Goal: Use online tool/utility: Utilize a website feature to perform a specific function

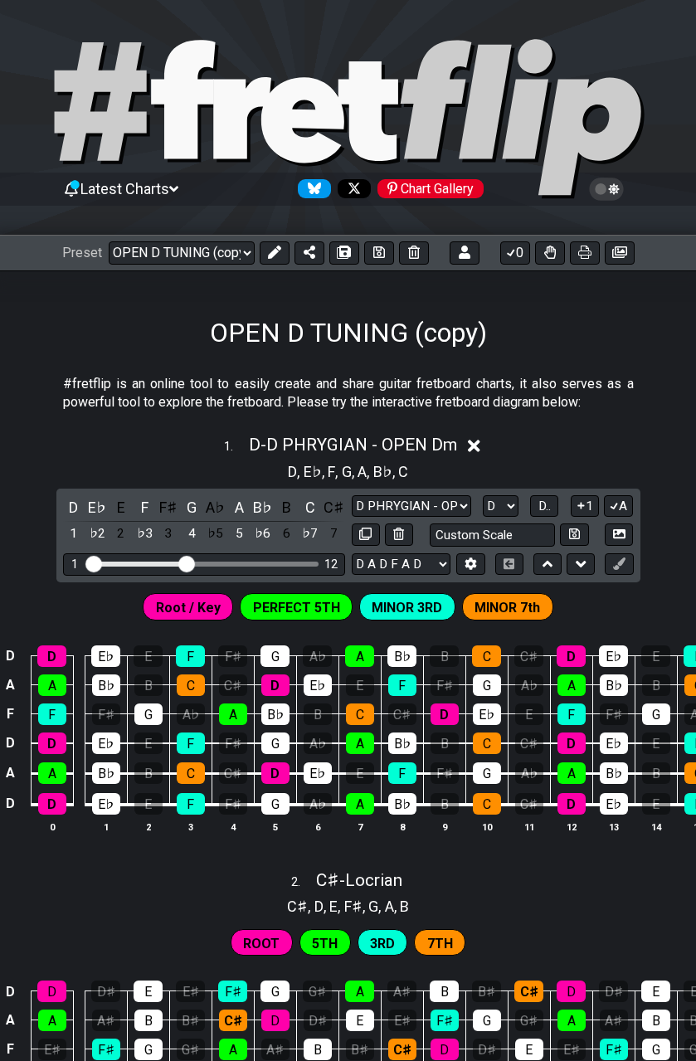
select select "/02R4QE39"
select select "D"
select select "Phrygian"
select select "A"
select select "D"
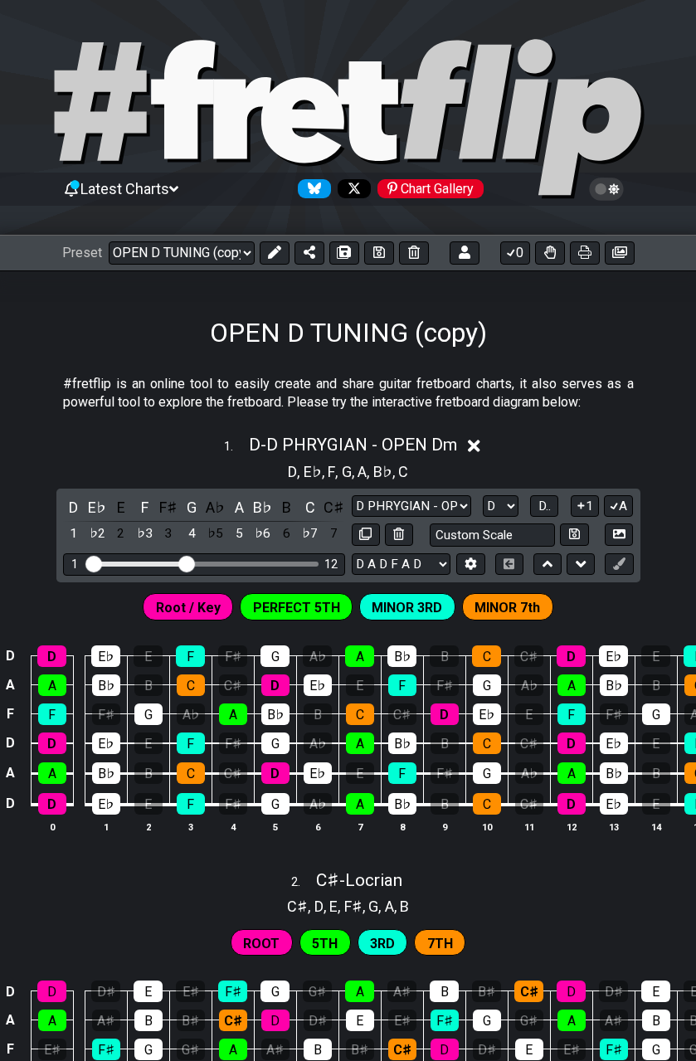
scroll to position [1269, 0]
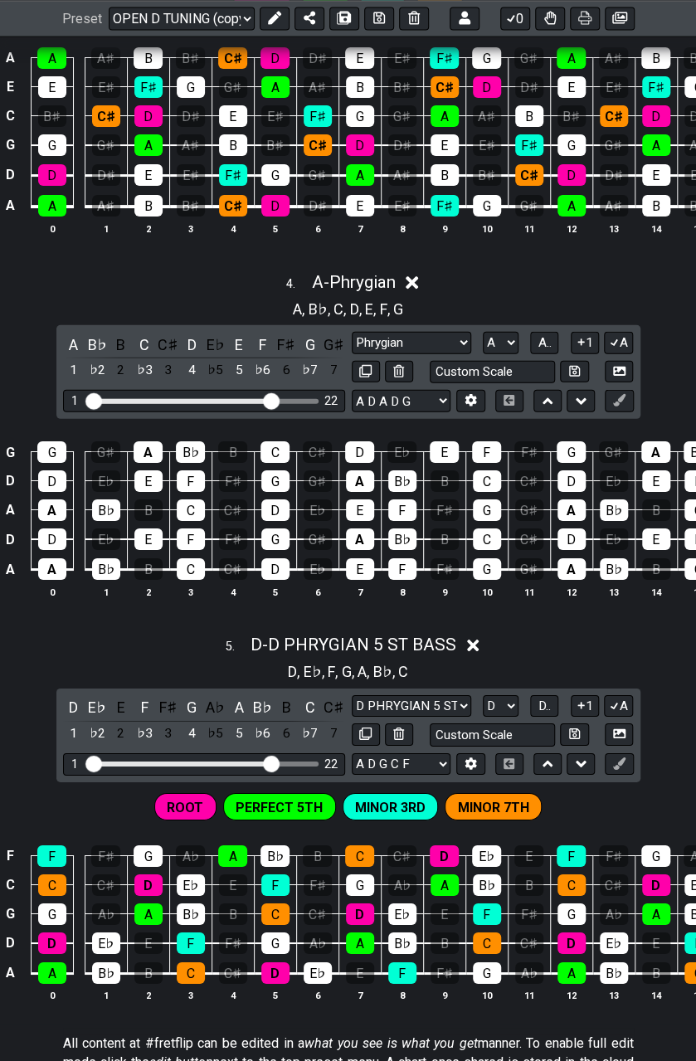
click at [108, 294] on div "4 . A - Phrygian" at bounding box center [348, 278] width 696 height 32
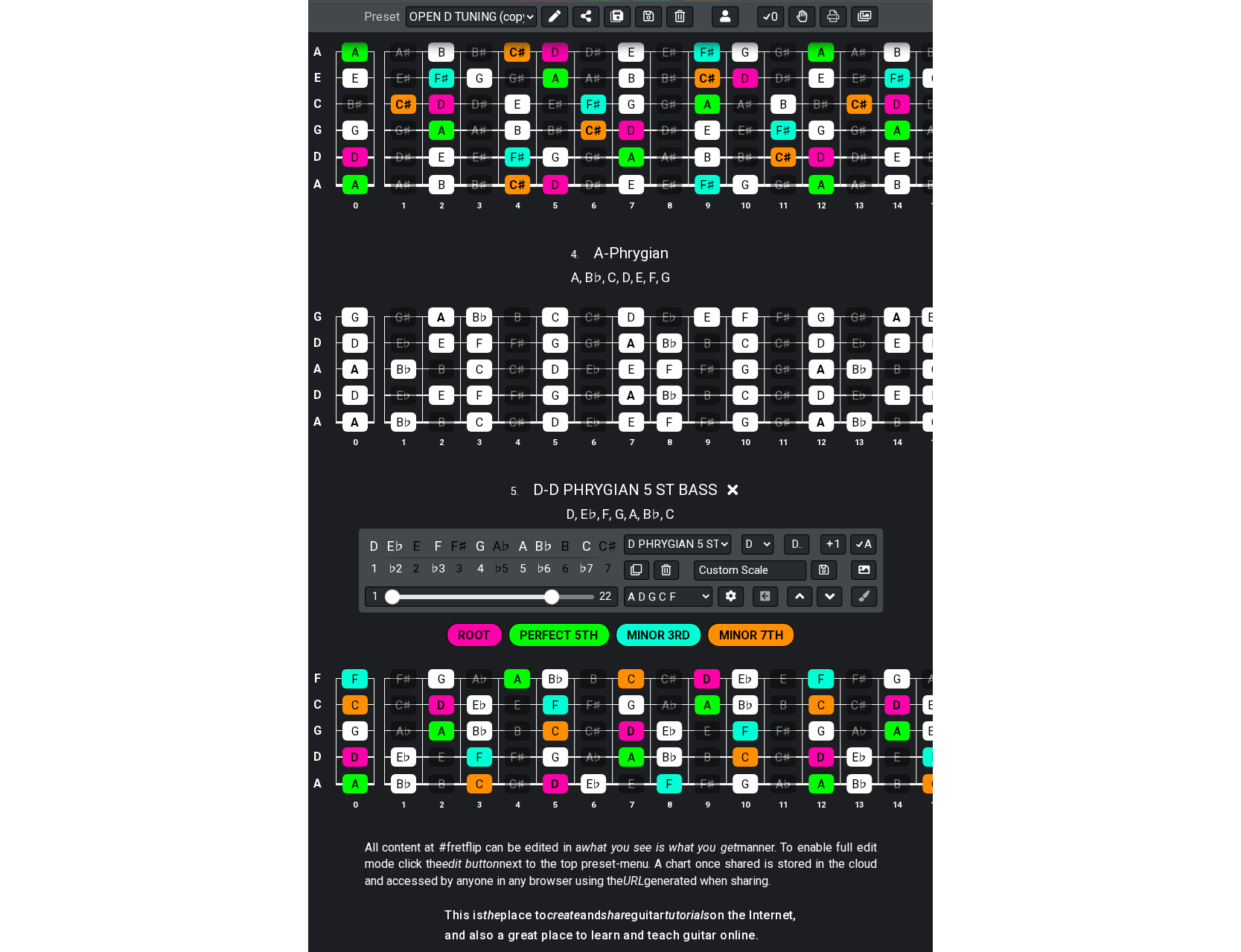
scroll to position [1116, 0]
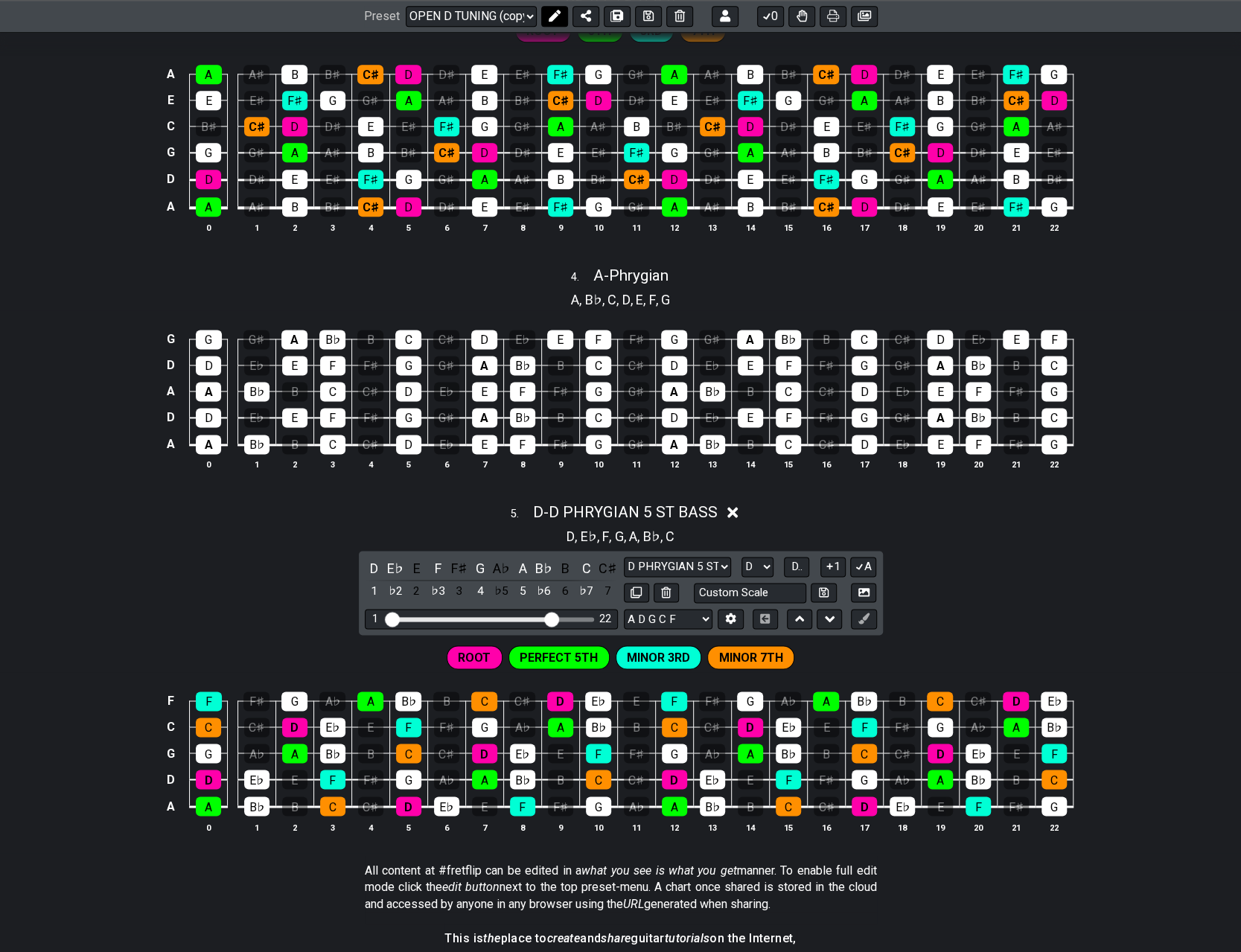
click at [548, 12] on icon at bounding box center [554, 16] width 12 height 12
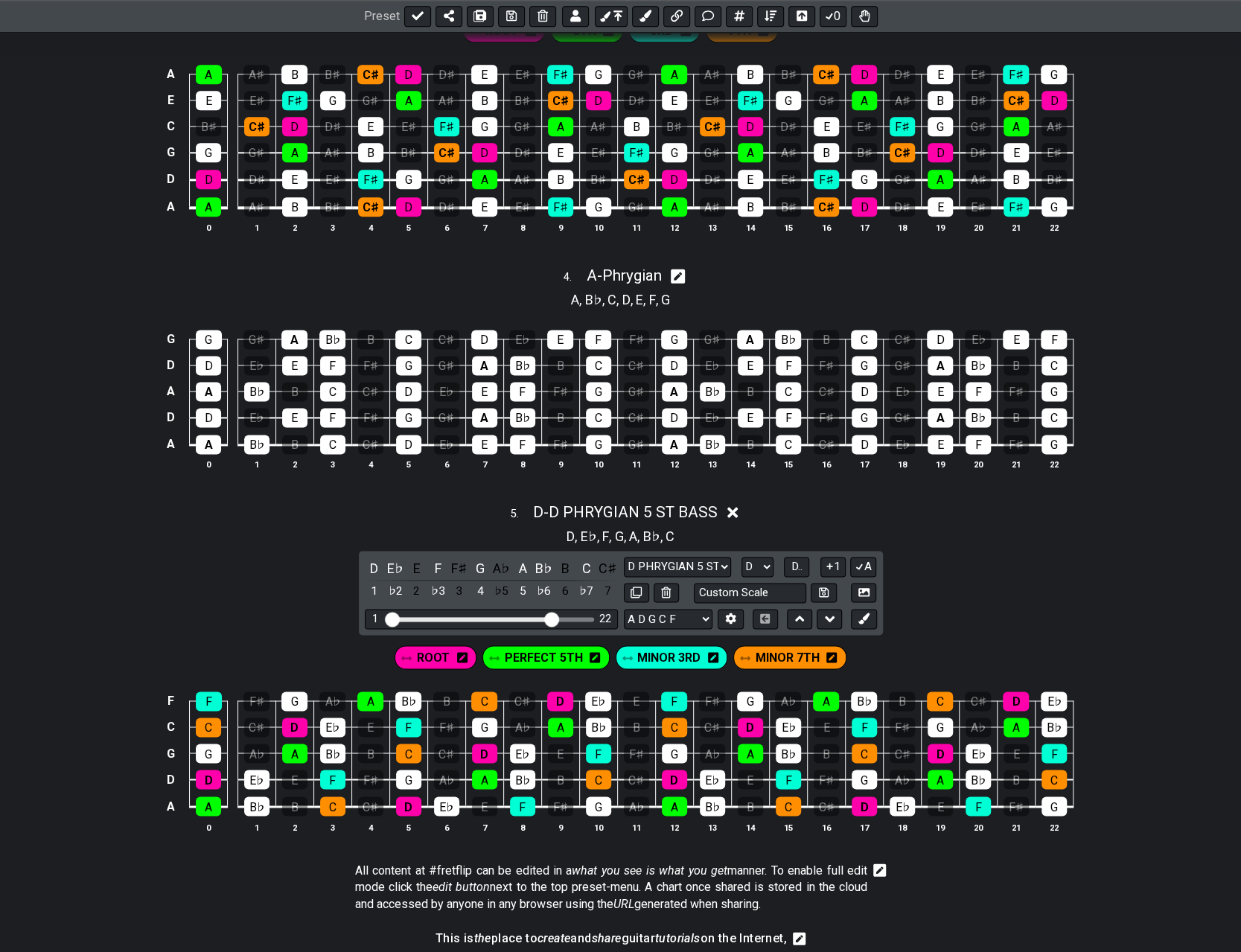
click at [624, 268] on icon at bounding box center [677, 275] width 14 height 15
select select "Phrygian"
select select "A"
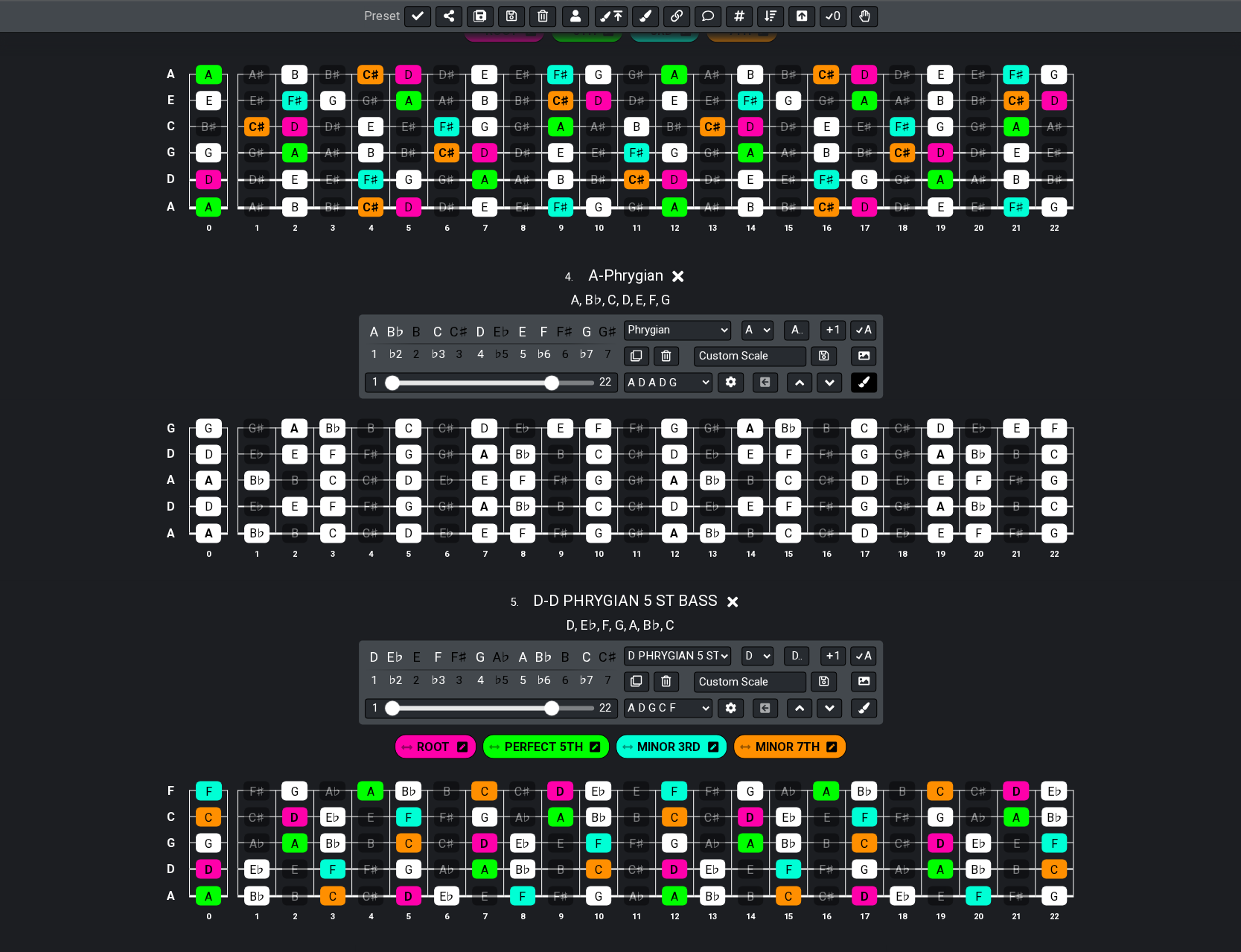
click at [624, 376] on icon at bounding box center [863, 381] width 11 height 11
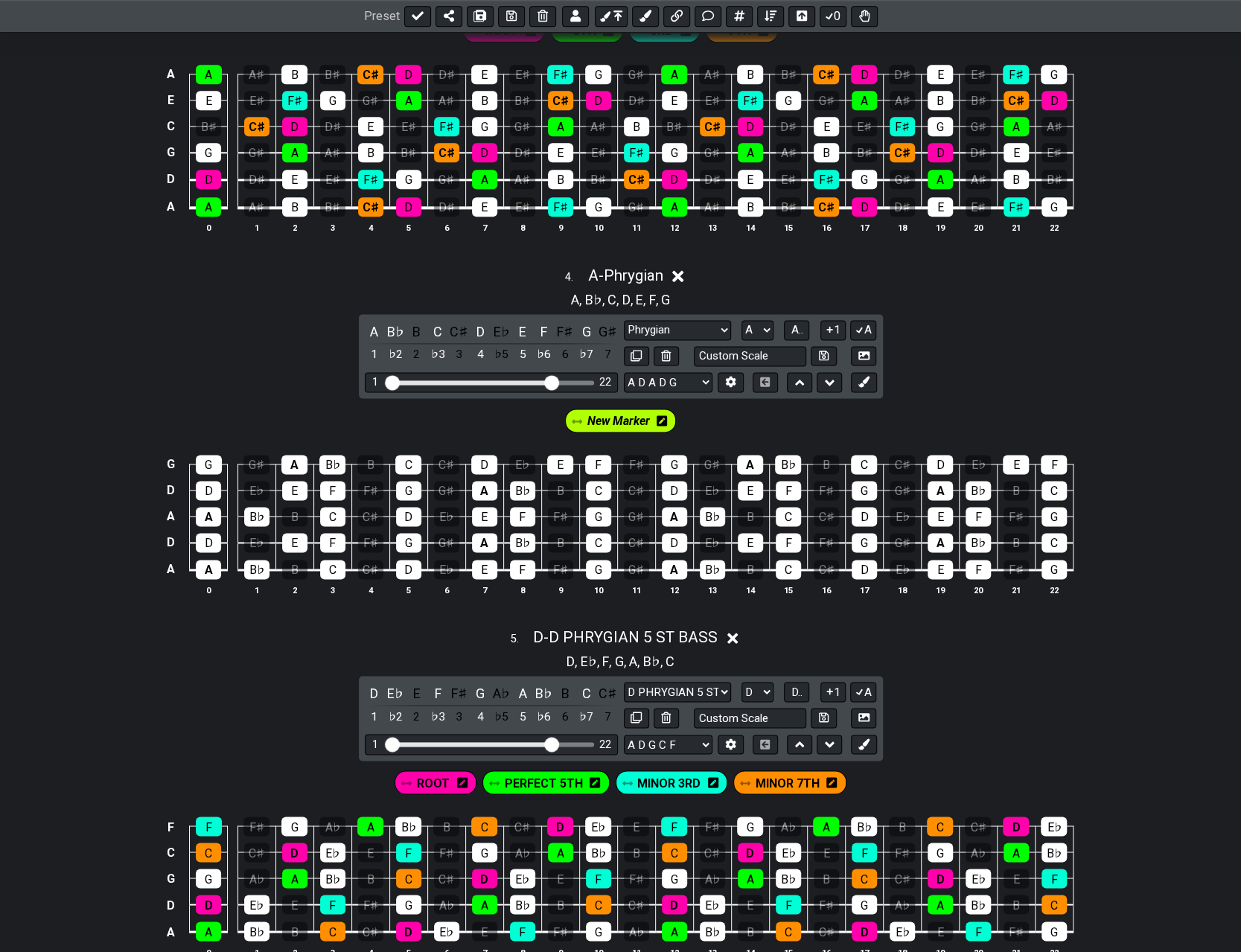
click at [624, 411] on span "New Marker" at bounding box center [618, 421] width 63 height 22
click at [624, 415] on icon at bounding box center [666, 420] width 11 height 12
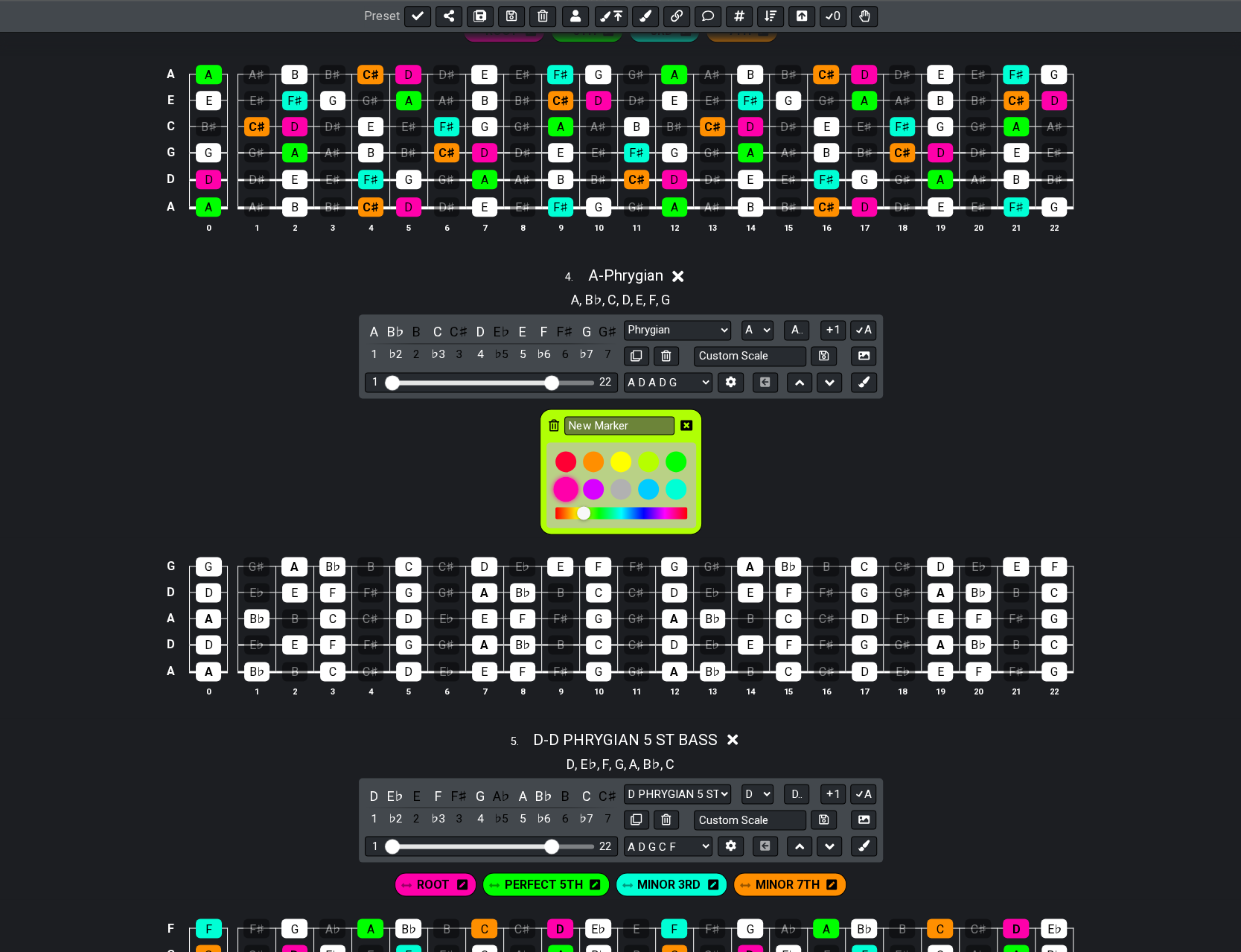
click at [561, 482] on div at bounding box center [565, 489] width 25 height 25
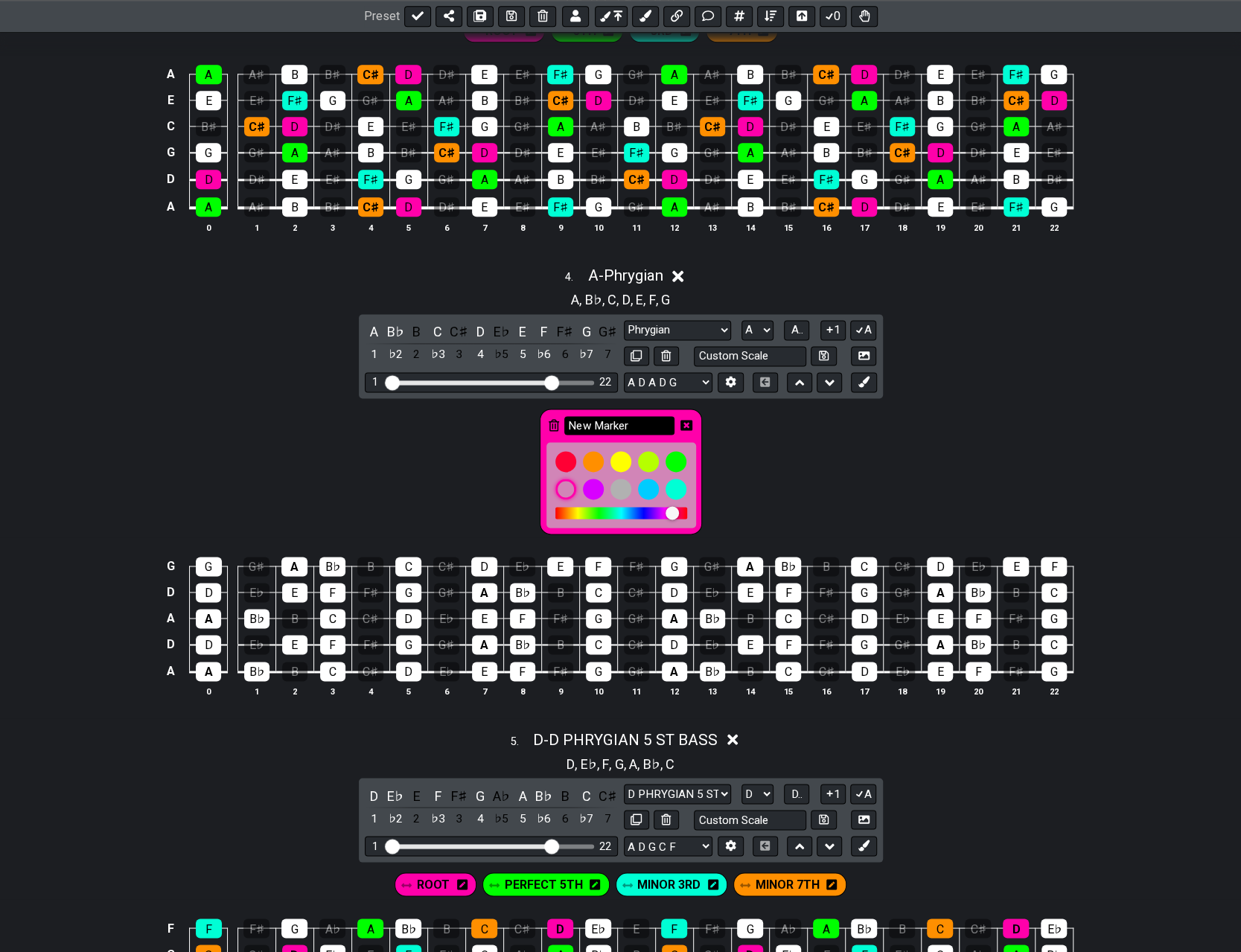
click at [624, 422] on input "New Marker" at bounding box center [619, 425] width 110 height 19
drag, startPoint x: 639, startPoint y: 419, endPoint x: 557, endPoint y: 414, distance: 82.2
click at [557, 414] on div "New Marker" at bounding box center [620, 471] width 162 height 126
type input "ROOT"
click at [208, 667] on div "A" at bounding box center [208, 671] width 25 height 20
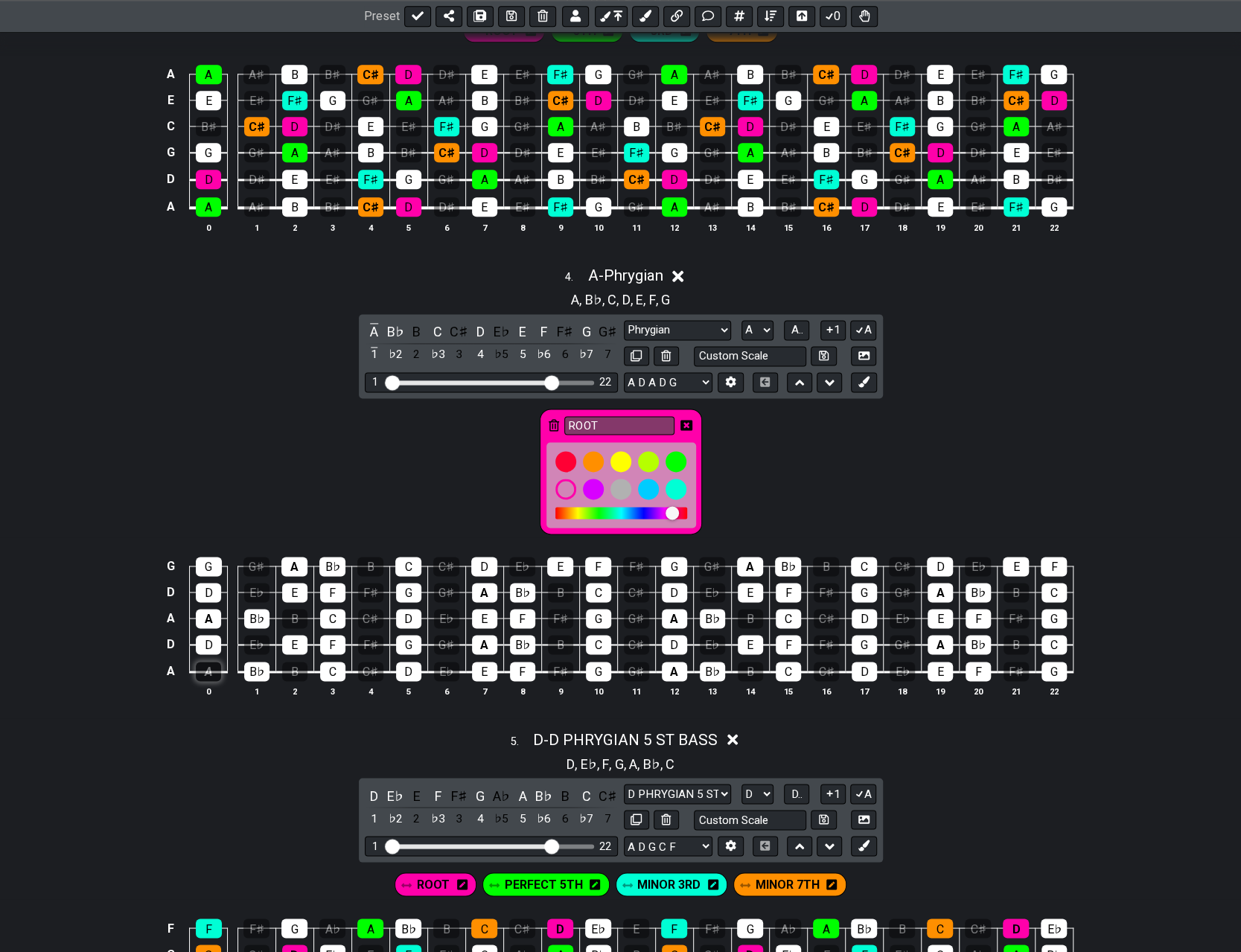
click at [208, 667] on div "A" at bounding box center [208, 671] width 25 height 20
click at [624, 420] on icon at bounding box center [686, 425] width 12 height 11
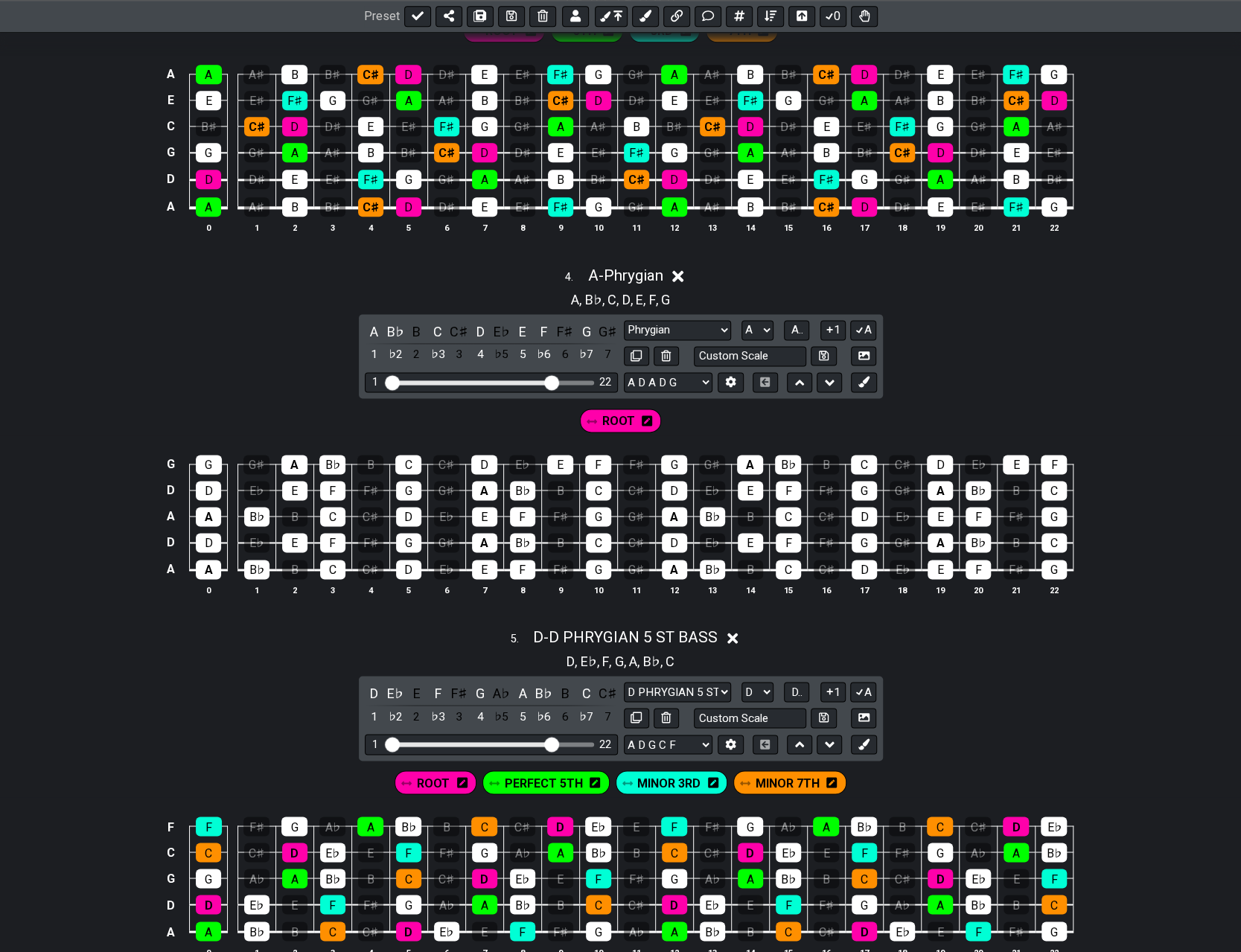
click at [624, 417] on span "ROOT" at bounding box center [618, 421] width 32 height 22
click at [214, 563] on div "A" at bounding box center [208, 570] width 25 height 20
click at [214, 507] on div "A" at bounding box center [208, 517] width 25 height 20
click at [293, 455] on div "A" at bounding box center [294, 465] width 26 height 20
click at [485, 537] on div "A" at bounding box center [485, 543] width 25 height 20
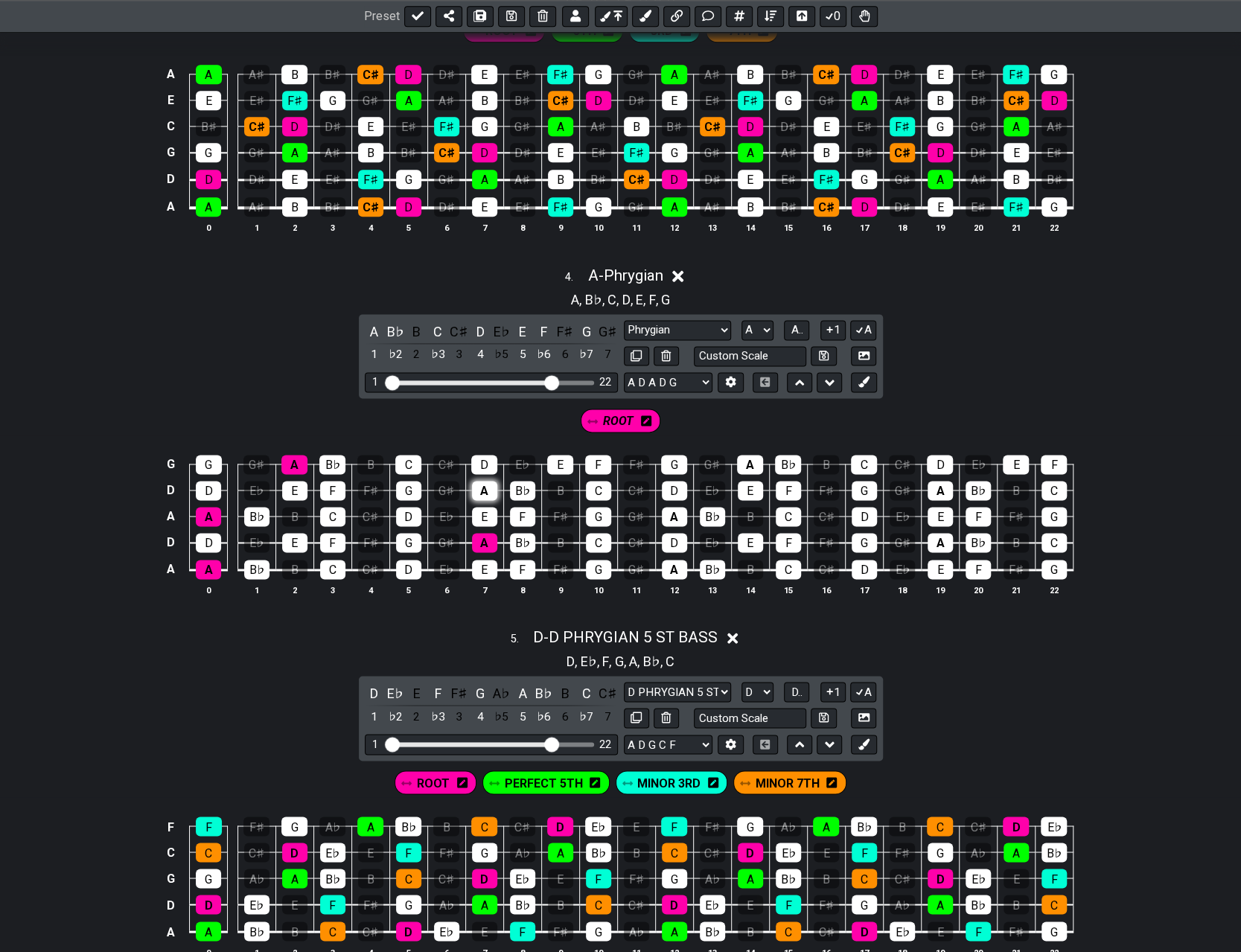
click at [493, 482] on div "A" at bounding box center [485, 491] width 25 height 20
click at [624, 507] on div "A" at bounding box center [674, 517] width 25 height 20
click at [624, 565] on div "A" at bounding box center [674, 570] width 25 height 20
drag, startPoint x: 748, startPoint y: 464, endPoint x: 774, endPoint y: 462, distance: 26.1
click at [624, 464] on div "A" at bounding box center [749, 465] width 26 height 20
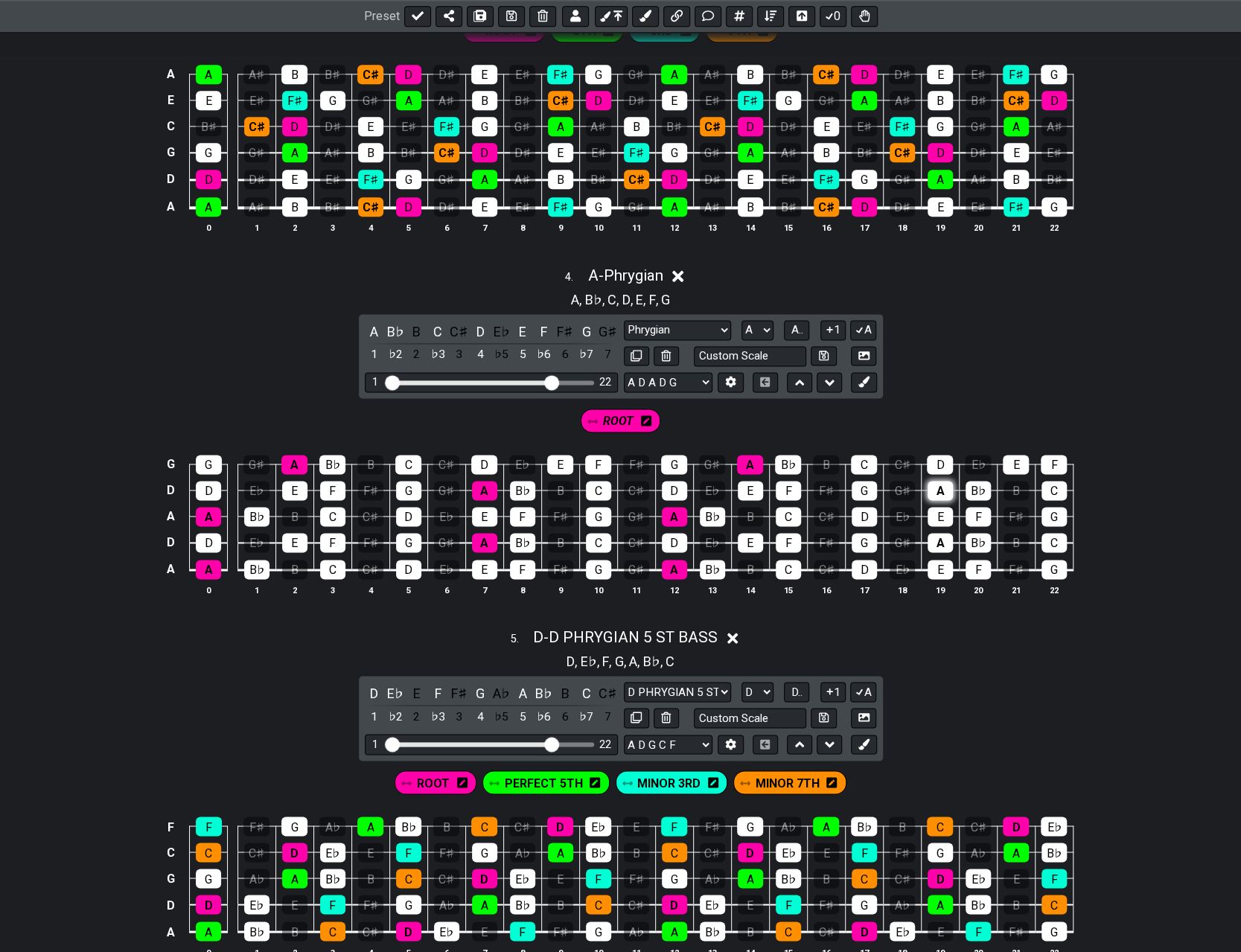
click at [624, 481] on div "A" at bounding box center [939, 491] width 25 height 20
click at [624, 535] on div "A" at bounding box center [939, 543] width 25 height 20
click at [624, 376] on icon at bounding box center [863, 381] width 11 height 11
click at [624, 416] on icon at bounding box center [706, 421] width 11 height 11
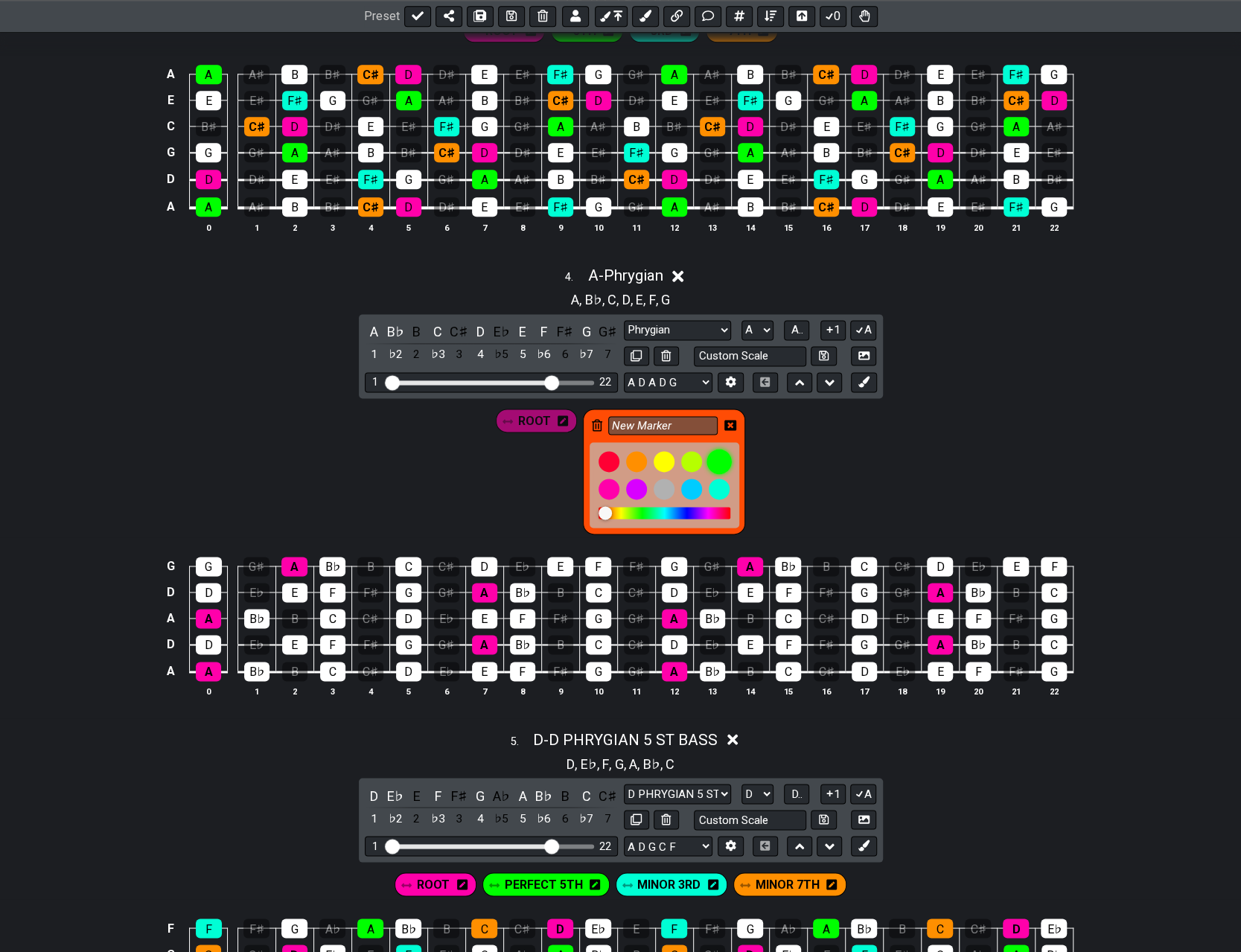
click at [624, 451] on div at bounding box center [719, 461] width 25 height 25
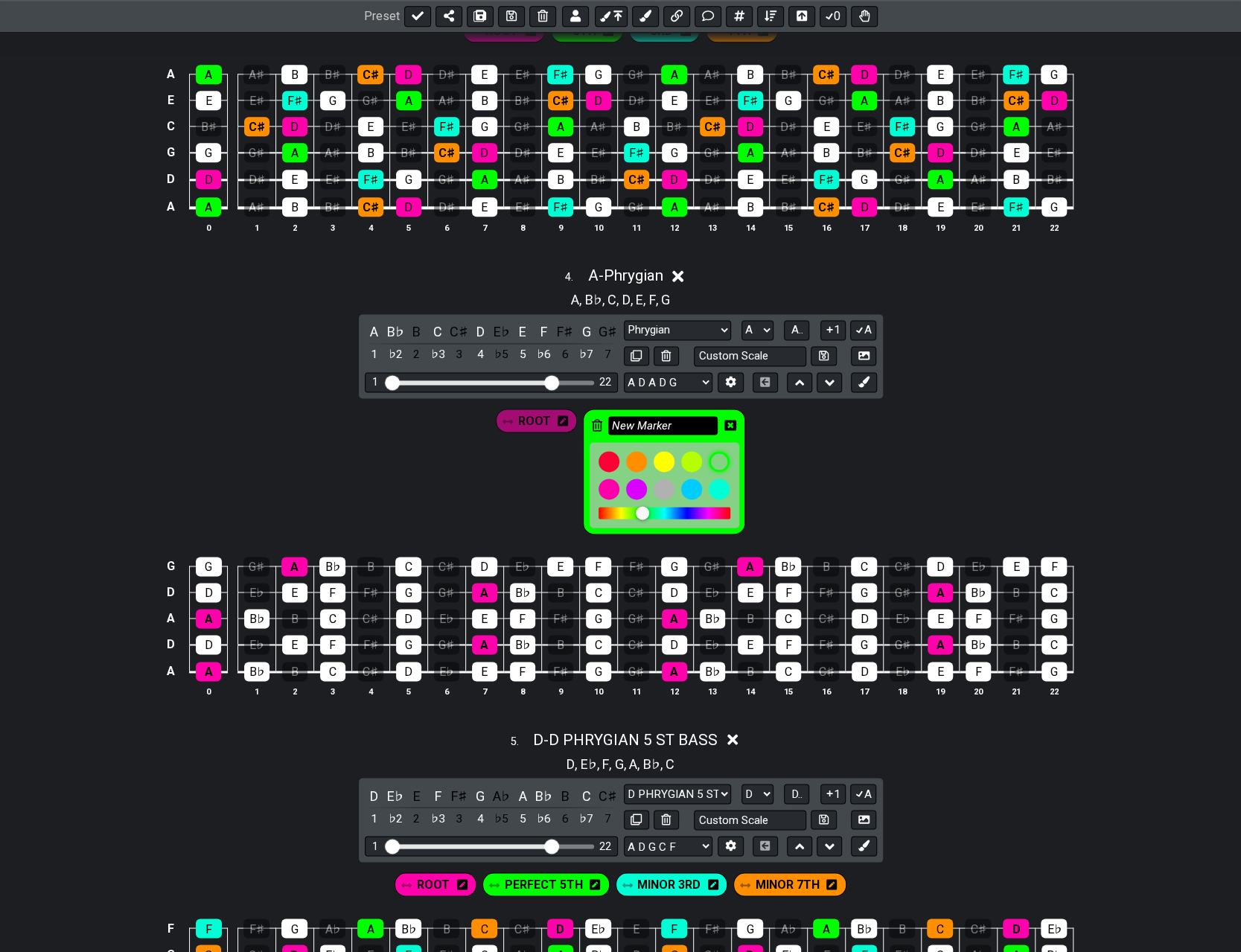
click at [624, 422] on input "New Marker" at bounding box center [663, 425] width 110 height 19
drag, startPoint x: 679, startPoint y: 415, endPoint x: 592, endPoint y: 415, distance: 87.0
click at [592, 415] on div "New Marker" at bounding box center [663, 471] width 162 height 126
type input "5TH"
click at [624, 419] on icon at bounding box center [730, 424] width 12 height 12
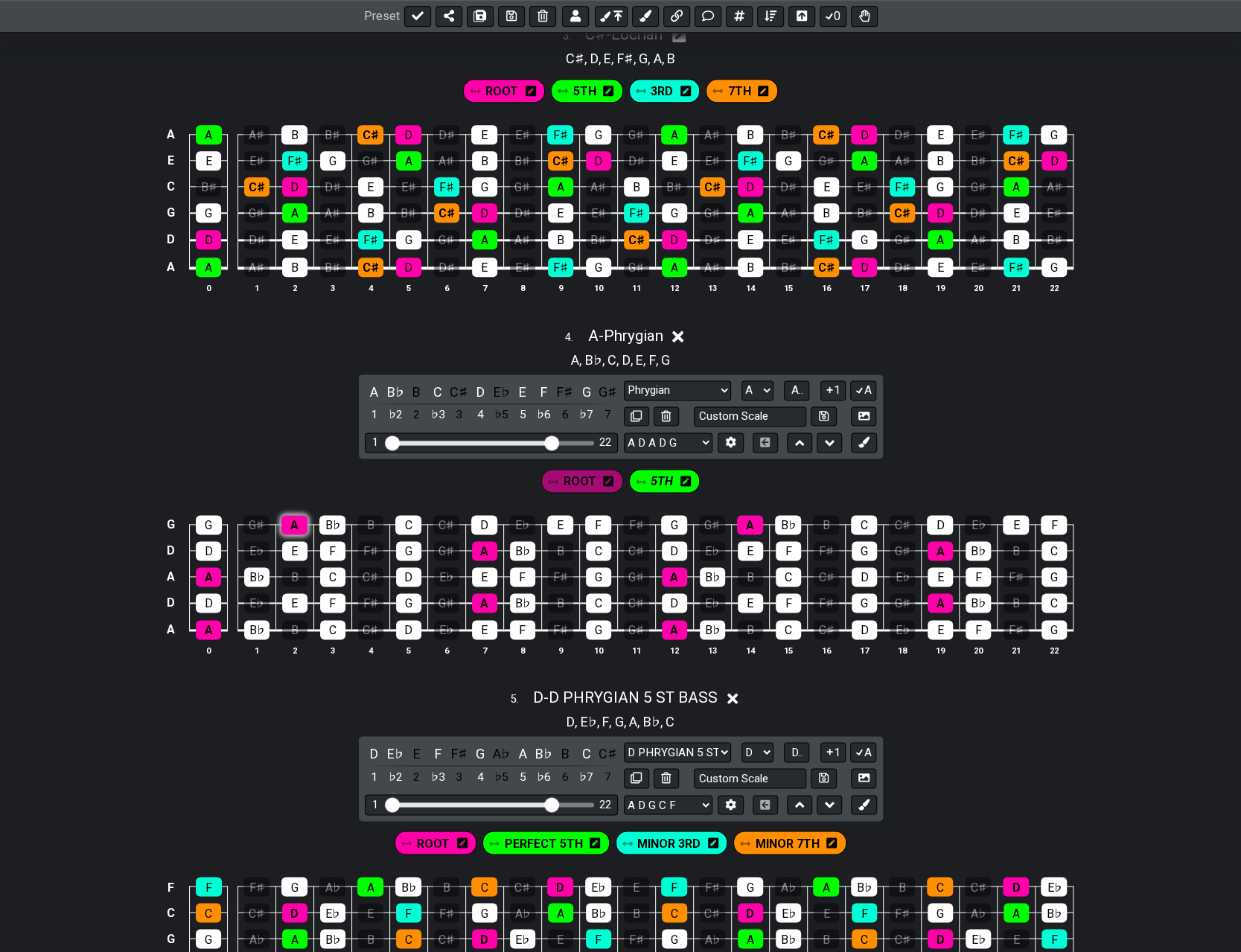
scroll to position [1042, 0]
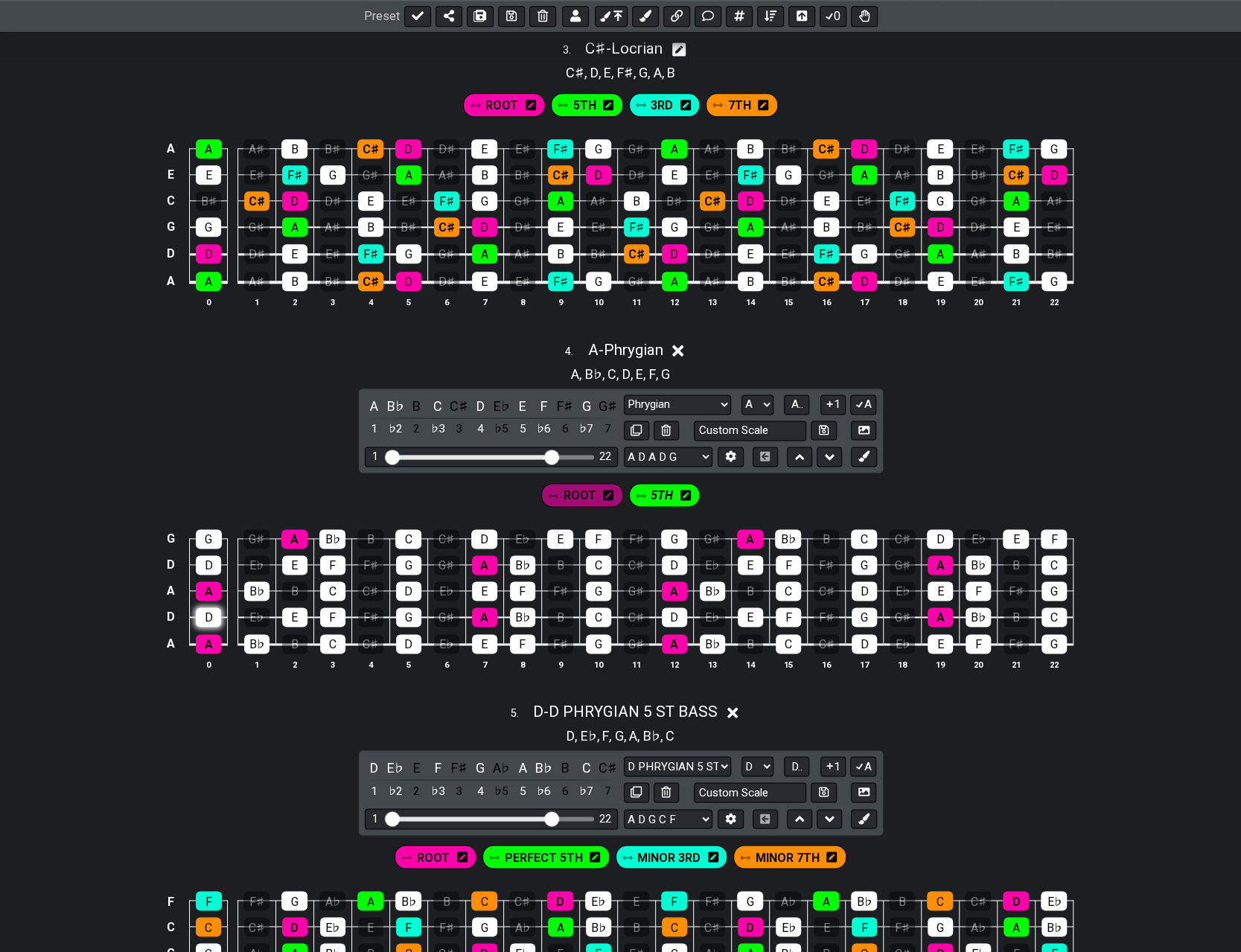
click at [214, 607] on div "D" at bounding box center [208, 617] width 25 height 20
click at [210, 557] on div "D" at bounding box center [208, 565] width 25 height 20
click at [406, 586] on div "D" at bounding box center [408, 591] width 25 height 20
click at [413, 634] on div "D" at bounding box center [408, 644] width 25 height 20
click at [486, 529] on div "D" at bounding box center [484, 539] width 26 height 20
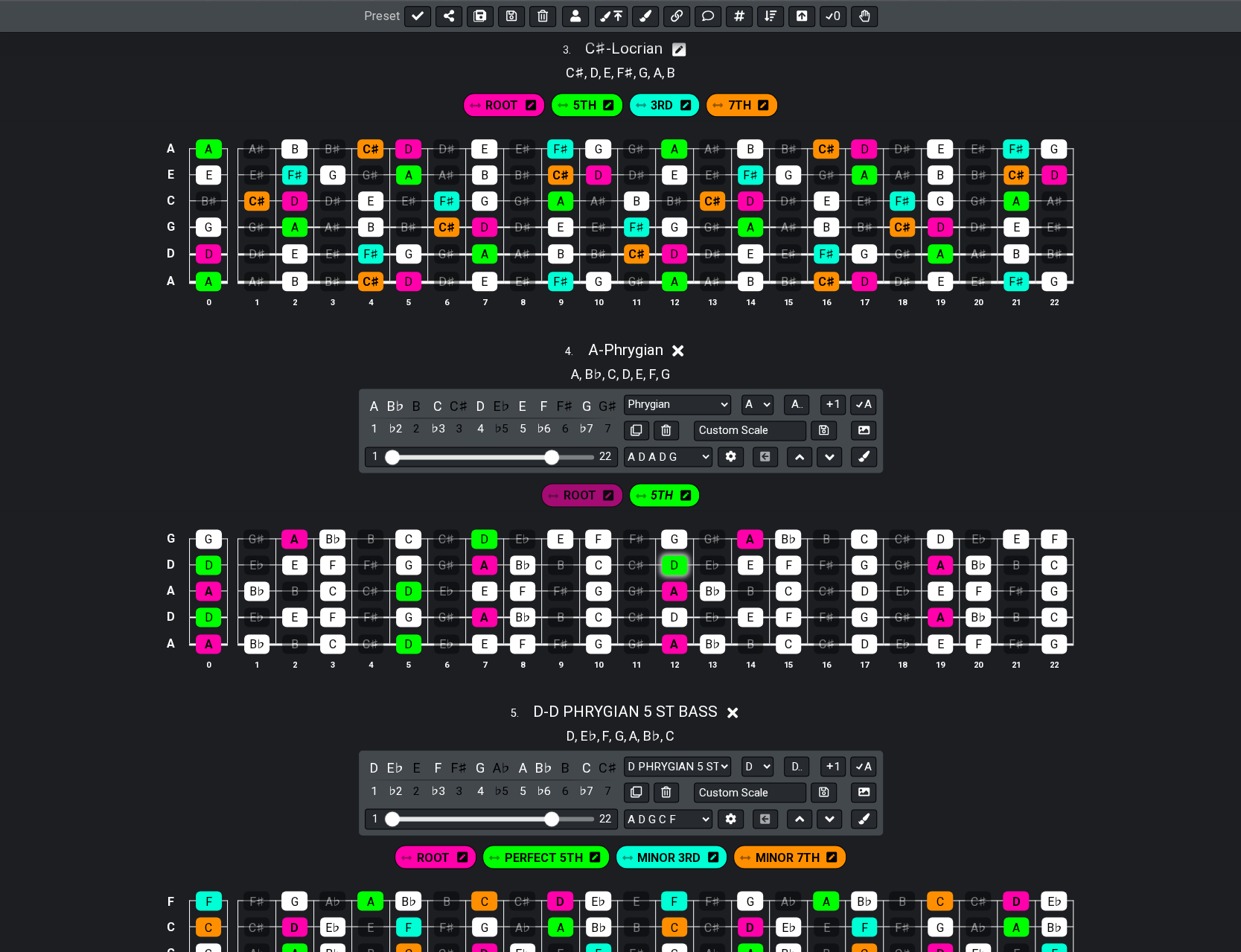
click at [624, 555] on div "D" at bounding box center [674, 565] width 25 height 20
click at [624, 607] on div "D" at bounding box center [674, 617] width 25 height 20
click at [624, 582] on div "D" at bounding box center [864, 591] width 25 height 20
click at [624, 634] on div "D" at bounding box center [864, 644] width 25 height 20
click at [624, 529] on div "D" at bounding box center [939, 539] width 26 height 20
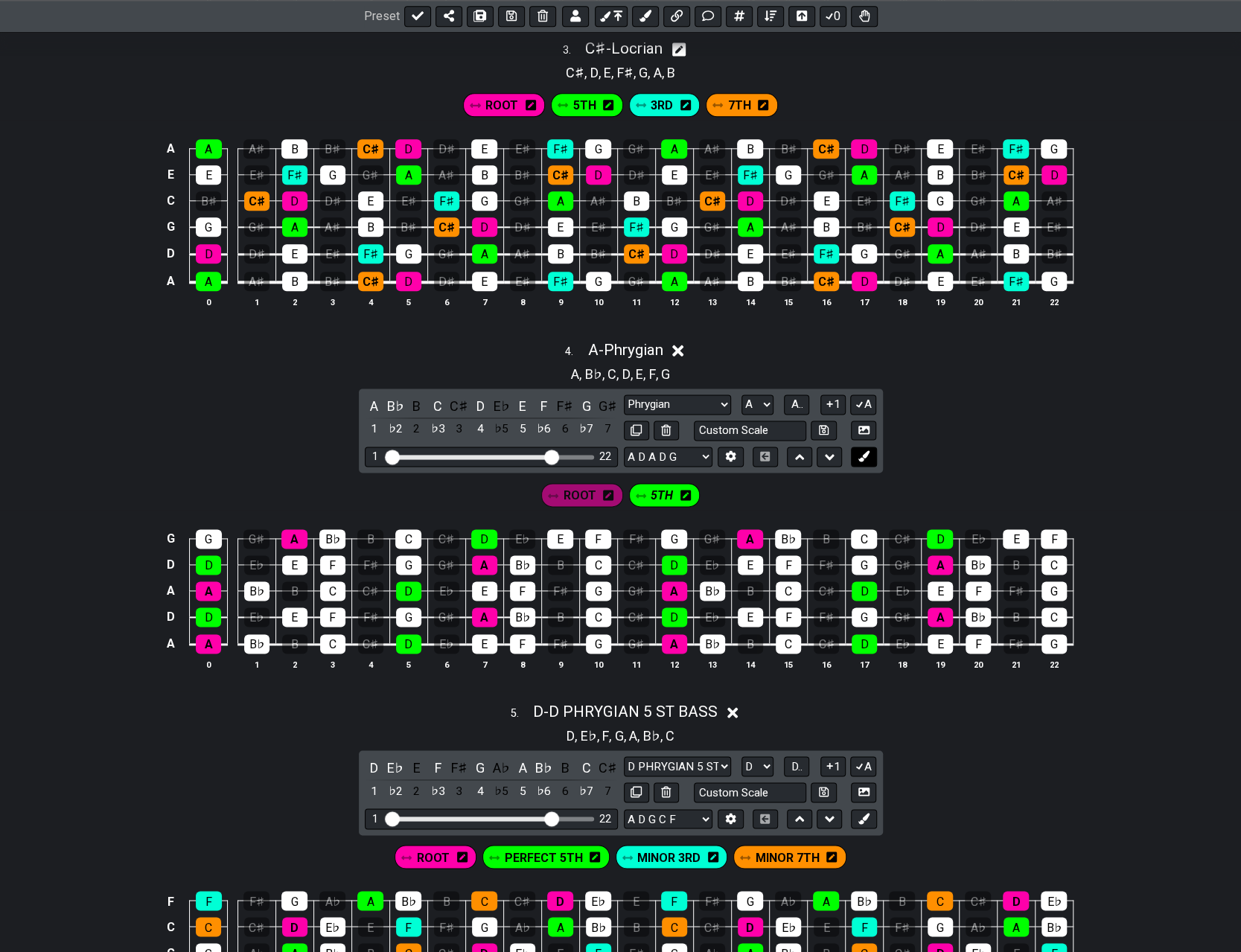
click at [624, 450] on icon at bounding box center [863, 456] width 11 height 11
click at [624, 496] on icon at bounding box center [745, 495] width 11 height 22
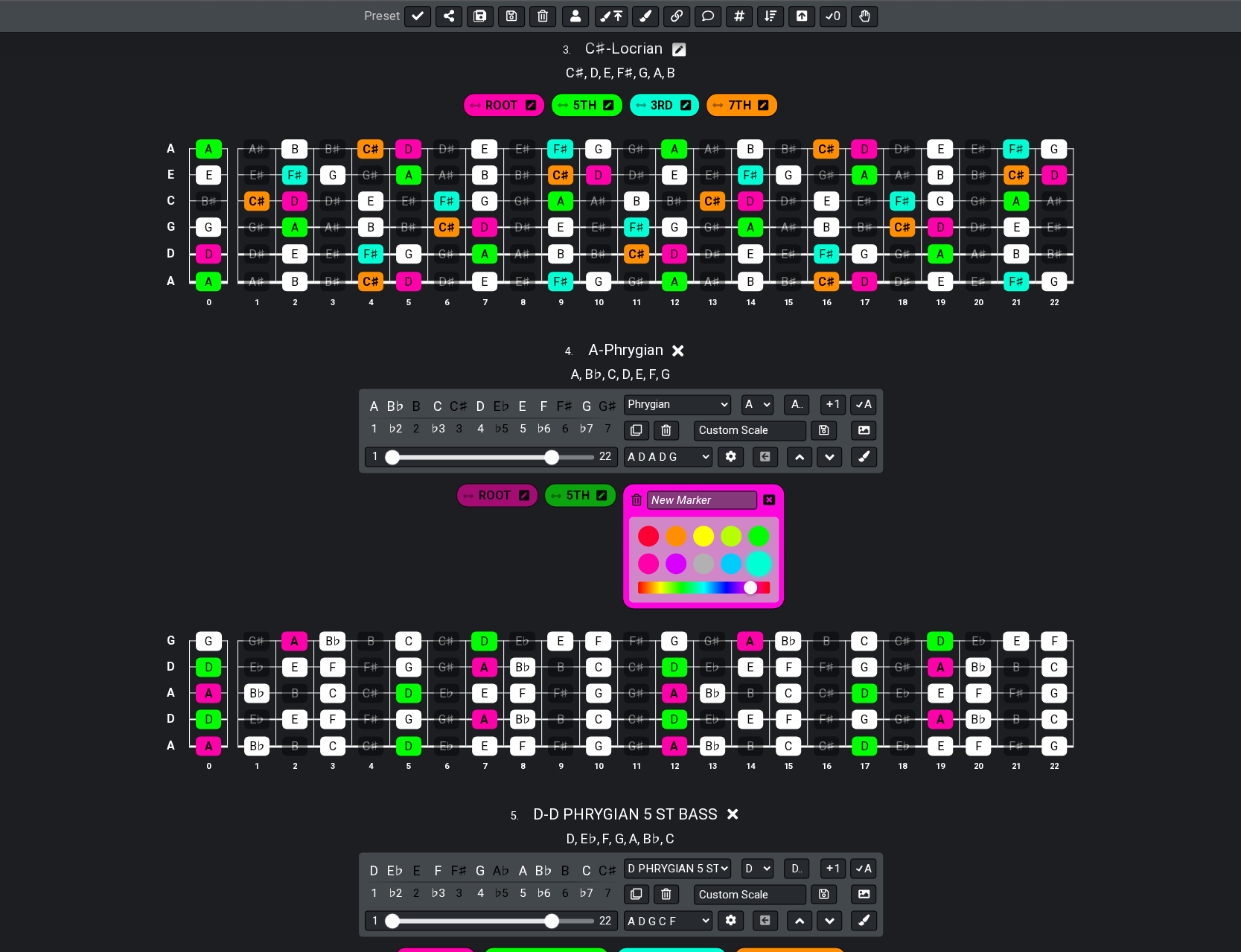
click at [624, 555] on div at bounding box center [758, 563] width 25 height 25
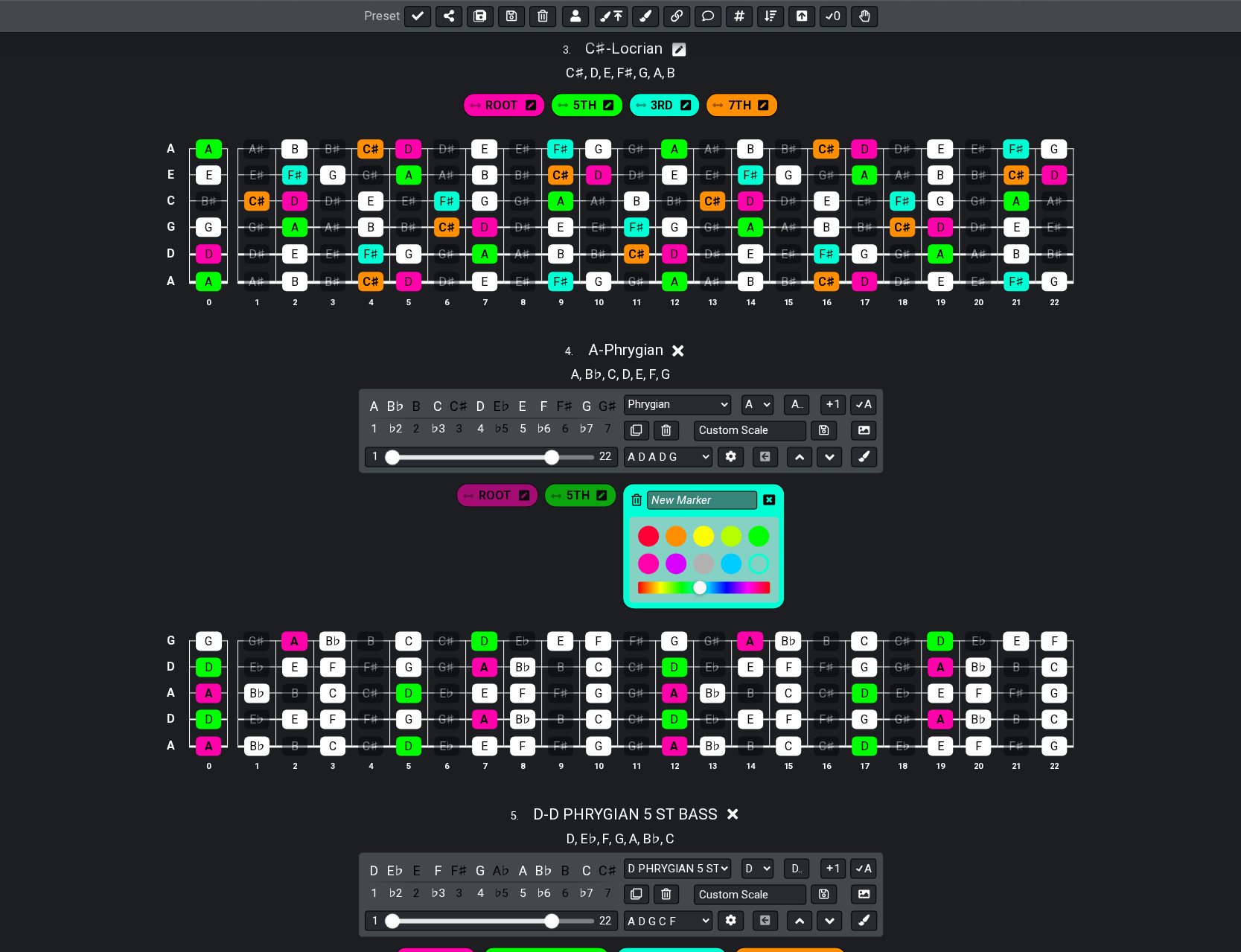
drag, startPoint x: 712, startPoint y: 490, endPoint x: 642, endPoint y: 486, distance: 70.1
click at [624, 486] on div "New Marker" at bounding box center [703, 546] width 162 height 126
type input "3RD"
click at [624, 494] on icon at bounding box center [768, 500] width 12 height 11
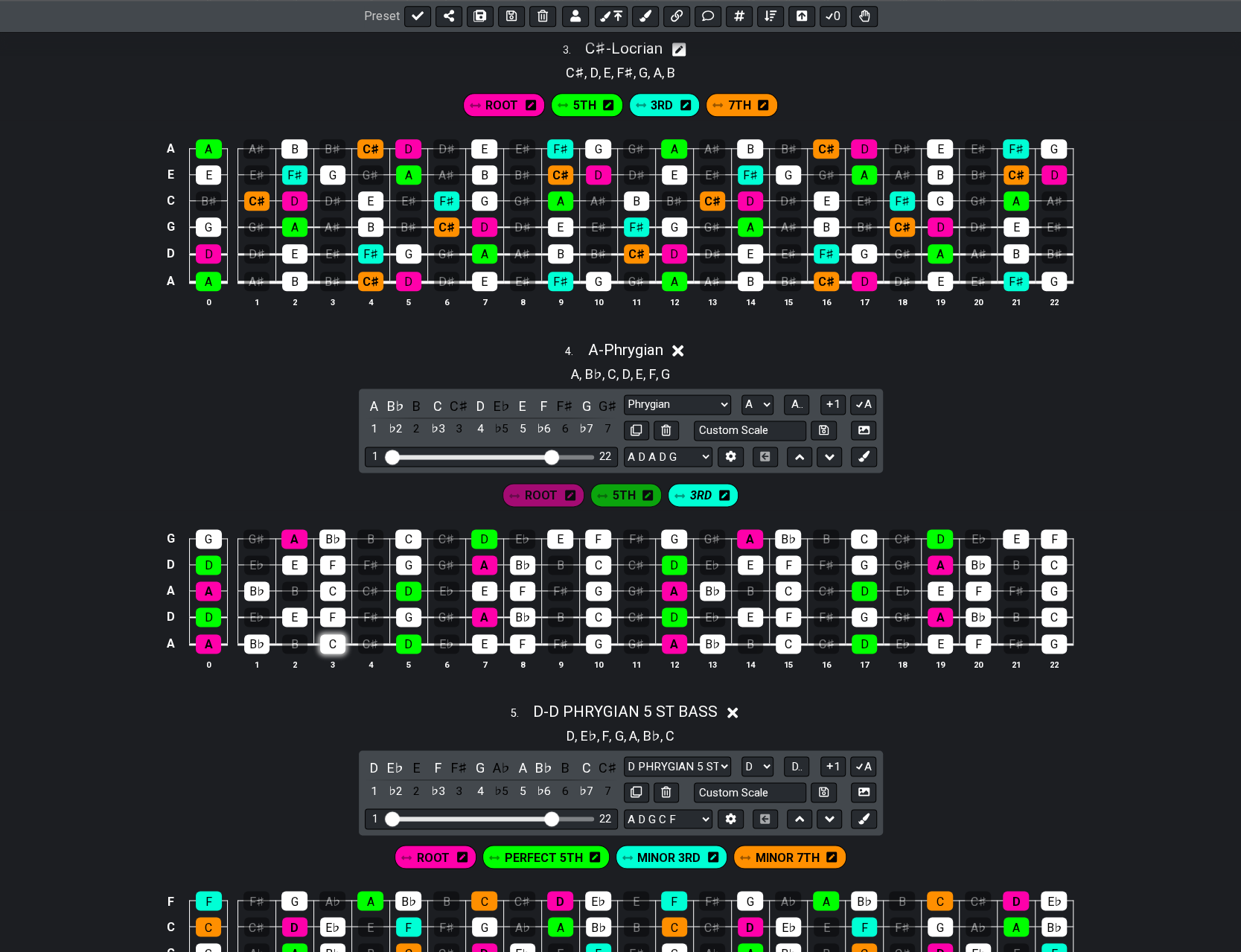
click at [330, 639] on div "C" at bounding box center [333, 644] width 25 height 20
click at [323, 584] on div "C" at bounding box center [333, 591] width 25 height 20
click at [412, 537] on div "C" at bounding box center [407, 539] width 26 height 20
click at [600, 559] on div "C" at bounding box center [599, 565] width 25 height 20
click at [607, 607] on div "C" at bounding box center [599, 617] width 25 height 20
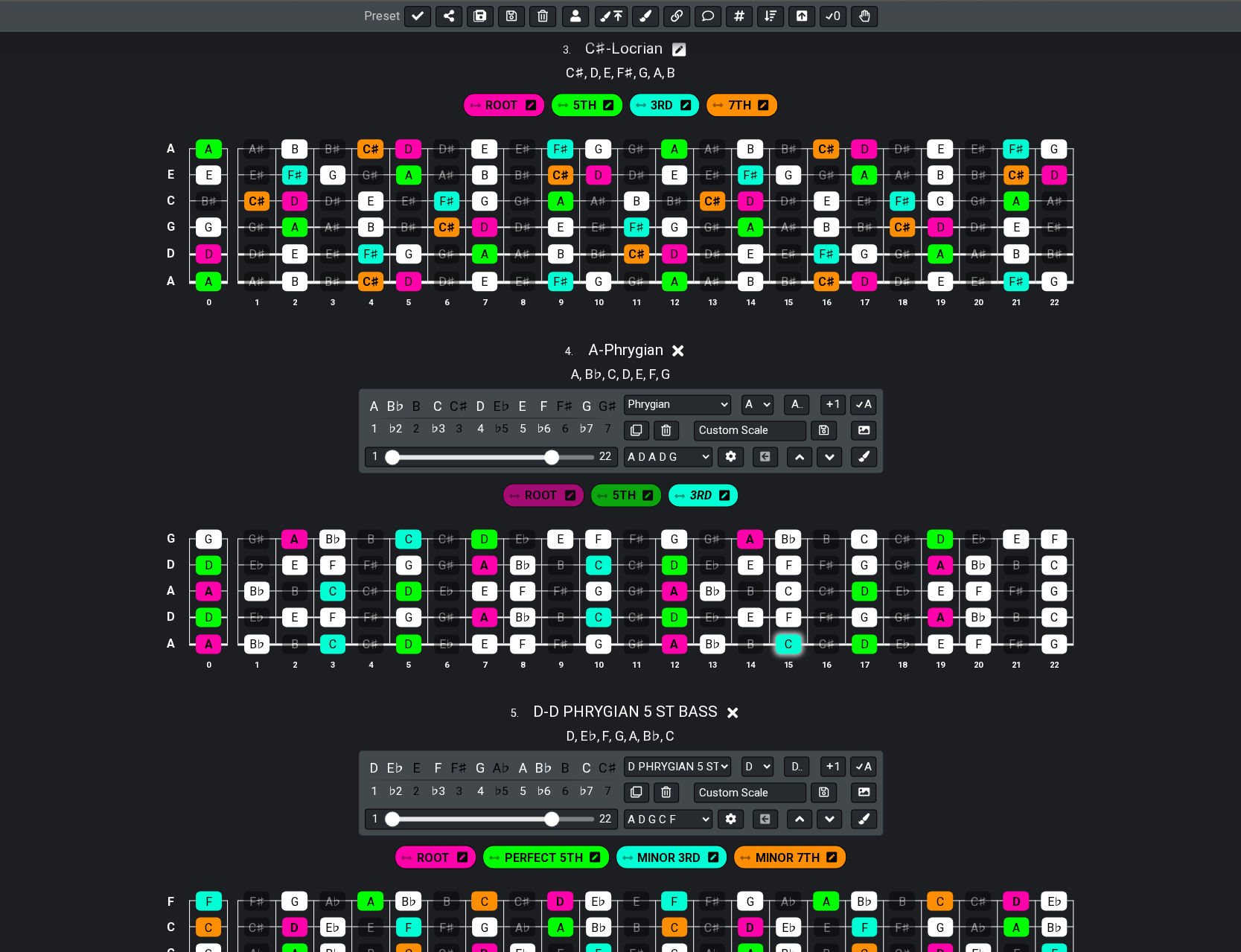
click at [624, 636] on div "C" at bounding box center [788, 644] width 25 height 20
click at [624, 581] on div "C" at bounding box center [788, 591] width 25 height 20
click at [624, 539] on div "C" at bounding box center [863, 539] width 26 height 20
click at [624, 563] on div "C" at bounding box center [1053, 565] width 25 height 20
click at [624, 613] on div "C" at bounding box center [1053, 617] width 25 height 20
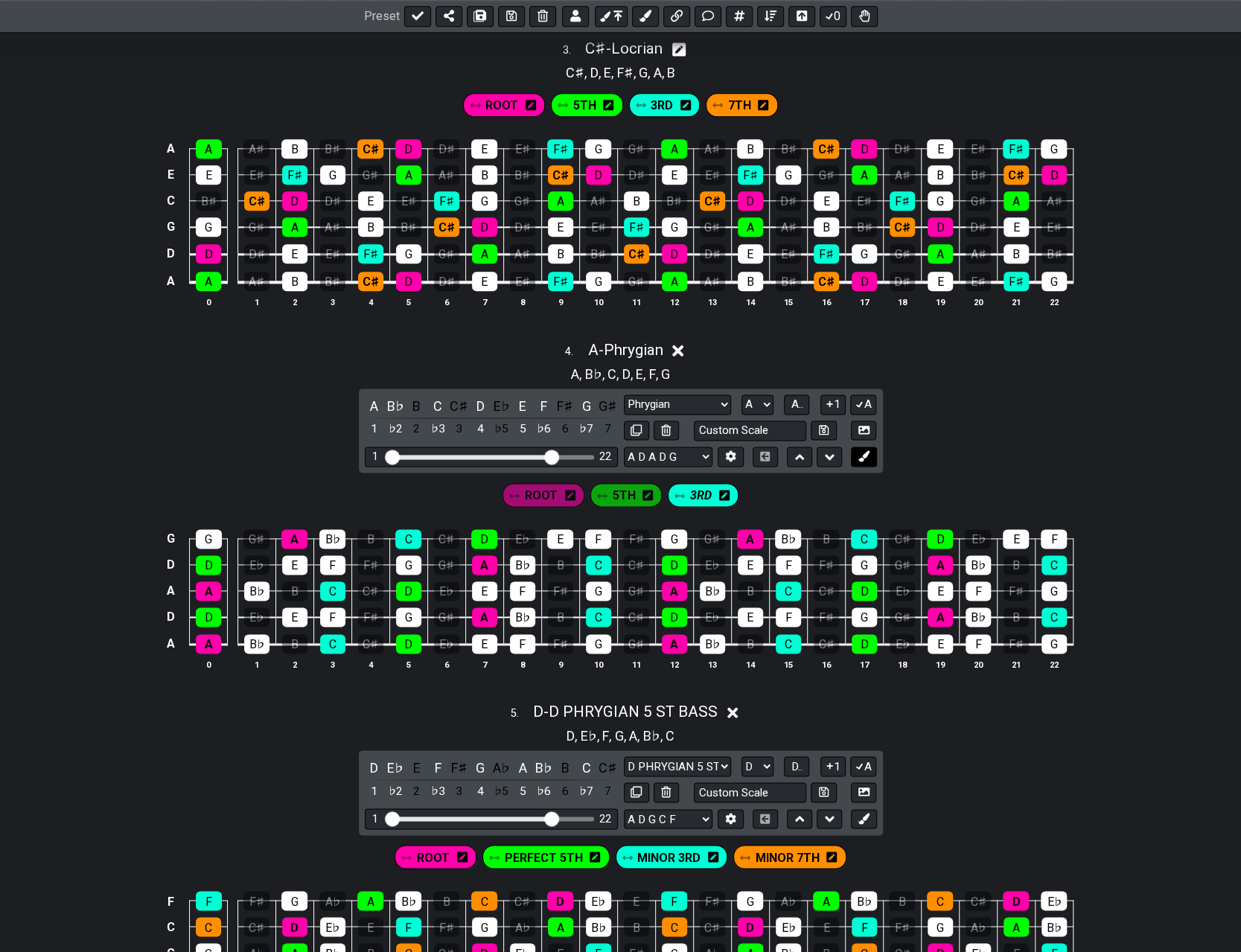
click at [624, 450] on icon at bounding box center [863, 456] width 11 height 11
click at [624, 491] on div "New Marker" at bounding box center [742, 494] width 111 height 24
click at [624, 491] on icon at bounding box center [783, 495] width 11 height 11
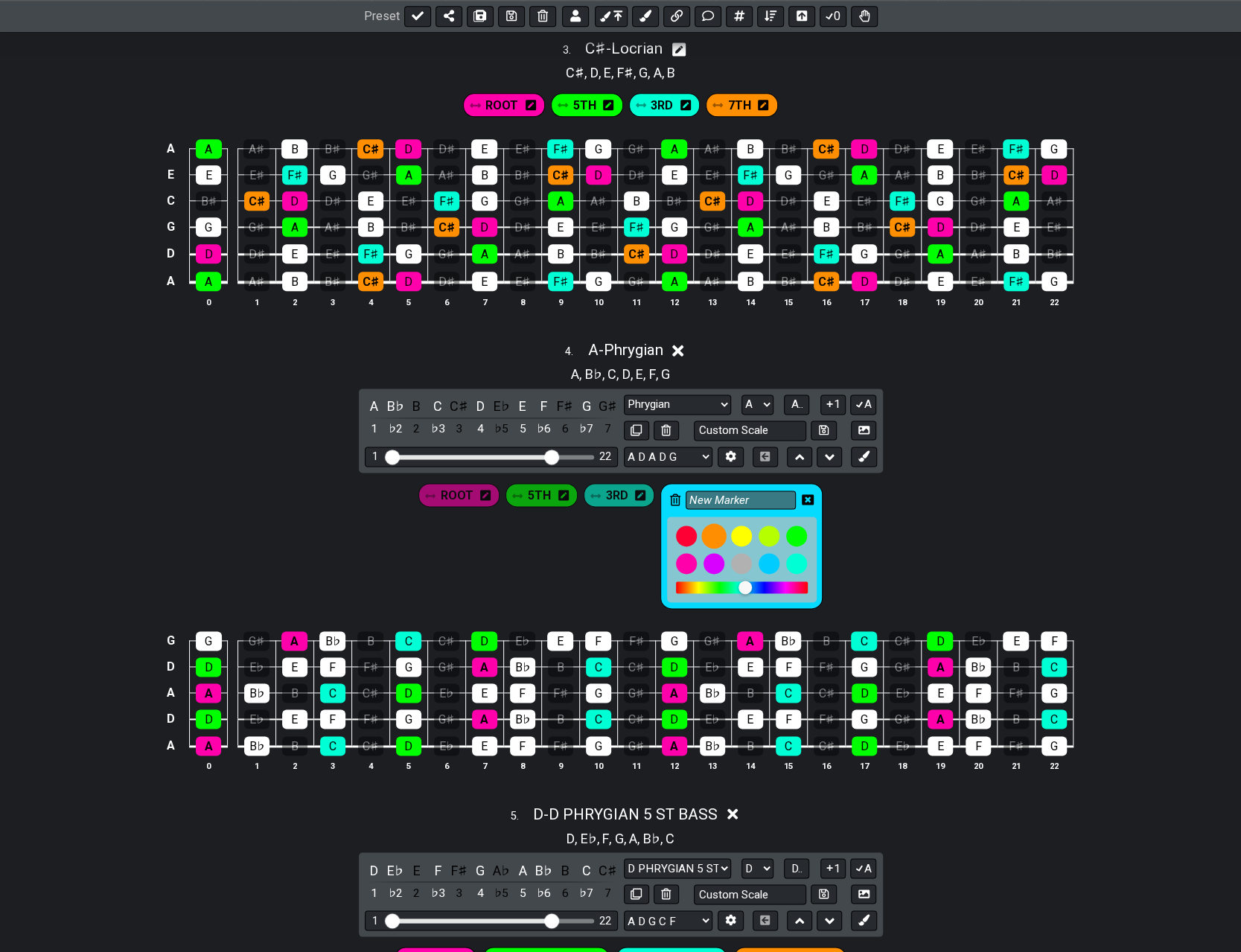
click at [624, 527] on div at bounding box center [714, 536] width 25 height 25
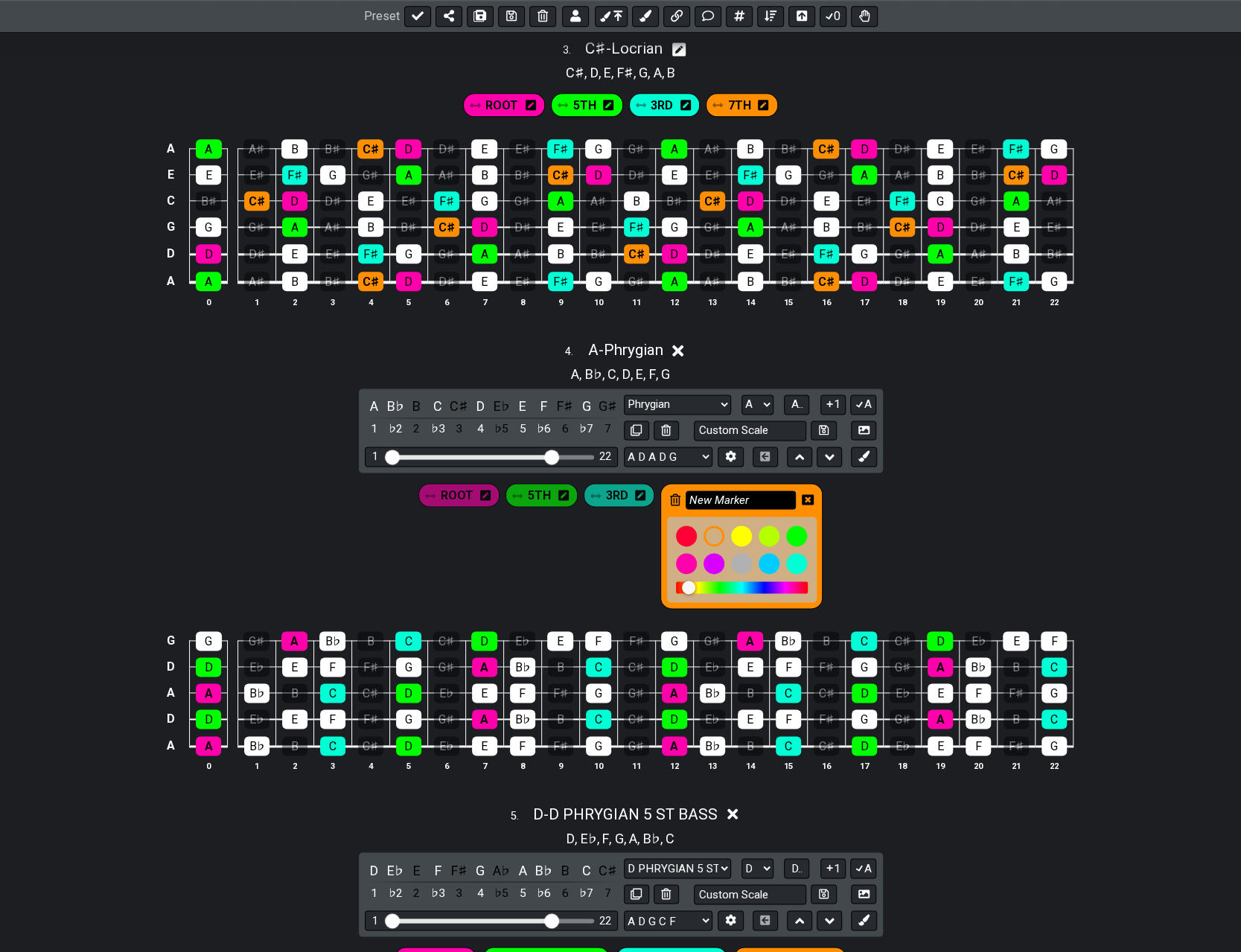
drag, startPoint x: 753, startPoint y: 496, endPoint x: 686, endPoint y: 498, distance: 67.0
click at [624, 498] on input "New Marker" at bounding box center [740, 500] width 110 height 19
type input "7TH"
click at [624, 494] on icon at bounding box center [807, 500] width 12 height 11
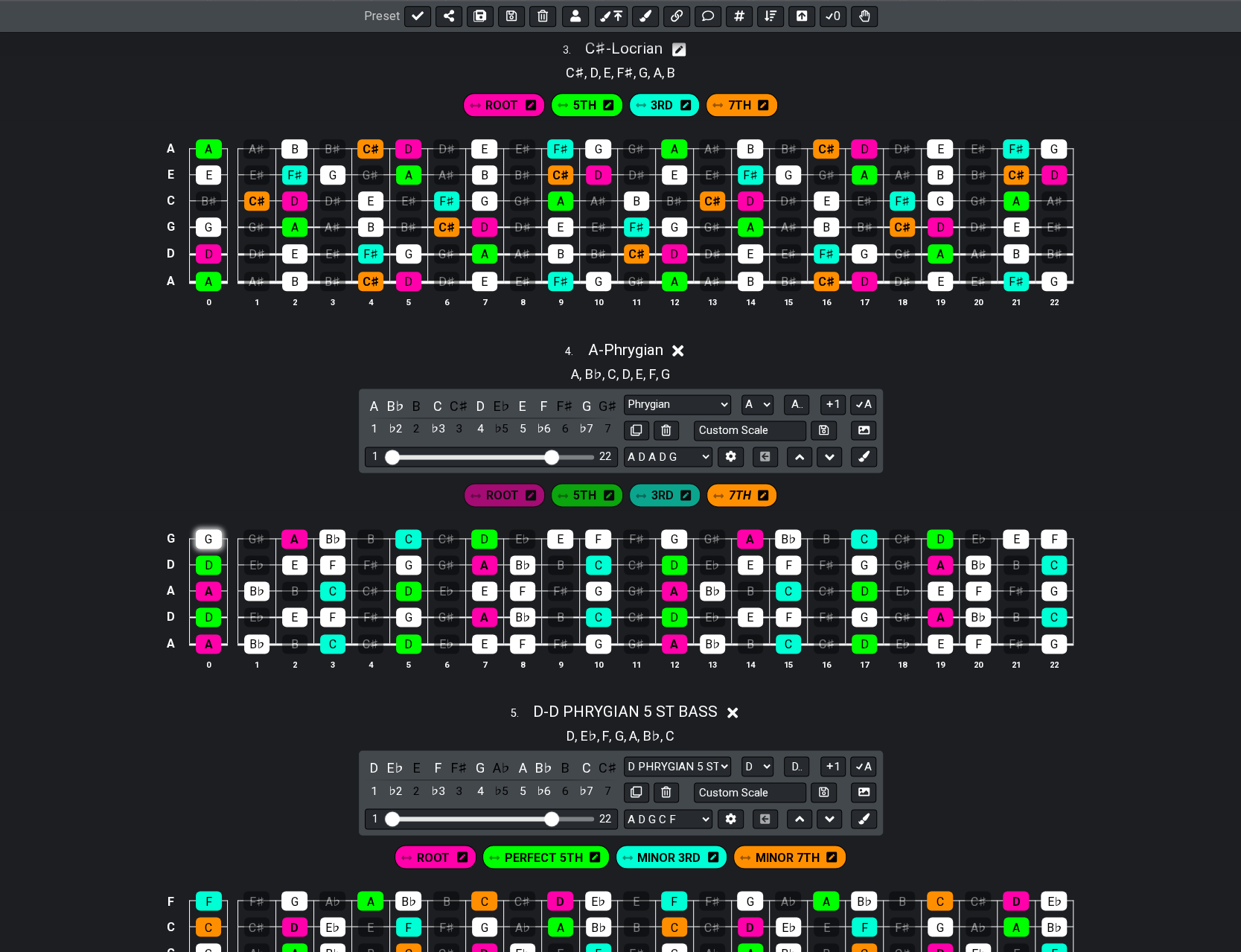
click at [210, 529] on div "G" at bounding box center [208, 539] width 26 height 20
click at [418, 559] on div "G" at bounding box center [408, 565] width 25 height 20
drag, startPoint x: 413, startPoint y: 604, endPoint x: 429, endPoint y: 617, distance: 20.6
click at [413, 607] on div "G" at bounding box center [408, 617] width 25 height 20
click at [597, 638] on div "G" at bounding box center [599, 644] width 25 height 20
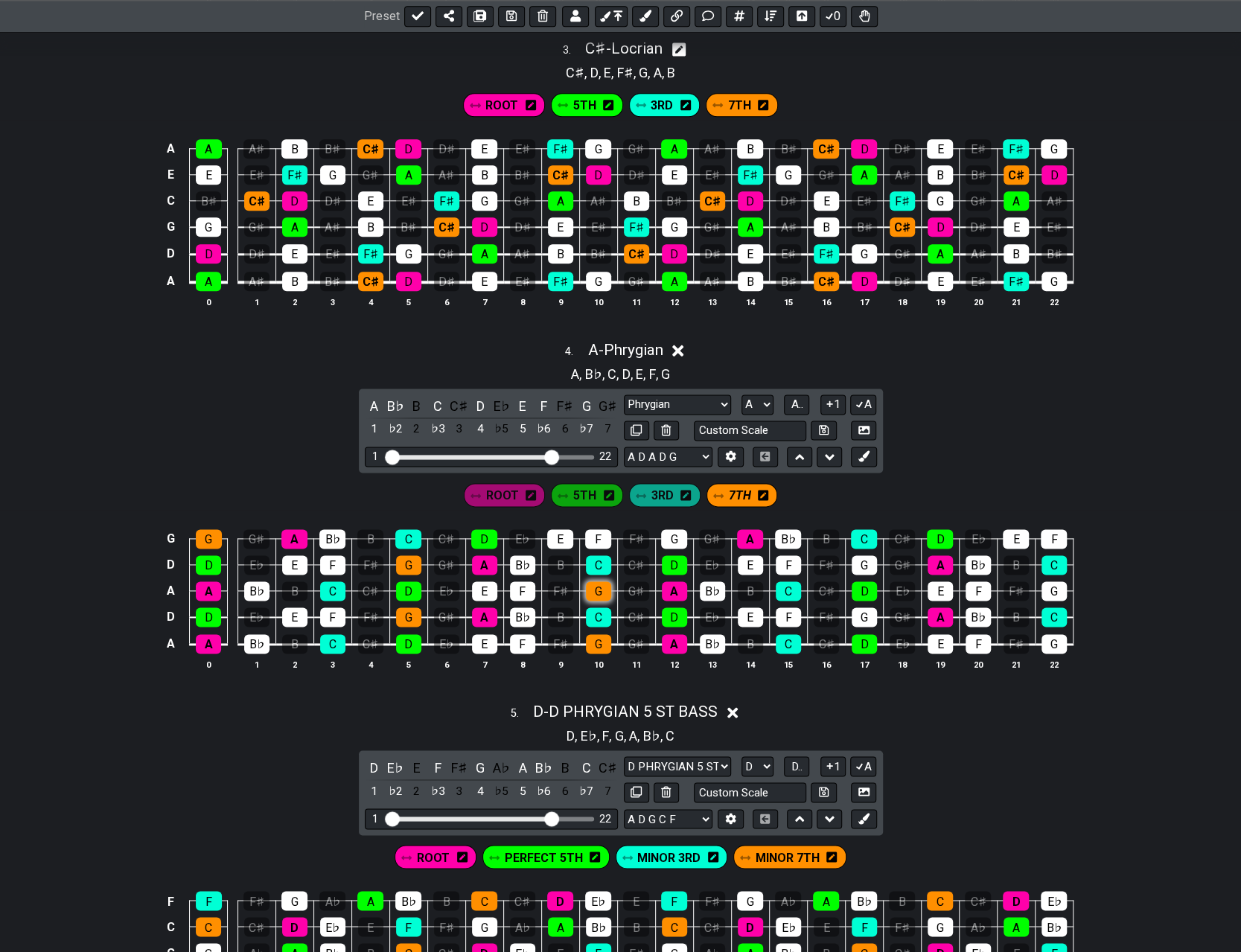
click at [607, 587] on div "G" at bounding box center [599, 591] width 25 height 20
click at [624, 530] on div "G" at bounding box center [674, 539] width 26 height 20
click at [624, 559] on div "G" at bounding box center [864, 565] width 25 height 20
click at [624, 607] on div "G" at bounding box center [864, 617] width 25 height 20
click at [624, 586] on div "G" at bounding box center [1053, 591] width 25 height 20
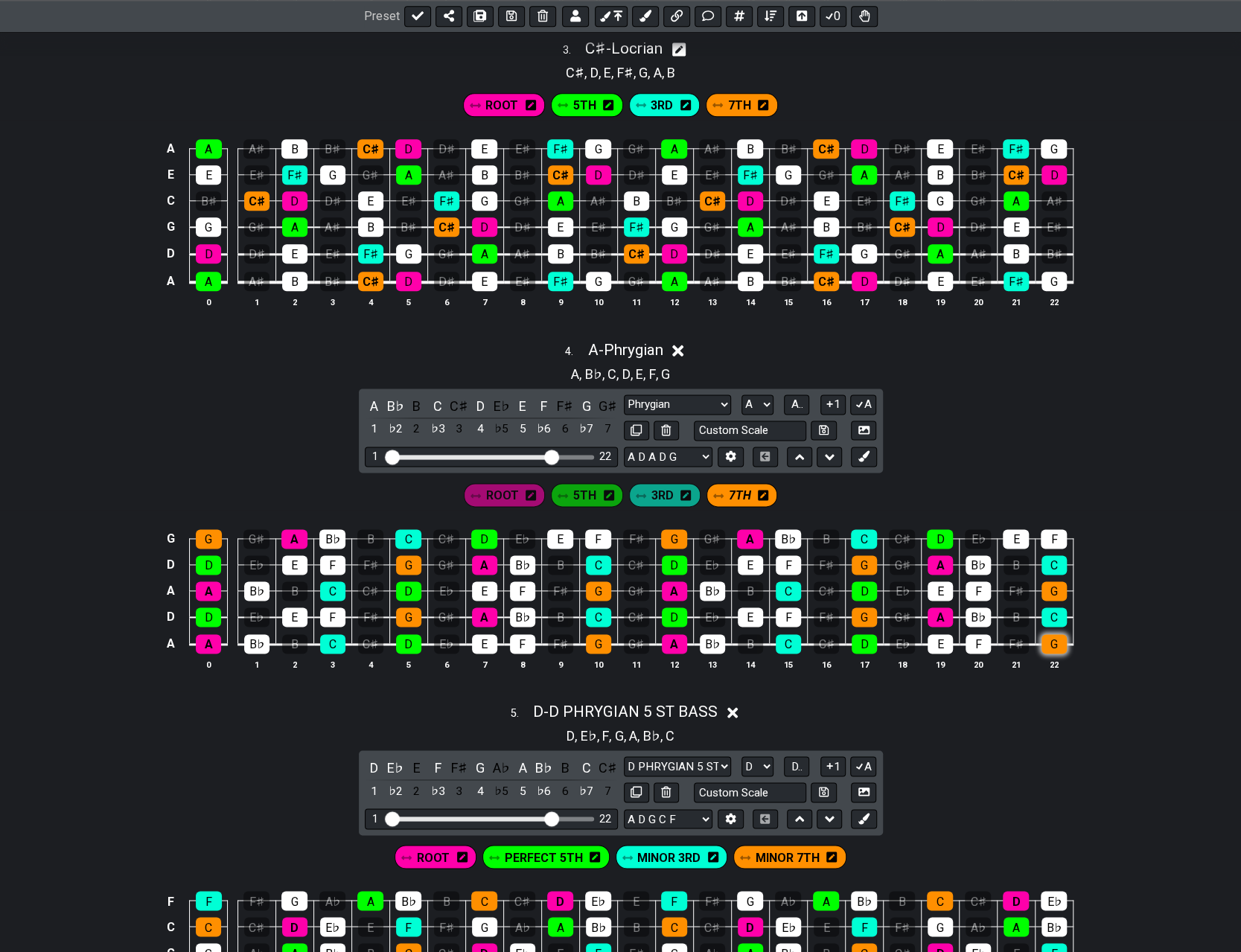
click at [624, 641] on div "G" at bounding box center [1053, 644] width 25 height 20
click at [624, 489] on div "3RD" at bounding box center [665, 494] width 72 height 24
click at [624, 486] on span "3RD" at bounding box center [662, 495] width 22 height 22
click at [624, 491] on span "3RD" at bounding box center [662, 495] width 22 height 22
click at [624, 492] on span "3RD" at bounding box center [661, 495] width 22 height 22
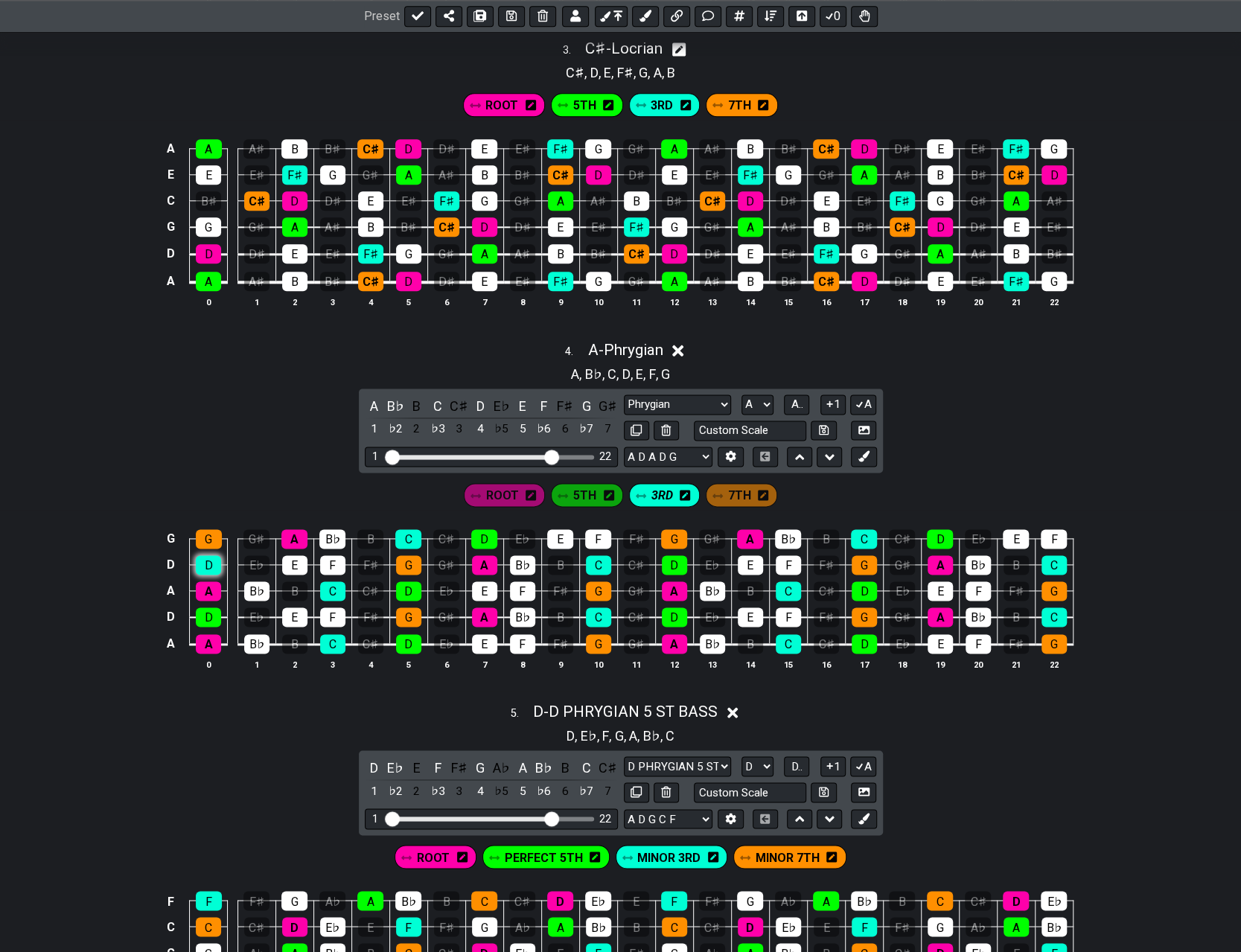
click at [210, 561] on div "D" at bounding box center [208, 565] width 25 height 20
click at [210, 558] on div "D" at bounding box center [208, 565] width 25 height 20
click at [588, 490] on span "5TH" at bounding box center [585, 495] width 23 height 22
click at [208, 608] on div "D" at bounding box center [208, 617] width 25 height 20
click at [292, 611] on div "E" at bounding box center [294, 617] width 25 height 20
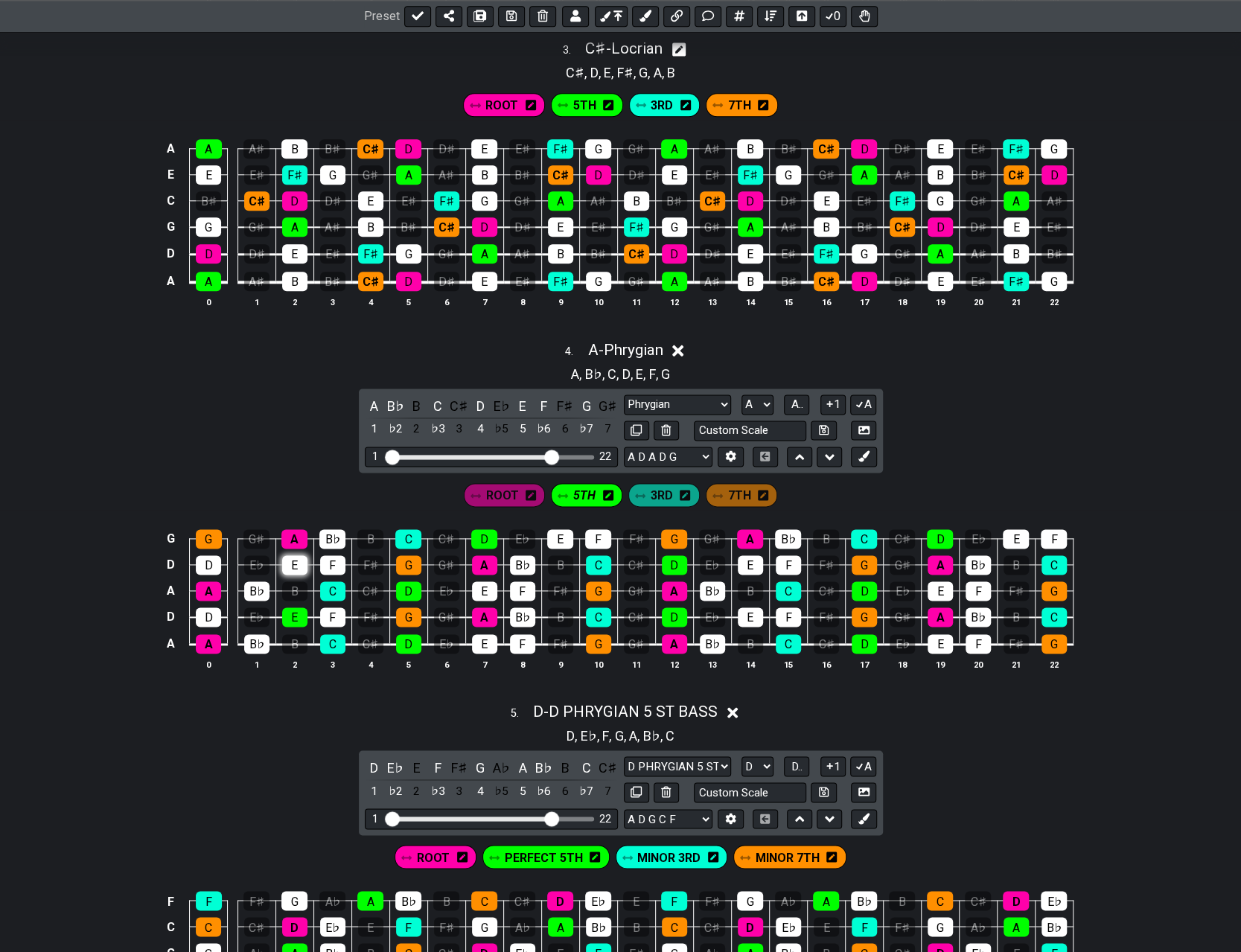
click at [295, 556] on div "E" at bounding box center [294, 565] width 25 height 20
click at [409, 639] on div "D" at bounding box center [408, 644] width 25 height 20
click at [406, 584] on div "D" at bounding box center [408, 591] width 25 height 20
drag, startPoint x: 485, startPoint y: 642, endPoint x: 486, endPoint y: 607, distance: 35.0
click at [485, 642] on div "E" at bounding box center [485, 644] width 25 height 20
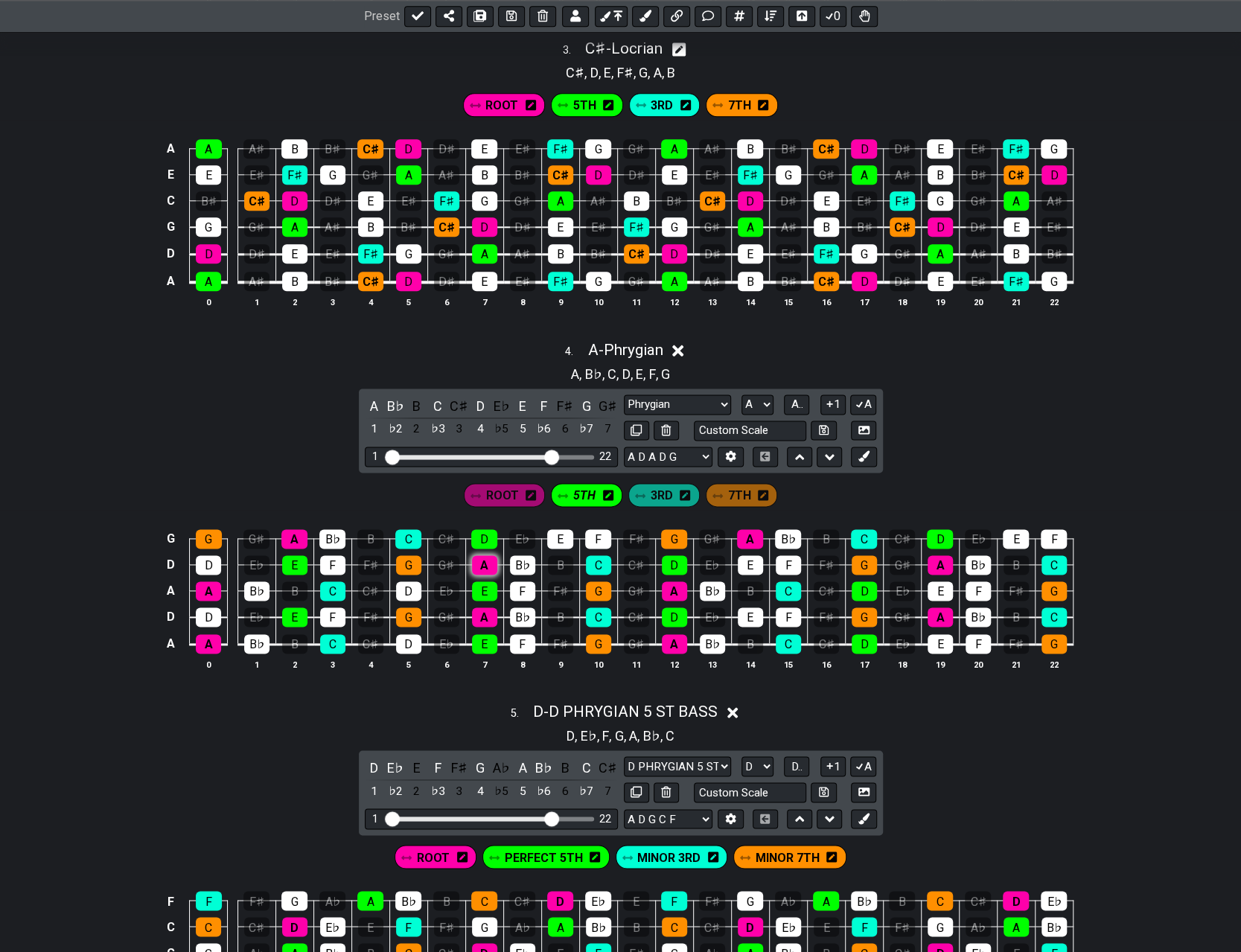
drag, startPoint x: 486, startPoint y: 585, endPoint x: 490, endPoint y: 552, distance: 33.2
click at [486, 584] on div "E" at bounding box center [485, 591] width 25 height 20
click at [491, 535] on div "D" at bounding box center [484, 539] width 26 height 20
click at [570, 531] on div "E" at bounding box center [560, 539] width 26 height 20
drag, startPoint x: 670, startPoint y: 611, endPoint x: 672, endPoint y: 579, distance: 32.1
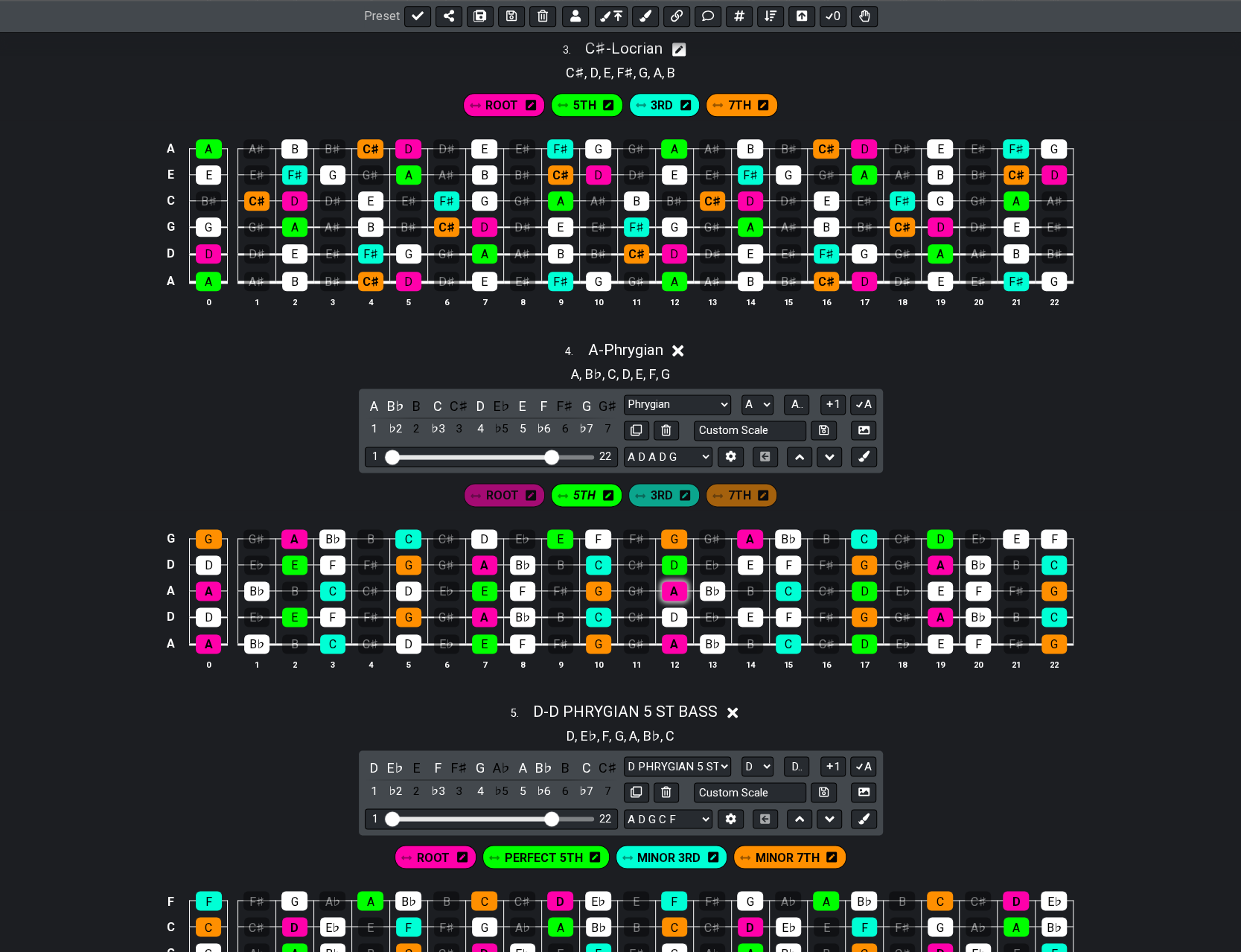
click at [624, 611] on div "D" at bounding box center [674, 617] width 25 height 20
click at [624, 561] on div "D" at bounding box center [674, 565] width 25 height 20
click at [624, 560] on div "E" at bounding box center [750, 565] width 25 height 20
click at [624, 610] on div "E" at bounding box center [750, 617] width 25 height 20
click at [624, 581] on div "D" at bounding box center [864, 591] width 25 height 20
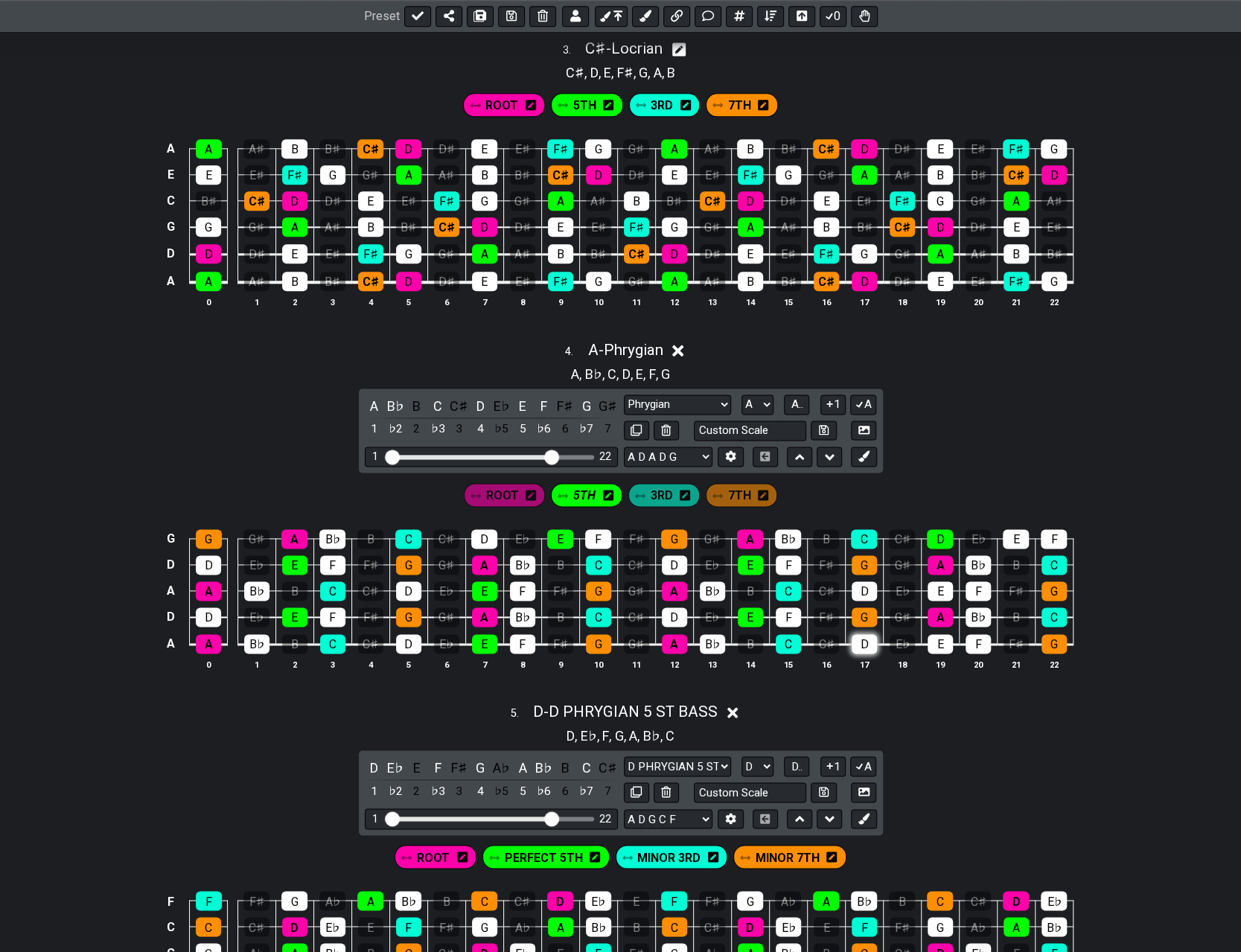
click at [624, 639] on div "D" at bounding box center [864, 644] width 25 height 20
click at [624, 582] on div "E" at bounding box center [939, 591] width 25 height 20
click at [624, 634] on div "E" at bounding box center [939, 644] width 25 height 20
click at [624, 529] on div "E" at bounding box center [1015, 539] width 26 height 20
click at [624, 491] on span "7TH" at bounding box center [738, 495] width 23 height 22
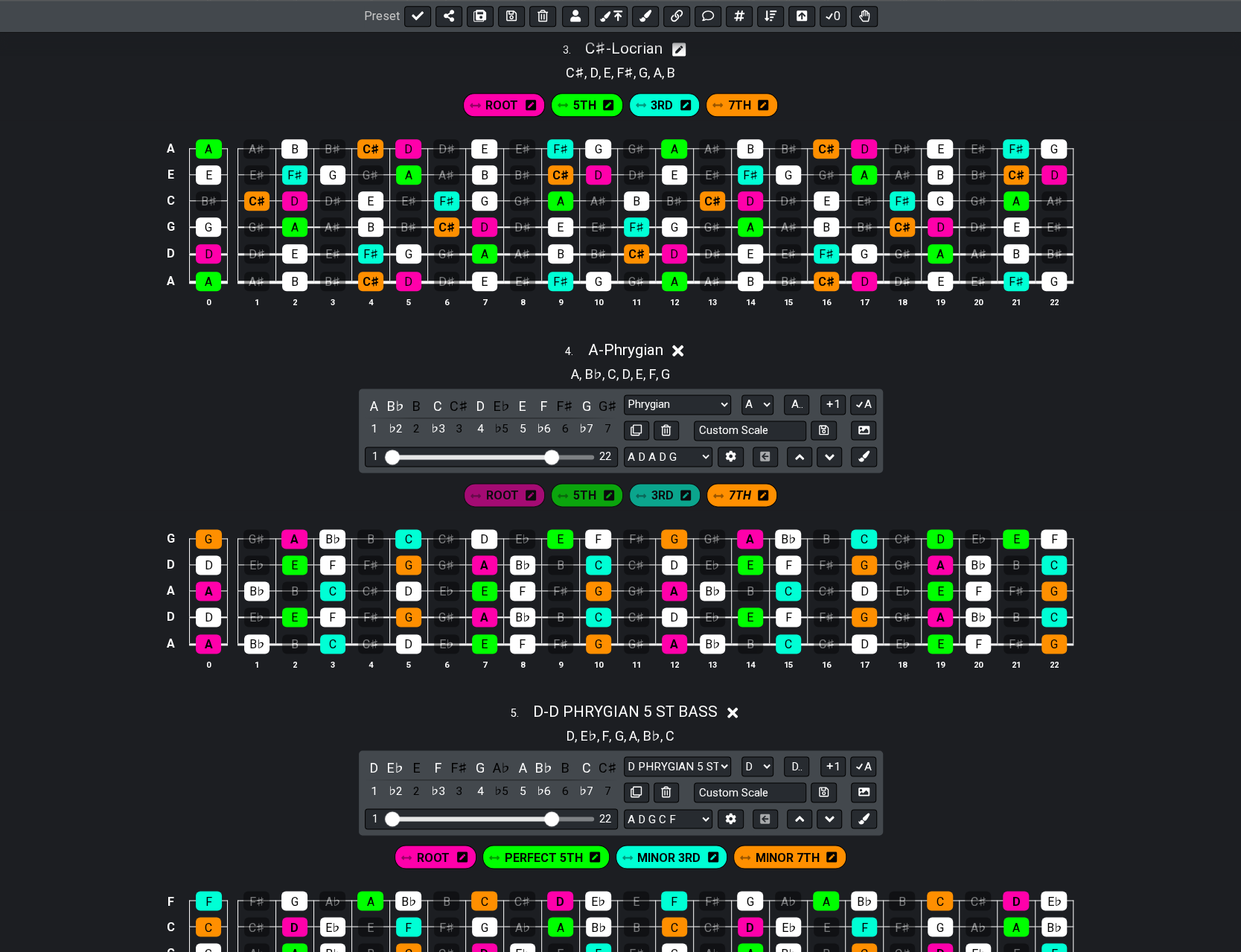
click at [624, 491] on span "7TH" at bounding box center [738, 495] width 22 height 22
click at [624, 491] on span "7TH" at bounding box center [739, 495] width 23 height 22
click at [624, 491] on span "7TH" at bounding box center [738, 495] width 22 height 22
click at [624, 489] on icon at bounding box center [763, 494] width 11 height 12
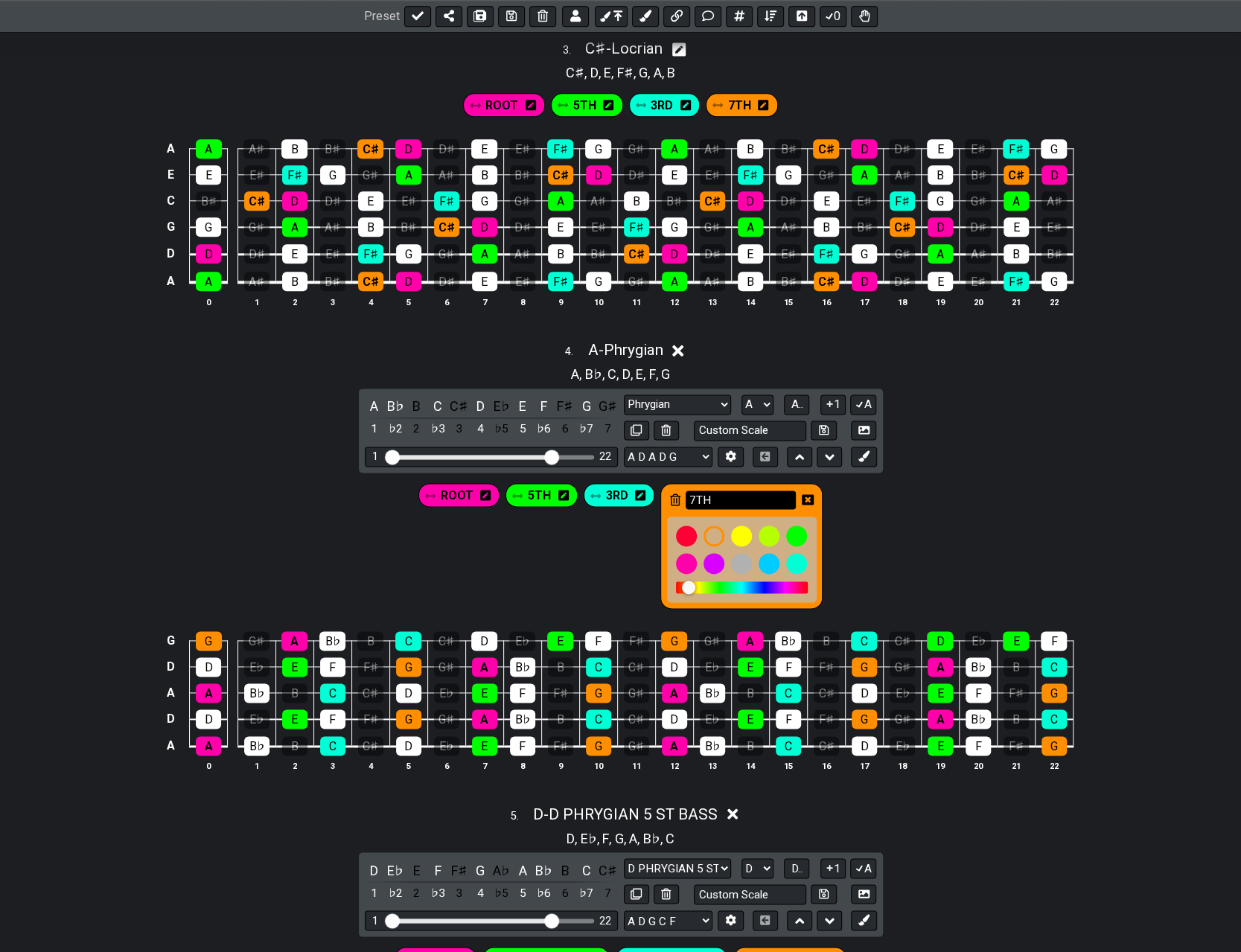
click at [624, 493] on input "7TH" at bounding box center [740, 500] width 110 height 19
type input "Minor 7TH"
click at [624, 494] on icon at bounding box center [807, 500] width 12 height 11
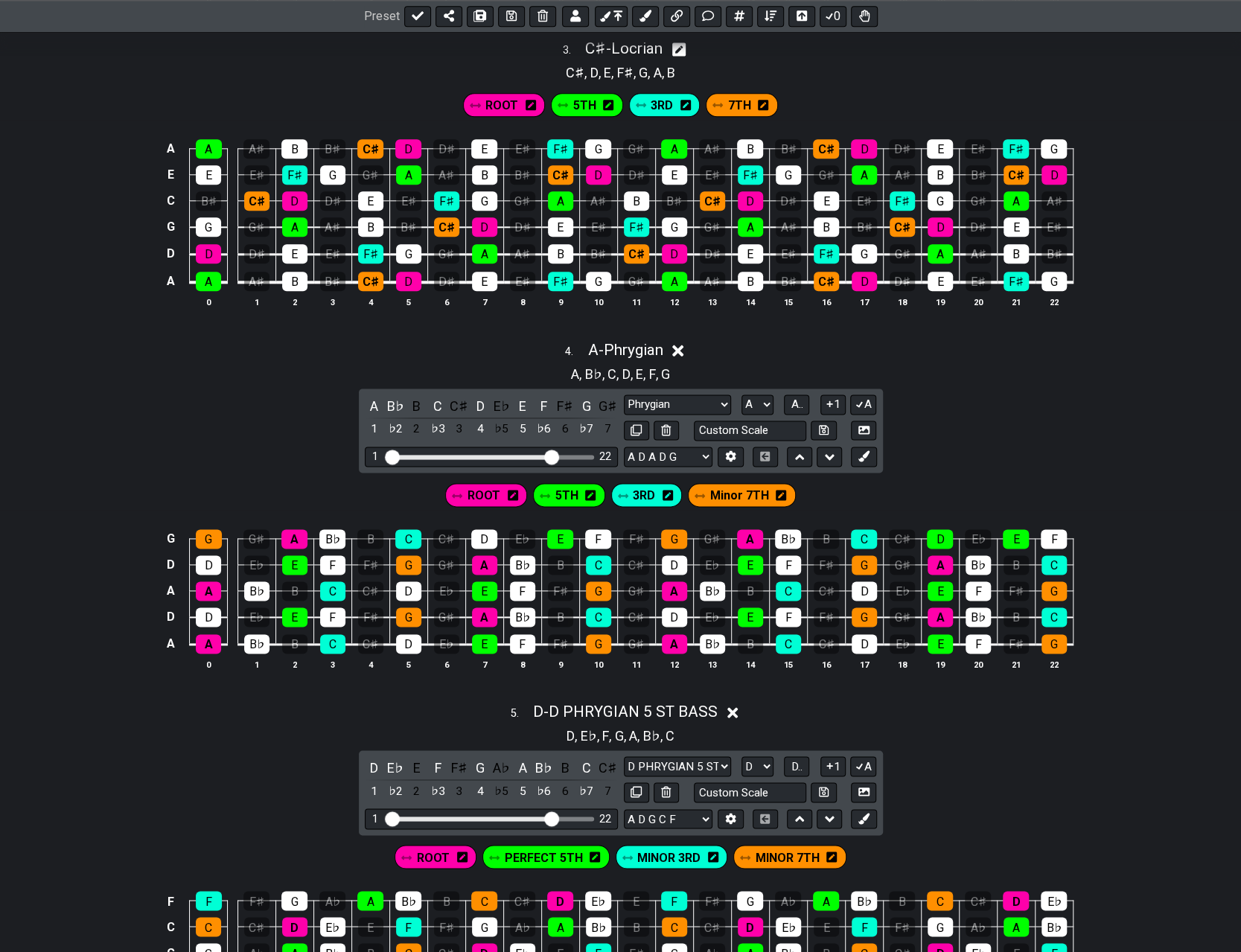
click at [624, 492] on span "3RD" at bounding box center [643, 495] width 22 height 22
click at [624, 494] on icon at bounding box center [667, 494] width 11 height 12
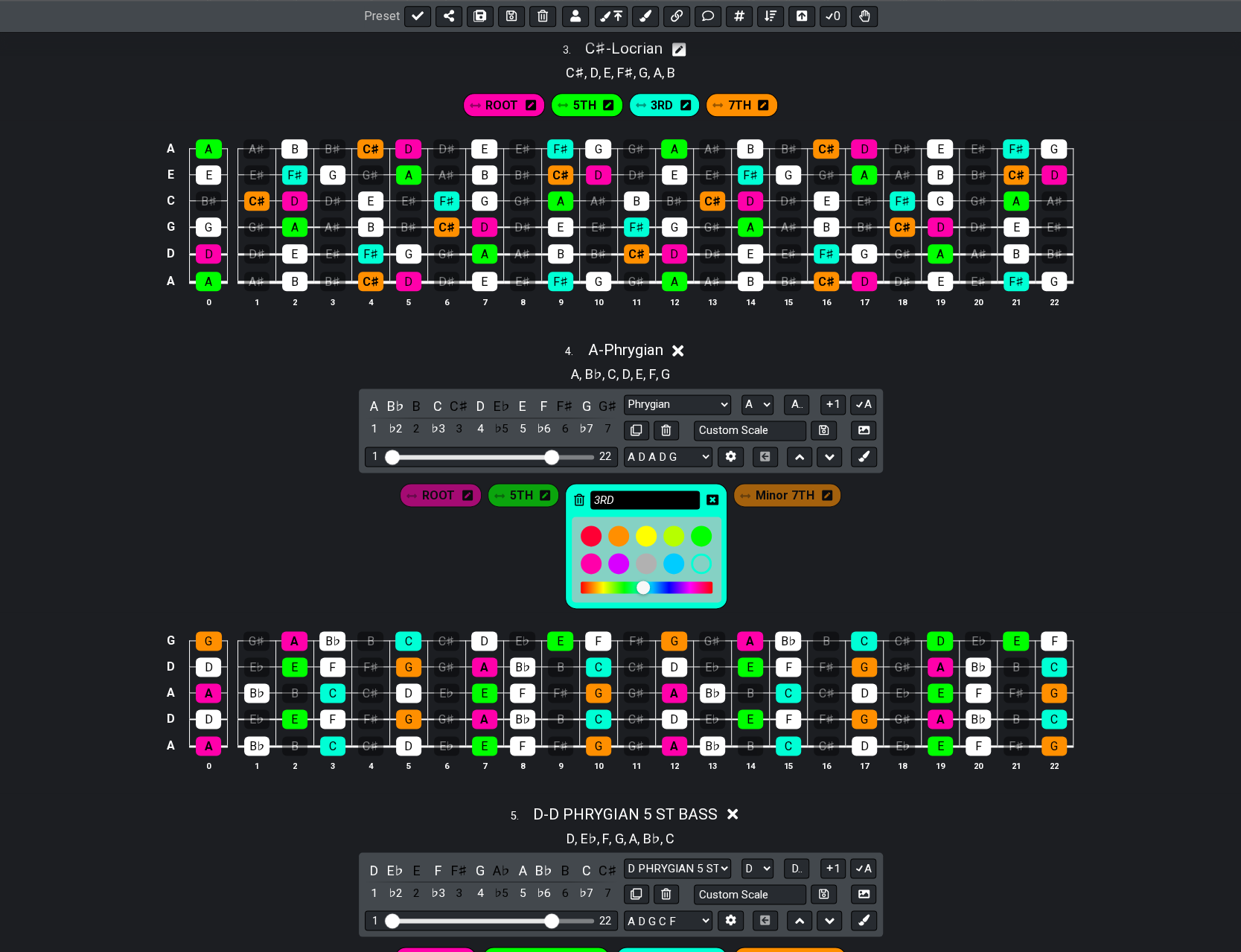
click at [596, 498] on input "3RD" at bounding box center [645, 500] width 110 height 19
type input "Minor 3RD"
click at [624, 493] on icon at bounding box center [712, 499] width 12 height 12
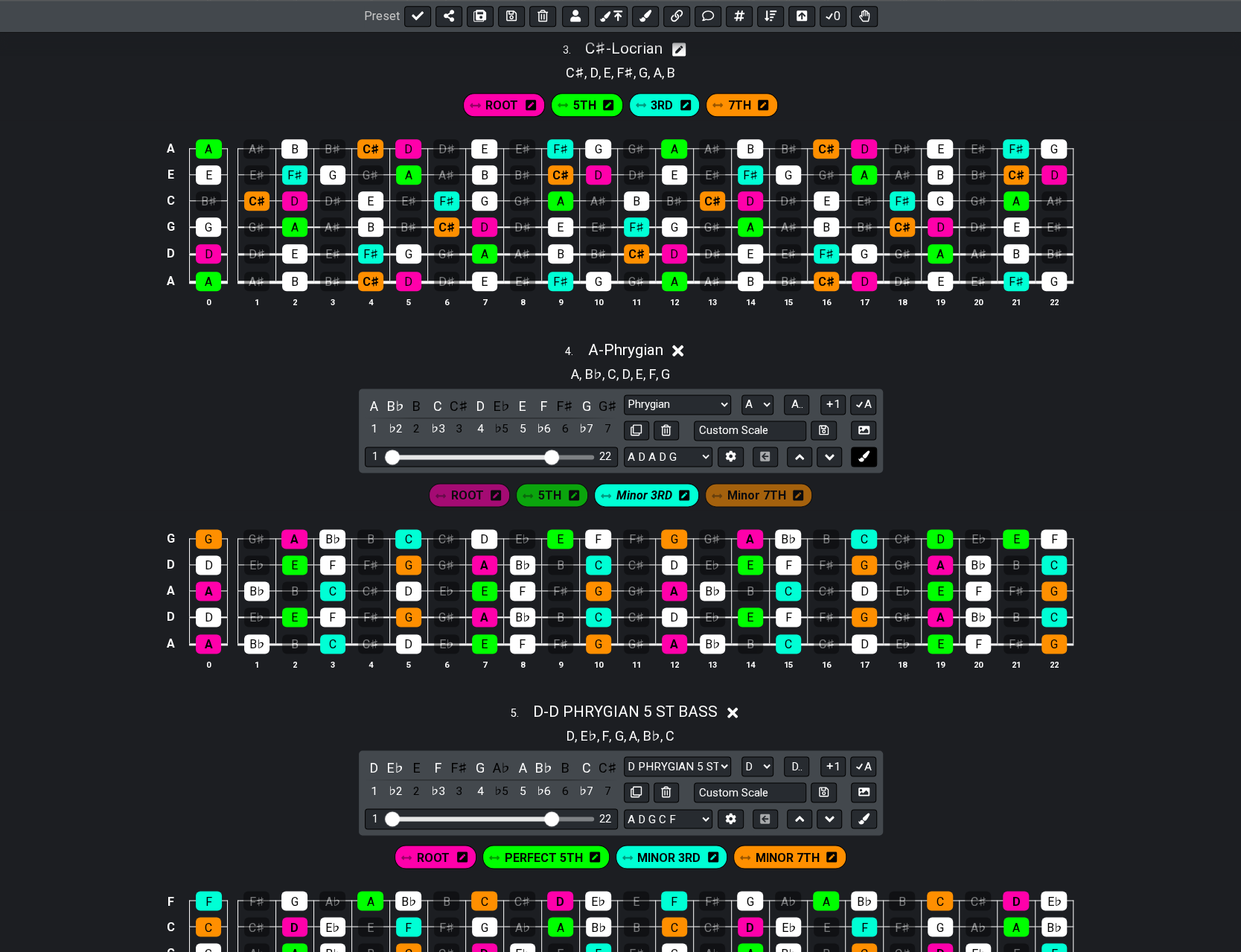
click at [624, 450] on icon at bounding box center [863, 456] width 11 height 11
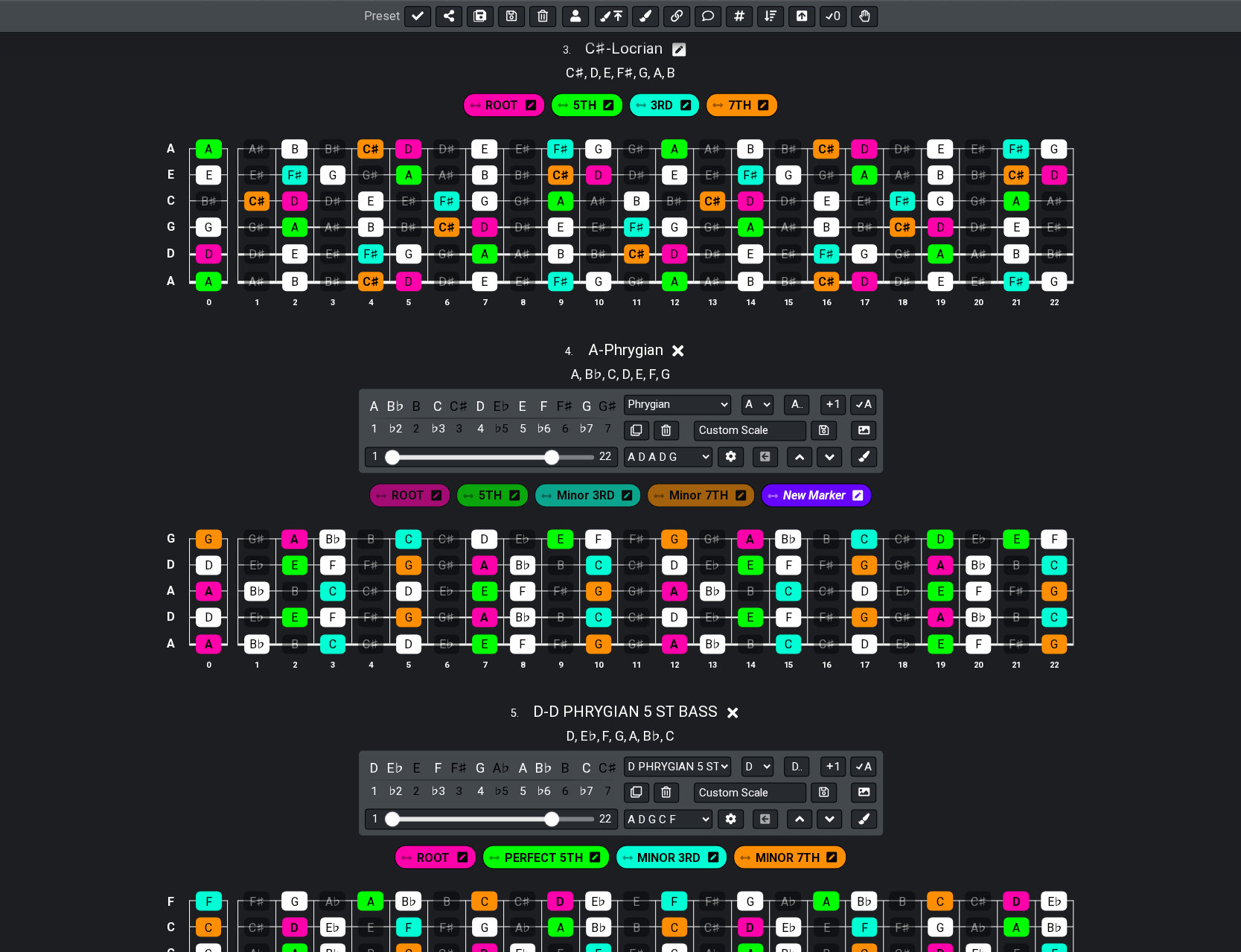
click at [624, 492] on icon at bounding box center [858, 495] width 11 height 11
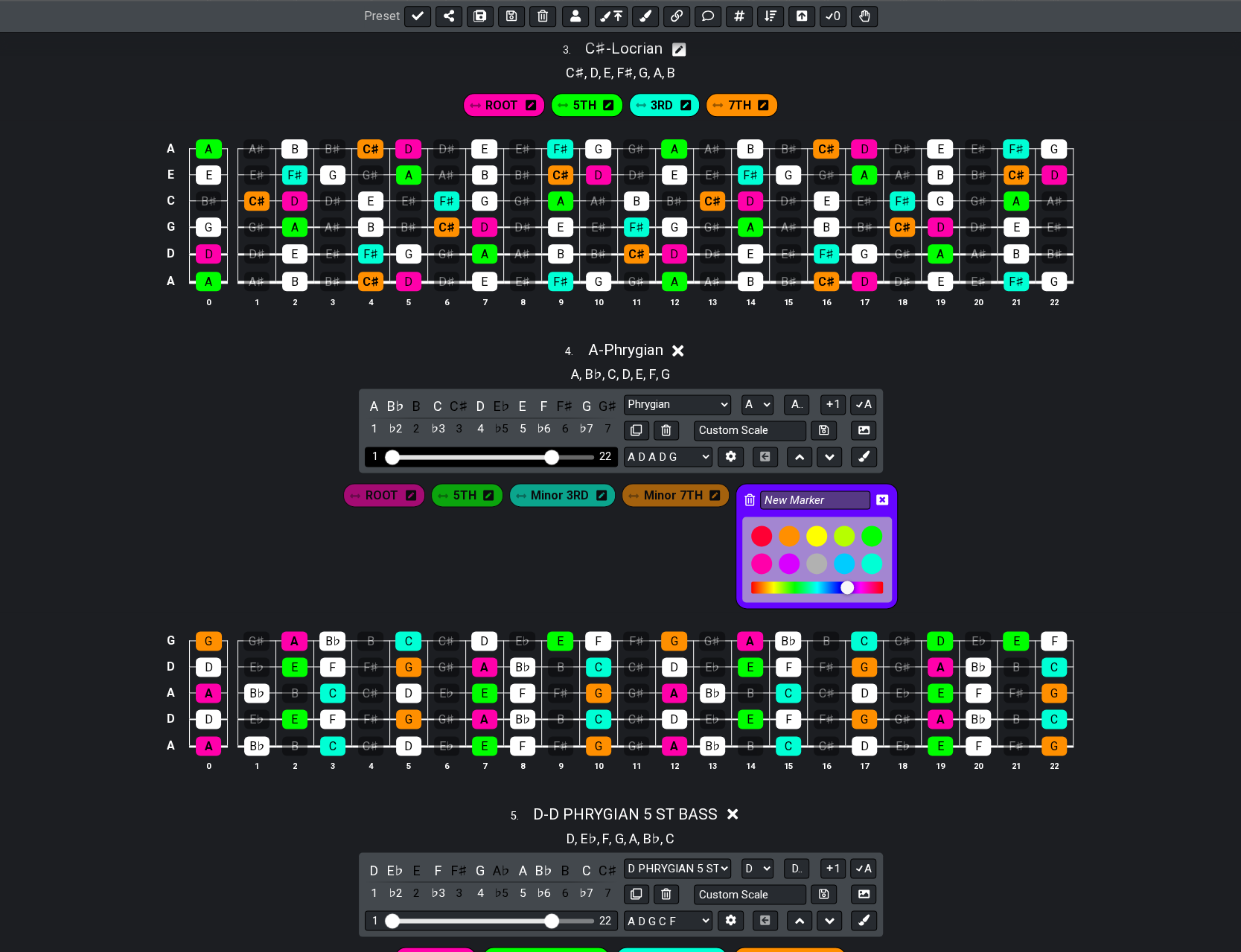
drag, startPoint x: 840, startPoint y: 492, endPoint x: 600, endPoint y: 458, distance: 242.4
click at [600, 458] on div "4 . A - Phrygian A , B♭ , C , D , E , F , G A B♭ B C C♯ D E♭ E F F♯ G G♯ 1 ♭2 2…" at bounding box center [620, 562] width 1241 height 460
type input "4TH"
click at [624, 494] on icon at bounding box center [881, 500] width 12 height 11
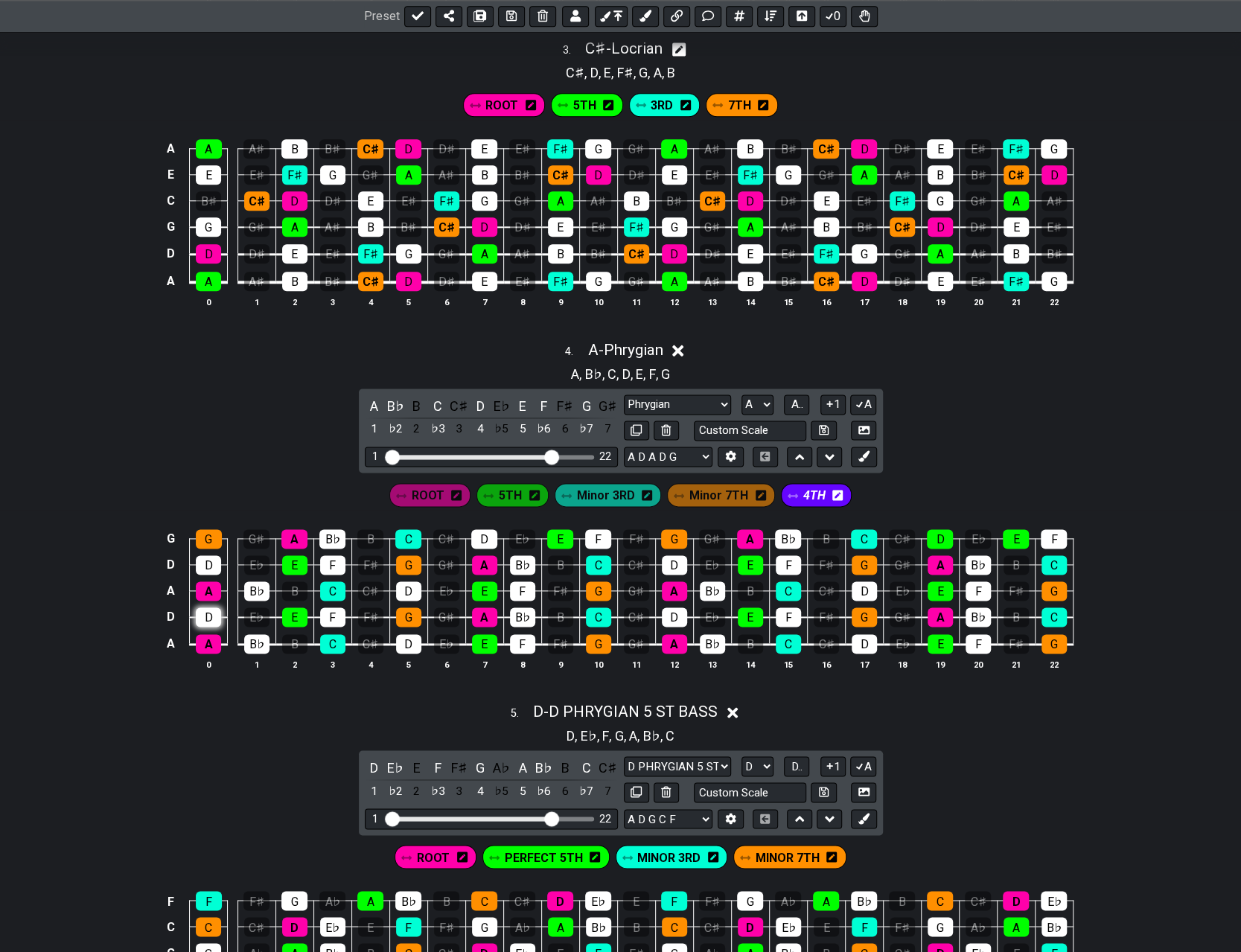
click at [216, 609] on div "D" at bounding box center [208, 617] width 25 height 20
click at [212, 561] on div "D" at bounding box center [208, 565] width 25 height 20
drag, startPoint x: 408, startPoint y: 582, endPoint x: 409, endPoint y: 590, distance: 8.1
click at [408, 583] on div "D" at bounding box center [408, 591] width 25 height 20
click at [408, 634] on div "D" at bounding box center [408, 644] width 25 height 20
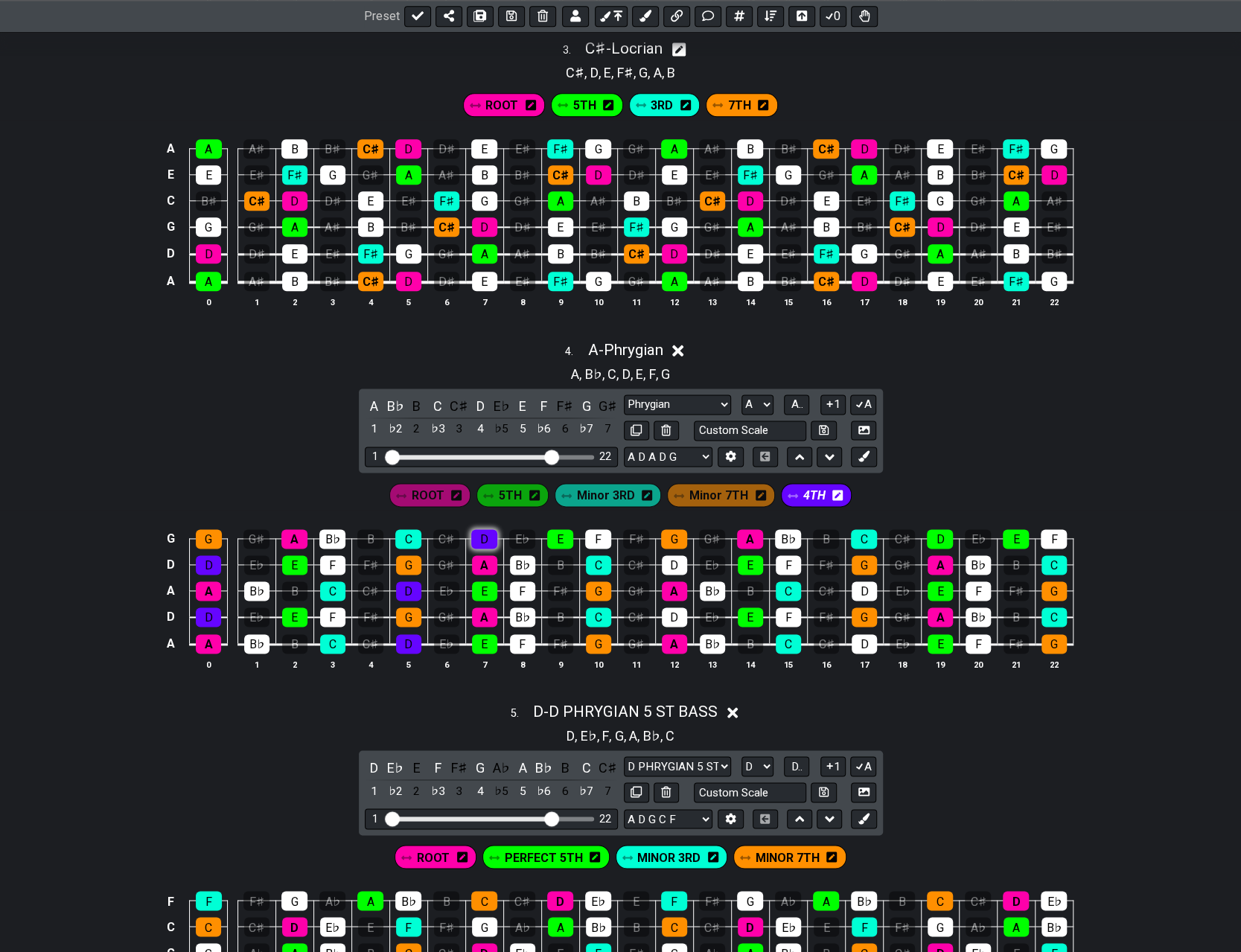
click at [485, 535] on div "D" at bounding box center [484, 539] width 26 height 20
click at [624, 563] on div "D" at bounding box center [674, 565] width 25 height 20
click at [624, 616] on div "D" at bounding box center [674, 617] width 25 height 20
drag, startPoint x: 861, startPoint y: 632, endPoint x: 861, endPoint y: 622, distance: 10.0
click at [624, 634] on div "D" at bounding box center [864, 644] width 25 height 20
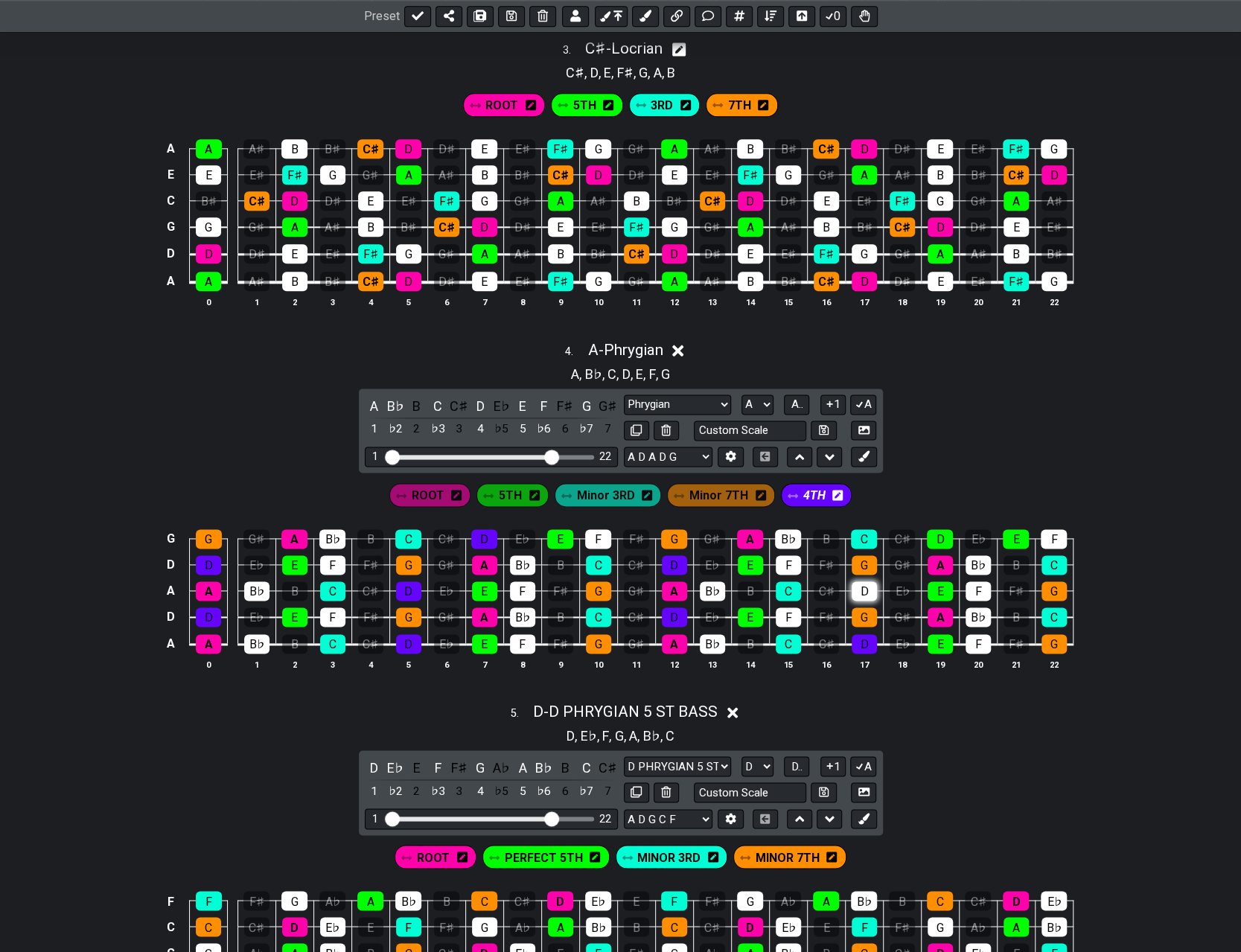
click at [624, 581] on div "D" at bounding box center [864, 591] width 25 height 20
click at [624, 534] on div "D" at bounding box center [939, 539] width 26 height 20
click at [624, 491] on span "4TH" at bounding box center [814, 495] width 22 height 22
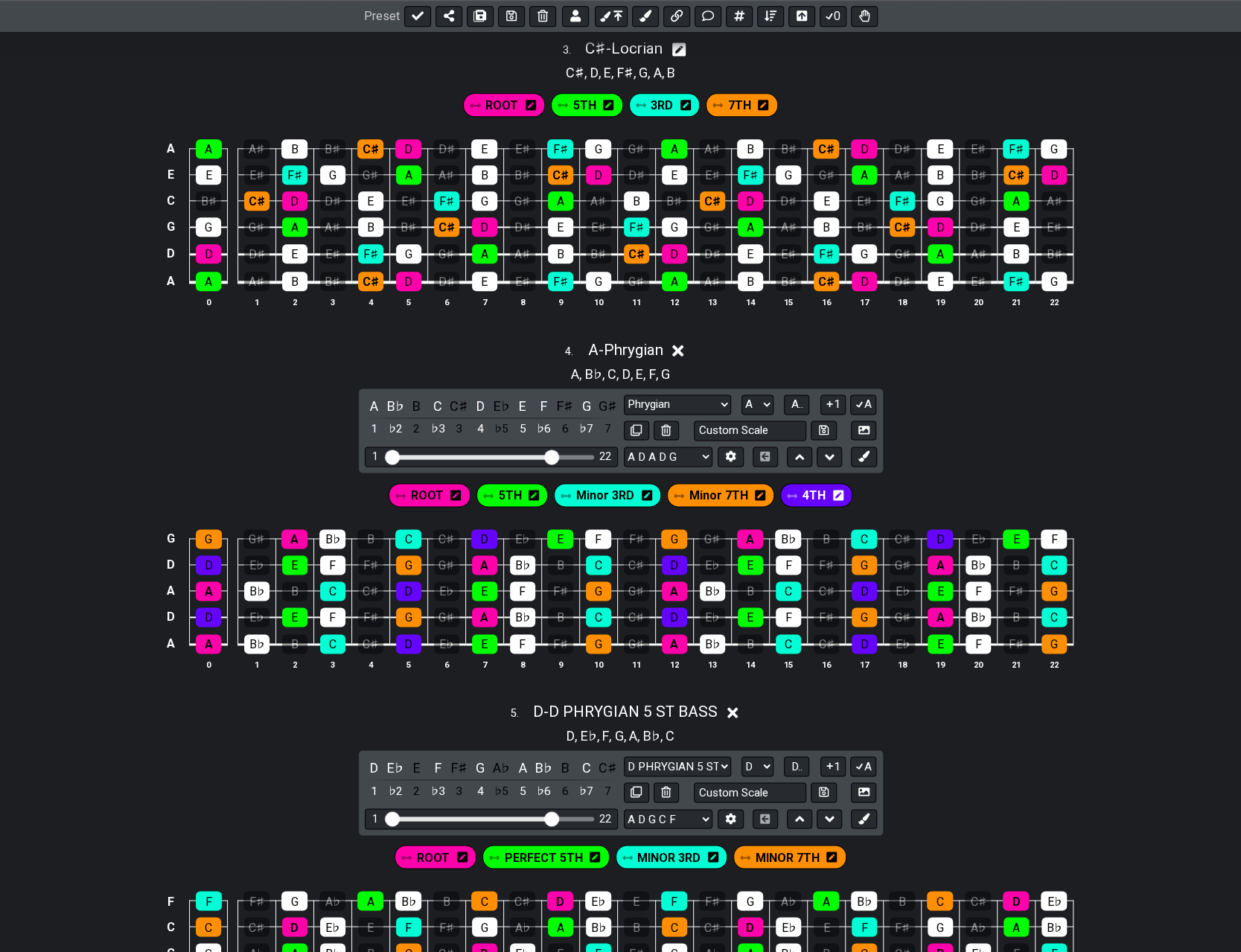
click at [624, 491] on span "4TH" at bounding box center [814, 495] width 23 height 22
click at [624, 491] on span "4TH" at bounding box center [814, 495] width 22 height 22
click at [624, 491] on span "4TH" at bounding box center [814, 495] width 23 height 22
click at [624, 491] on span "4TH" at bounding box center [814, 495] width 22 height 22
click at [624, 490] on icon at bounding box center [838, 495] width 11 height 11
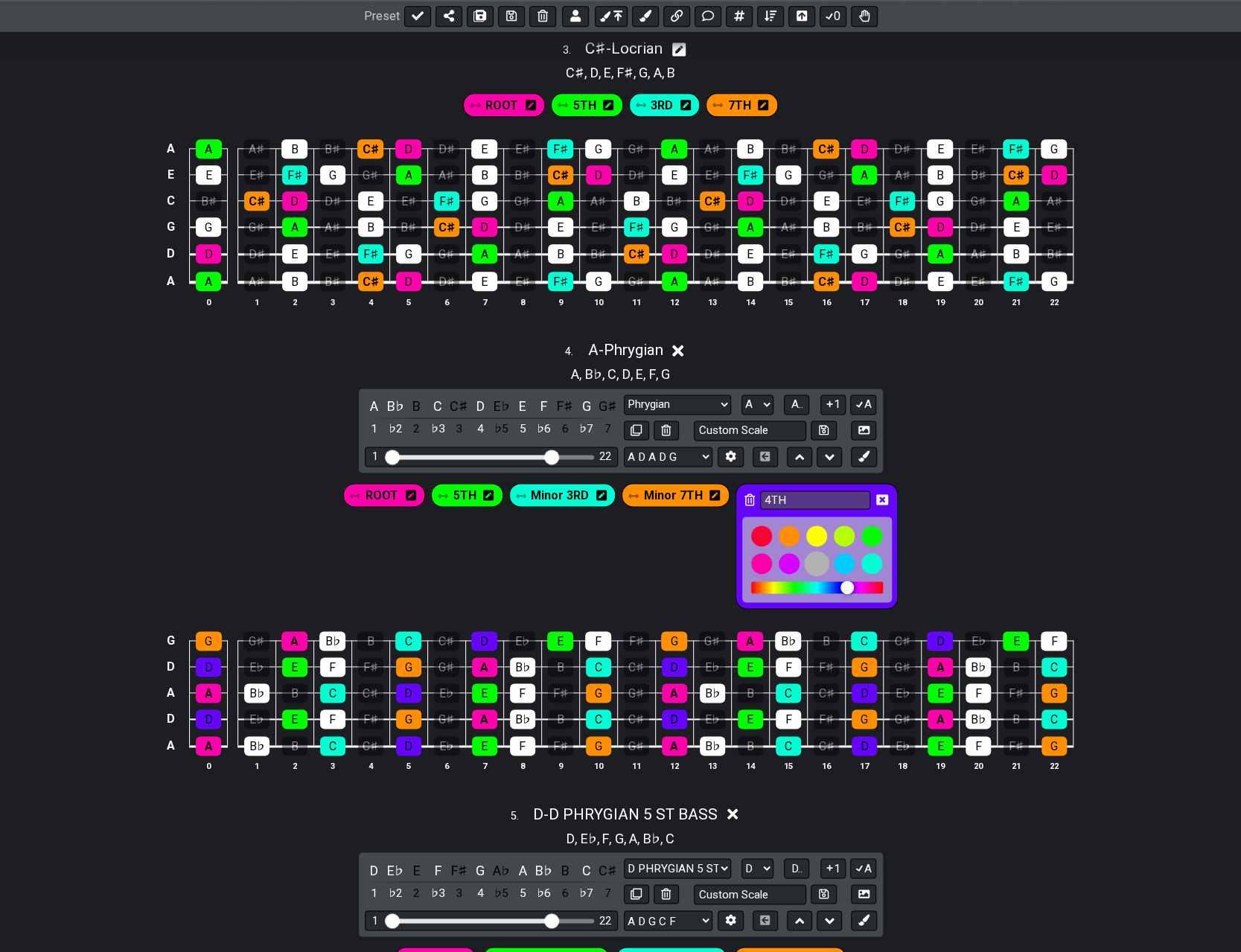
click at [624, 556] on div at bounding box center [817, 563] width 25 height 25
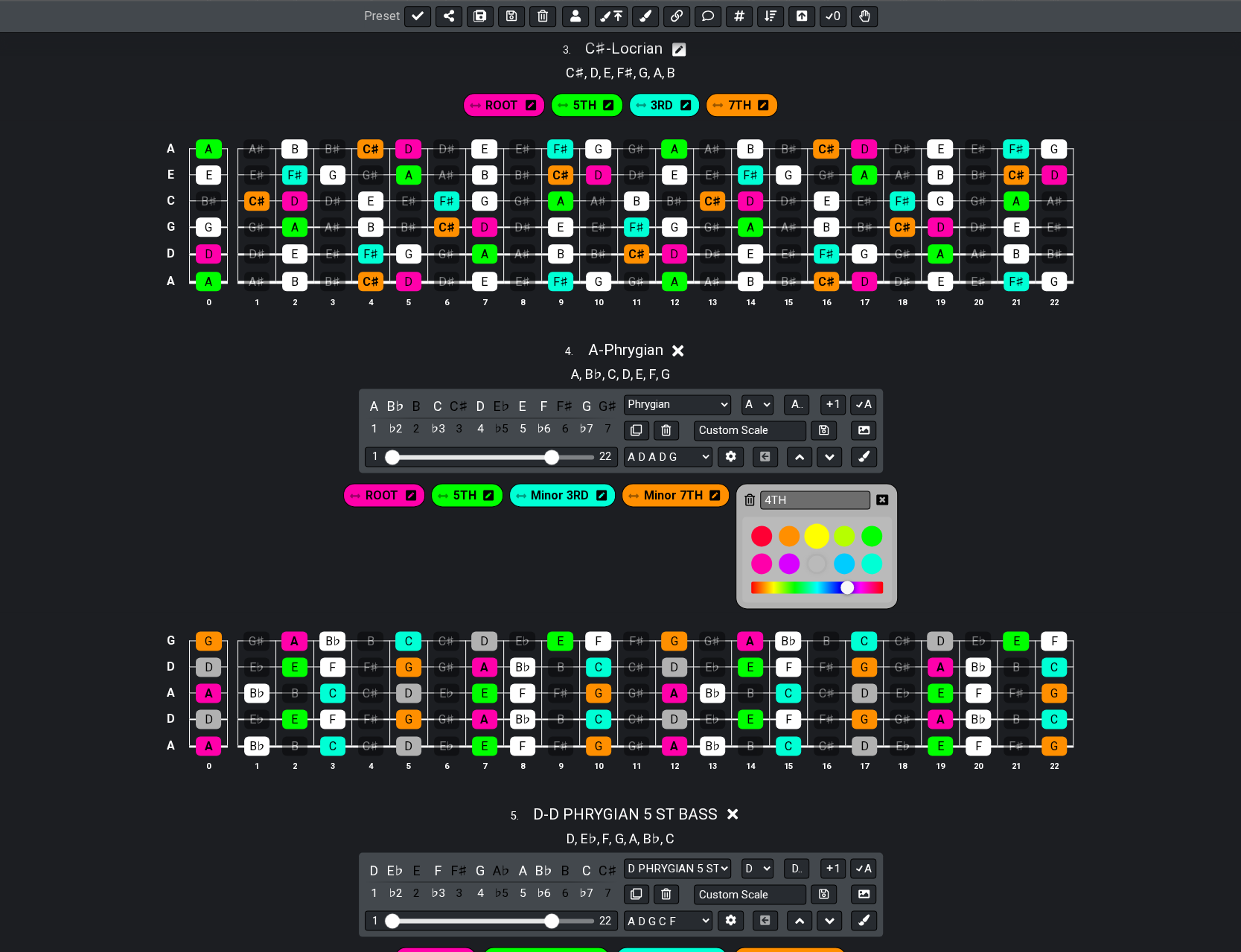
click at [624, 529] on div at bounding box center [817, 536] width 25 height 25
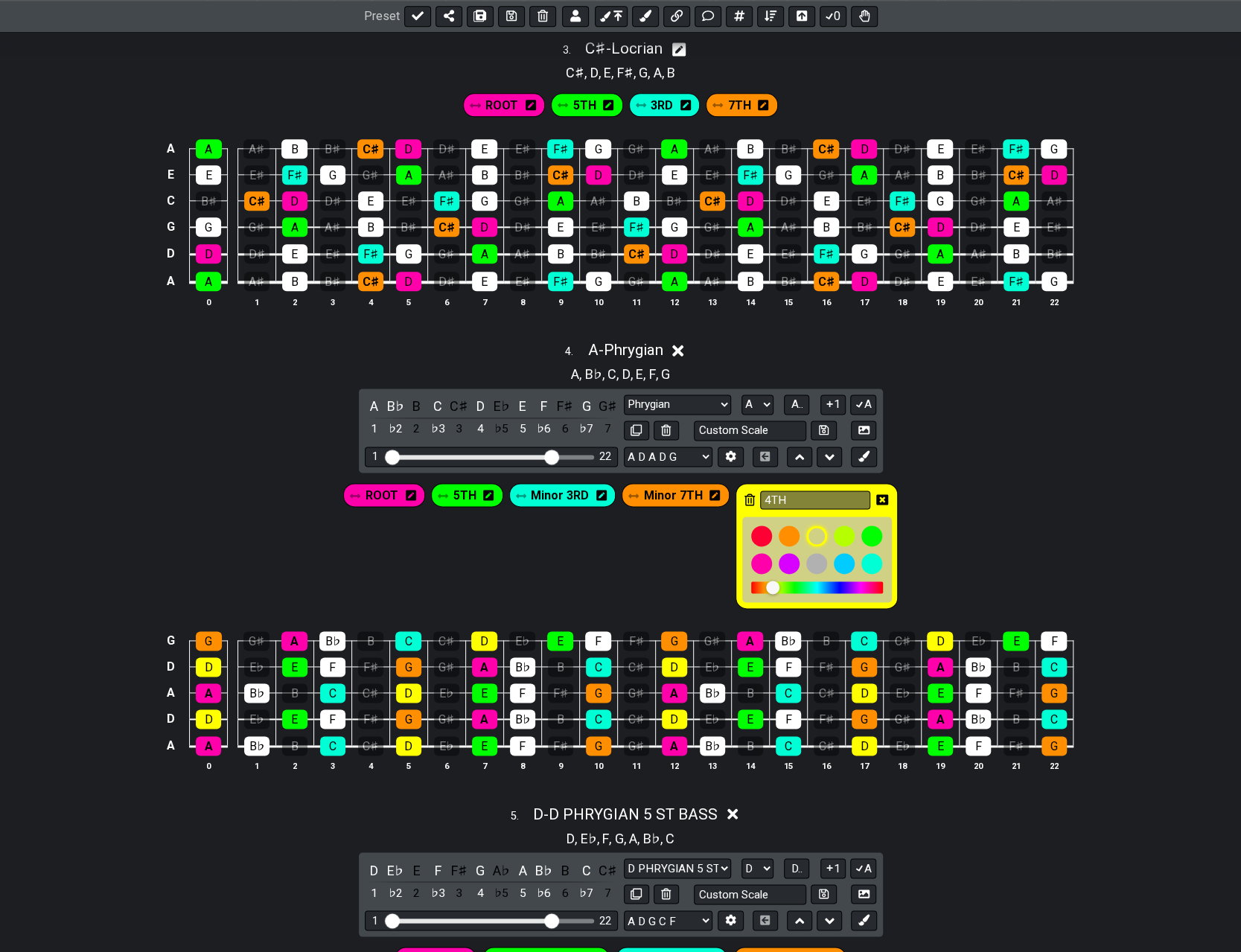
click at [624, 495] on icon at bounding box center [881, 500] width 12 height 11
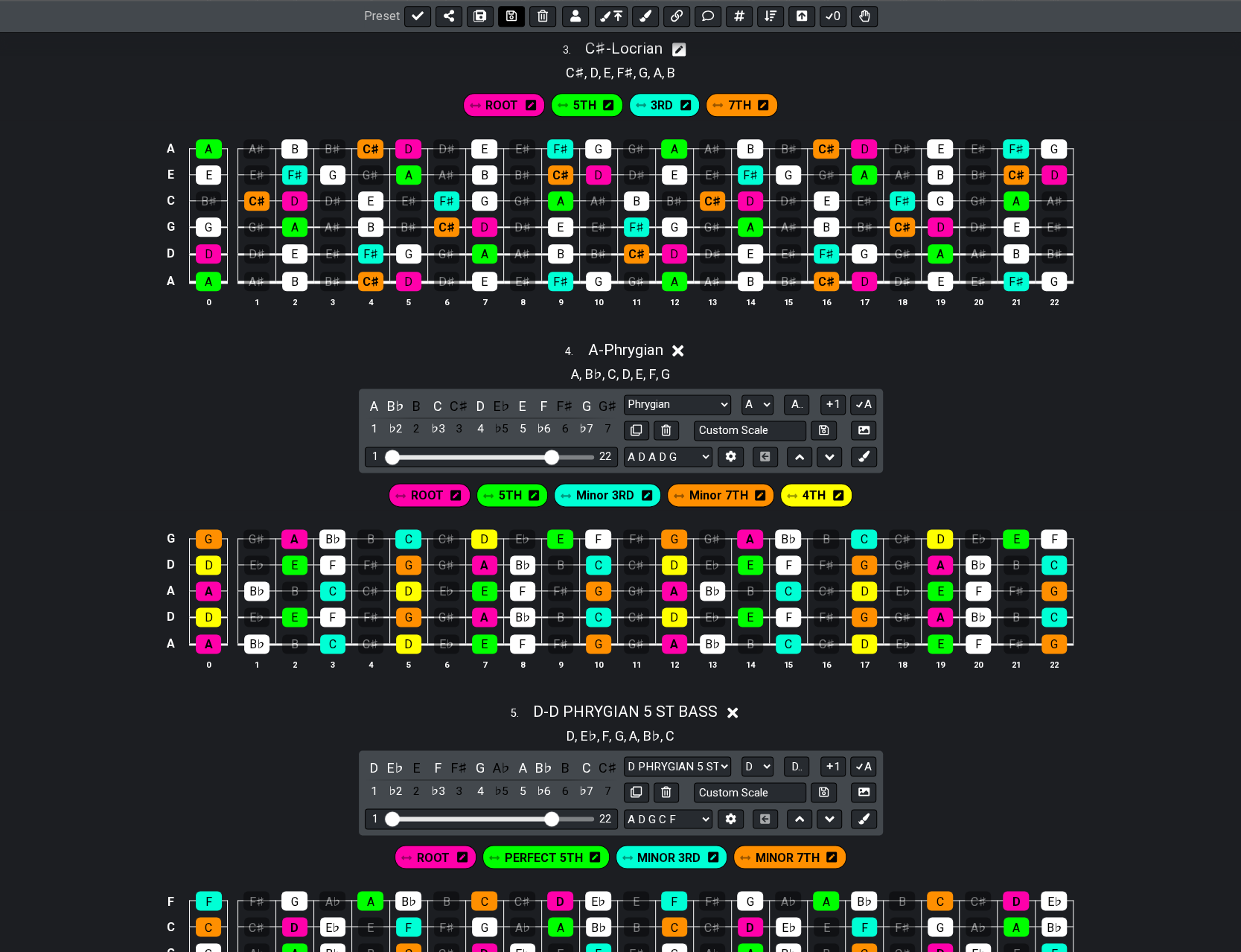
click at [506, 15] on icon at bounding box center [511, 16] width 11 height 12
click at [624, 192] on div "A A A♯ B B♯ C♯ D D♯ E E♯ F♯ G G♯ A A♯ B B♯ C♯ D D♯ E E♯ F♯ G E E E♯ F♯ G G♯ A A…" at bounding box center [620, 224] width 1241 height 209
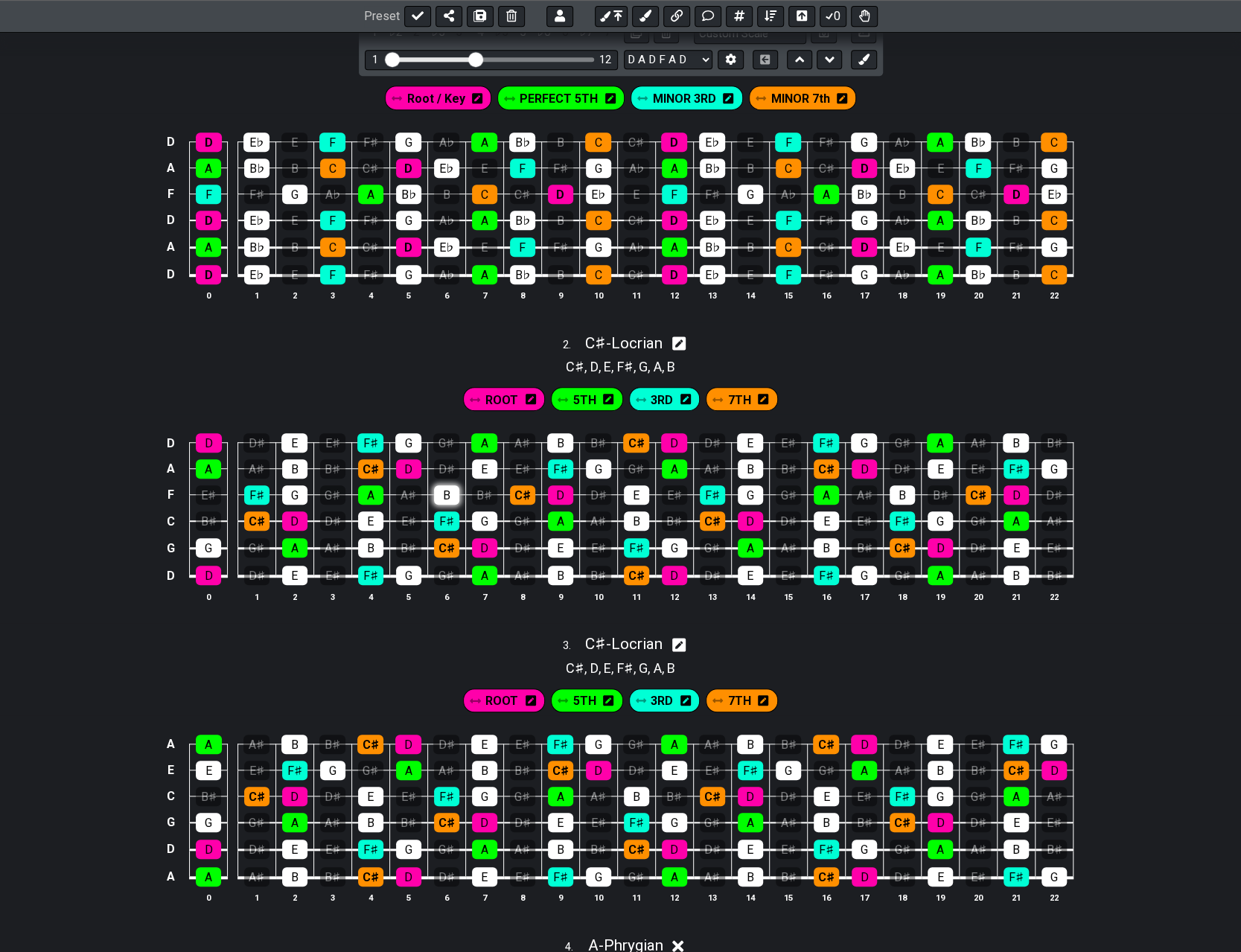
scroll to position [521, 0]
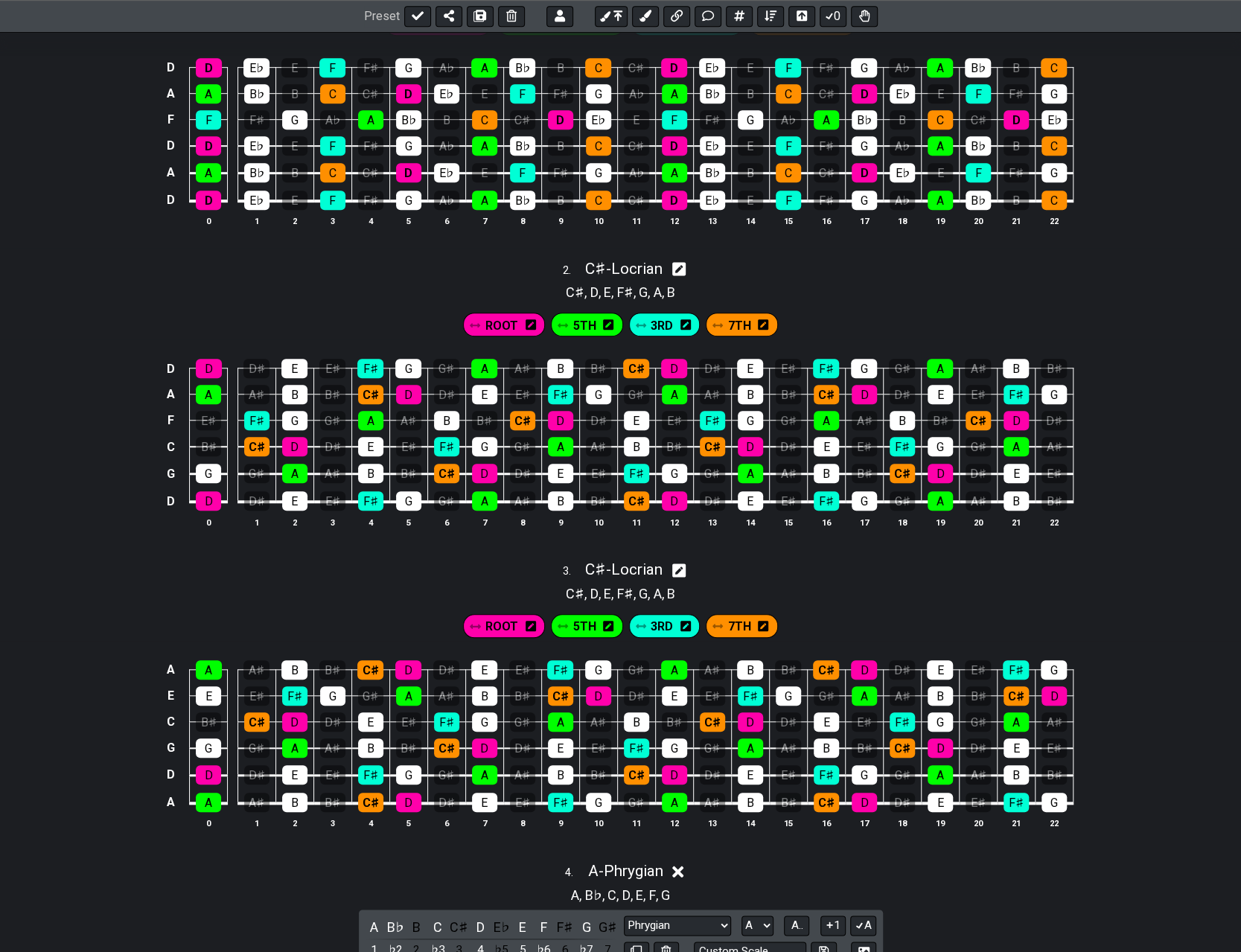
click at [624, 269] on icon at bounding box center [679, 269] width 14 height 14
select select "C#"
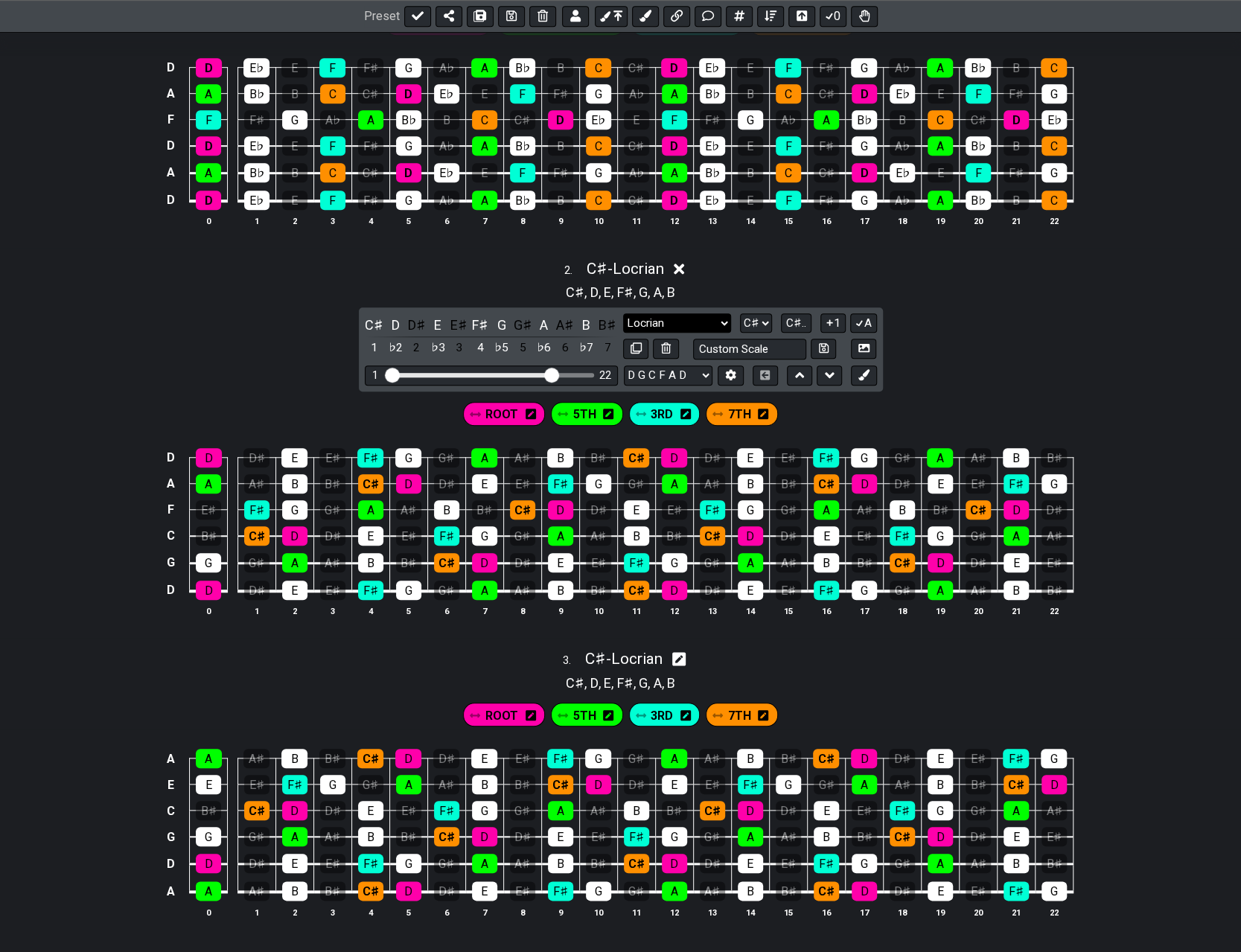
click at [624, 316] on select "Locrian D PRYGIAN - BARI Minor Pentatonic Major Pentatonic Minor Blues Major Bl…" at bounding box center [676, 323] width 107 height 20
select select "Phrygian"
click at [623, 313] on select "Locrian D PRYGIAN - BARI Minor Pentatonic Major Pentatonic Minor Blues Major Bl…" at bounding box center [676, 323] width 107 height 20
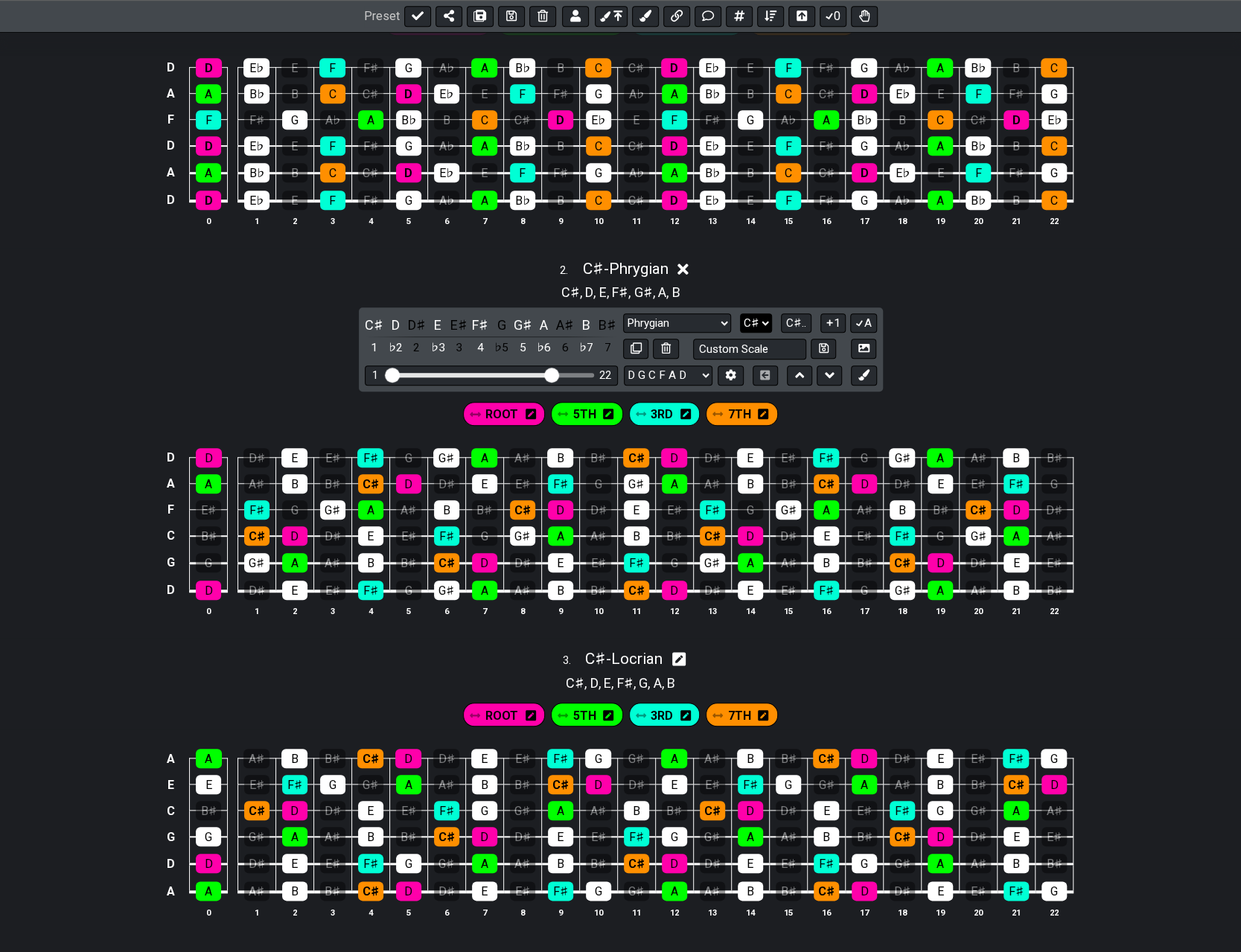
click at [624, 316] on select "A♭ A A♯ B♭ B C C♯ D♭ D D♯ E♭ E F F♯ G♭ G G♯" at bounding box center [756, 323] width 32 height 20
select select "A"
click at [624, 313] on select "A♭ A A♯ B♭ B C C♯ D♭ D D♯ E♭ E F F♯ G♭ G G♯" at bounding box center [756, 323] width 32 height 20
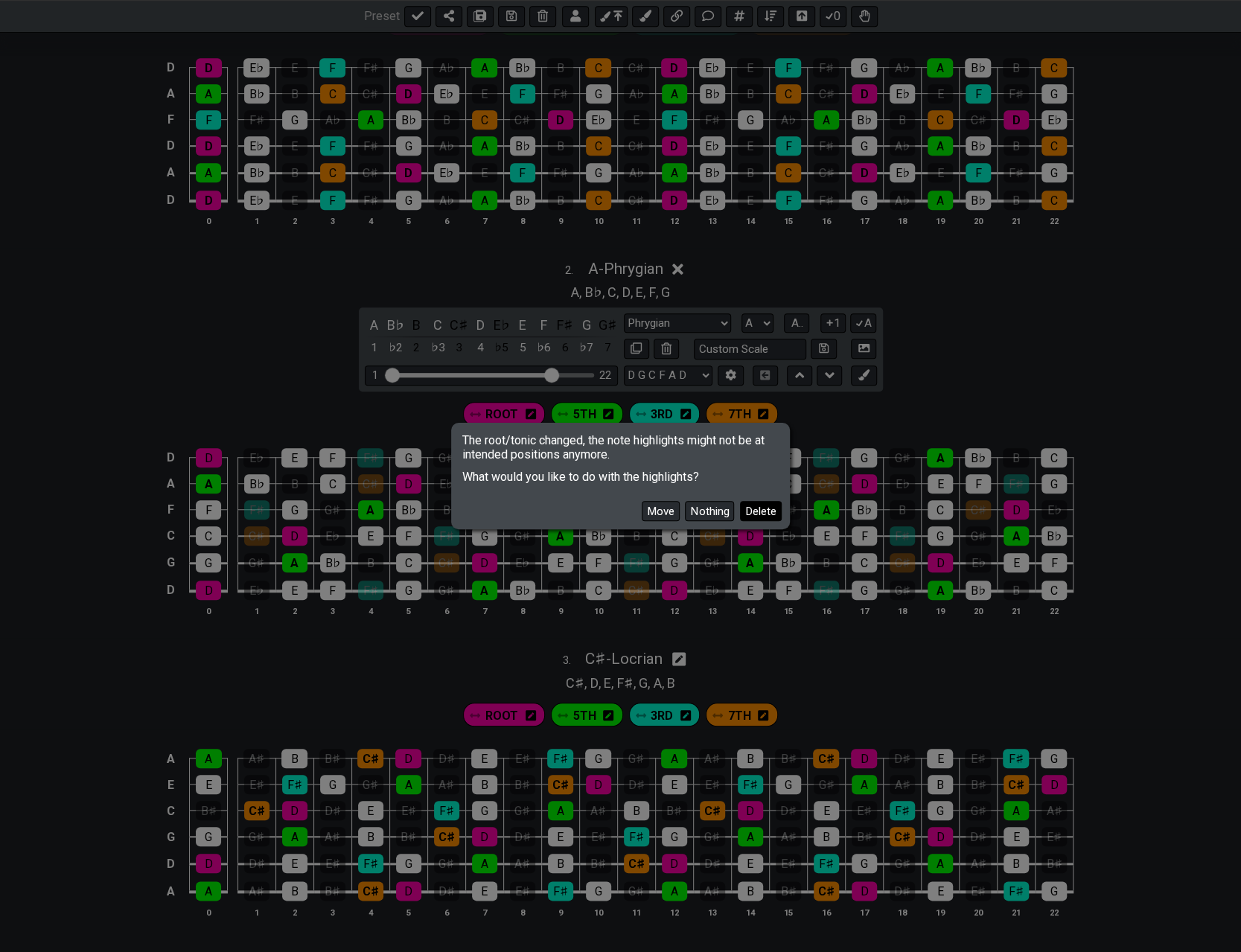
click at [624, 509] on button "Delete" at bounding box center [760, 511] width 41 height 20
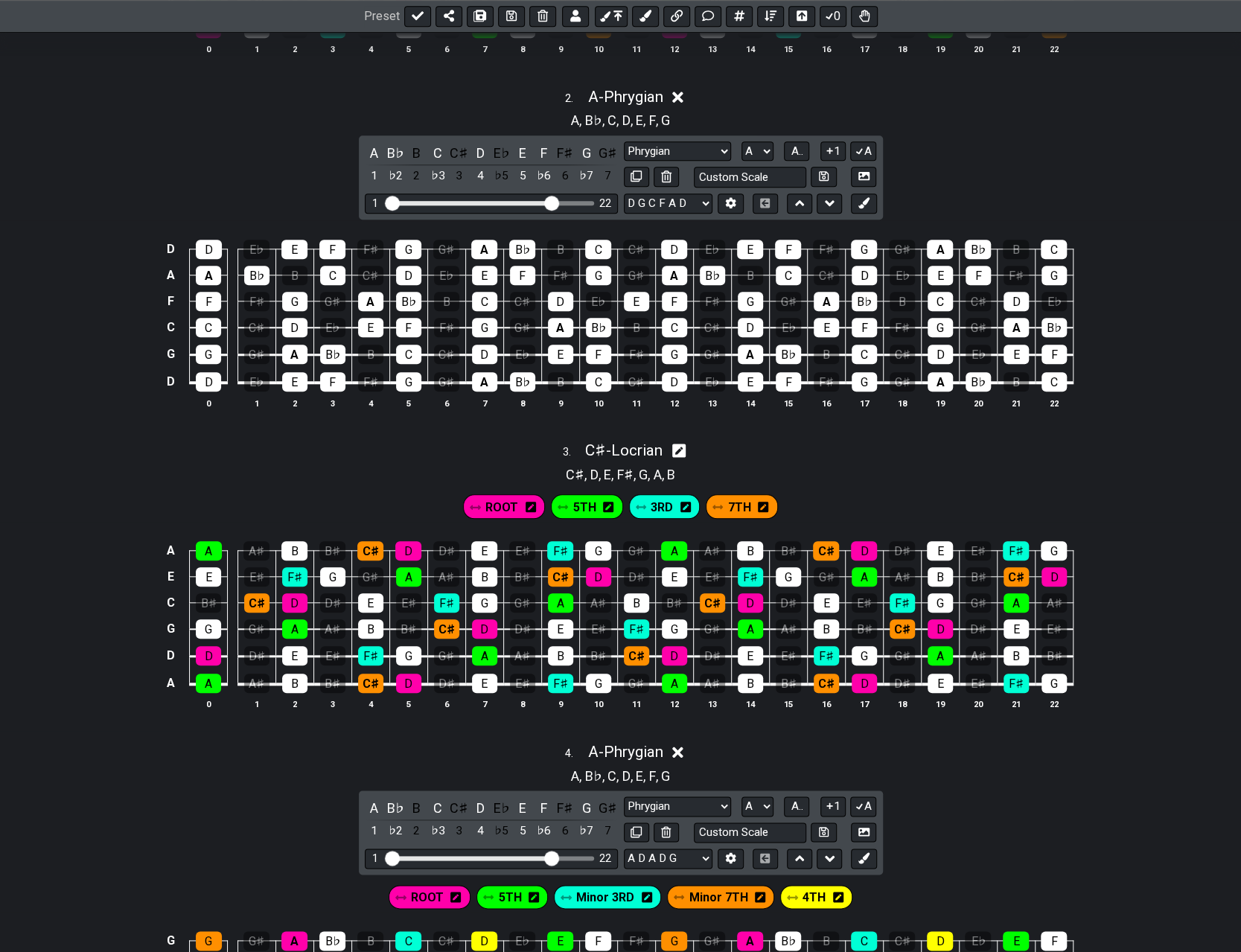
scroll to position [670, 0]
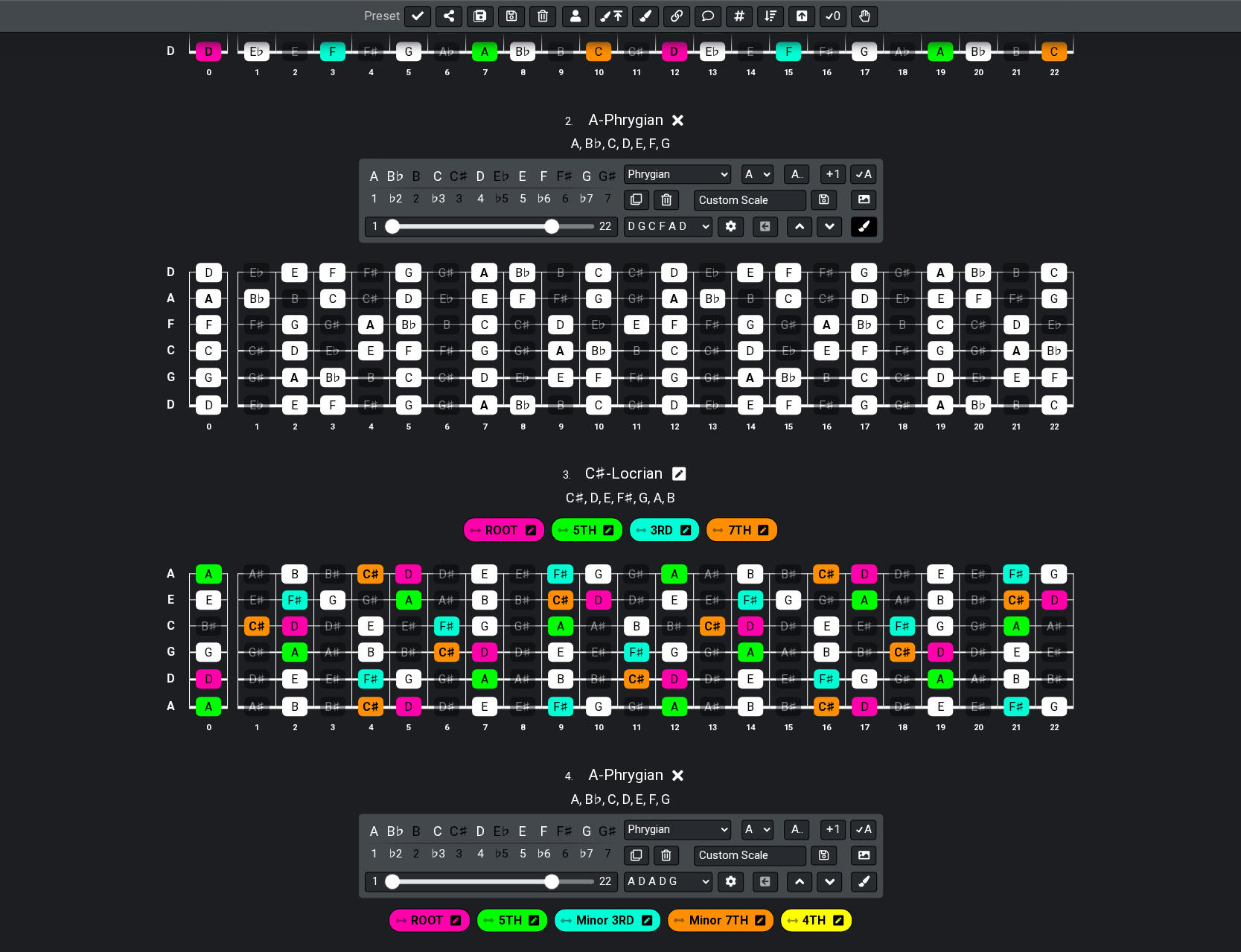
click at [624, 225] on icon at bounding box center [863, 226] width 11 height 11
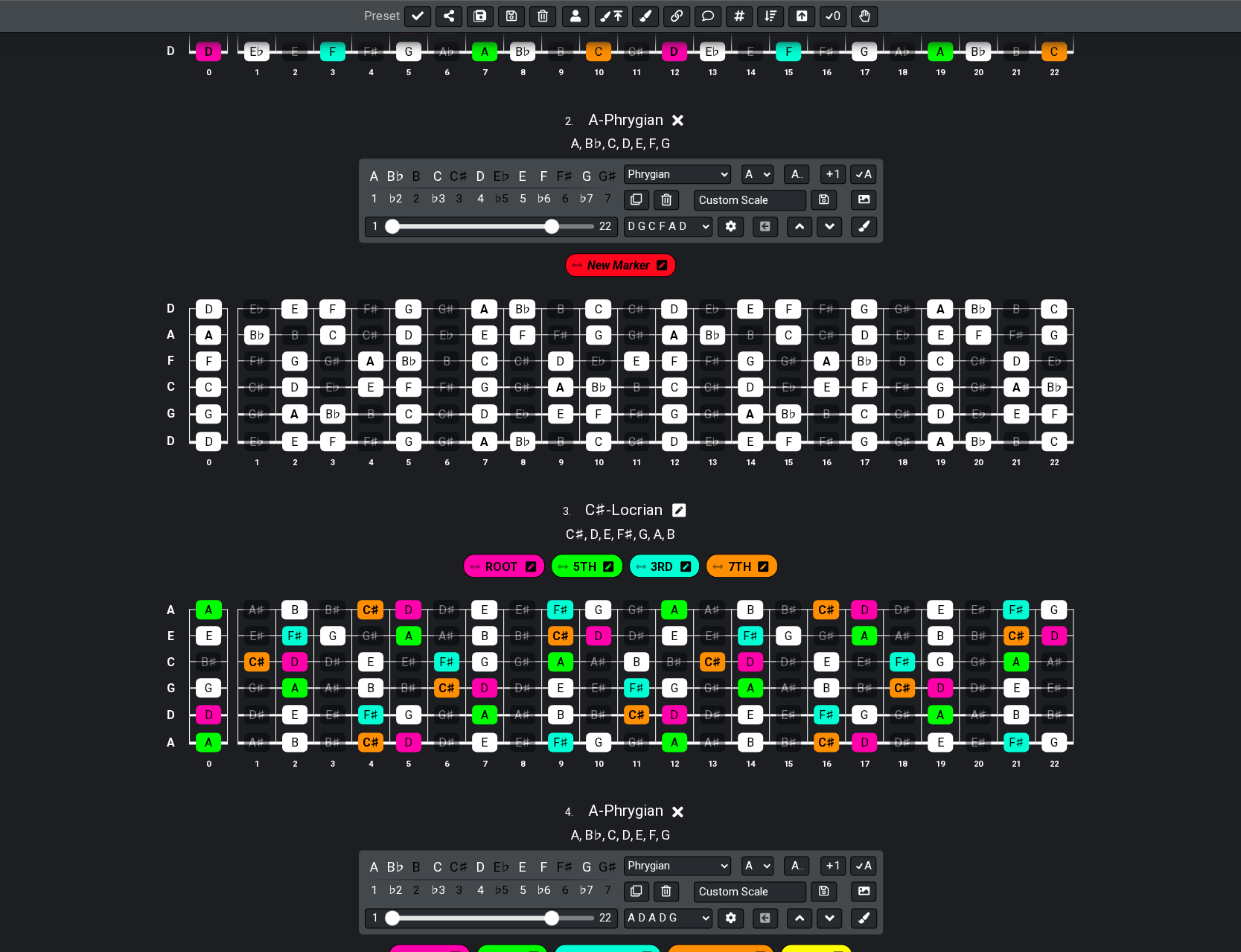
click at [624, 259] on icon at bounding box center [662, 265] width 11 height 12
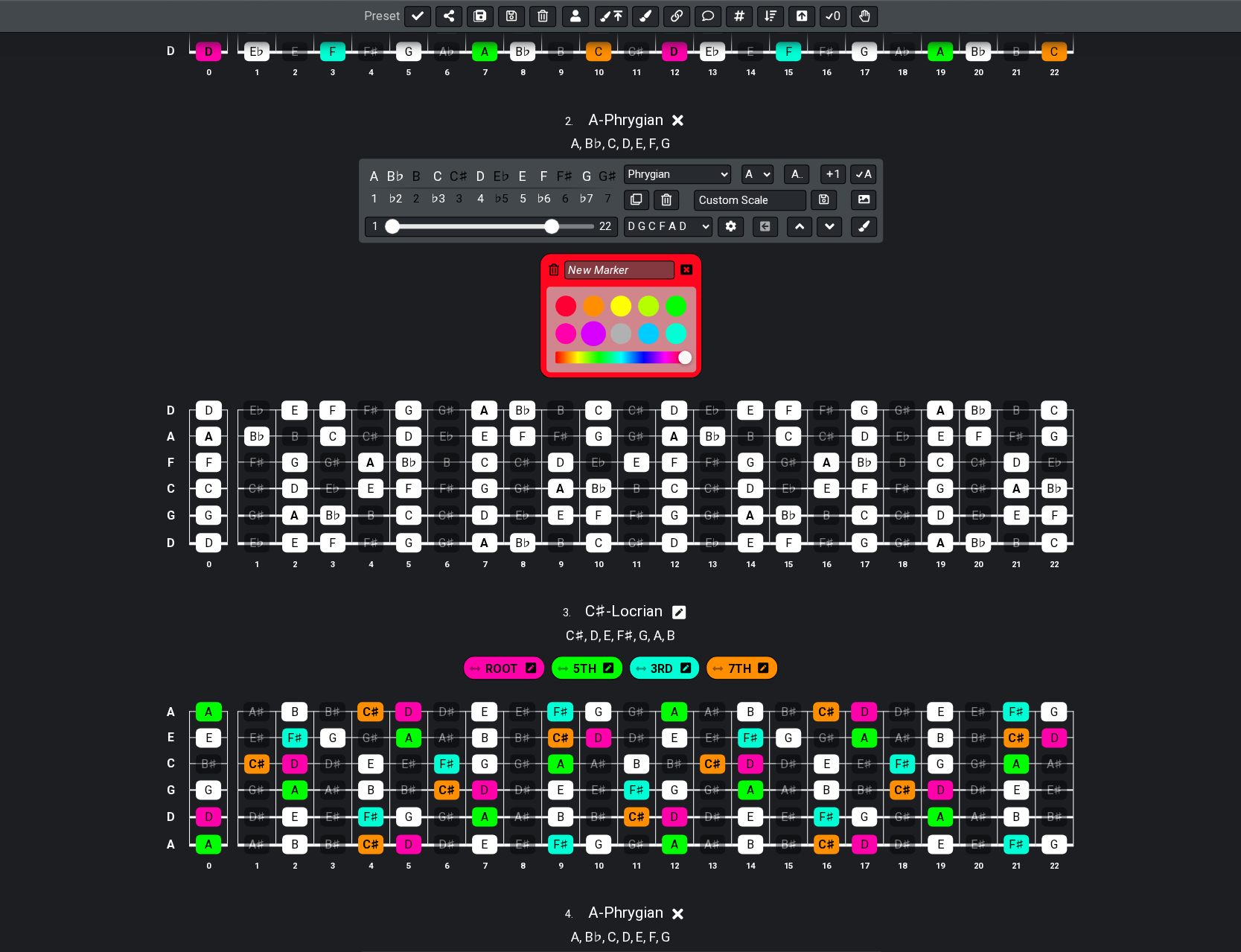
click at [594, 332] on div at bounding box center [593, 333] width 25 height 25
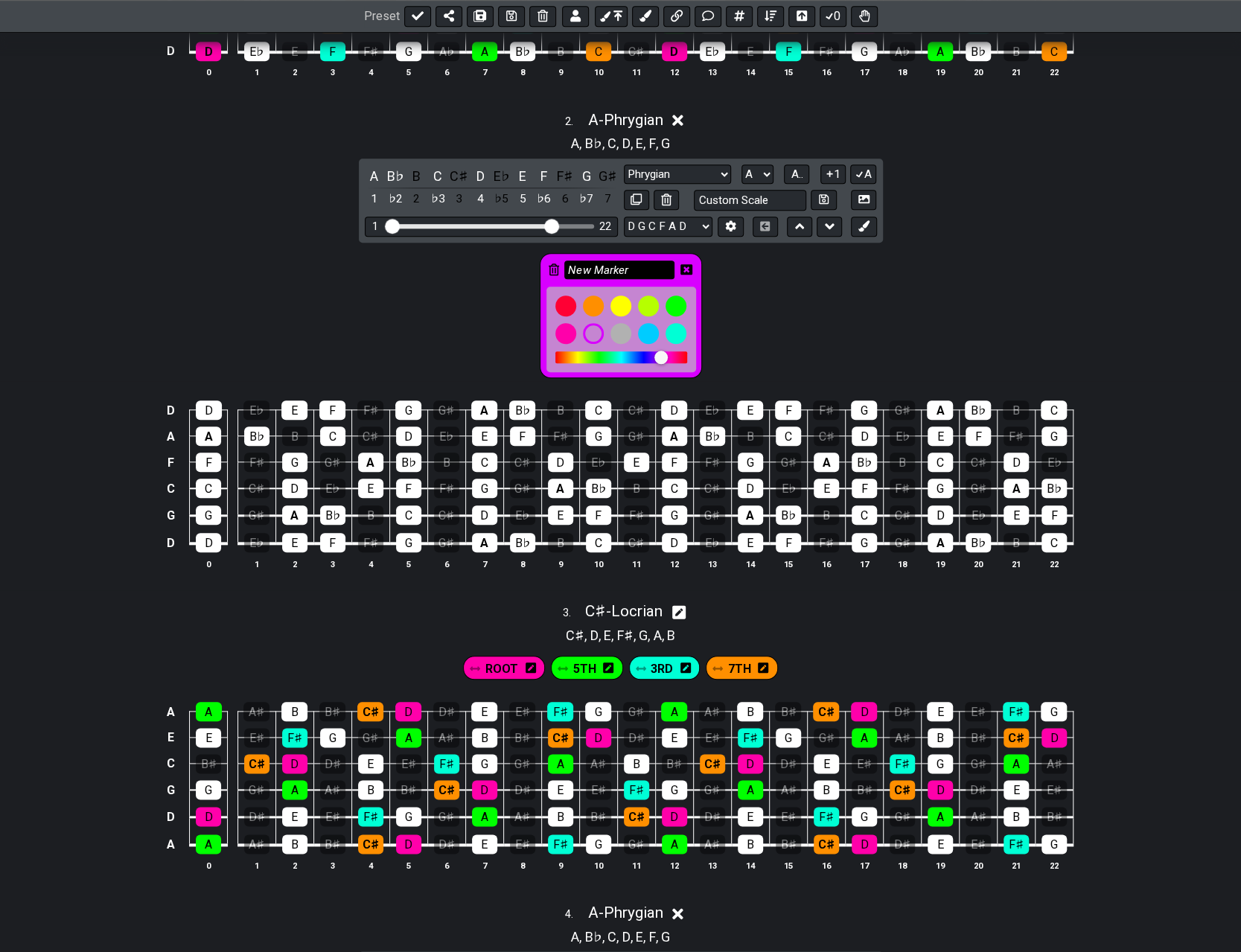
drag, startPoint x: 631, startPoint y: 266, endPoint x: 565, endPoint y: 267, distance: 66.0
click at [565, 267] on input "New Marker" at bounding box center [619, 269] width 110 height 19
type input "ROOT"
click at [624, 264] on icon at bounding box center [686, 269] width 12 height 11
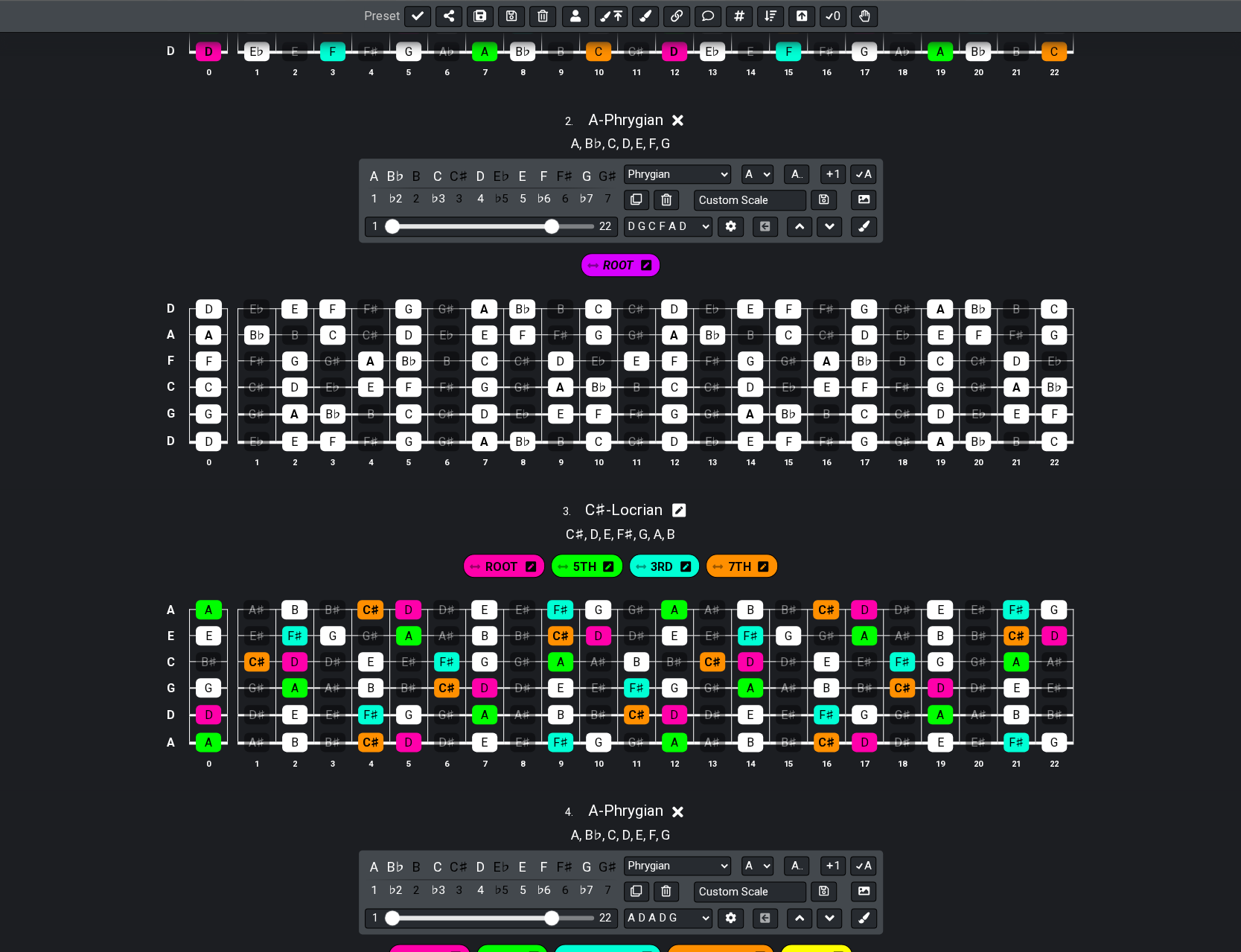
click at [622, 263] on span "ROOT" at bounding box center [618, 266] width 31 height 22
click at [622, 263] on span "ROOT" at bounding box center [618, 266] width 32 height 22
click at [211, 335] on div "A" at bounding box center [208, 335] width 25 height 20
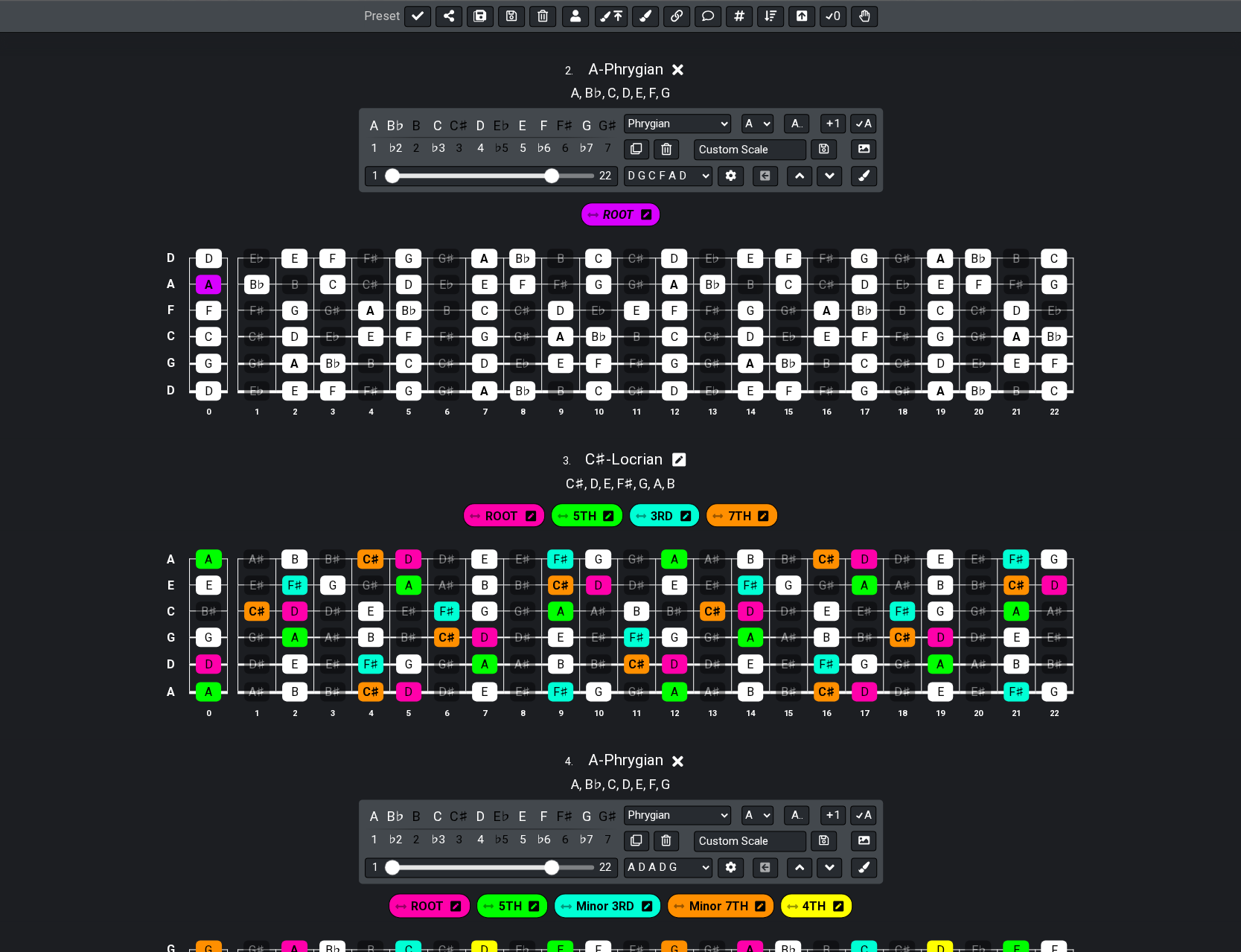
scroll to position [744, 0]
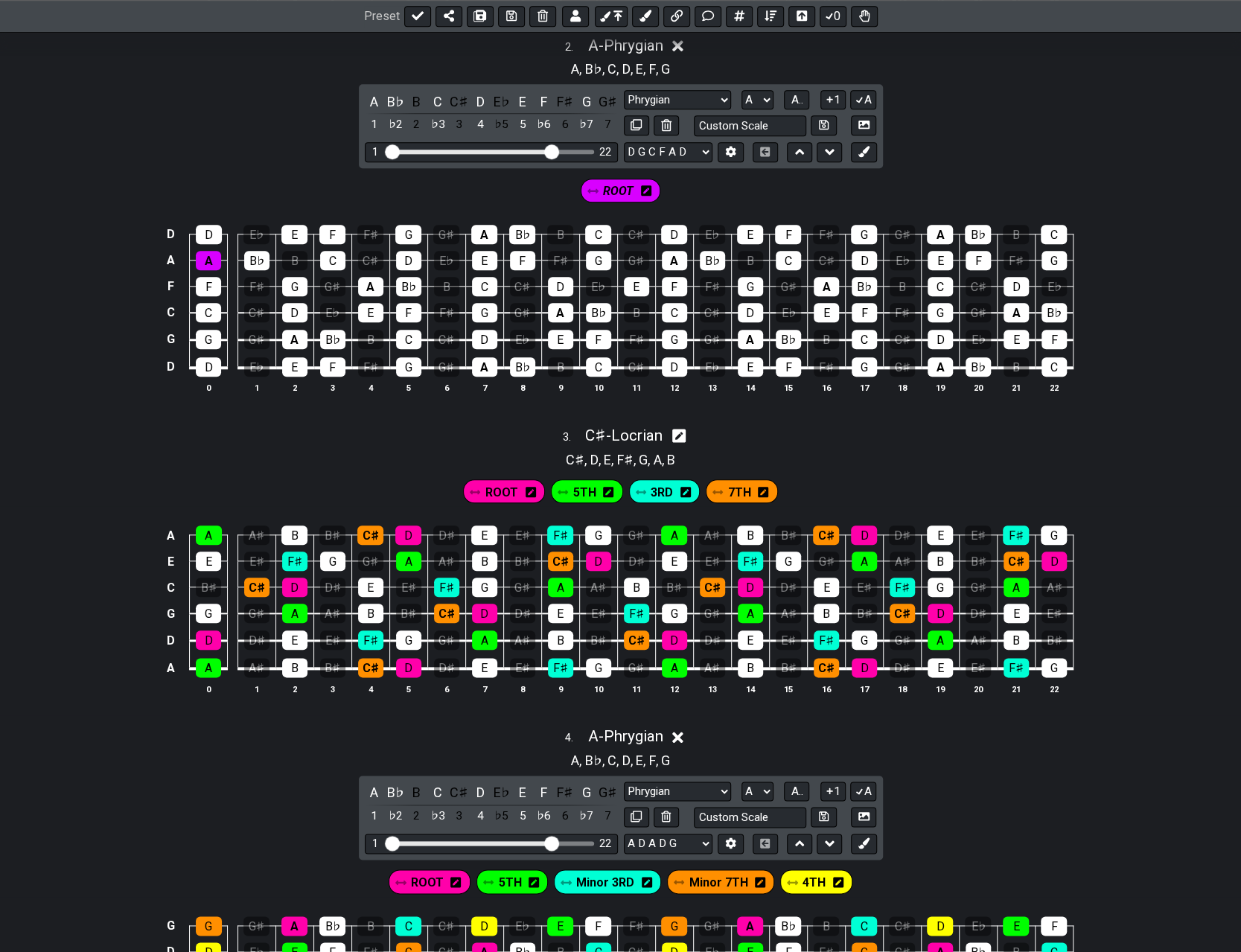
click at [608, 189] on span "ROOT" at bounding box center [618, 191] width 31 height 22
click at [608, 189] on span "ROOT" at bounding box center [618, 191] width 32 height 22
click at [624, 188] on icon at bounding box center [646, 190] width 11 height 12
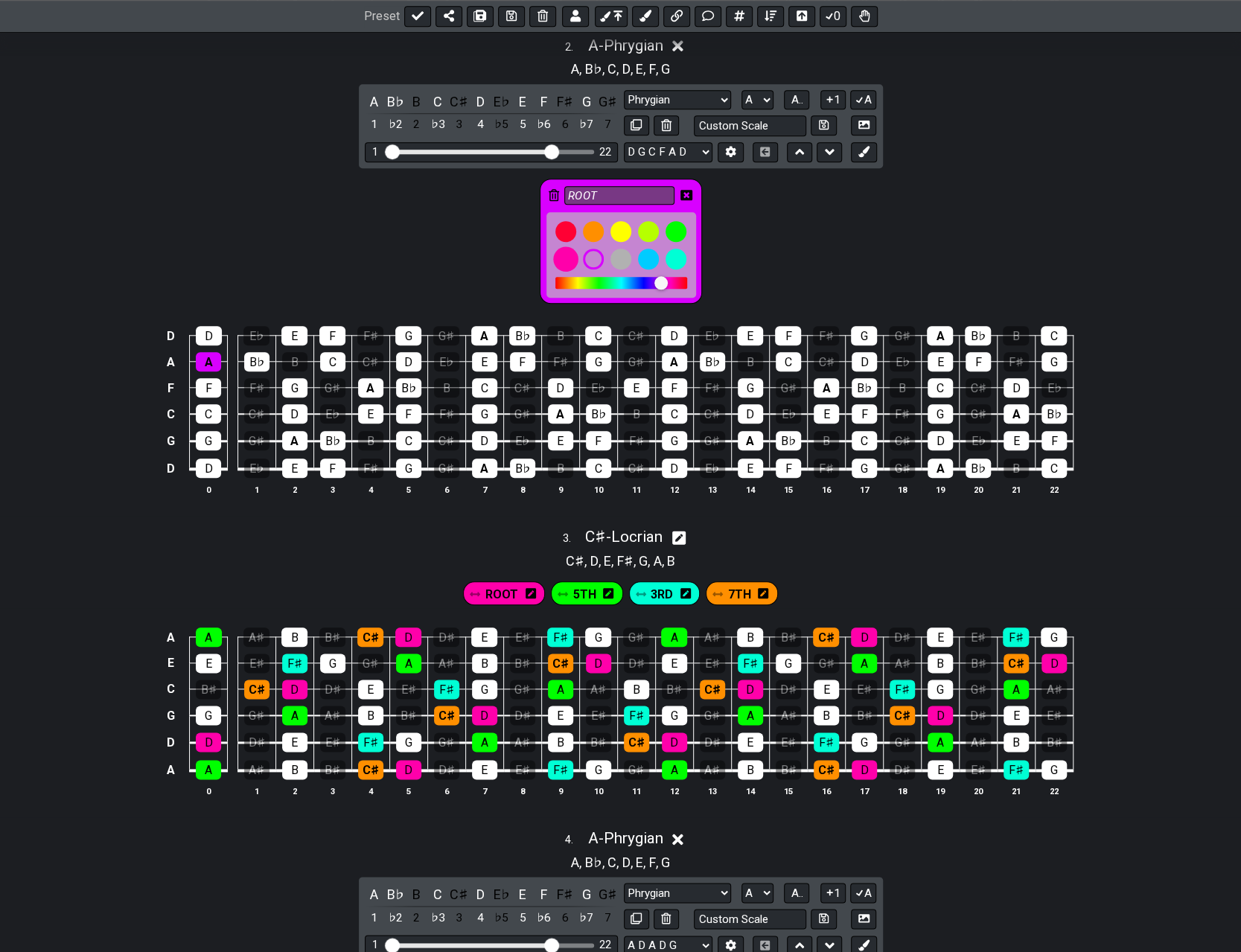
click at [570, 256] on div at bounding box center [565, 259] width 25 height 25
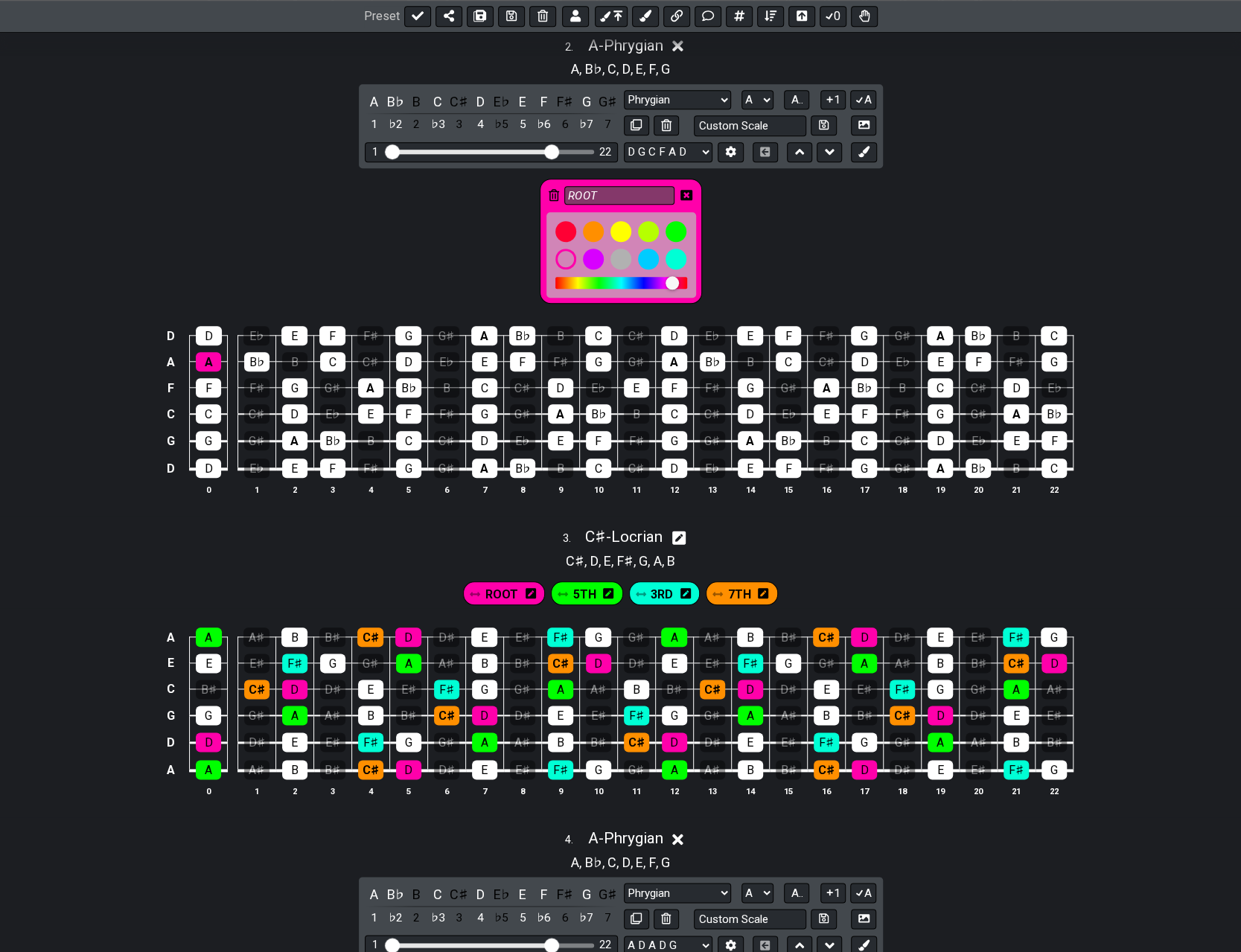
click at [624, 190] on icon at bounding box center [686, 196] width 12 height 11
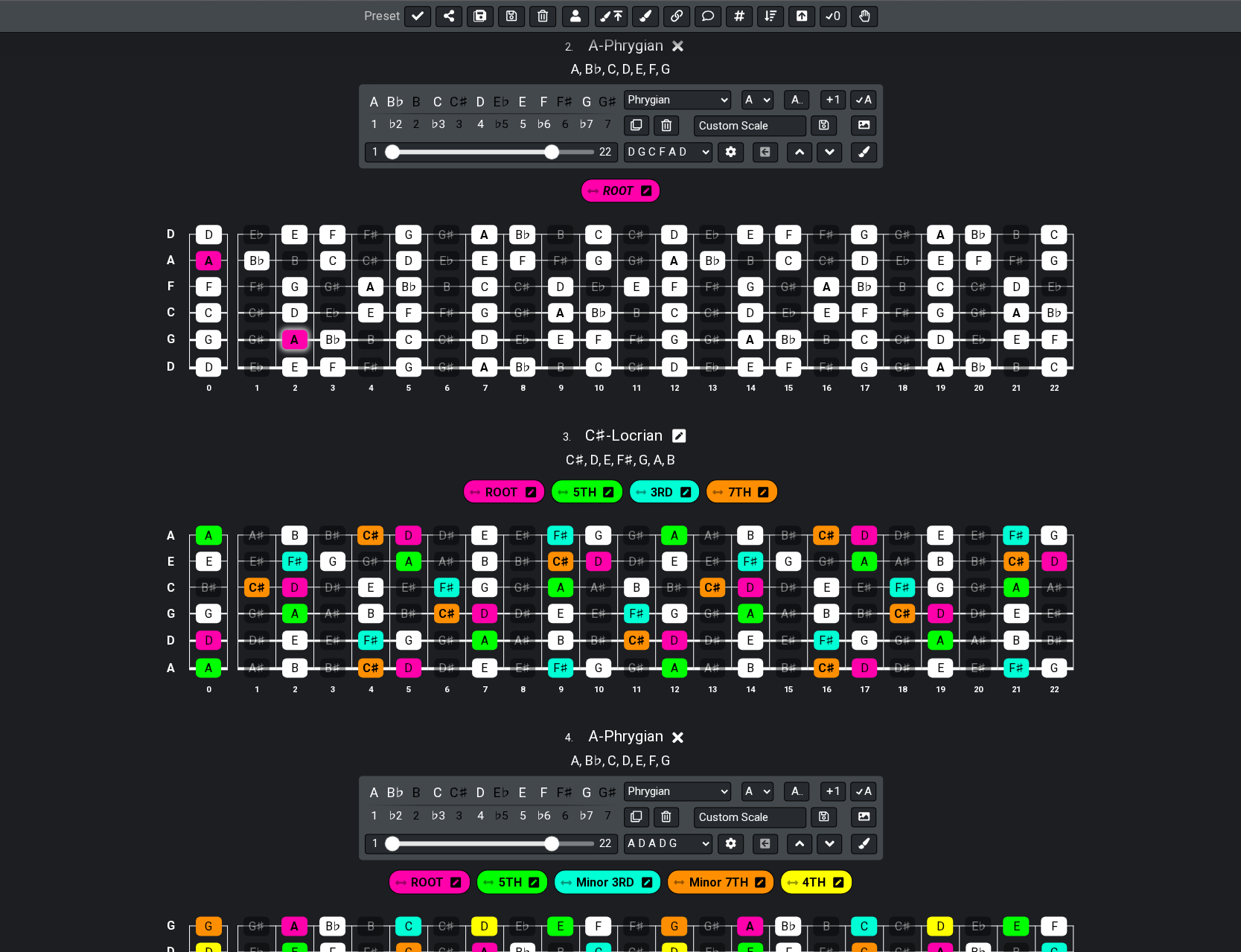
click at [291, 338] on div "A" at bounding box center [294, 339] width 25 height 20
click at [366, 277] on div "A" at bounding box center [371, 287] width 25 height 20
click at [478, 357] on div "A" at bounding box center [485, 367] width 25 height 20
click at [486, 227] on div "A" at bounding box center [484, 234] width 26 height 20
click at [554, 309] on div "A" at bounding box center [560, 313] width 25 height 20
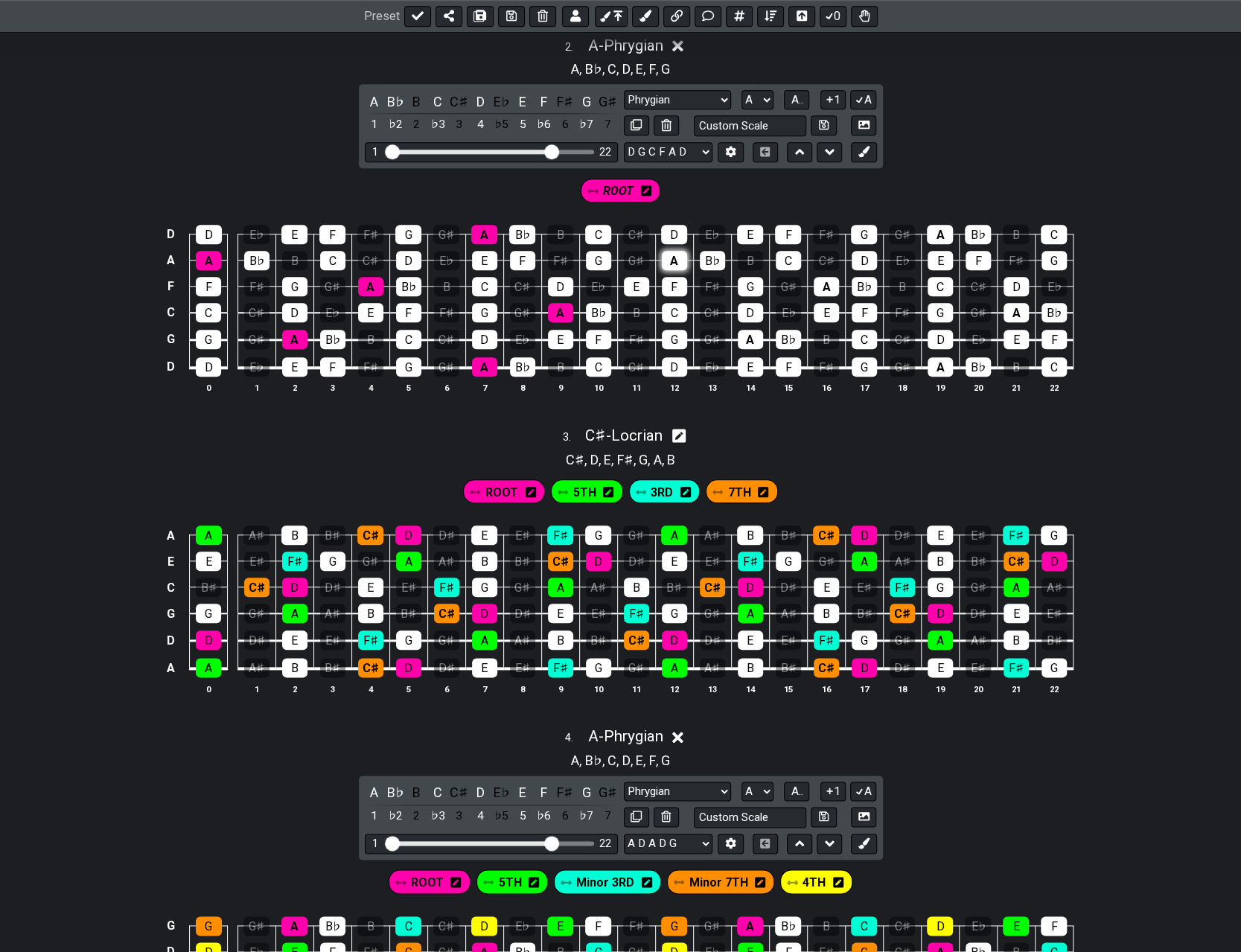
click at [624, 258] on div "A" at bounding box center [674, 261] width 25 height 20
click at [624, 329] on div "A" at bounding box center [750, 339] width 25 height 20
click at [624, 277] on div "A" at bounding box center [826, 287] width 25 height 20
click at [624, 227] on div "A" at bounding box center [939, 234] width 26 height 20
drag, startPoint x: 940, startPoint y: 355, endPoint x: 975, endPoint y: 313, distance: 54.7
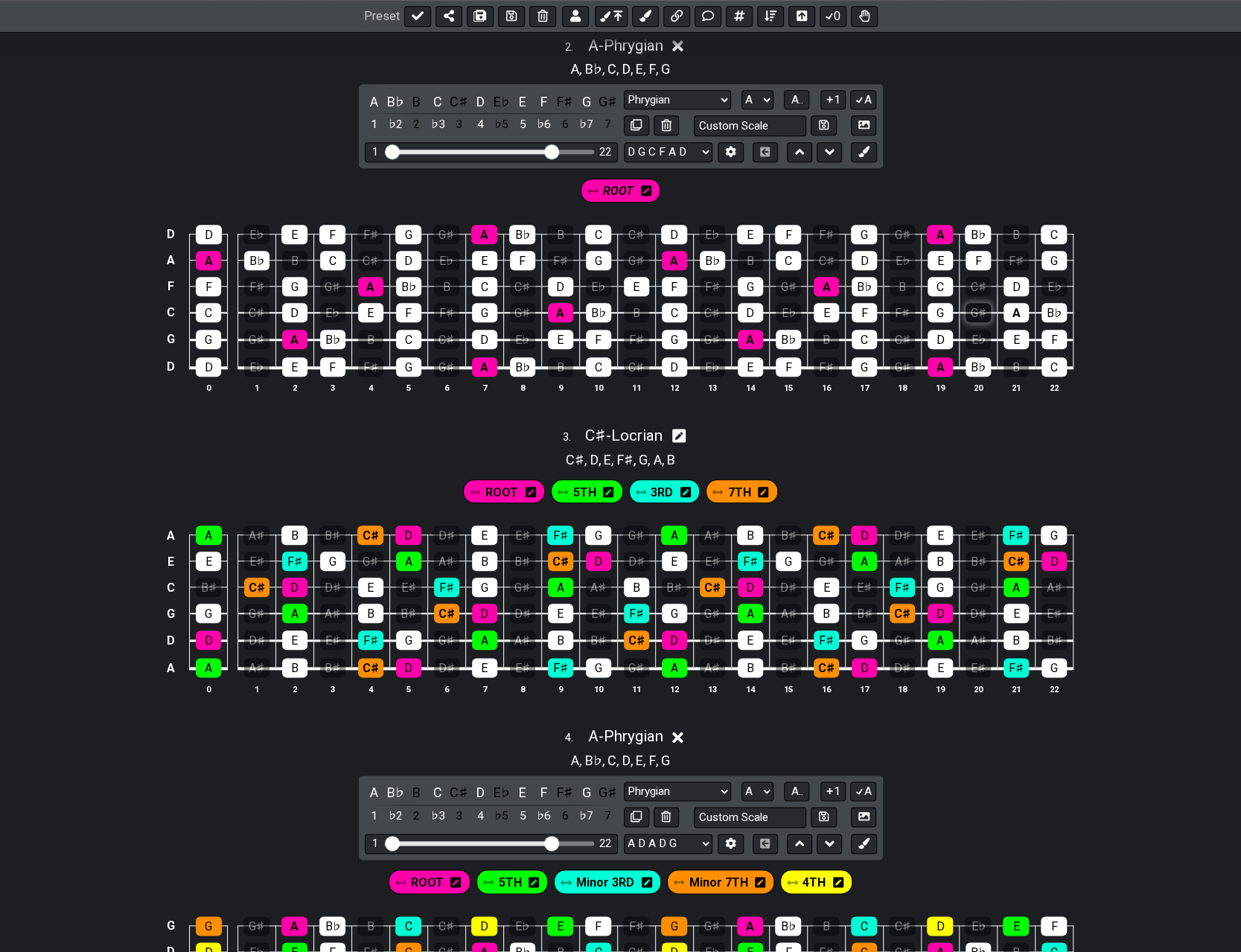
click at [624, 357] on div "A" at bounding box center [939, 367] width 25 height 20
click at [624, 303] on div "A" at bounding box center [1016, 313] width 25 height 20
click at [624, 146] on icon at bounding box center [863, 152] width 11 height 11
click at [624, 186] on icon at bounding box center [706, 191] width 11 height 11
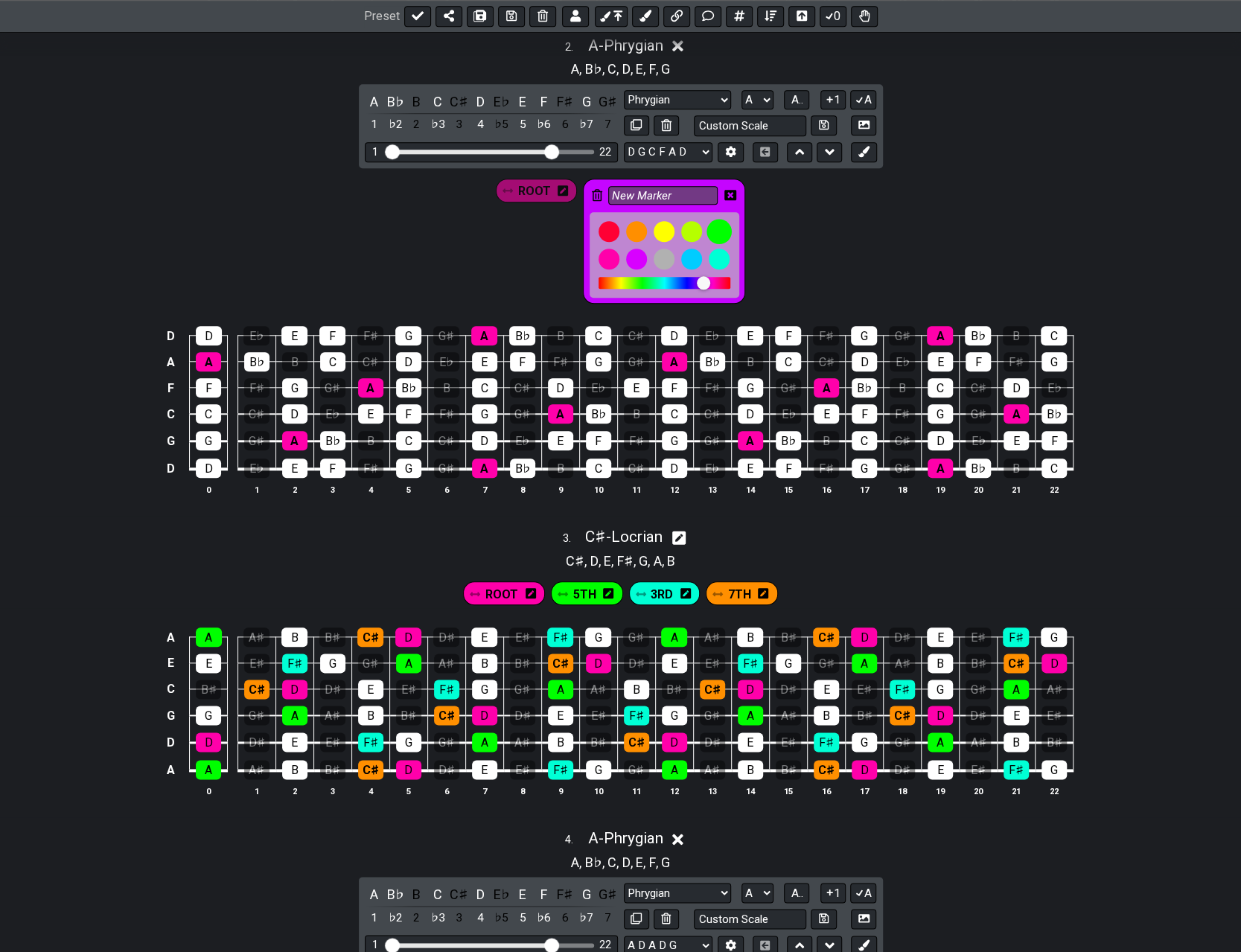
drag, startPoint x: 724, startPoint y: 223, endPoint x: 713, endPoint y: 219, distance: 11.7
click at [624, 224] on div at bounding box center [719, 231] width 25 height 25
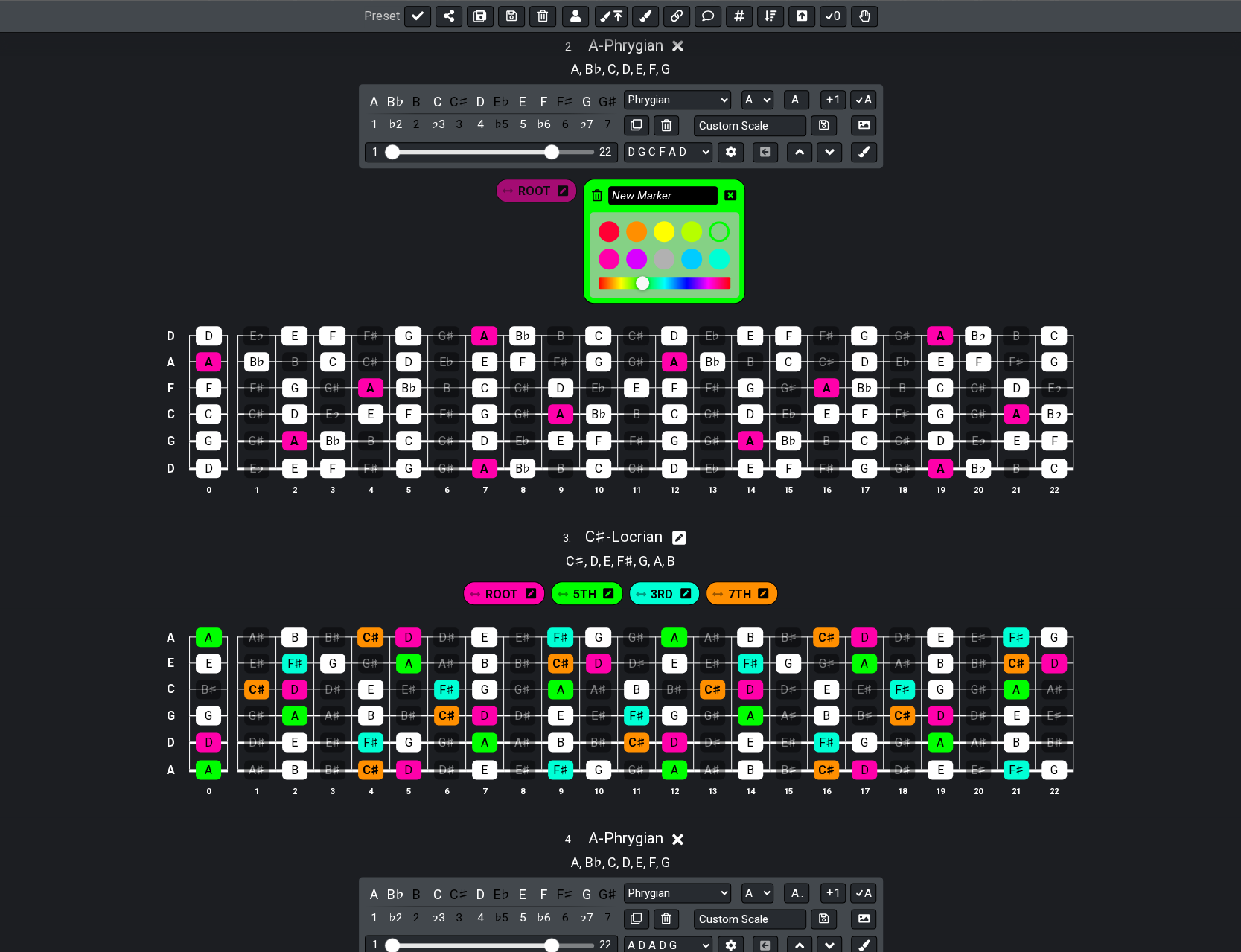
drag, startPoint x: 682, startPoint y: 190, endPoint x: 611, endPoint y: 188, distance: 71.0
click at [611, 188] on input "New Marker" at bounding box center [663, 195] width 110 height 19
type input "5TH"
click at [624, 191] on icon at bounding box center [730, 195] width 12 height 12
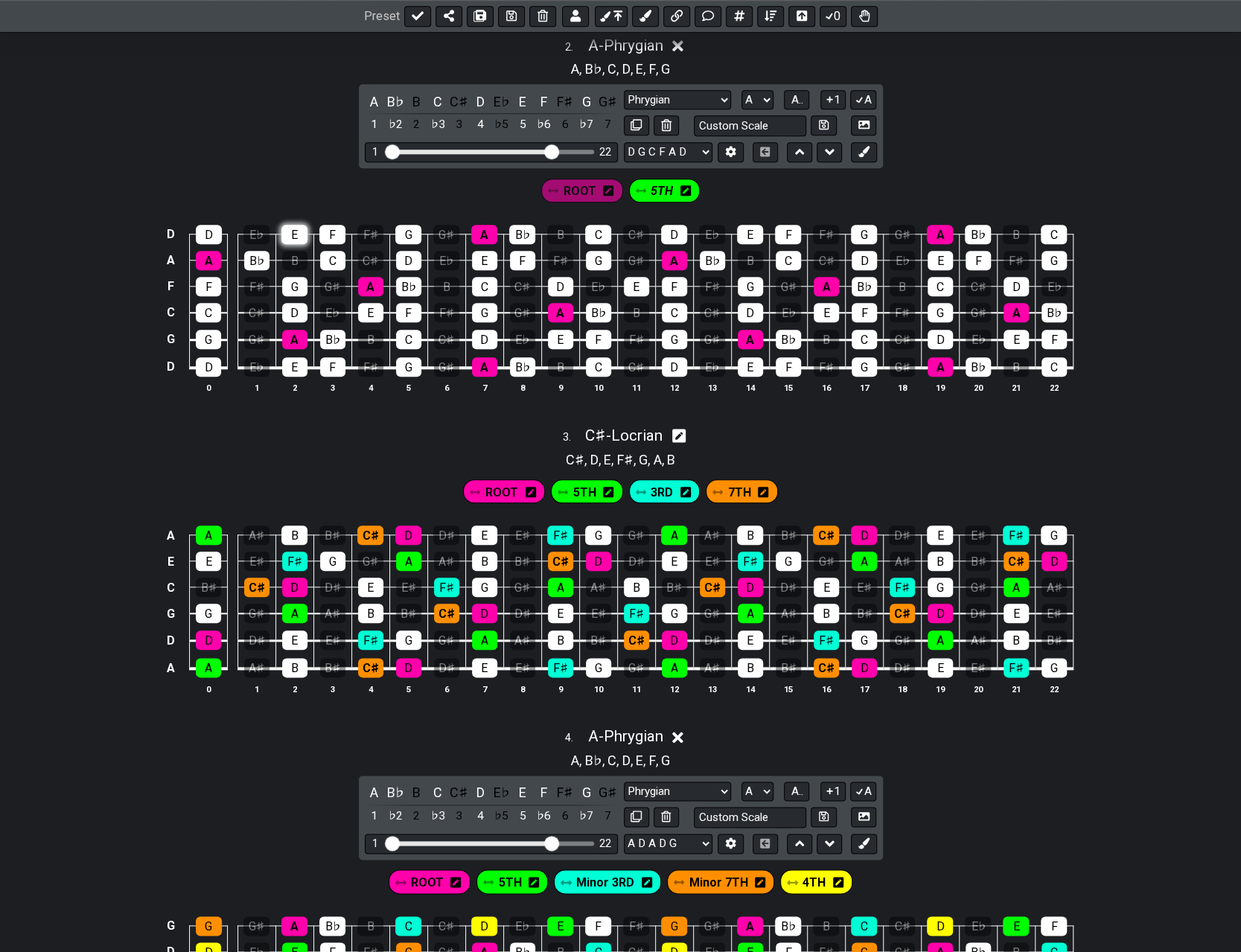
click at [290, 227] on div "E" at bounding box center [294, 234] width 26 height 20
click at [302, 361] on div "E" at bounding box center [294, 367] width 25 height 20
click at [373, 308] on div "E" at bounding box center [371, 313] width 25 height 20
click at [486, 264] on div "E" at bounding box center [485, 261] width 25 height 20
click at [563, 336] on div "E" at bounding box center [560, 339] width 25 height 20
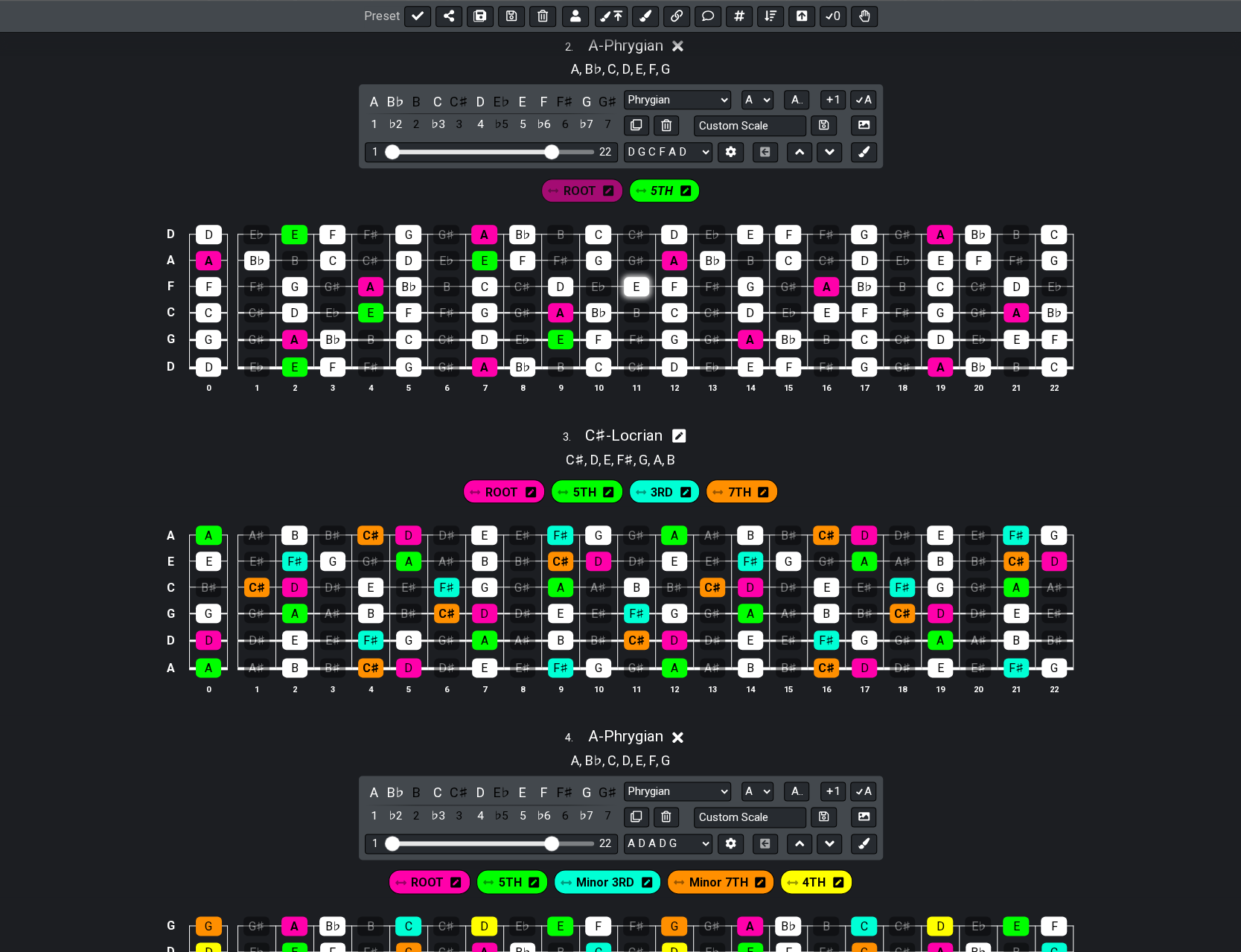
click at [624, 277] on div "E" at bounding box center [636, 287] width 25 height 20
click at [624, 231] on div "E" at bounding box center [749, 234] width 26 height 20
click at [624, 357] on div "E" at bounding box center [750, 367] width 25 height 20
click at [624, 303] on div "E" at bounding box center [826, 313] width 25 height 20
click at [624, 251] on div "E" at bounding box center [939, 261] width 25 height 20
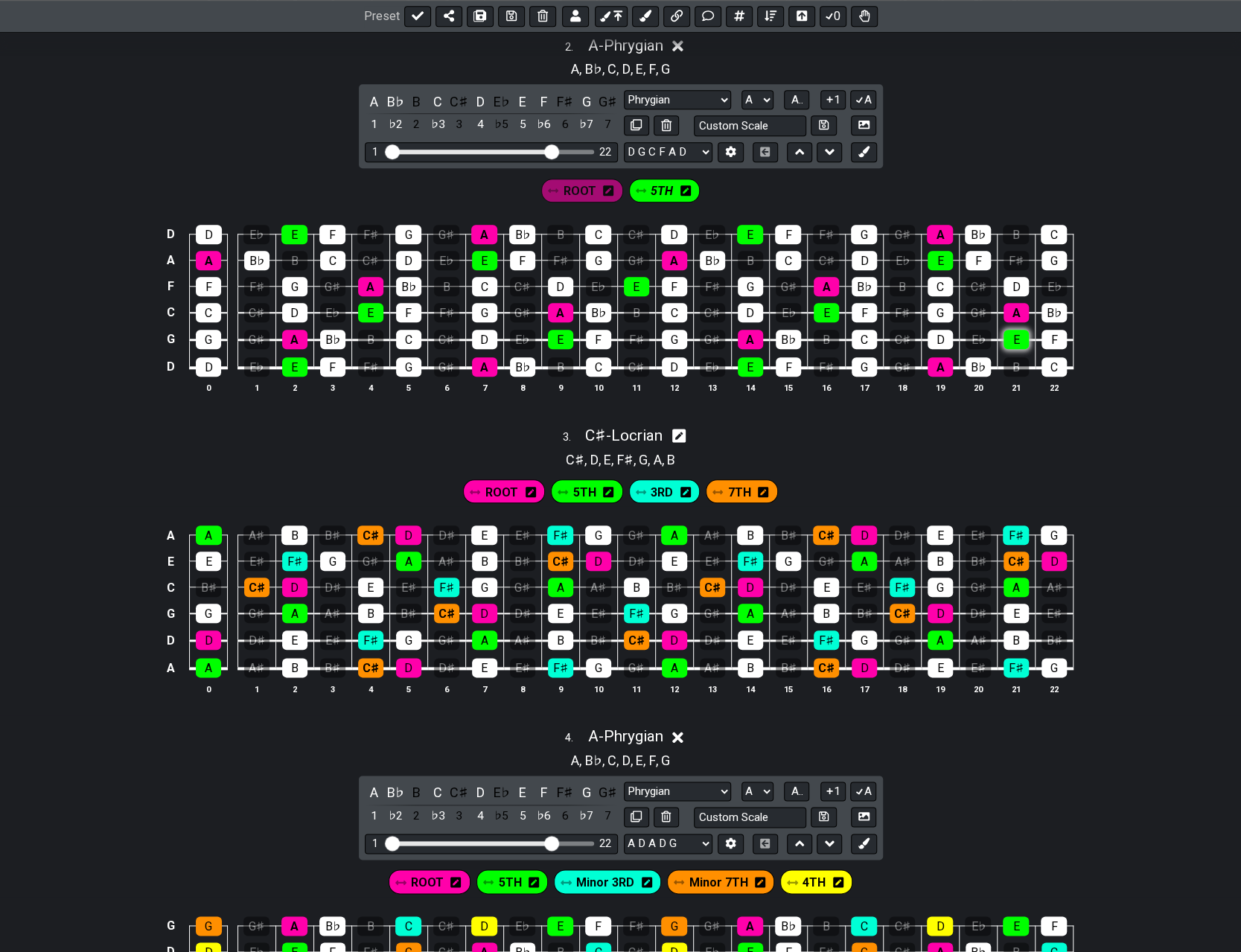
click at [624, 331] on div "E" at bounding box center [1016, 339] width 25 height 20
click at [624, 151] on icon at bounding box center [863, 152] width 11 height 11
click at [624, 190] on icon at bounding box center [745, 191] width 11 height 11
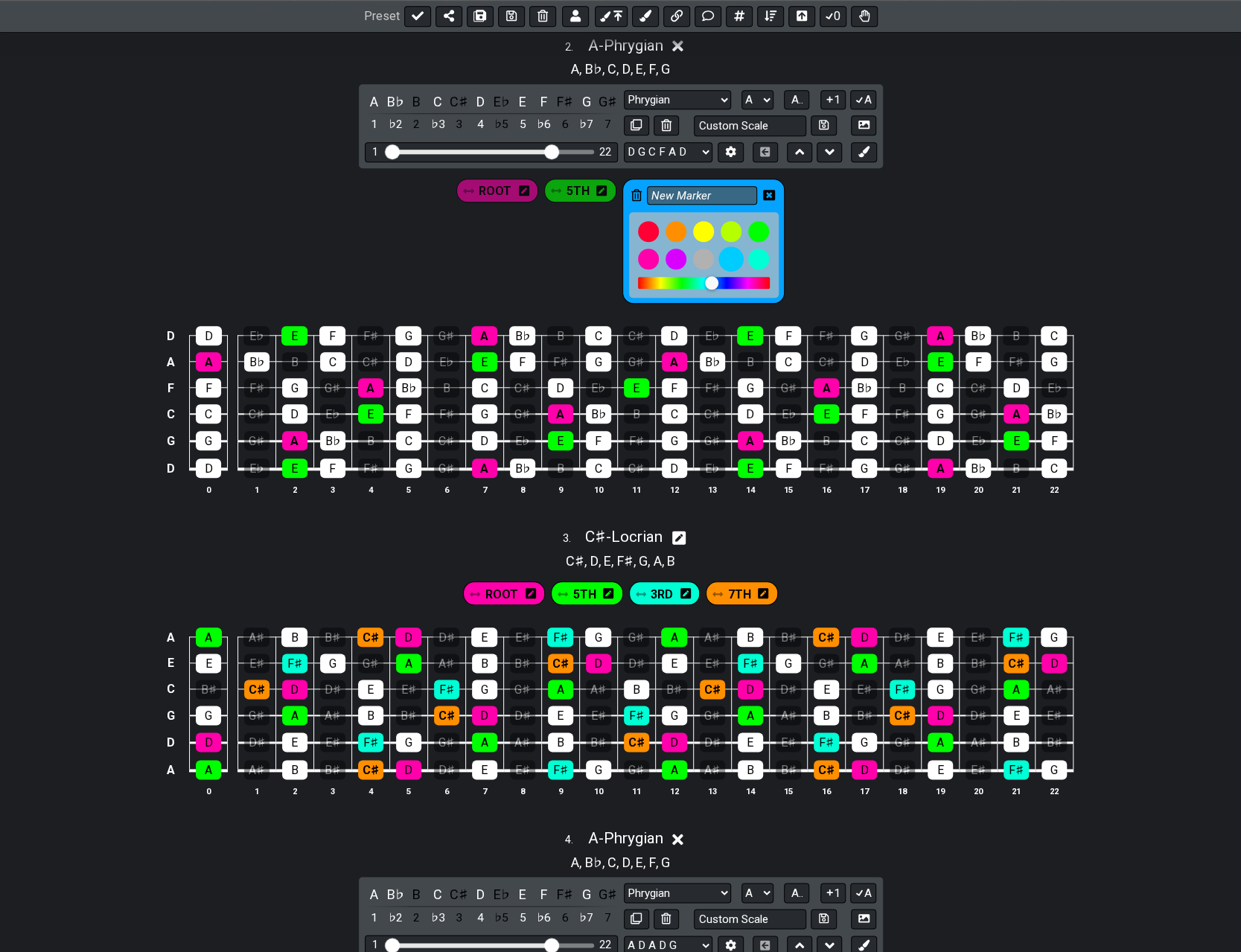
click at [624, 251] on div at bounding box center [758, 258] width 21 height 21
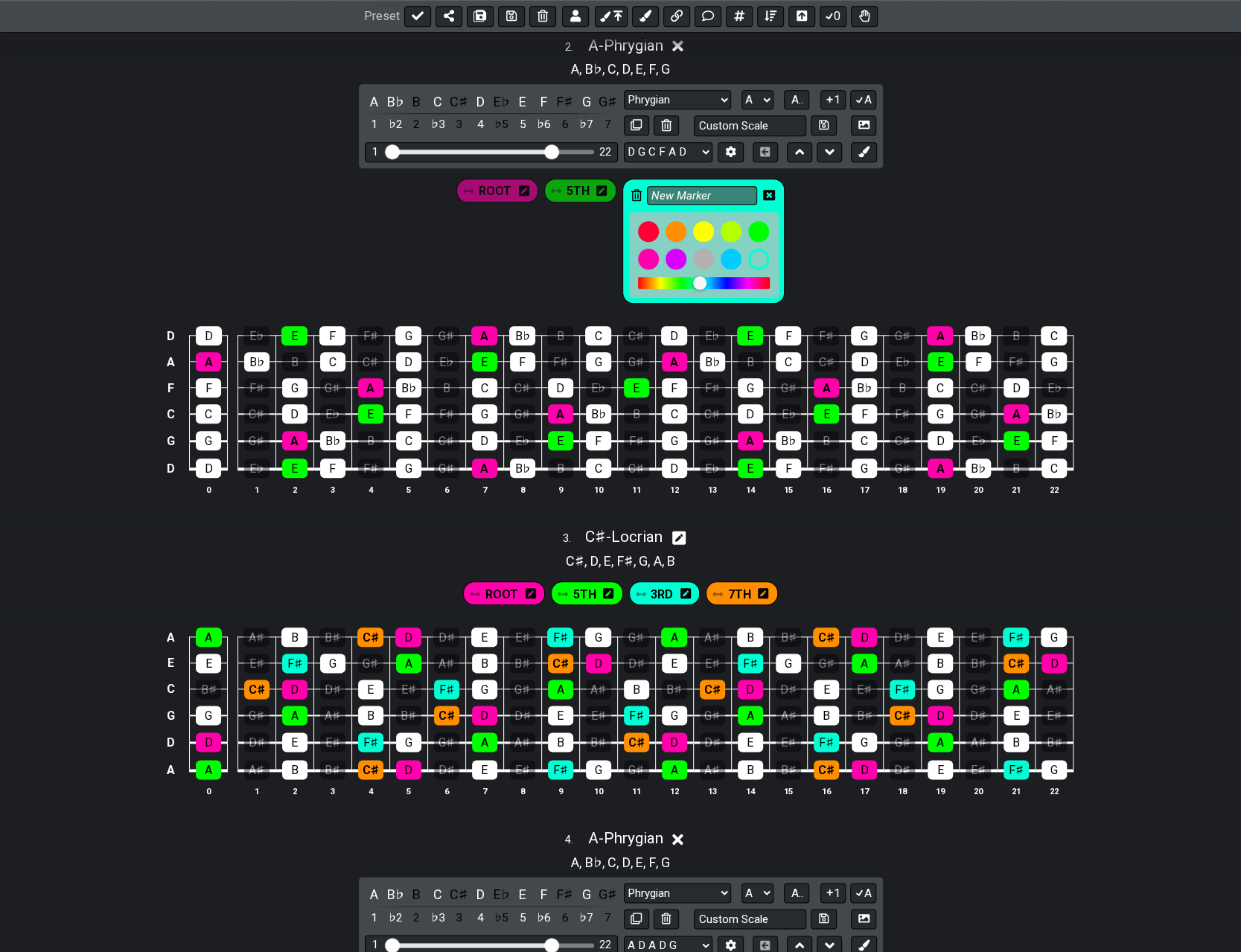
drag, startPoint x: 712, startPoint y: 194, endPoint x: 639, endPoint y: 197, distance: 73.1
click at [624, 198] on div "New Marker" at bounding box center [703, 241] width 162 height 126
type input "Minor 3RD"
click at [624, 190] on icon at bounding box center [768, 195] width 12 height 12
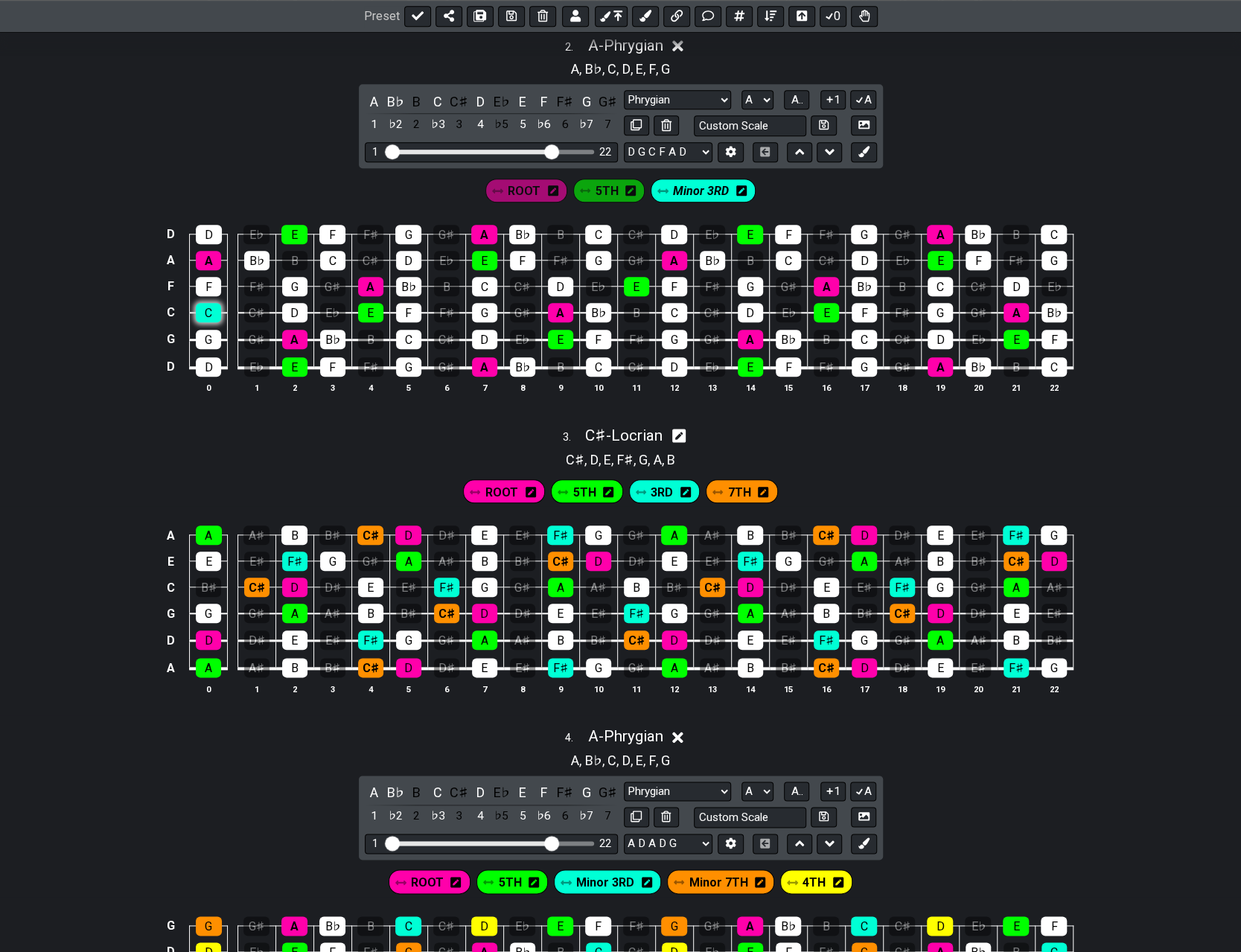
click at [214, 308] on div "C" at bounding box center [208, 313] width 25 height 20
click at [334, 259] on div "C" at bounding box center [333, 261] width 25 height 20
click at [410, 337] on div "C" at bounding box center [408, 339] width 25 height 20
click at [486, 281] on div "C" at bounding box center [485, 287] width 25 height 20
drag, startPoint x: 601, startPoint y: 229, endPoint x: 601, endPoint y: 260, distance: 31.0
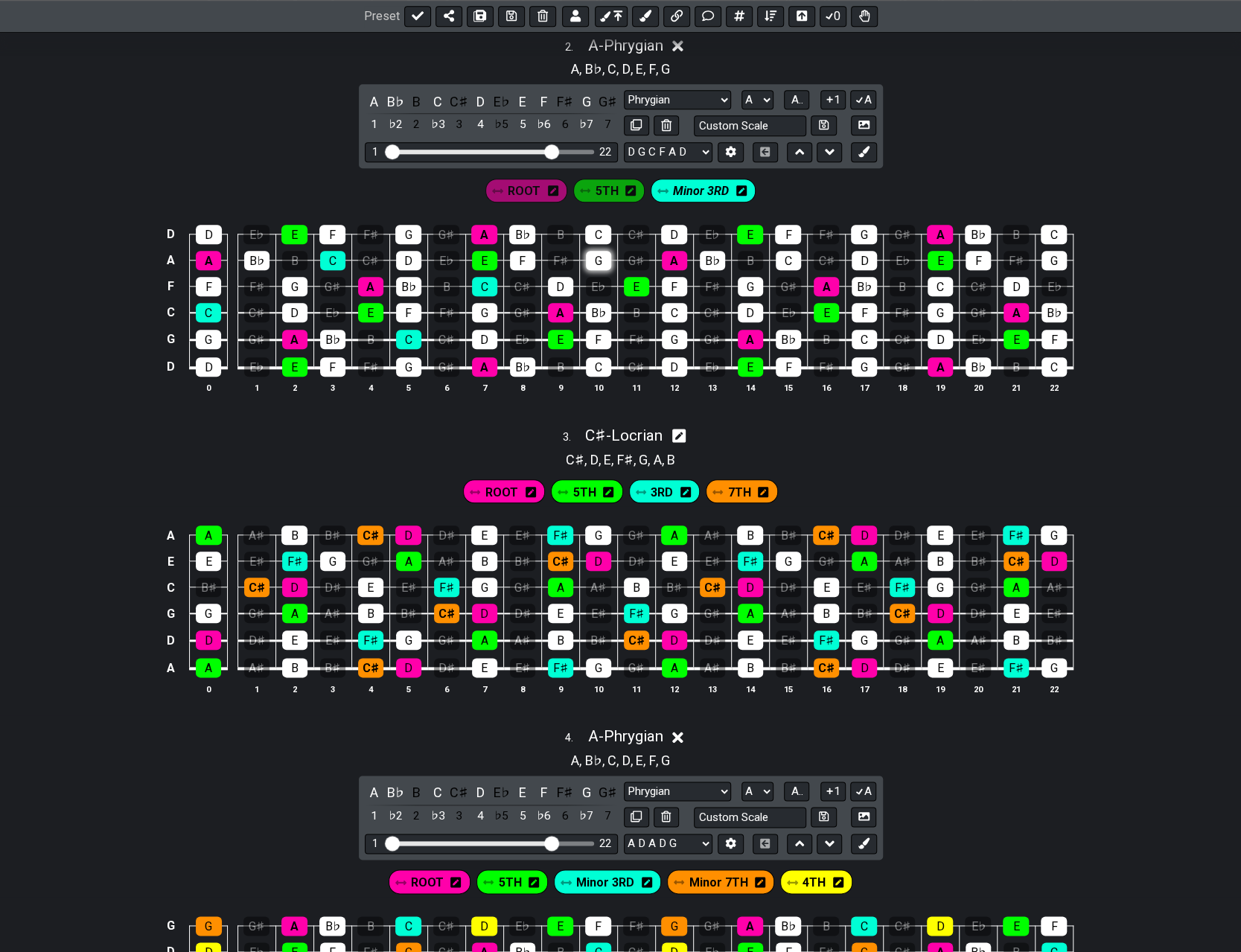
click at [601, 230] on div "C" at bounding box center [598, 234] width 26 height 20
click at [594, 361] on div "C" at bounding box center [599, 367] width 25 height 20
drag, startPoint x: 670, startPoint y: 312, endPoint x: 712, endPoint y: 294, distance: 45.7
click at [624, 312] on div "C" at bounding box center [674, 313] width 25 height 20
click at [624, 251] on div "C" at bounding box center [788, 261] width 25 height 20
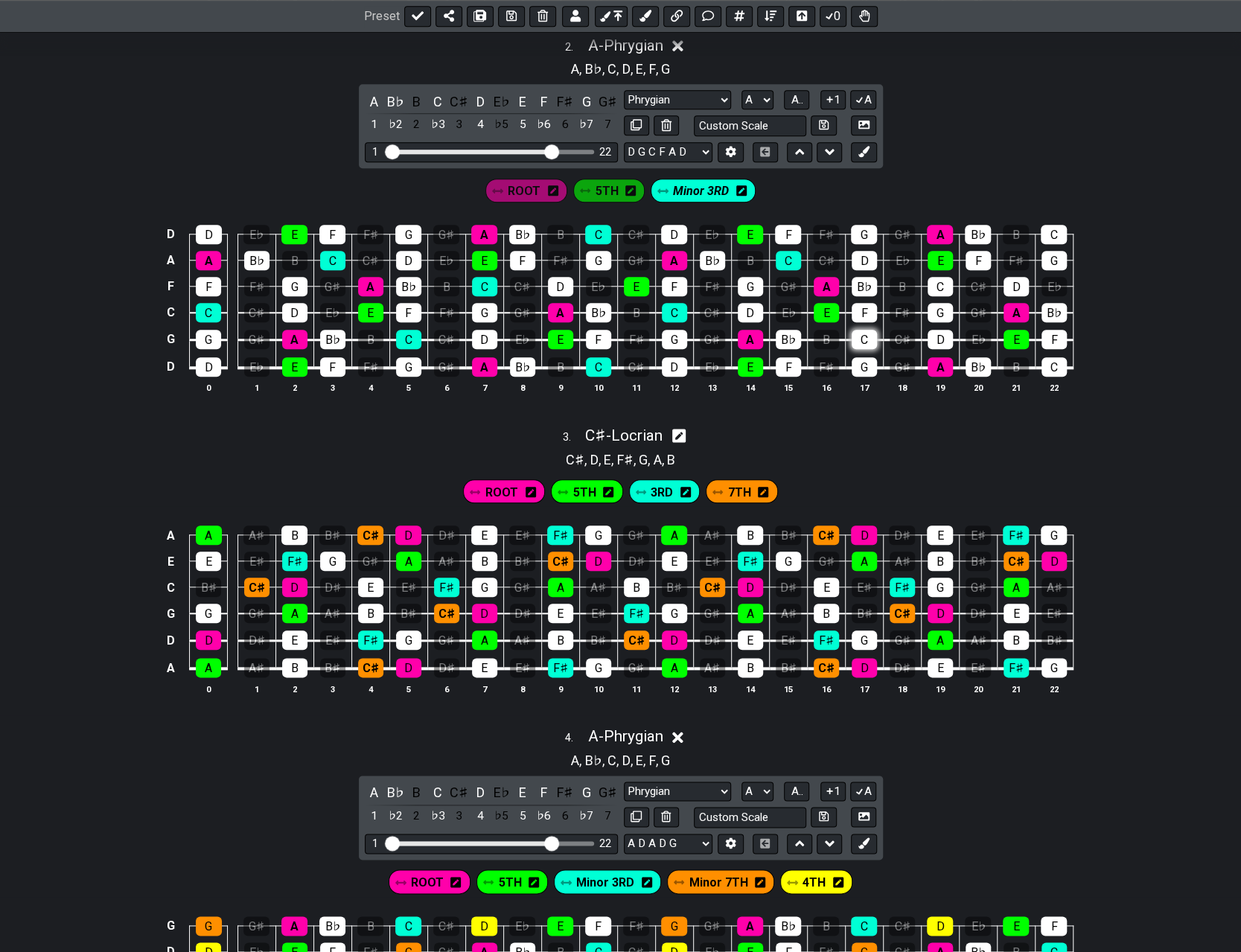
click at [624, 334] on div "C" at bounding box center [864, 339] width 25 height 20
drag, startPoint x: 931, startPoint y: 283, endPoint x: 982, endPoint y: 270, distance: 52.6
click at [624, 283] on div "C" at bounding box center [939, 287] width 25 height 20
click at [624, 233] on div "C" at bounding box center [1053, 234] width 26 height 20
click at [624, 357] on div "C" at bounding box center [1053, 367] width 25 height 20
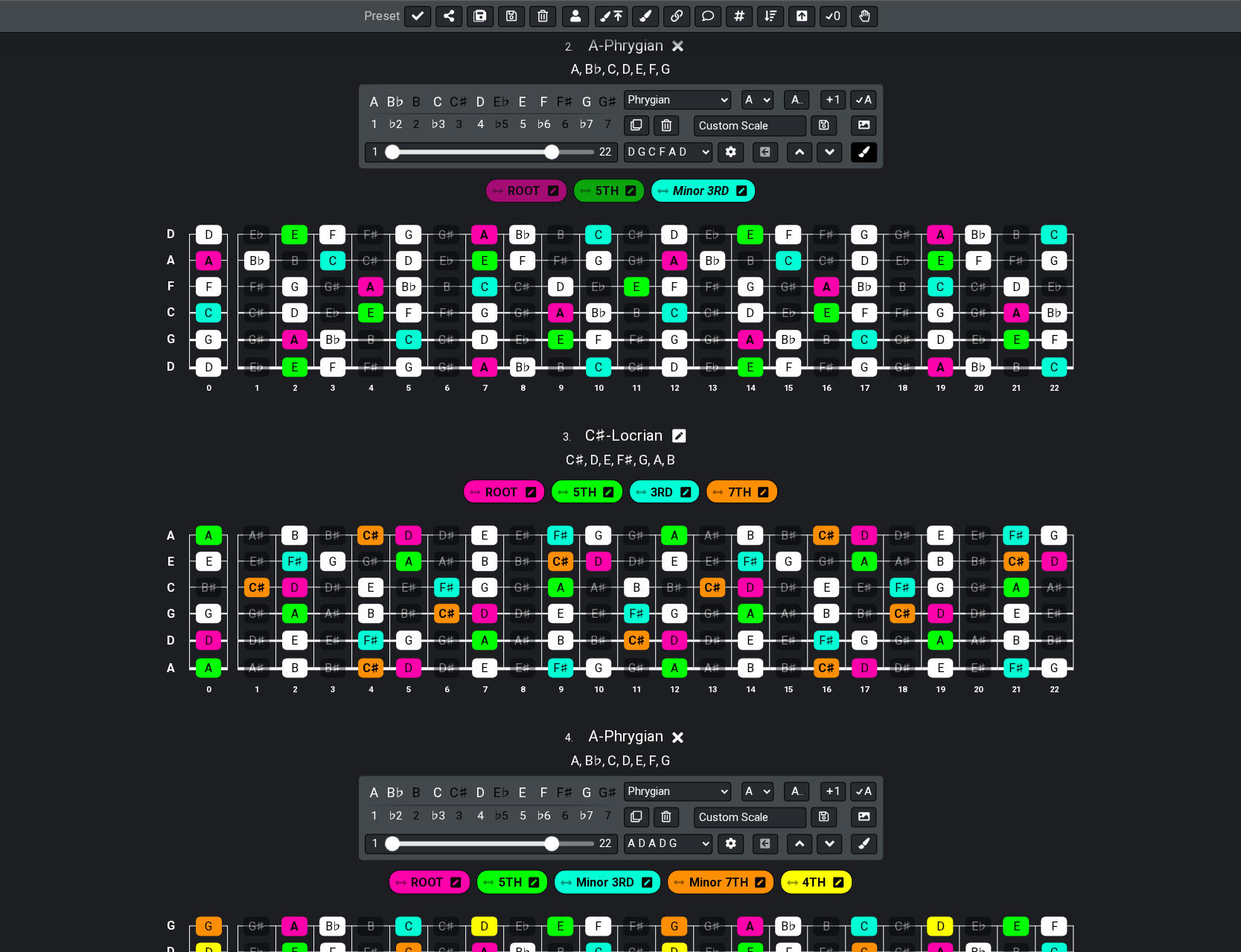
click at [624, 146] on icon at bounding box center [863, 152] width 11 height 11
click at [624, 187] on icon at bounding box center [801, 190] width 11 height 12
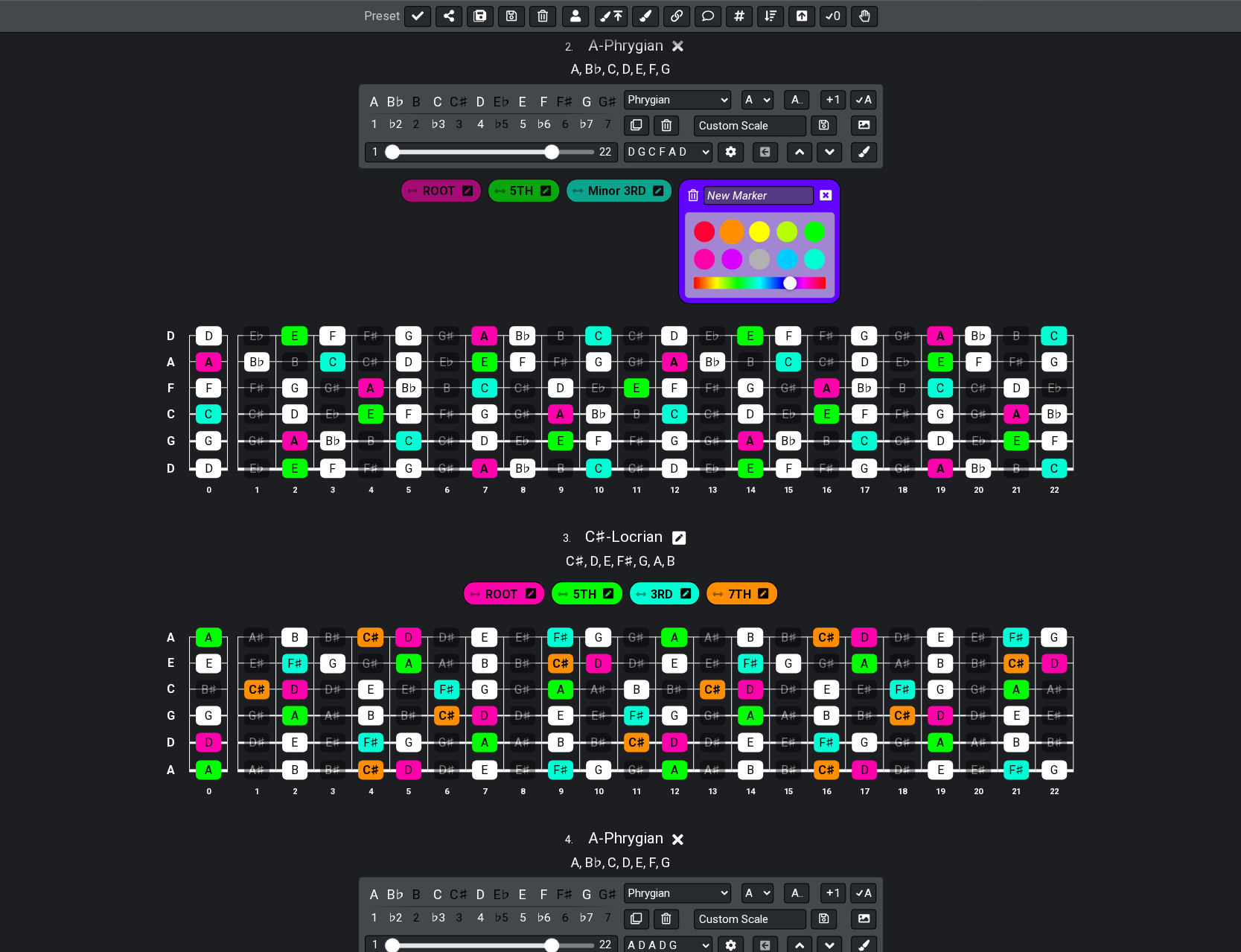
click at [624, 223] on div at bounding box center [732, 231] width 25 height 25
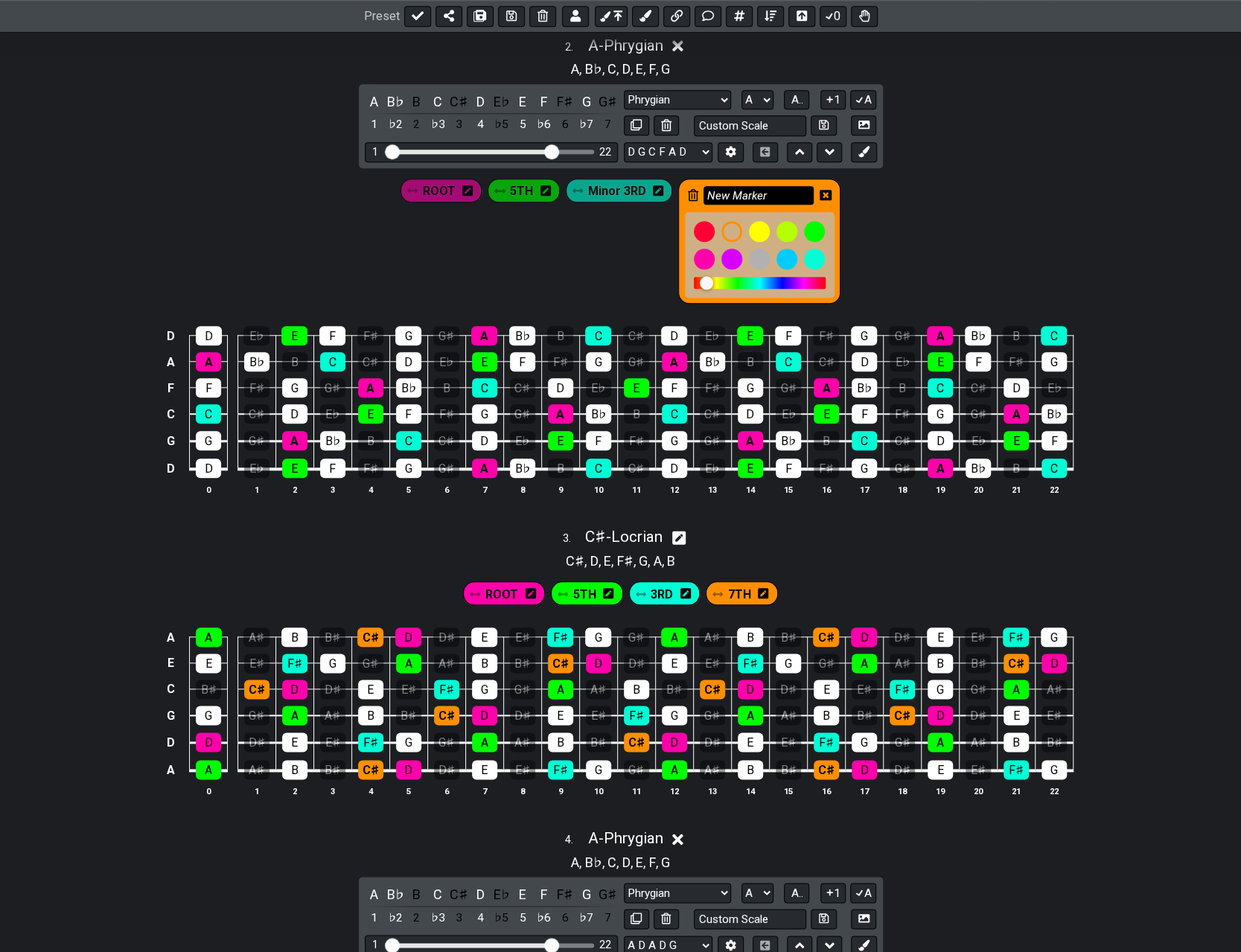
drag, startPoint x: 765, startPoint y: 193, endPoint x: 709, endPoint y: 194, distance: 56.0
click at [624, 194] on input "New Marker" at bounding box center [758, 195] width 110 height 19
type input "N"
type input "Minor 7TH"
click at [624, 190] on icon at bounding box center [825, 196] width 12 height 11
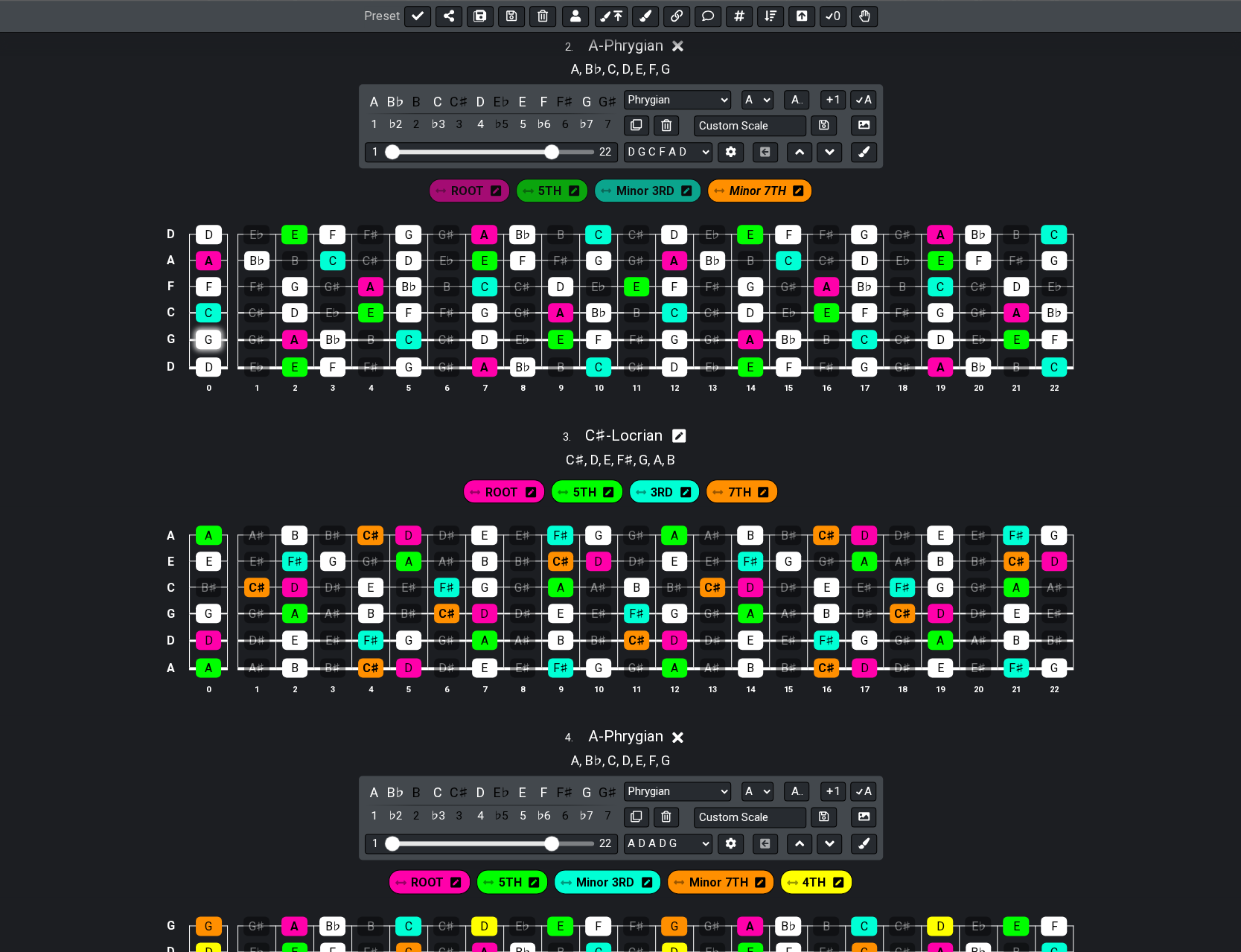
click at [205, 334] on div "G" at bounding box center [208, 339] width 25 height 20
click at [284, 281] on div "G" at bounding box center [294, 287] width 25 height 20
click at [404, 229] on div "G" at bounding box center [407, 234] width 26 height 20
drag, startPoint x: 406, startPoint y: 362, endPoint x: 455, endPoint y: 328, distance: 59.6
click at [406, 361] on div "G" at bounding box center [408, 367] width 25 height 20
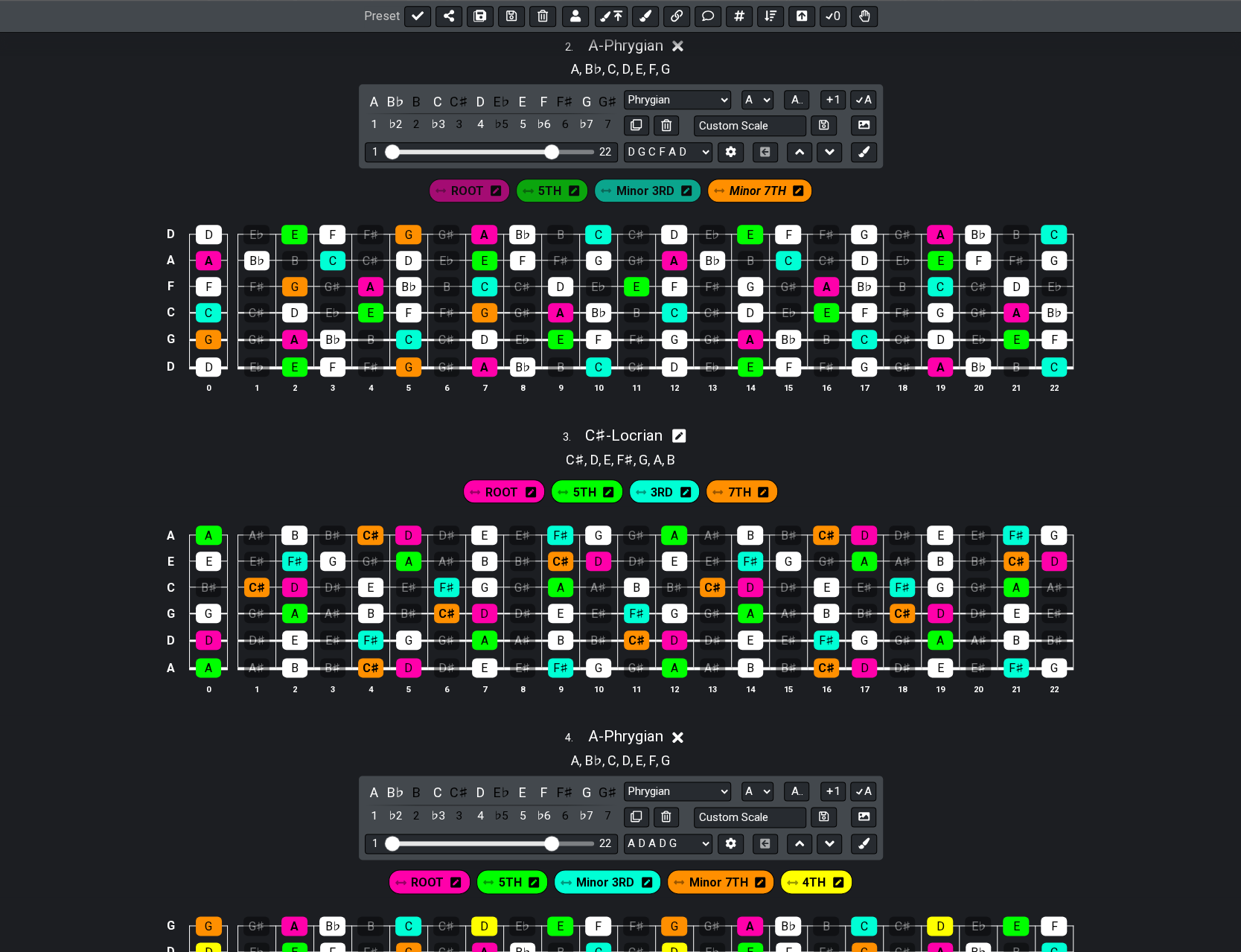
drag, startPoint x: 475, startPoint y: 309, endPoint x: 546, endPoint y: 283, distance: 75.6
click at [475, 309] on div "G" at bounding box center [485, 313] width 25 height 20
click at [594, 251] on div "G" at bounding box center [599, 261] width 25 height 20
click at [624, 329] on div "G" at bounding box center [674, 339] width 25 height 20
drag, startPoint x: 741, startPoint y: 279, endPoint x: 800, endPoint y: 264, distance: 60.9
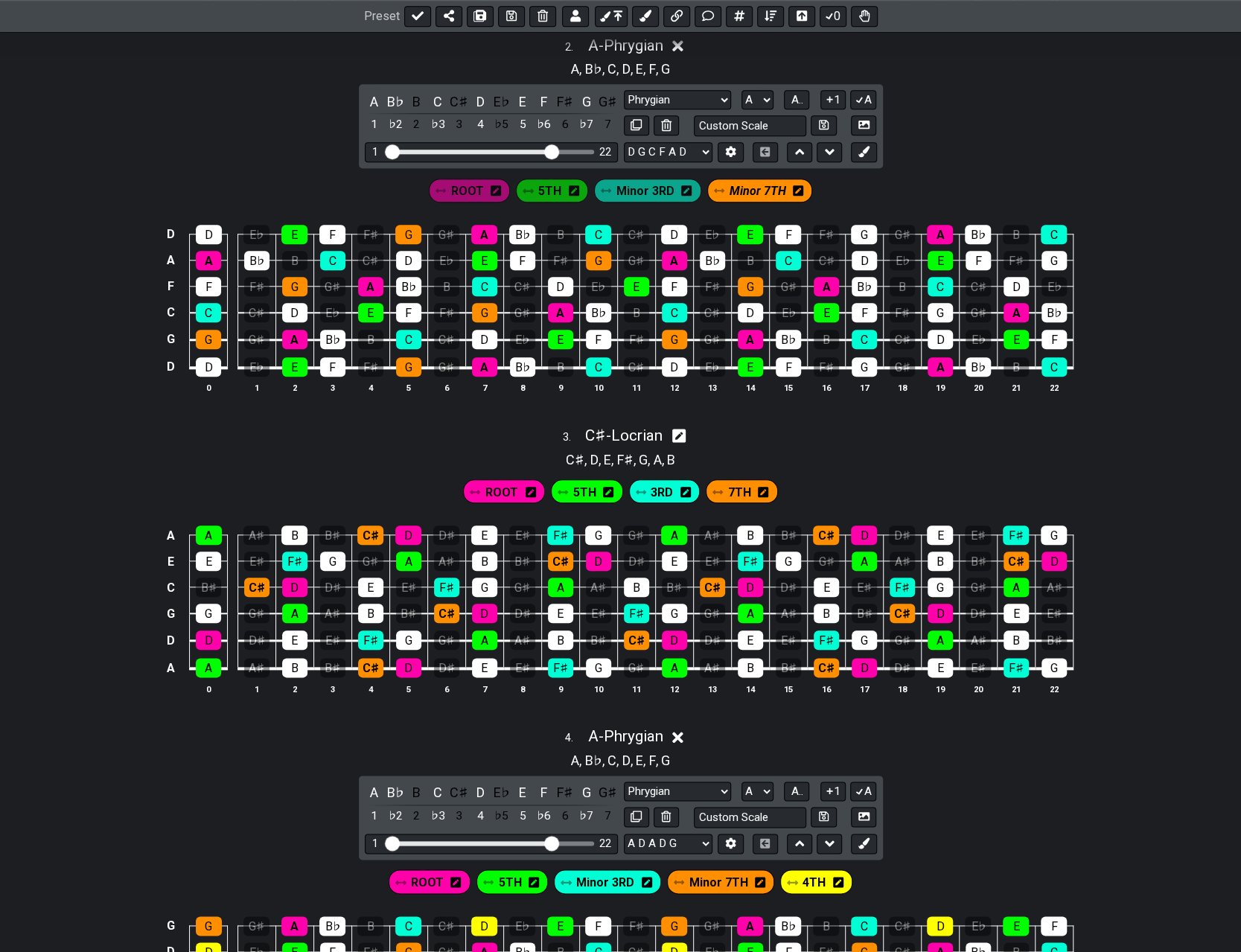
click at [624, 279] on div "G" at bounding box center [750, 287] width 25 height 20
click at [624, 227] on div "G" at bounding box center [863, 234] width 26 height 20
click at [624, 360] on div "G" at bounding box center [864, 367] width 25 height 20
click at [624, 304] on div "G" at bounding box center [939, 313] width 25 height 20
click at [624, 251] on div "G" at bounding box center [1053, 261] width 25 height 20
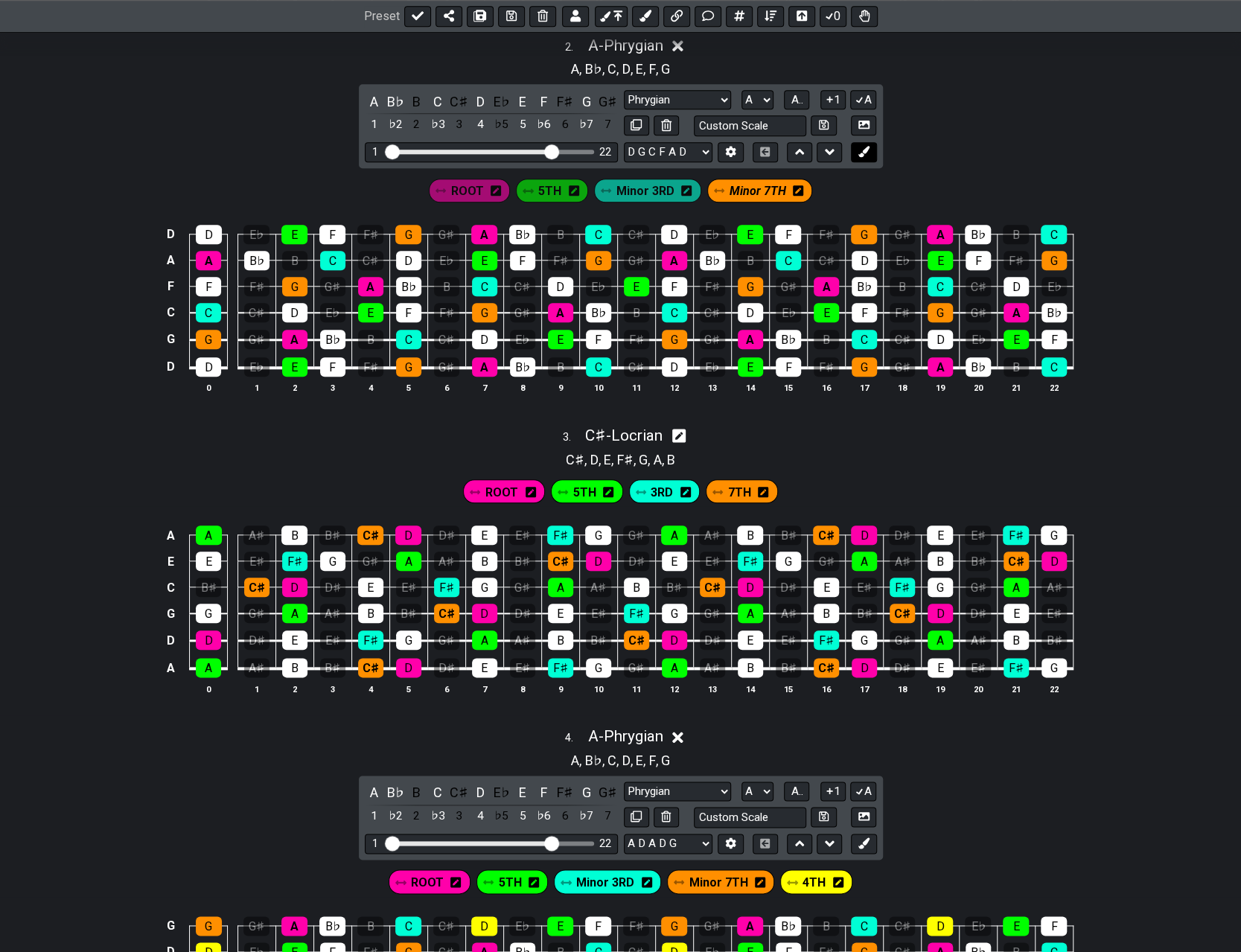
click at [624, 146] on icon at bounding box center [863, 152] width 11 height 11
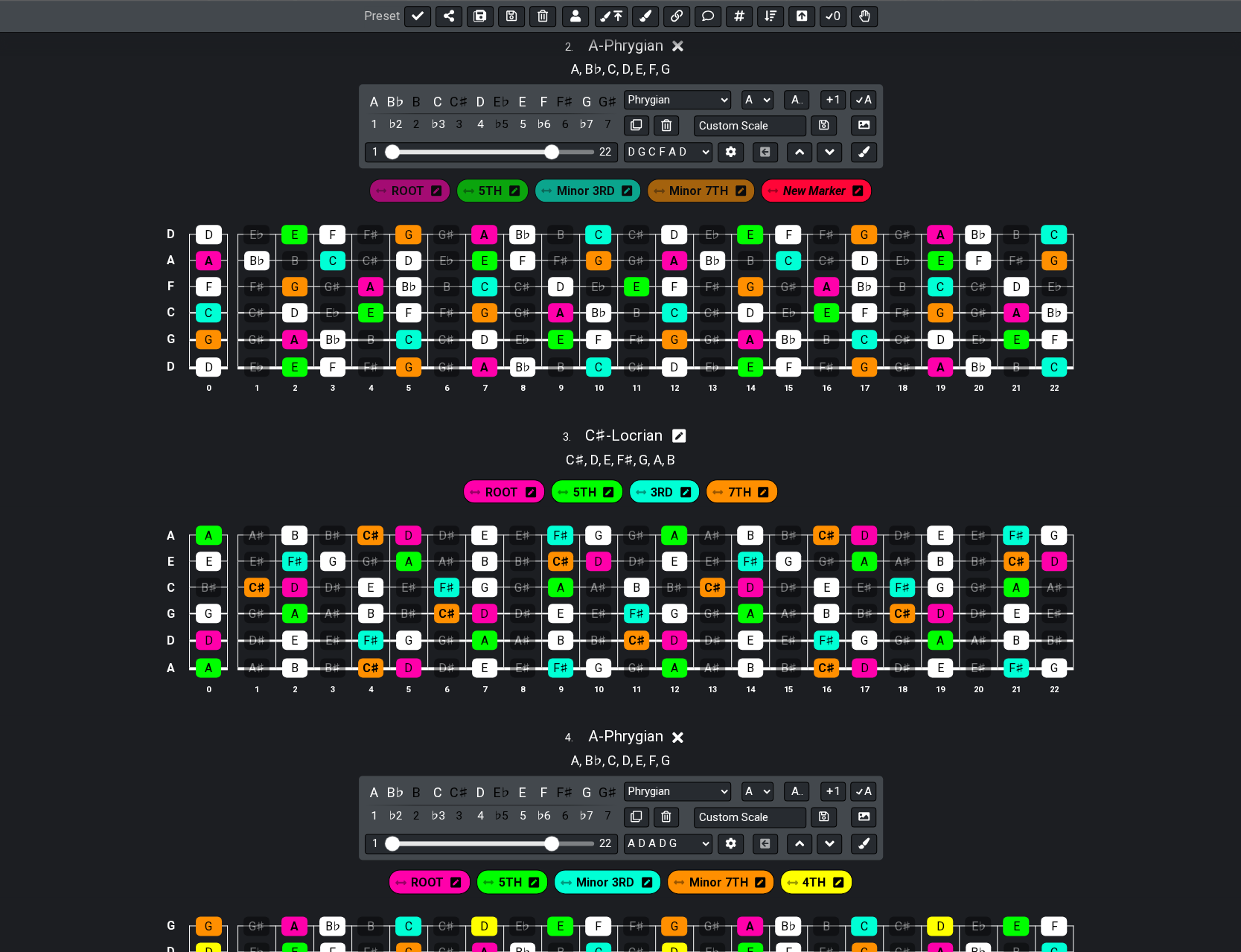
click at [624, 186] on icon at bounding box center [858, 191] width 11 height 11
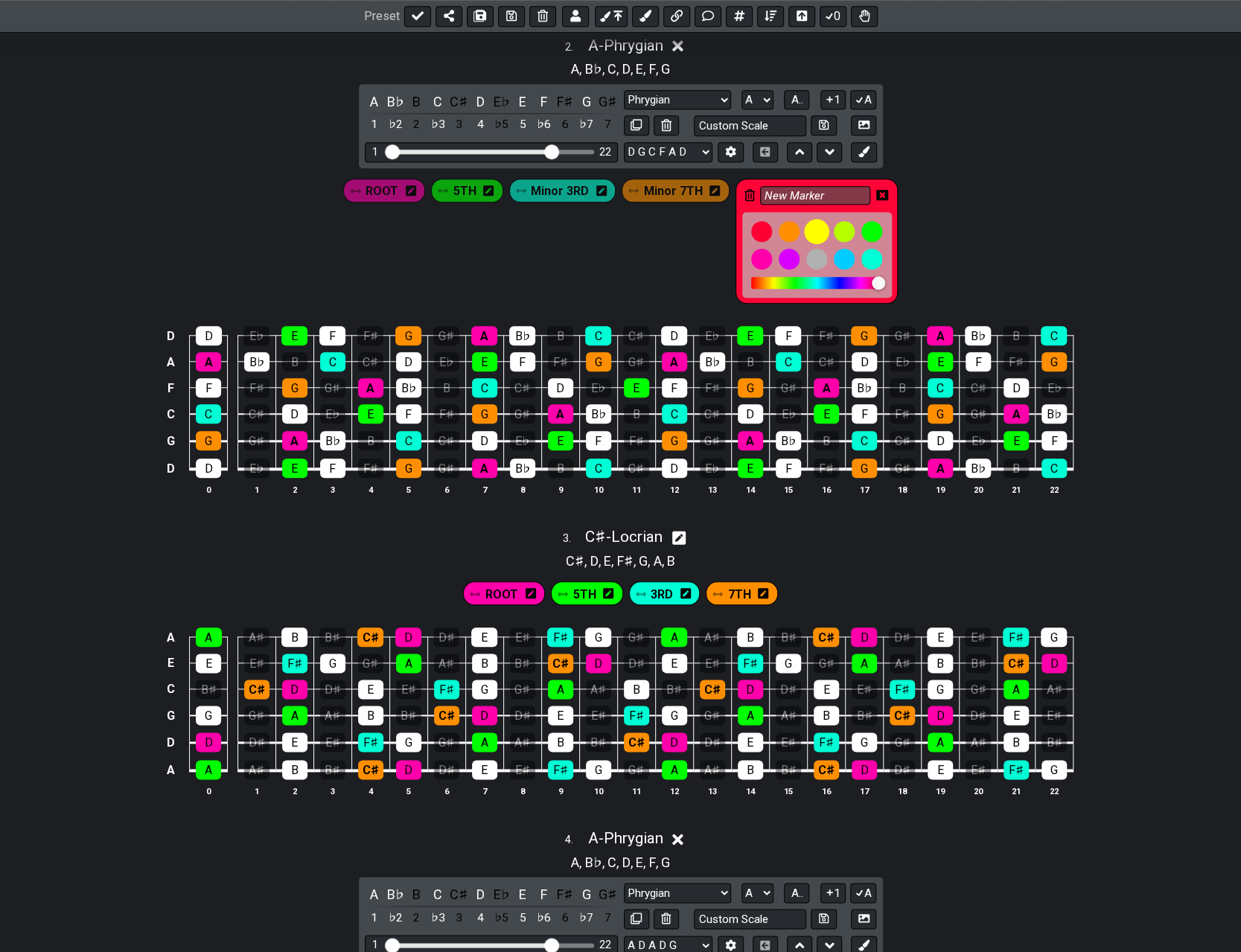
click at [624, 224] on div at bounding box center [817, 231] width 25 height 25
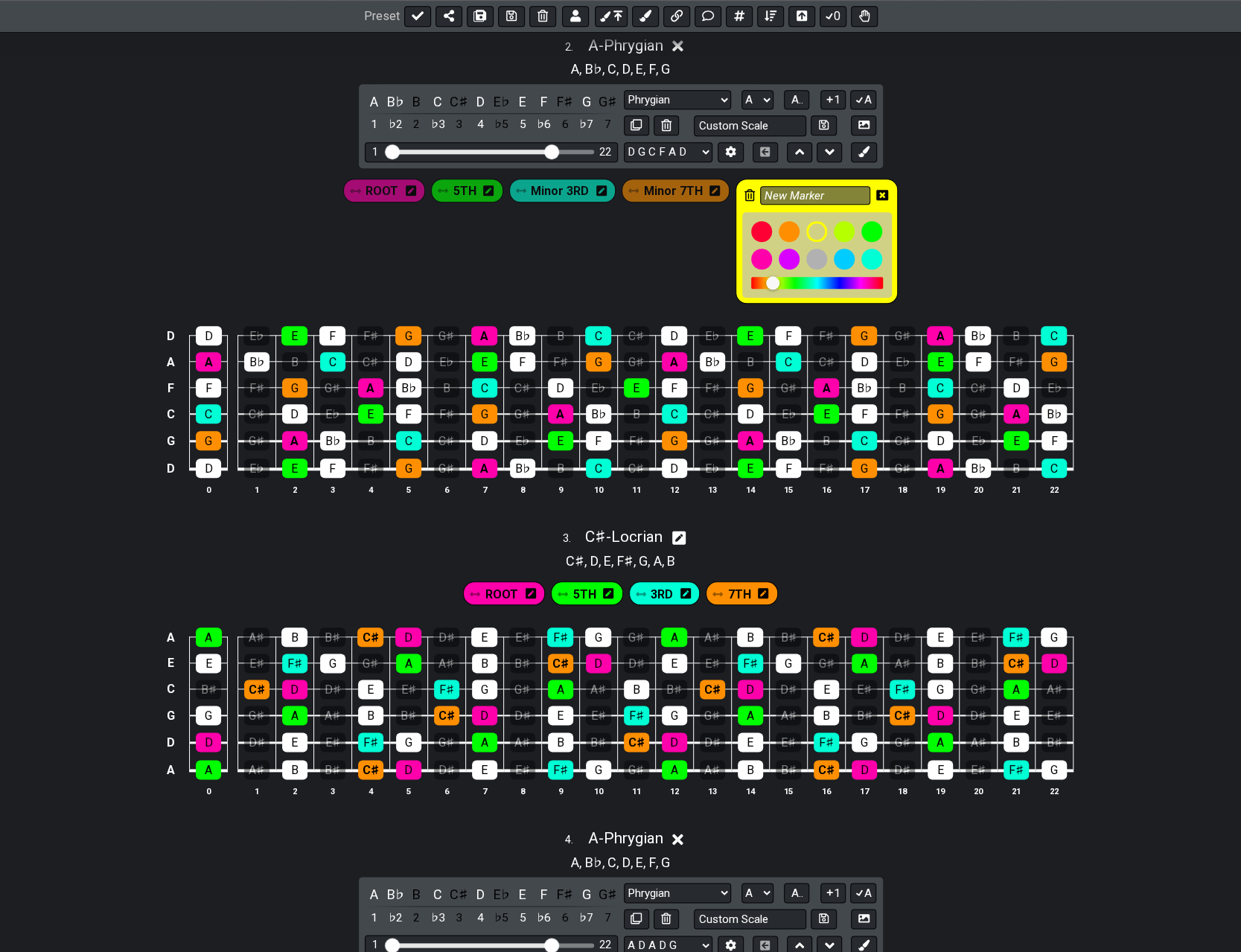
drag, startPoint x: 826, startPoint y: 193, endPoint x: 753, endPoint y: 194, distance: 73.0
click at [624, 194] on div "New Marker" at bounding box center [816, 241] width 162 height 126
type input "4TH"
click at [624, 189] on icon at bounding box center [881, 195] width 12 height 12
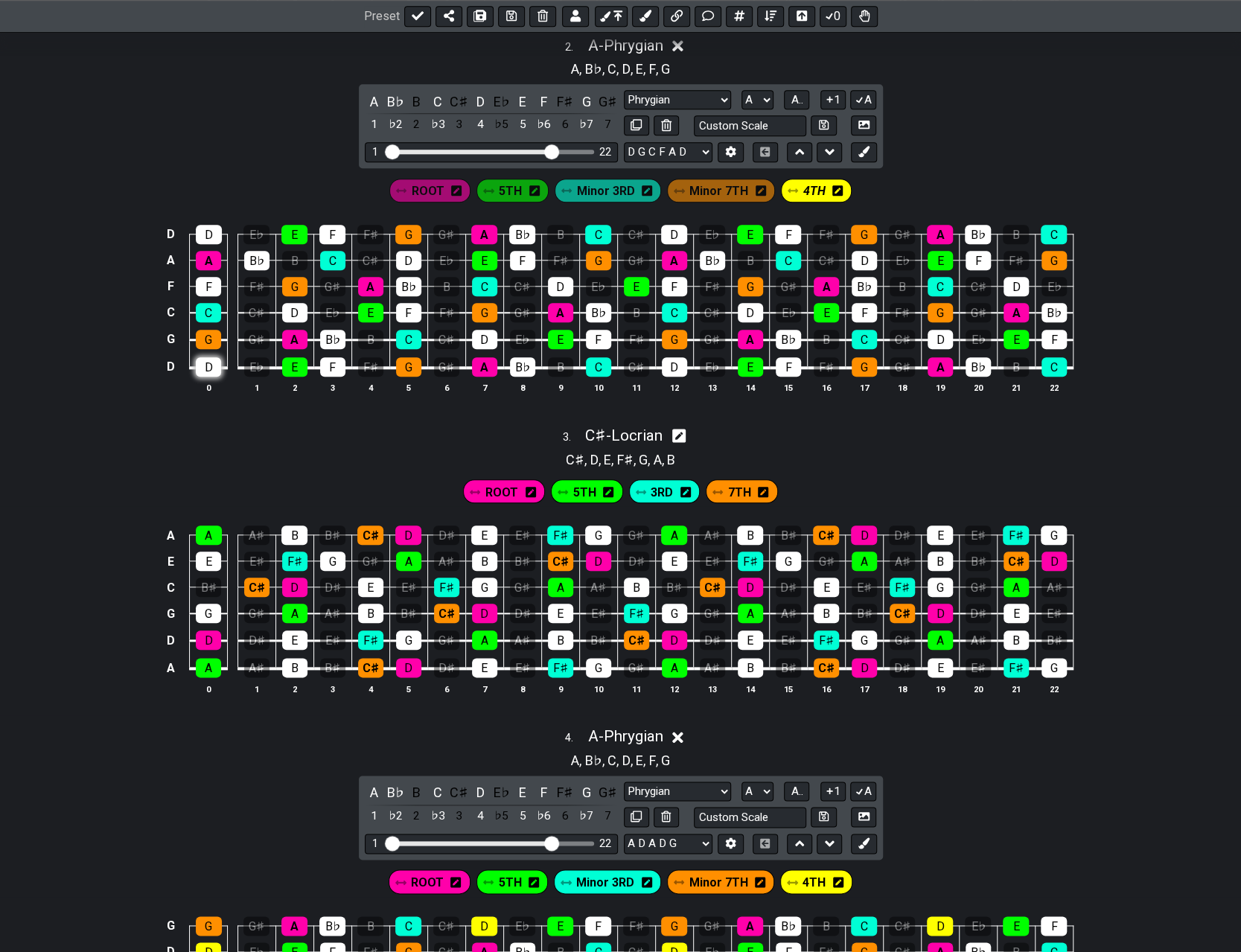
click at [216, 360] on div "D" at bounding box center [208, 367] width 25 height 20
click at [218, 230] on div "D" at bounding box center [208, 234] width 26 height 20
click at [299, 303] on div "D" at bounding box center [294, 313] width 25 height 20
click at [405, 257] on div "D" at bounding box center [408, 261] width 25 height 20
click at [485, 333] on div "D" at bounding box center [485, 339] width 25 height 20
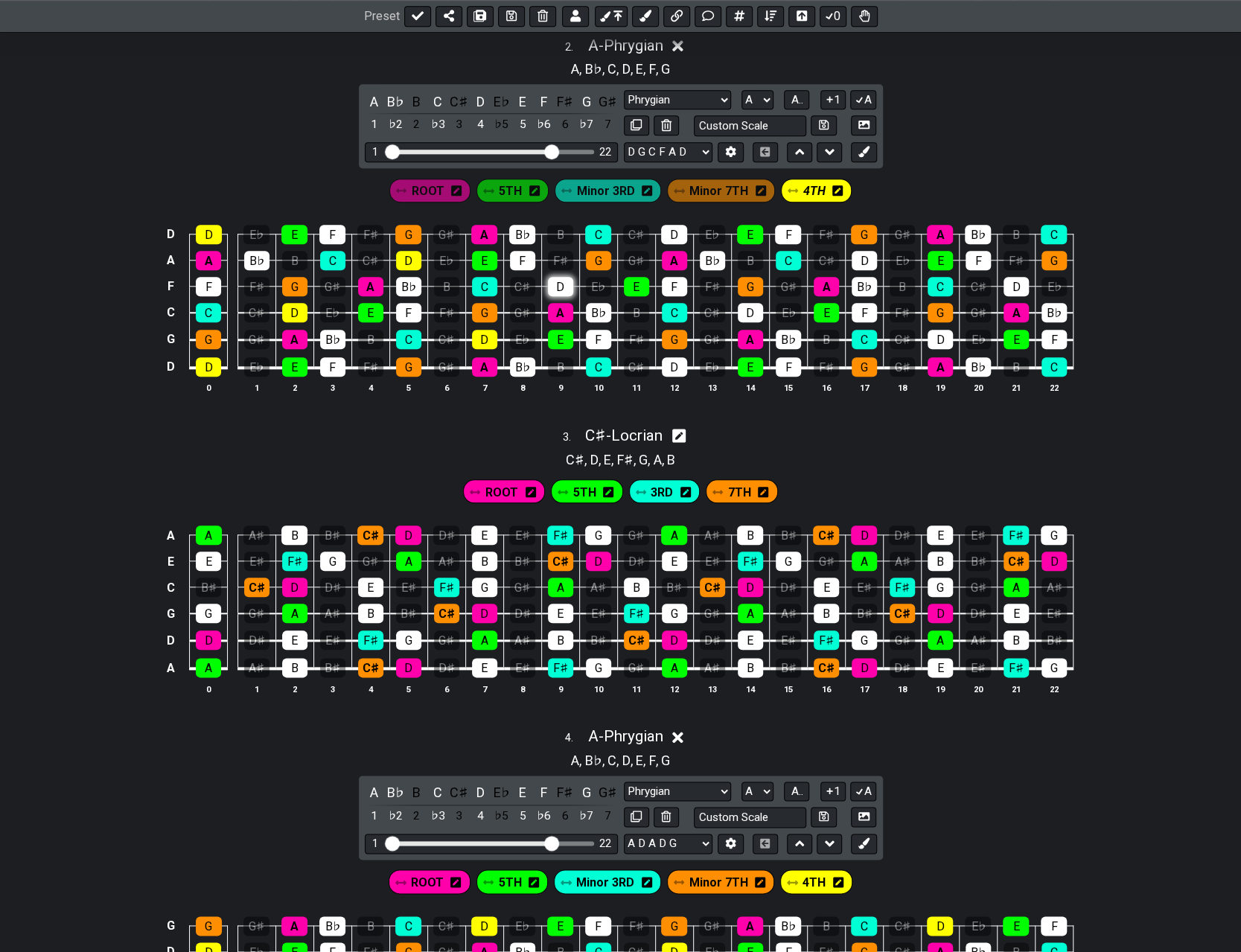
click at [562, 283] on div "D" at bounding box center [560, 287] width 25 height 20
click at [624, 225] on div "D" at bounding box center [674, 234] width 26 height 20
click at [624, 357] on div "D" at bounding box center [674, 367] width 25 height 20
click at [624, 303] on div "D" at bounding box center [750, 313] width 25 height 20
click at [624, 252] on div "D" at bounding box center [864, 261] width 25 height 20
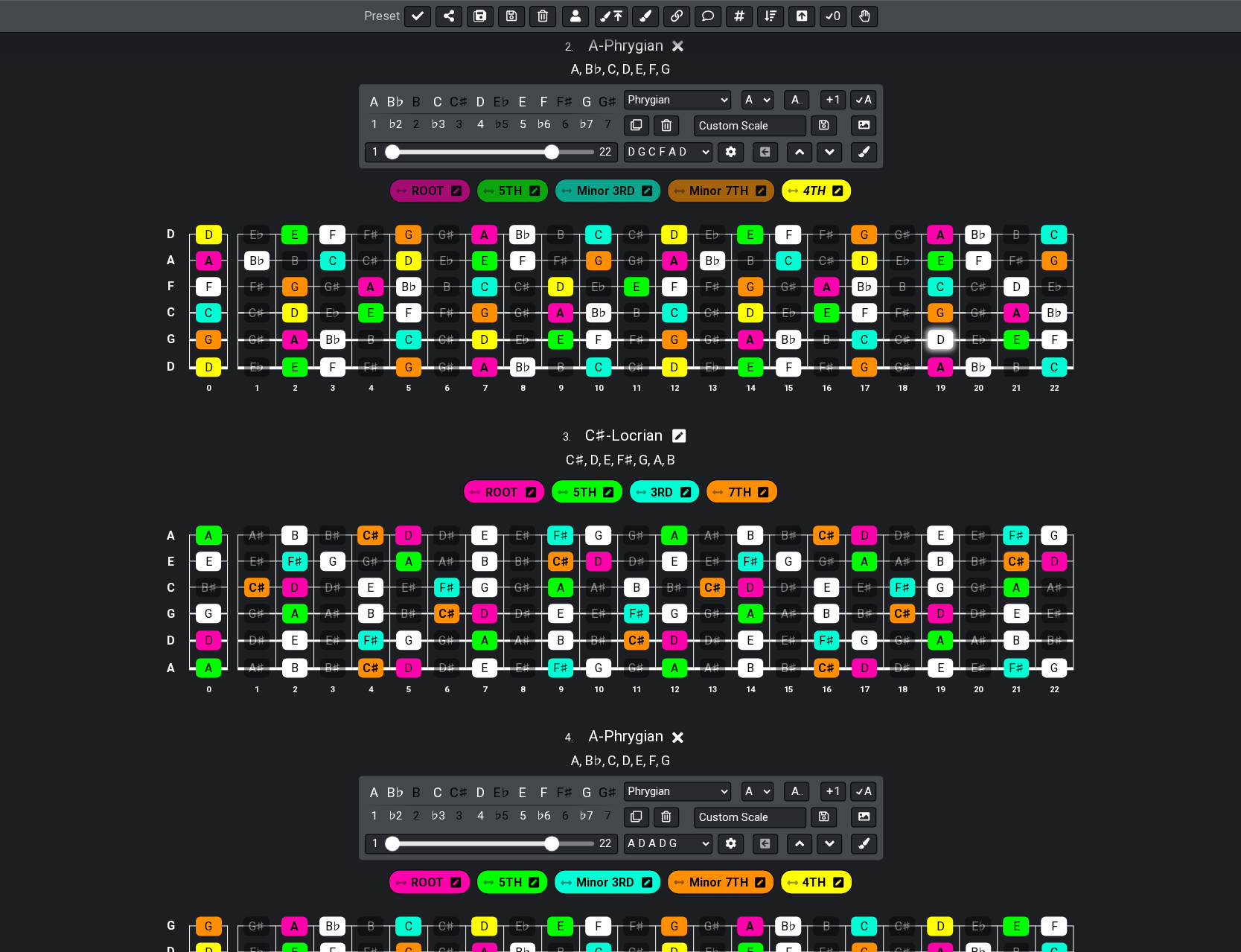
click at [624, 330] on div "D" at bounding box center [939, 339] width 25 height 20
click at [624, 283] on div "D" at bounding box center [1016, 287] width 25 height 20
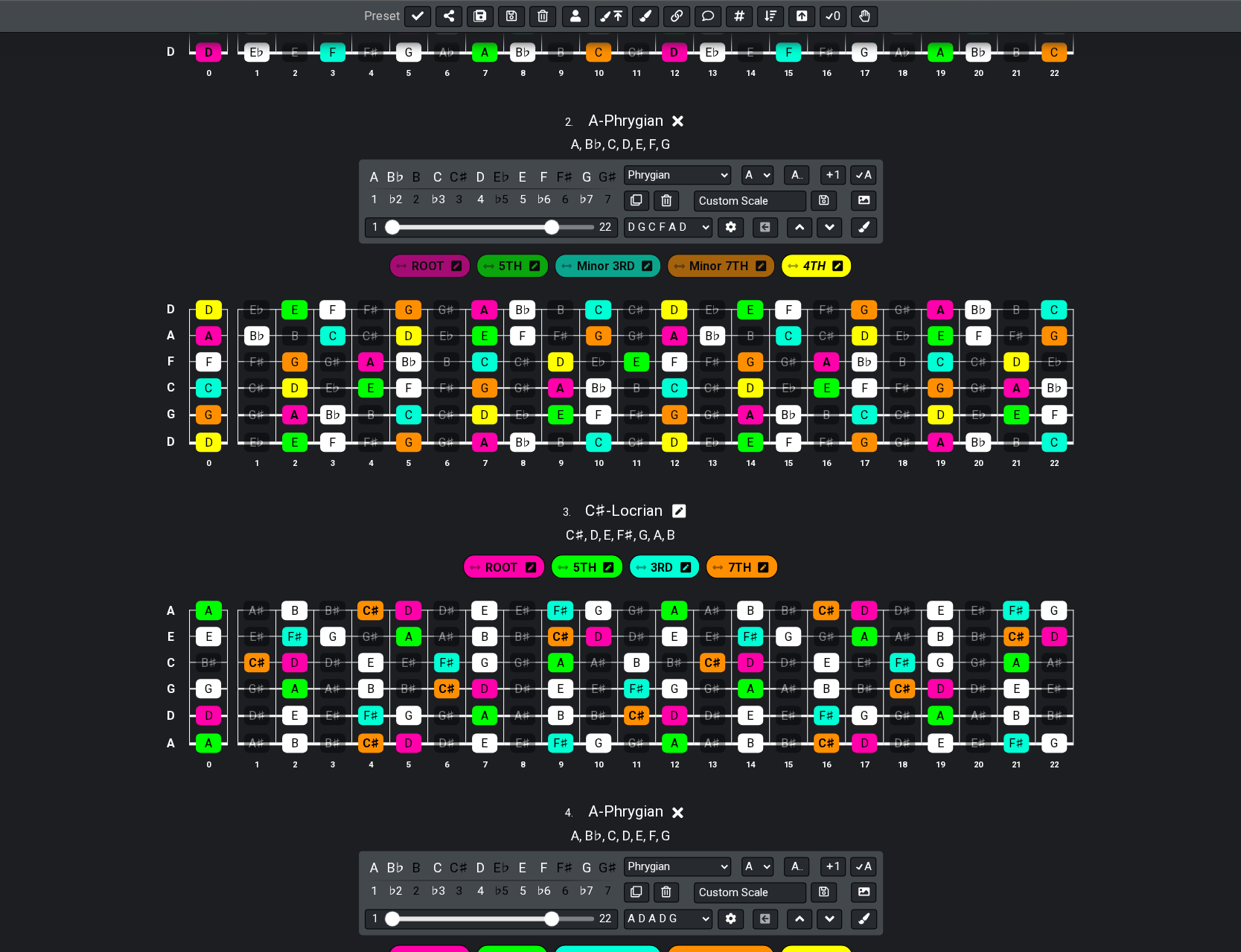
scroll to position [596, 0]
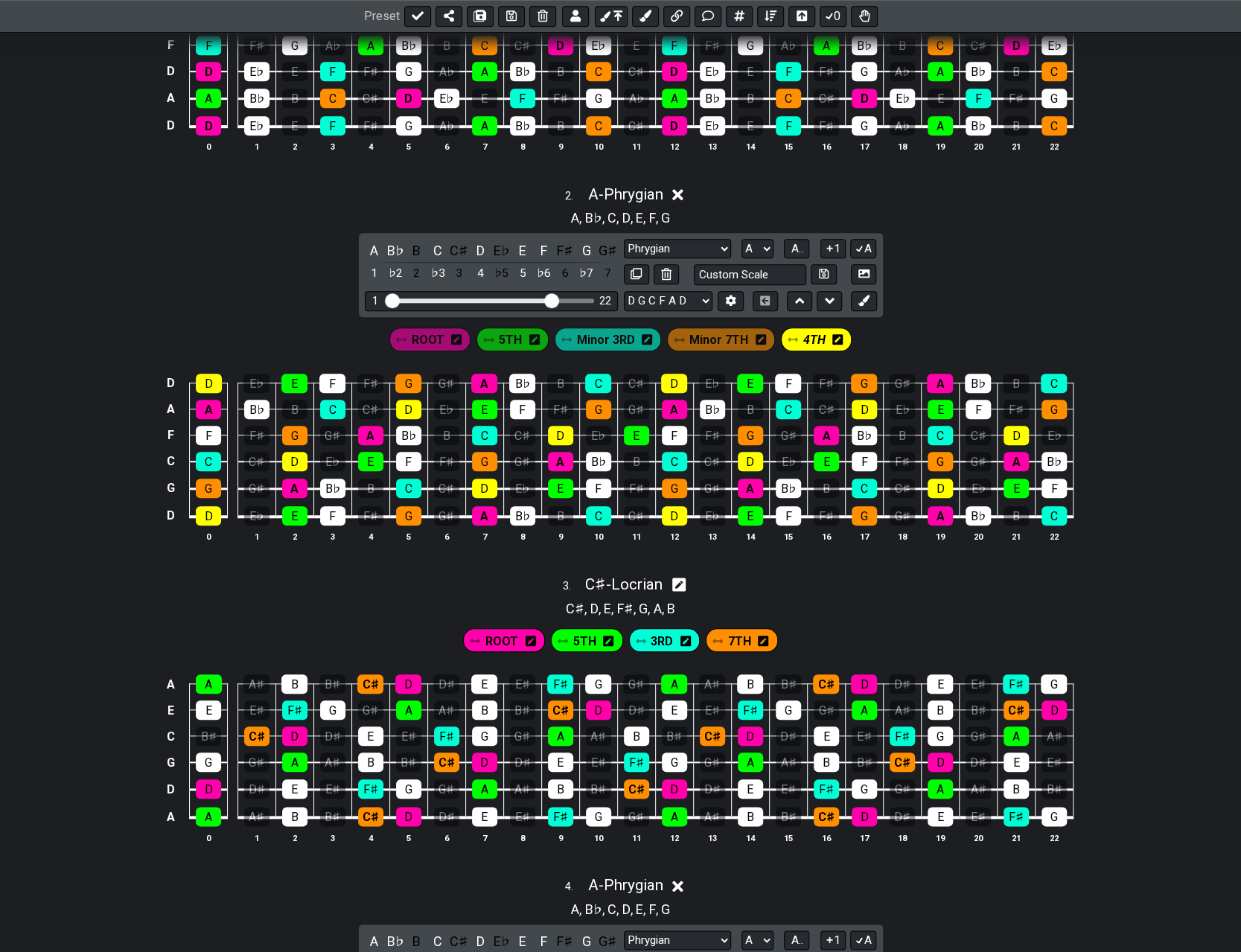
click at [624, 194] on icon at bounding box center [677, 195] width 11 height 11
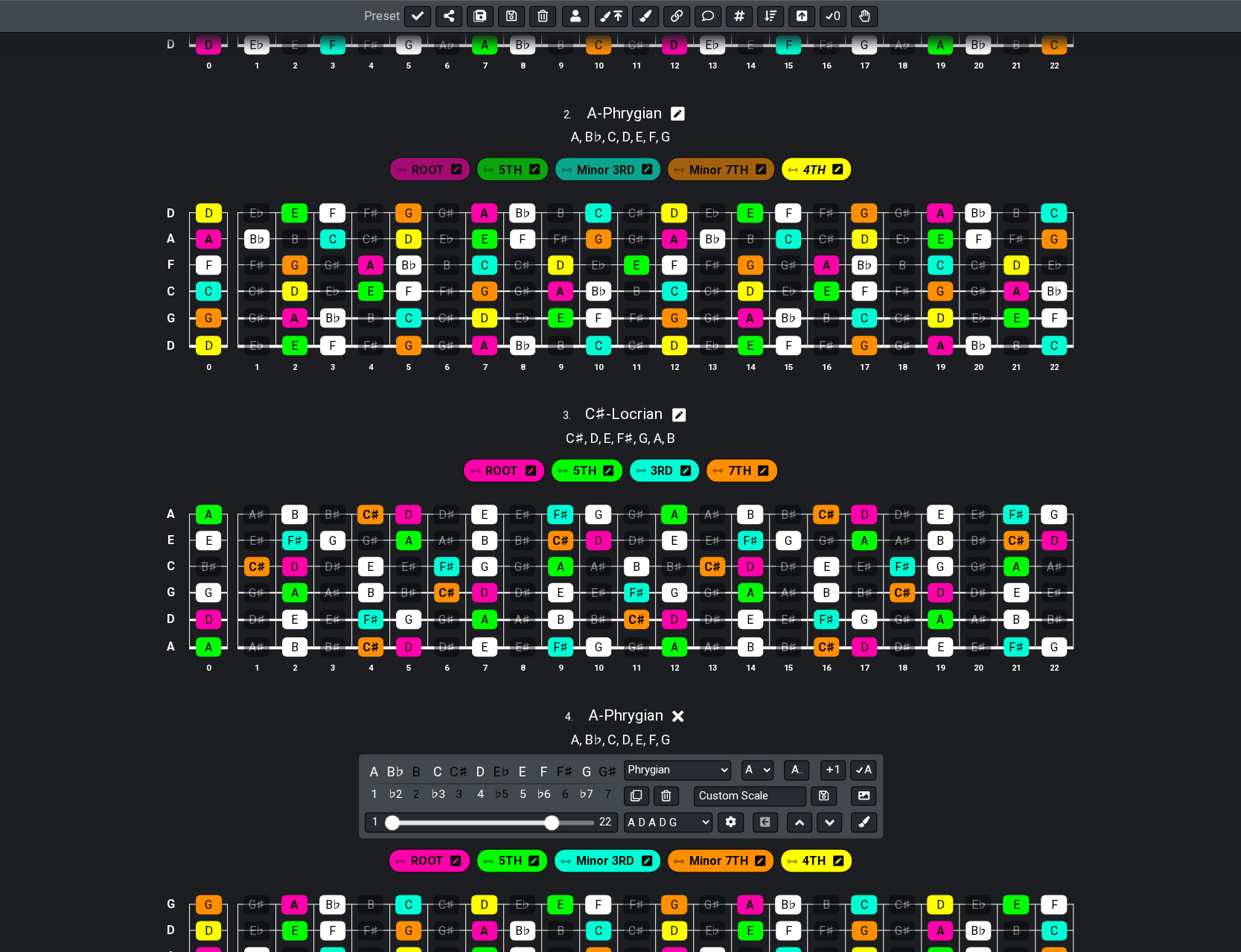
scroll to position [818, 0]
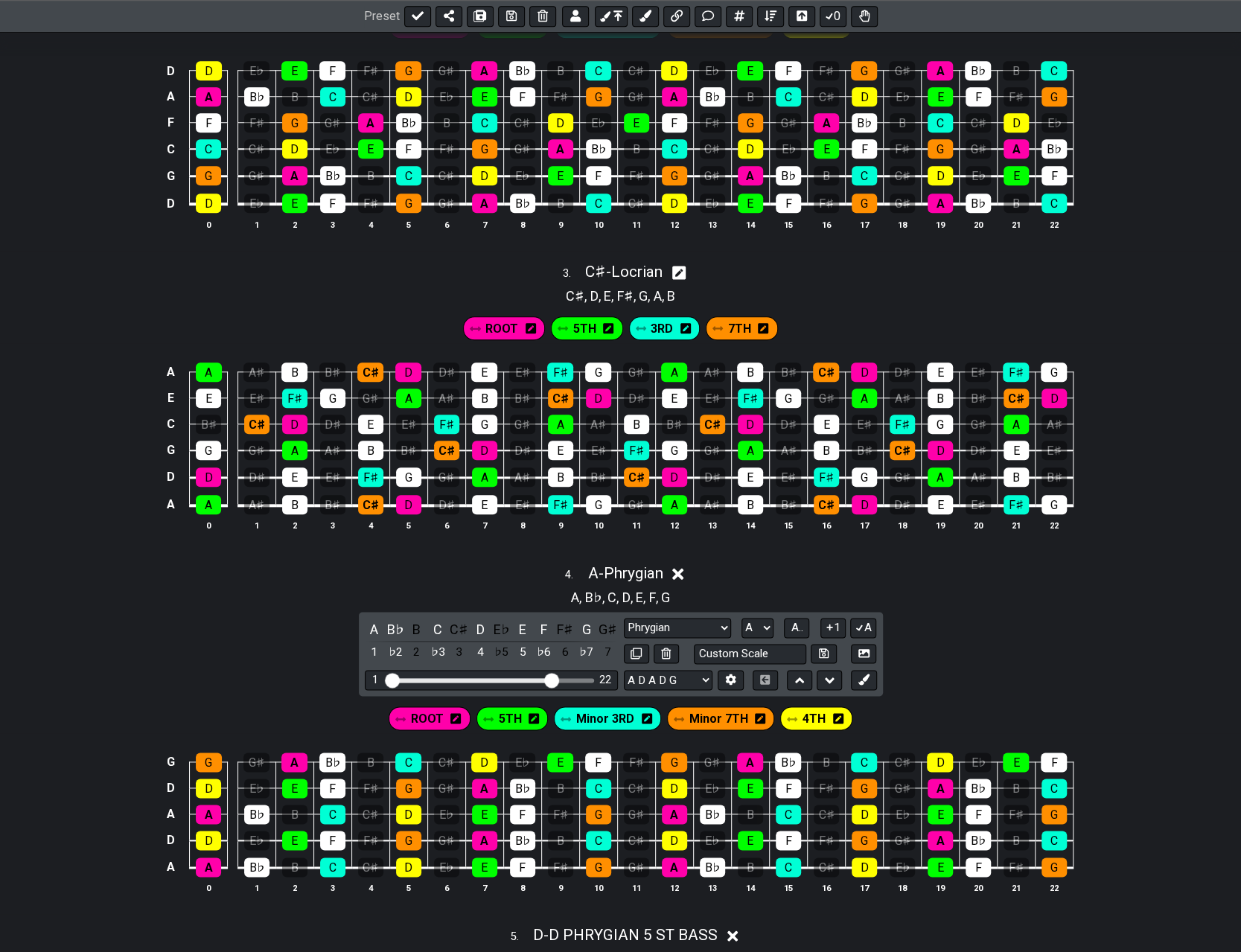
click at [624, 569] on icon at bounding box center [677, 572] width 11 height 15
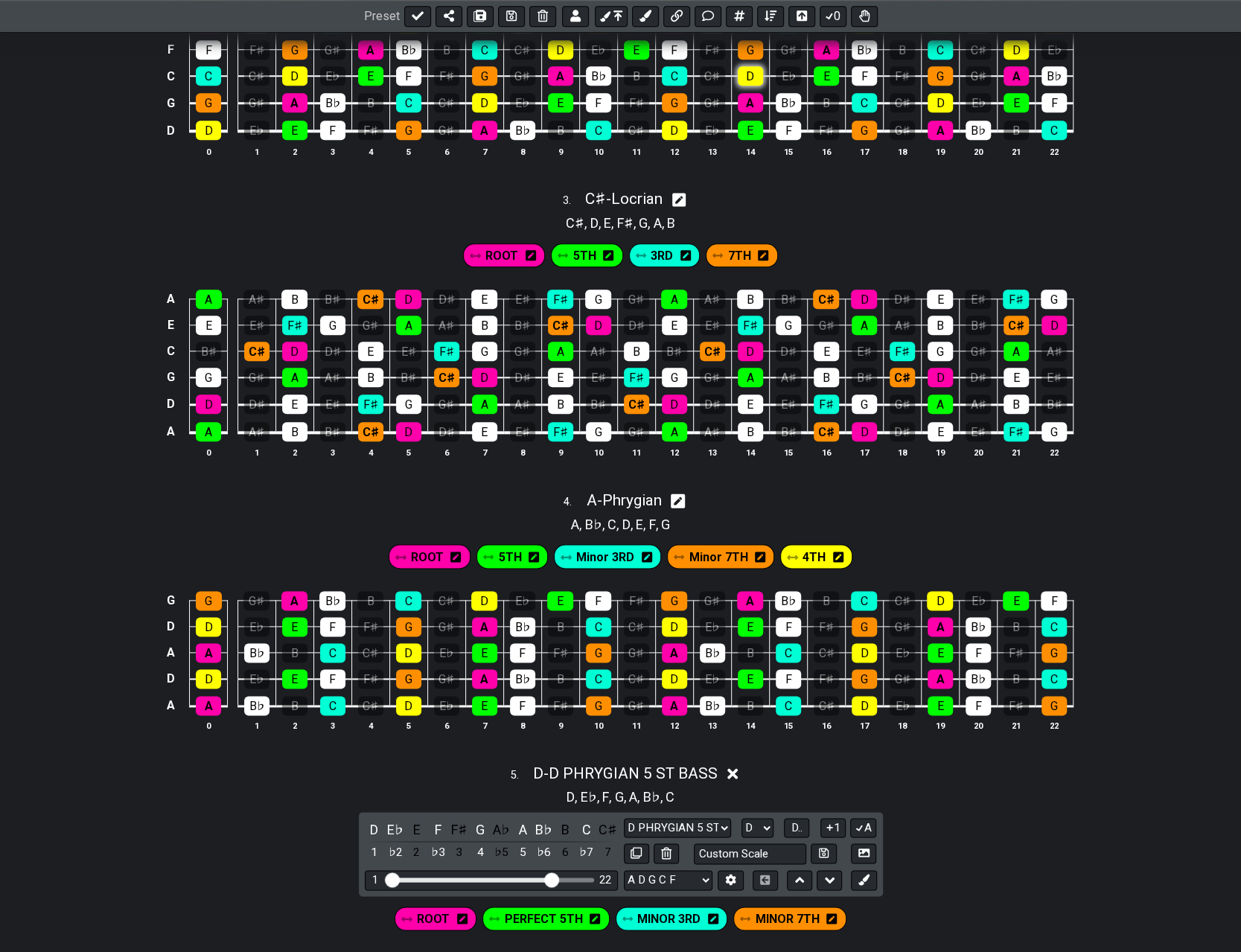
scroll to position [893, 0]
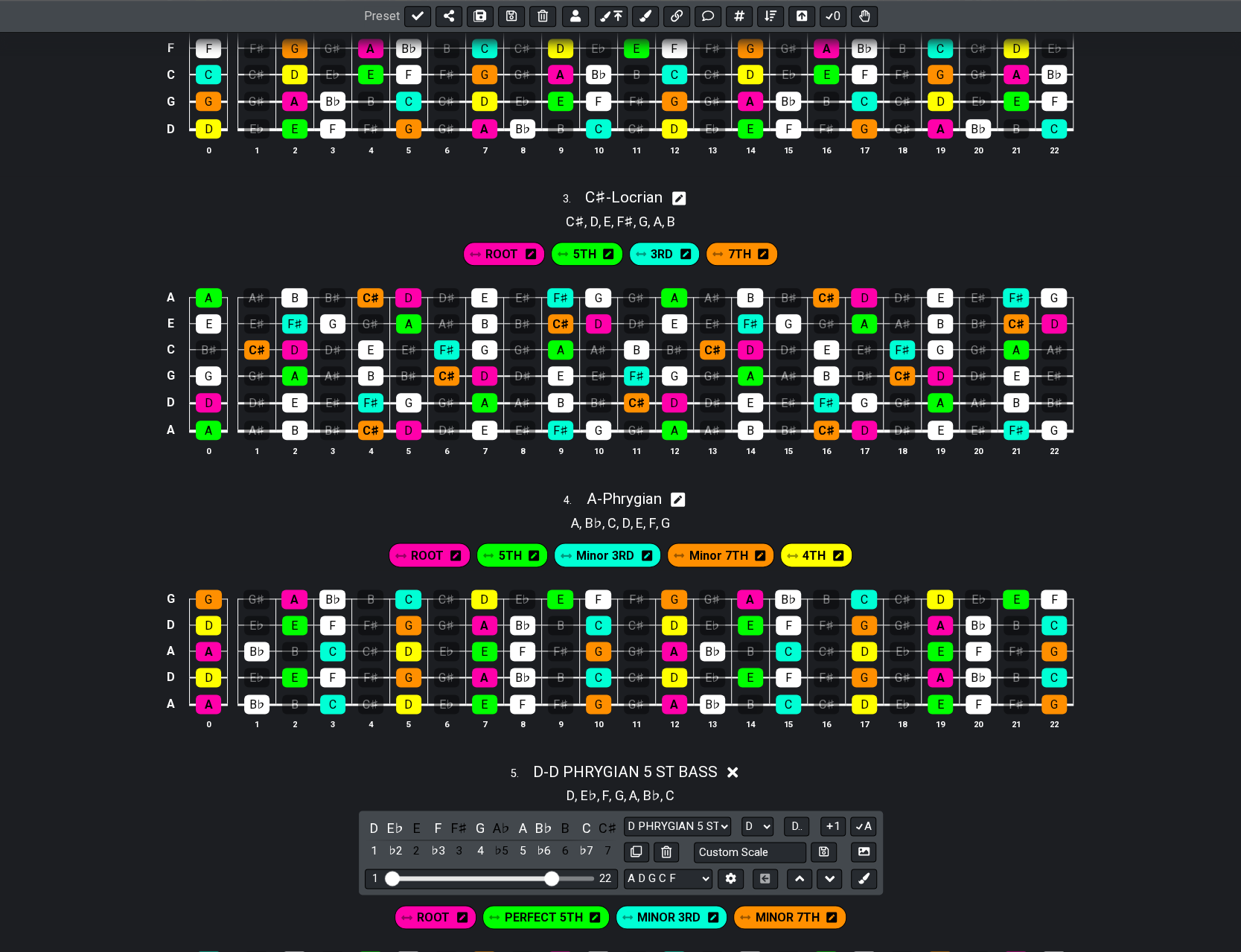
click at [624, 194] on icon at bounding box center [679, 197] width 14 height 15
select select "C#"
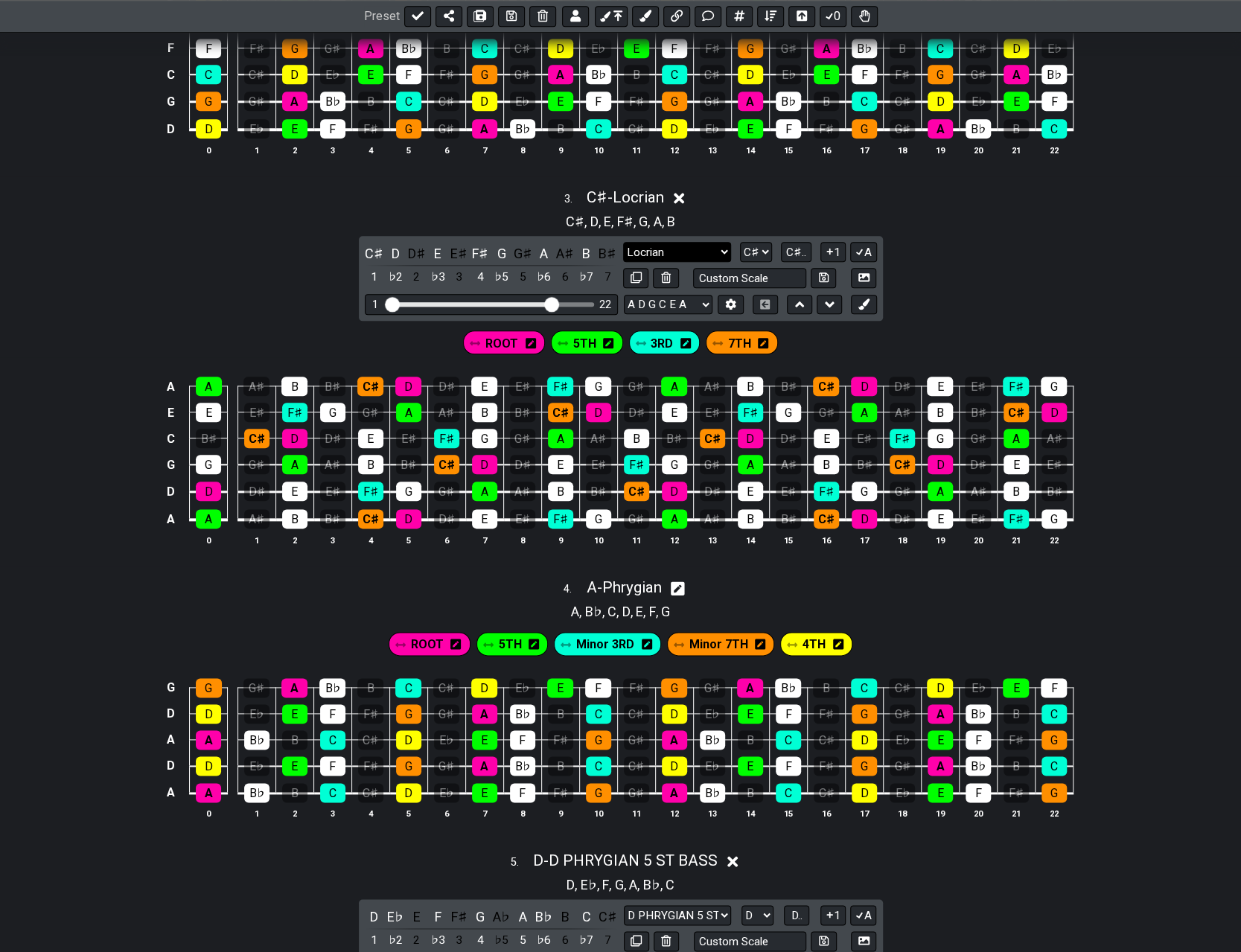
click at [624, 243] on select "Locrian D PRYGIAN - BARI Minor Pentatonic Major Pentatonic Minor Blues Major Bl…" at bounding box center [676, 252] width 107 height 20
select select "Phrygian"
click at [623, 242] on select "Locrian D PRYGIAN - BARI Minor Pentatonic Major Pentatonic Minor Blues Major Bl…" at bounding box center [676, 252] width 107 height 20
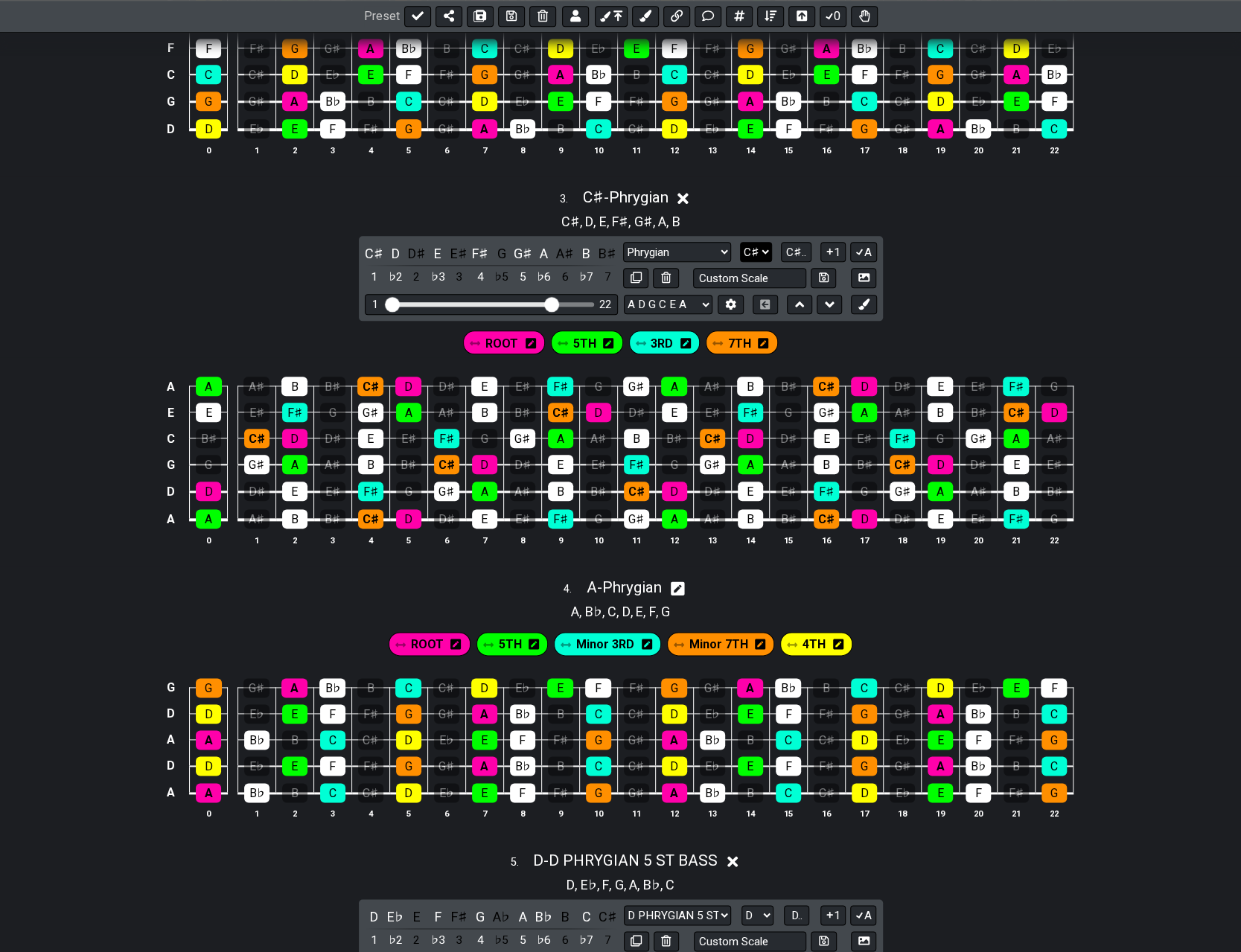
click at [624, 243] on select "A♭ A A♯ B♭ B C C♯ D♭ D D♯ E♭ E F F♯ G♭ G G♯" at bounding box center [756, 252] width 32 height 20
select select "A"
click at [624, 242] on select "A♭ A A♯ B♭ B C C♯ D♭ D D♯ E♭ E F F♯ G♭ G G♯" at bounding box center [756, 252] width 32 height 20
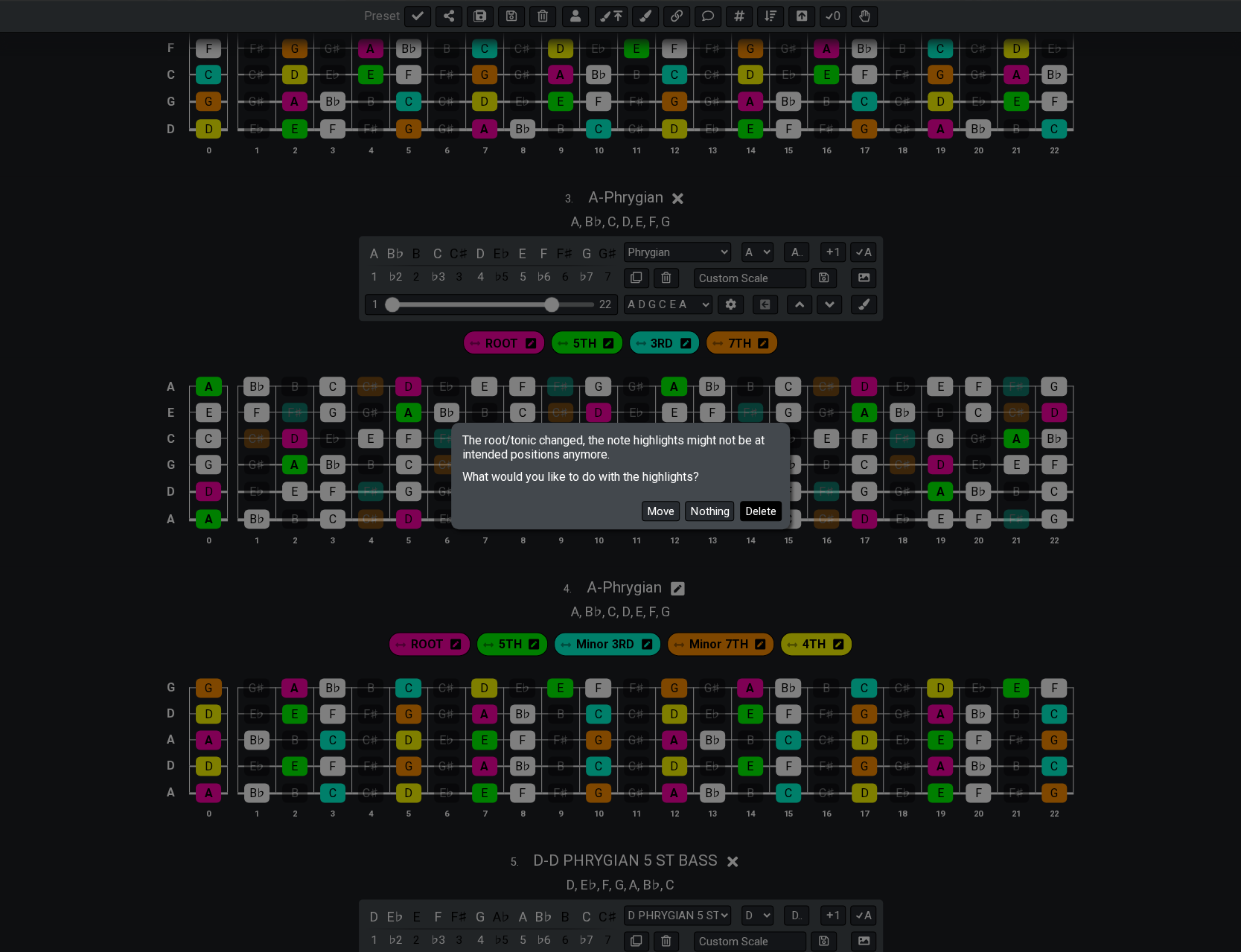
click at [624, 509] on button "Delete" at bounding box center [760, 511] width 41 height 20
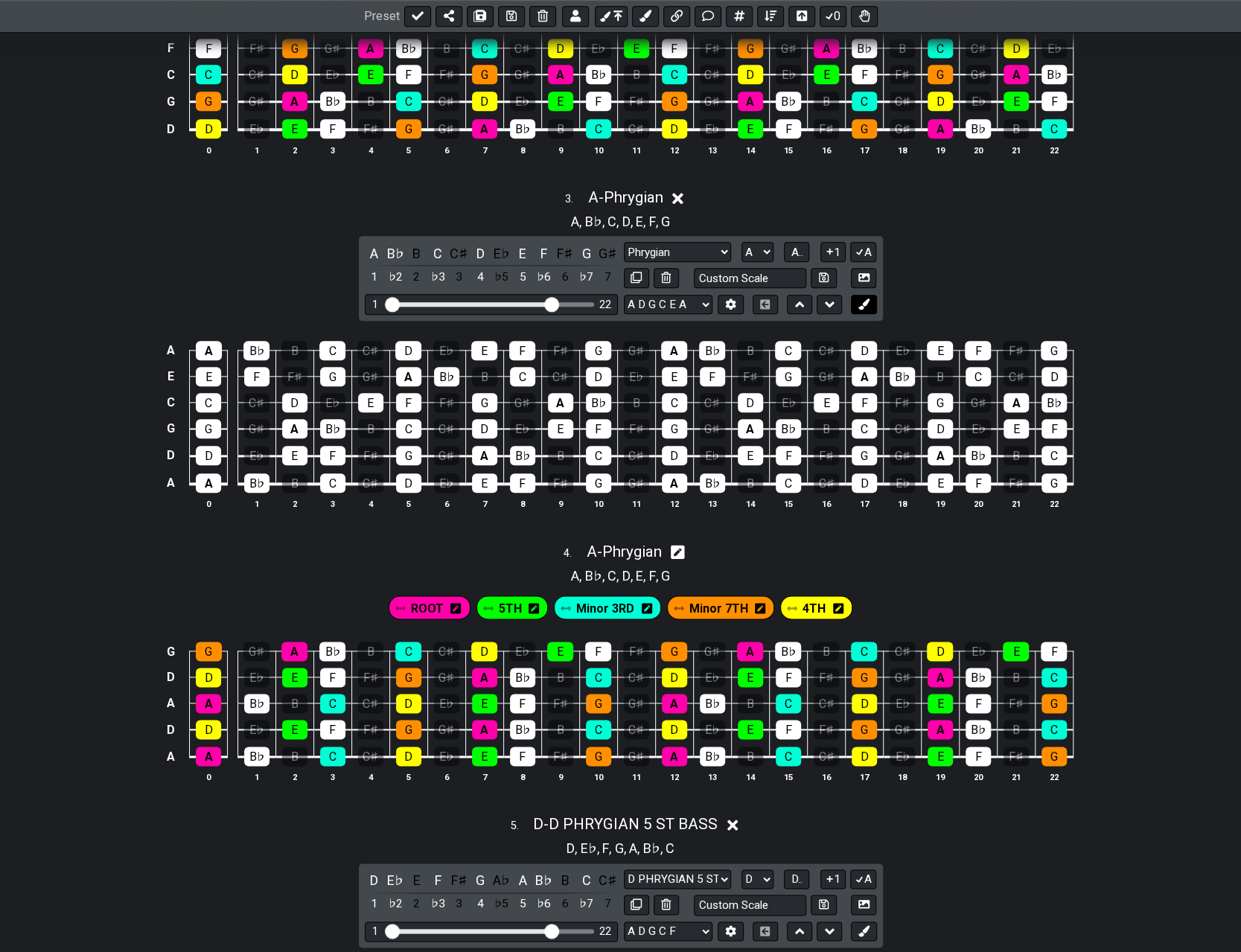
click at [624, 301] on icon at bounding box center [863, 304] width 11 height 11
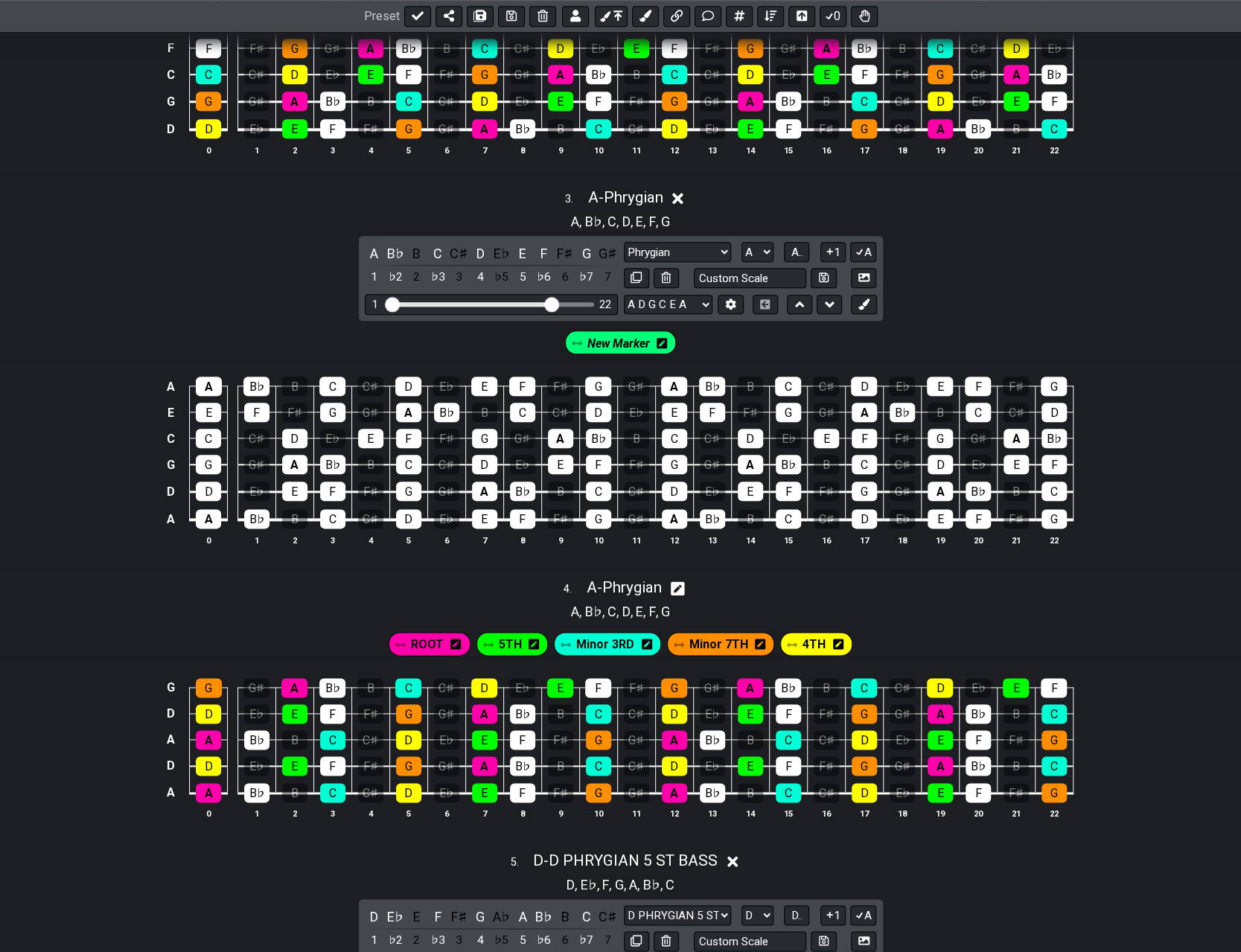
click at [624, 342] on icon at bounding box center [662, 344] width 11 height 11
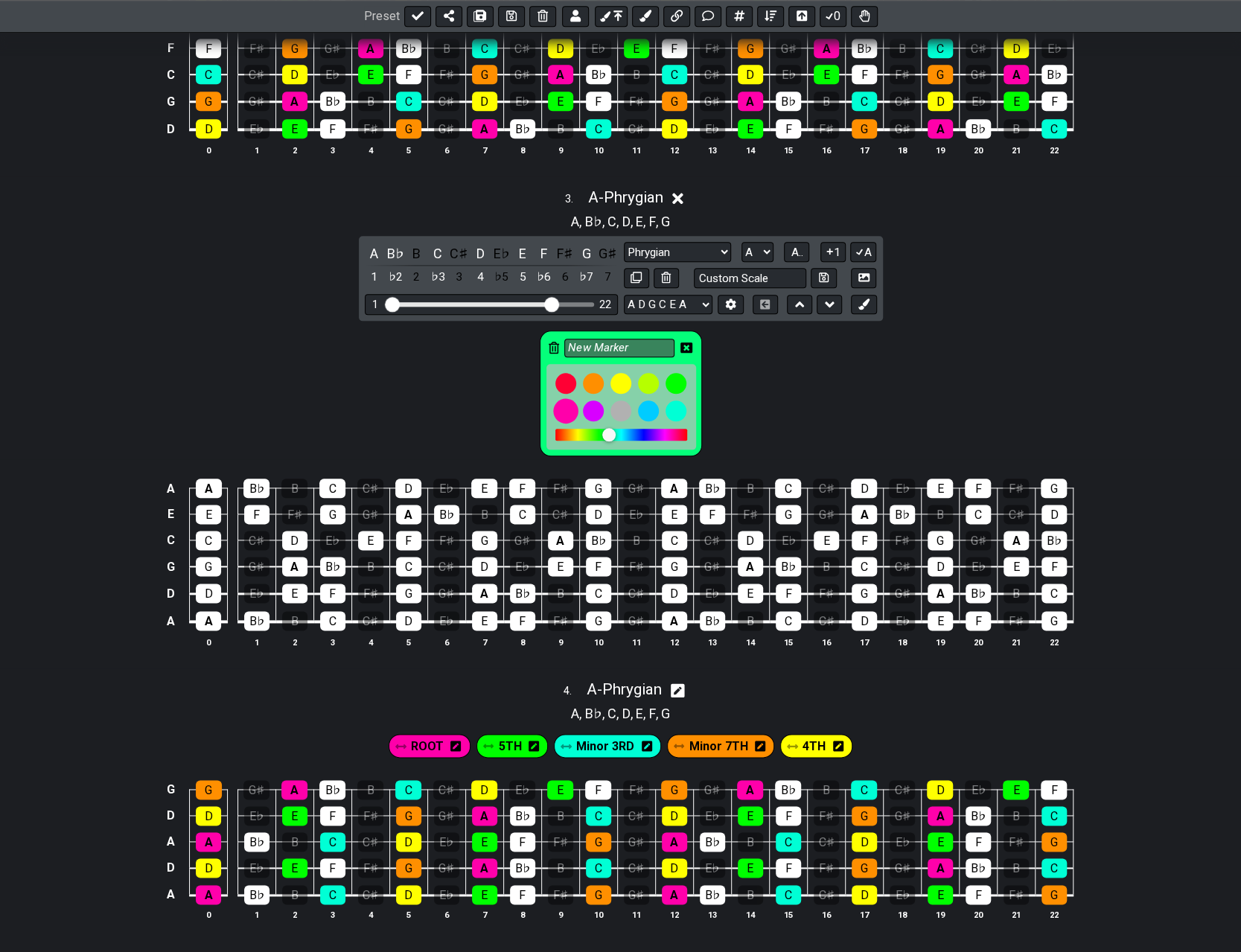
click at [564, 399] on div at bounding box center [565, 411] width 25 height 25
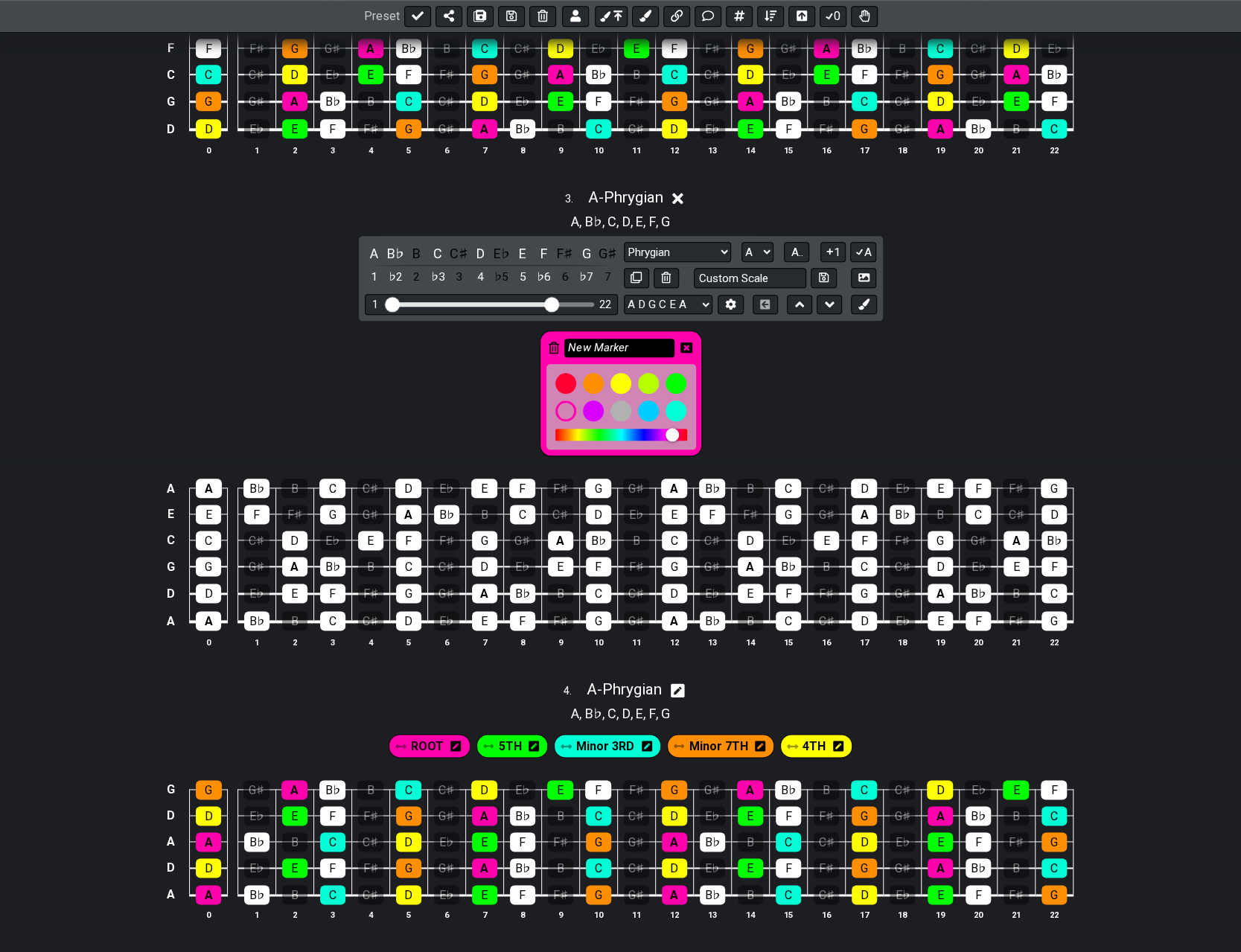
drag, startPoint x: 626, startPoint y: 343, endPoint x: 564, endPoint y: 342, distance: 62.0
click at [564, 342] on input "New Marker" at bounding box center [619, 347] width 110 height 19
type input "ROOT"
click at [624, 343] on icon at bounding box center [686, 348] width 12 height 11
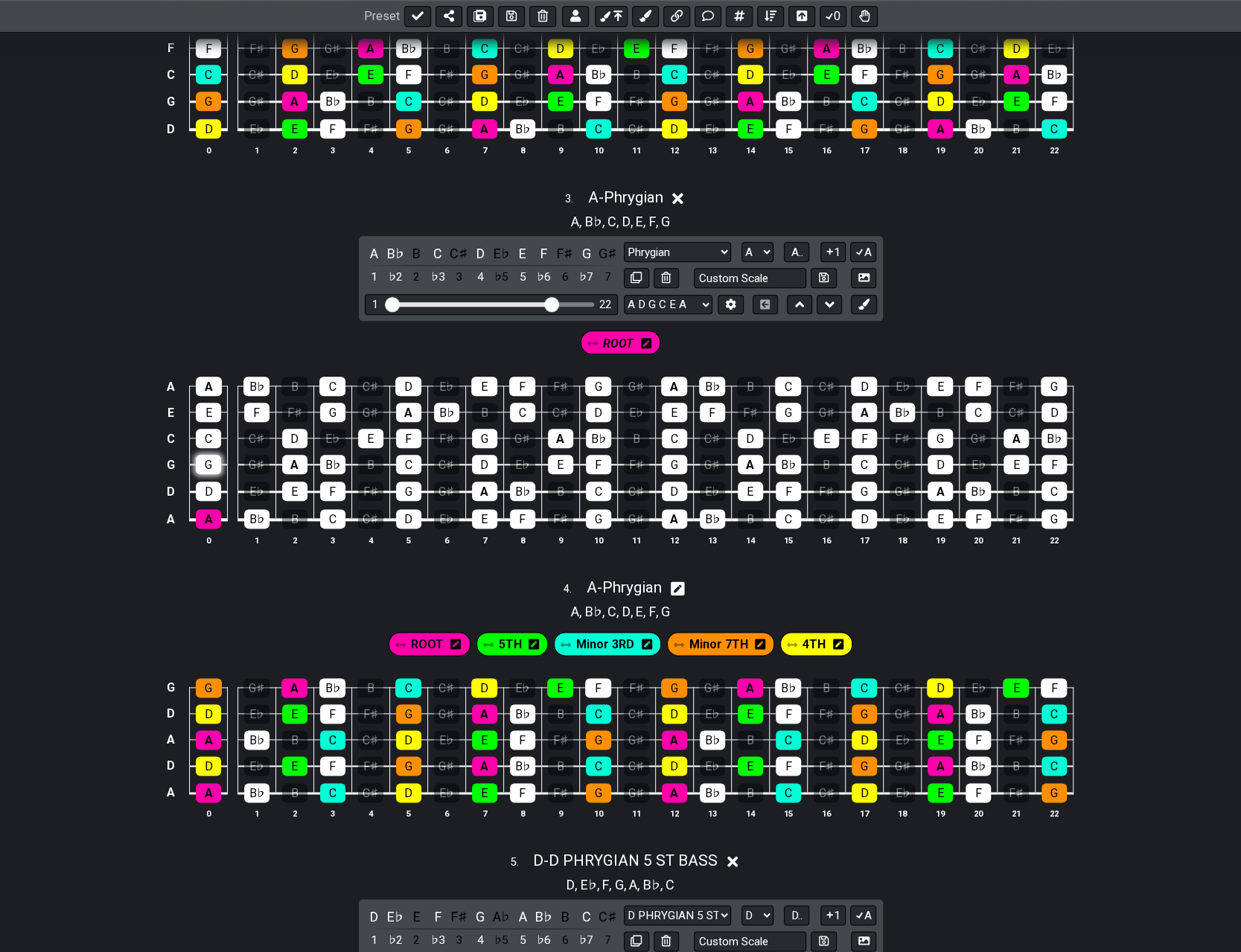
drag, startPoint x: 212, startPoint y: 511, endPoint x: 214, endPoint y: 455, distance: 56.0
click at [212, 509] on div "A" at bounding box center [208, 519] width 25 height 20
click at [205, 382] on div "A" at bounding box center [208, 387] width 26 height 20
click at [291, 458] on div "A" at bounding box center [294, 465] width 25 height 20
click at [405, 409] on div "A" at bounding box center [408, 413] width 25 height 20
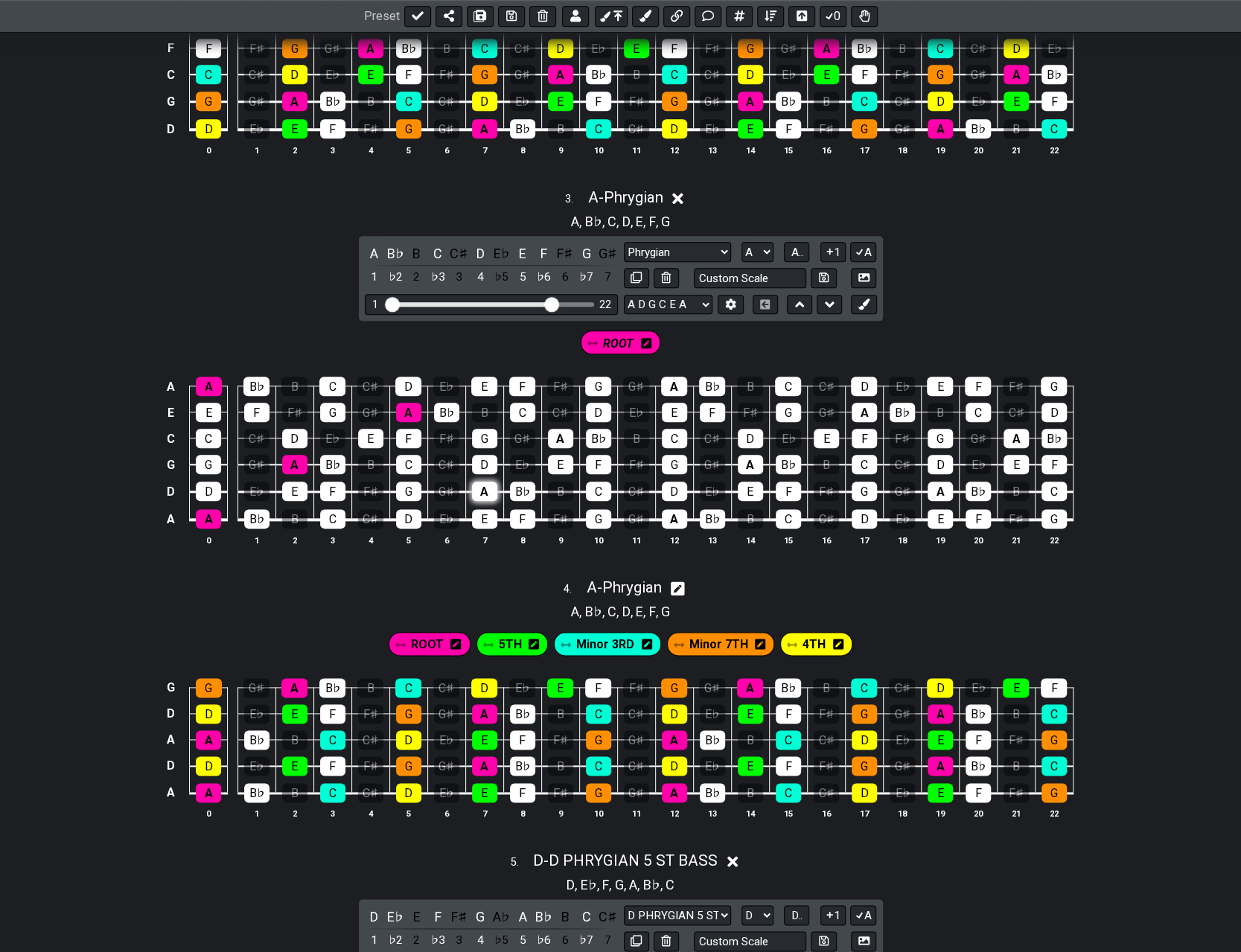
click at [478, 485] on div "A" at bounding box center [485, 492] width 25 height 20
click at [554, 430] on div "A" at bounding box center [560, 439] width 25 height 20
drag, startPoint x: 667, startPoint y: 377, endPoint x: 676, endPoint y: 467, distance: 90.4
click at [624, 378] on div "A" at bounding box center [674, 387] width 26 height 20
click at [624, 517] on div "A" at bounding box center [674, 519] width 25 height 20
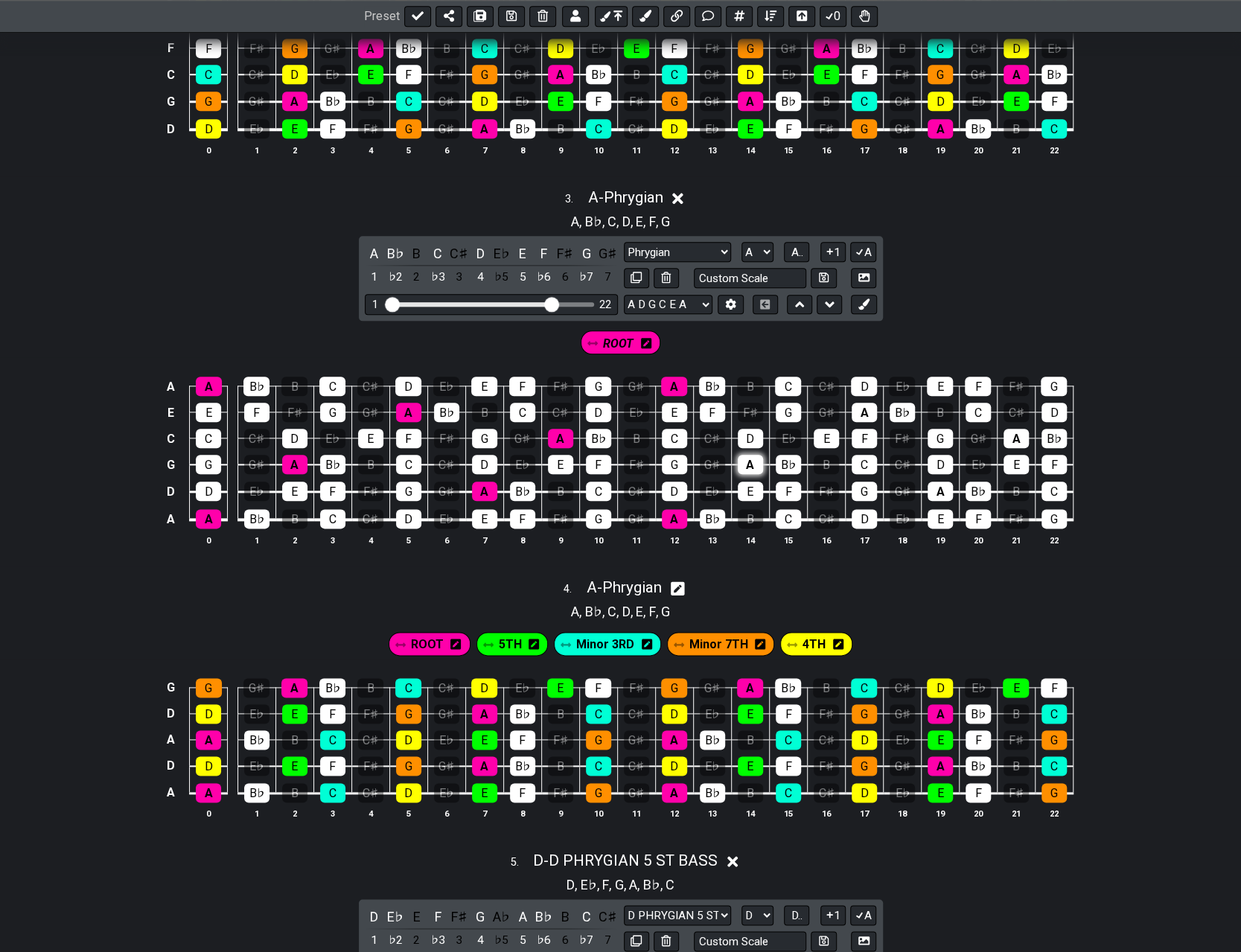
click at [624, 456] on div "A" at bounding box center [750, 465] width 25 height 20
click at [624, 403] on div "A" at bounding box center [864, 413] width 25 height 20
click at [624, 487] on div "A" at bounding box center [939, 492] width 25 height 20
click at [624, 429] on div "A" at bounding box center [1016, 439] width 25 height 20
click at [624, 299] on icon at bounding box center [863, 304] width 11 height 11
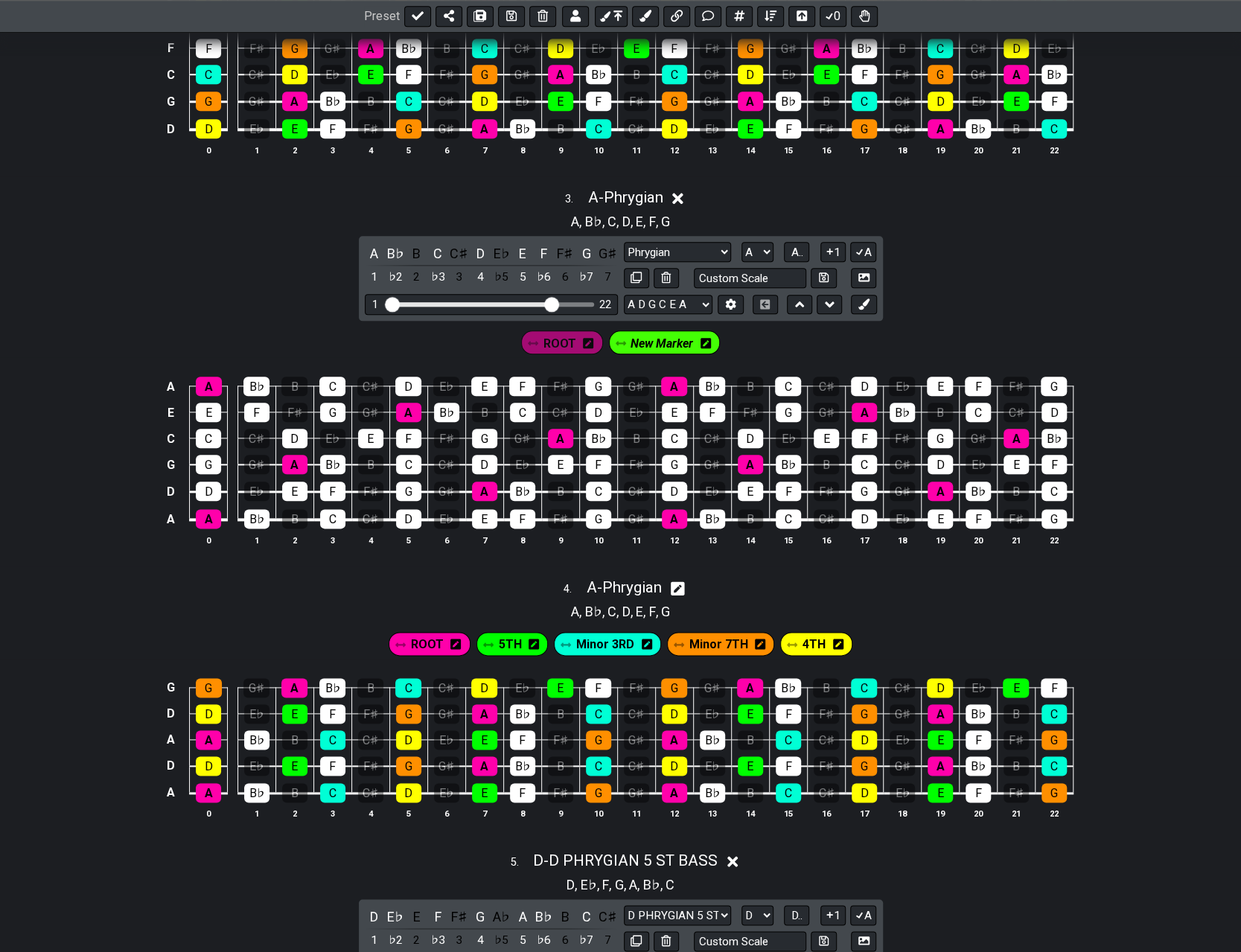
click at [624, 342] on icon at bounding box center [706, 344] width 11 height 11
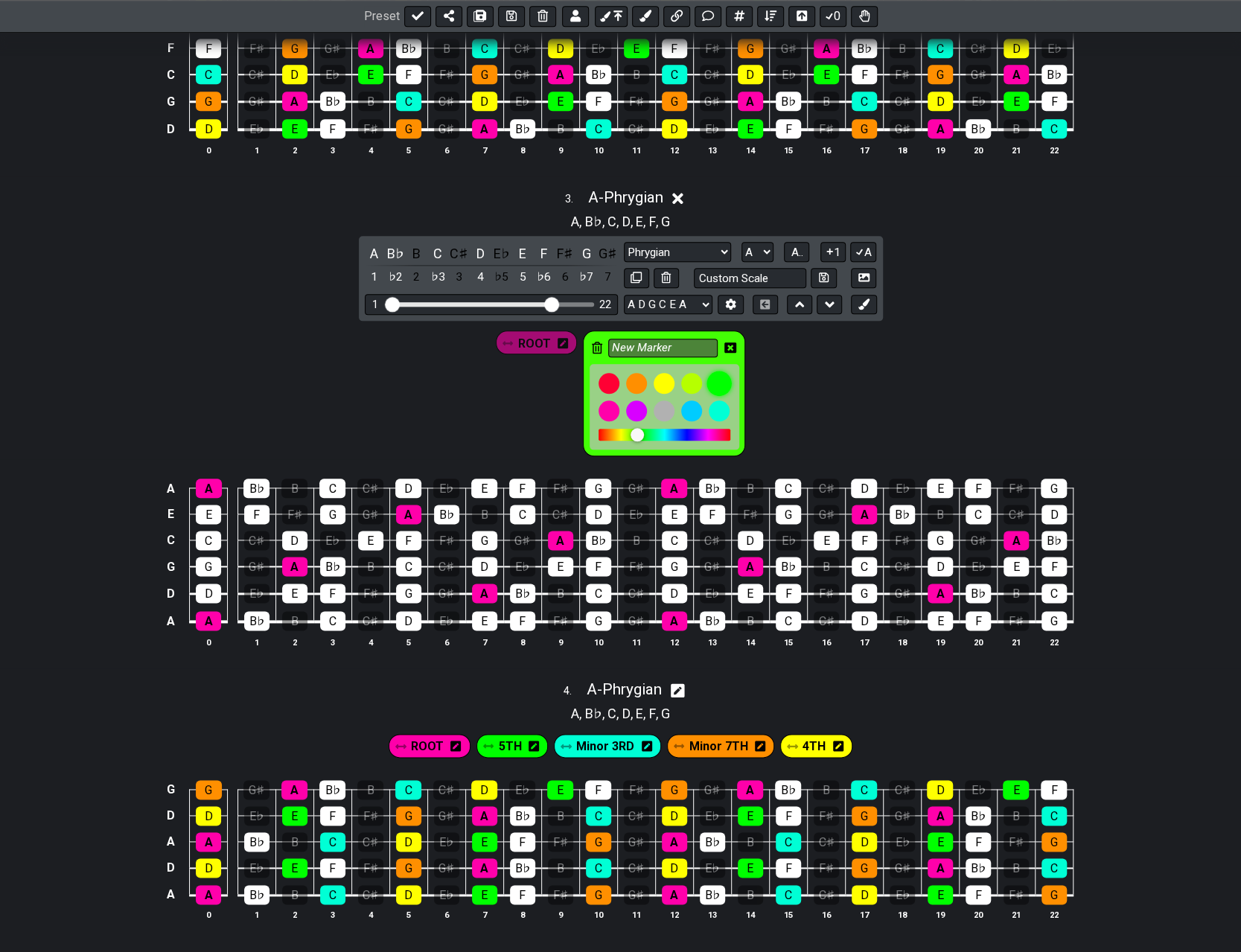
click at [624, 375] on div at bounding box center [719, 383] width 25 height 25
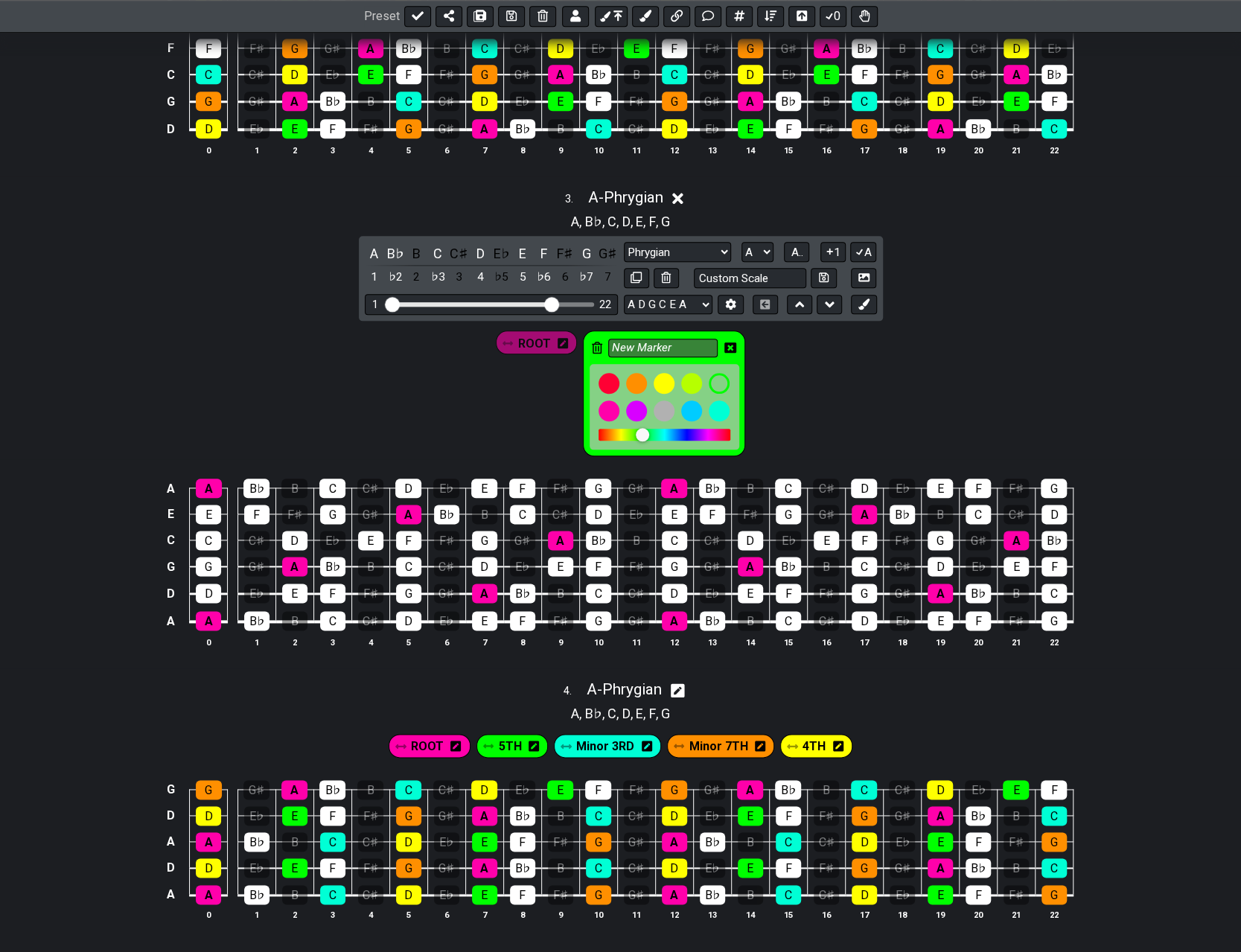
drag, startPoint x: 674, startPoint y: 345, endPoint x: 581, endPoint y: 343, distance: 93.0
click at [582, 343] on div "New Marker" at bounding box center [663, 393] width 162 height 126
type input "5TH"
click at [624, 343] on icon at bounding box center [730, 348] width 12 height 11
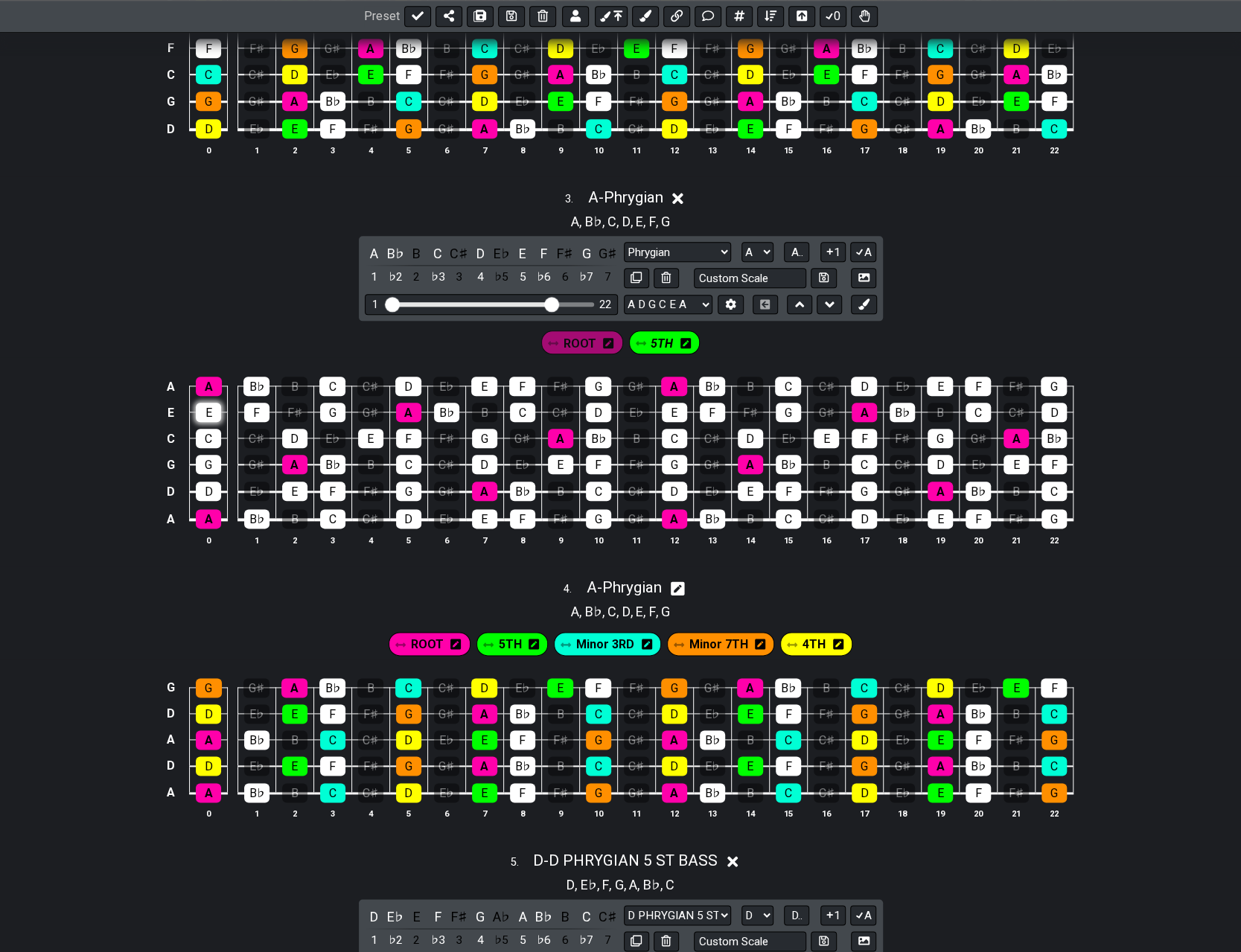
click at [206, 404] on div "E" at bounding box center [208, 413] width 25 height 20
click at [301, 483] on div "E" at bounding box center [294, 492] width 25 height 20
click at [368, 432] on div "E" at bounding box center [371, 439] width 25 height 20
click at [481, 379] on div "E" at bounding box center [484, 387] width 26 height 20
click at [486, 509] on div "E" at bounding box center [485, 519] width 25 height 20
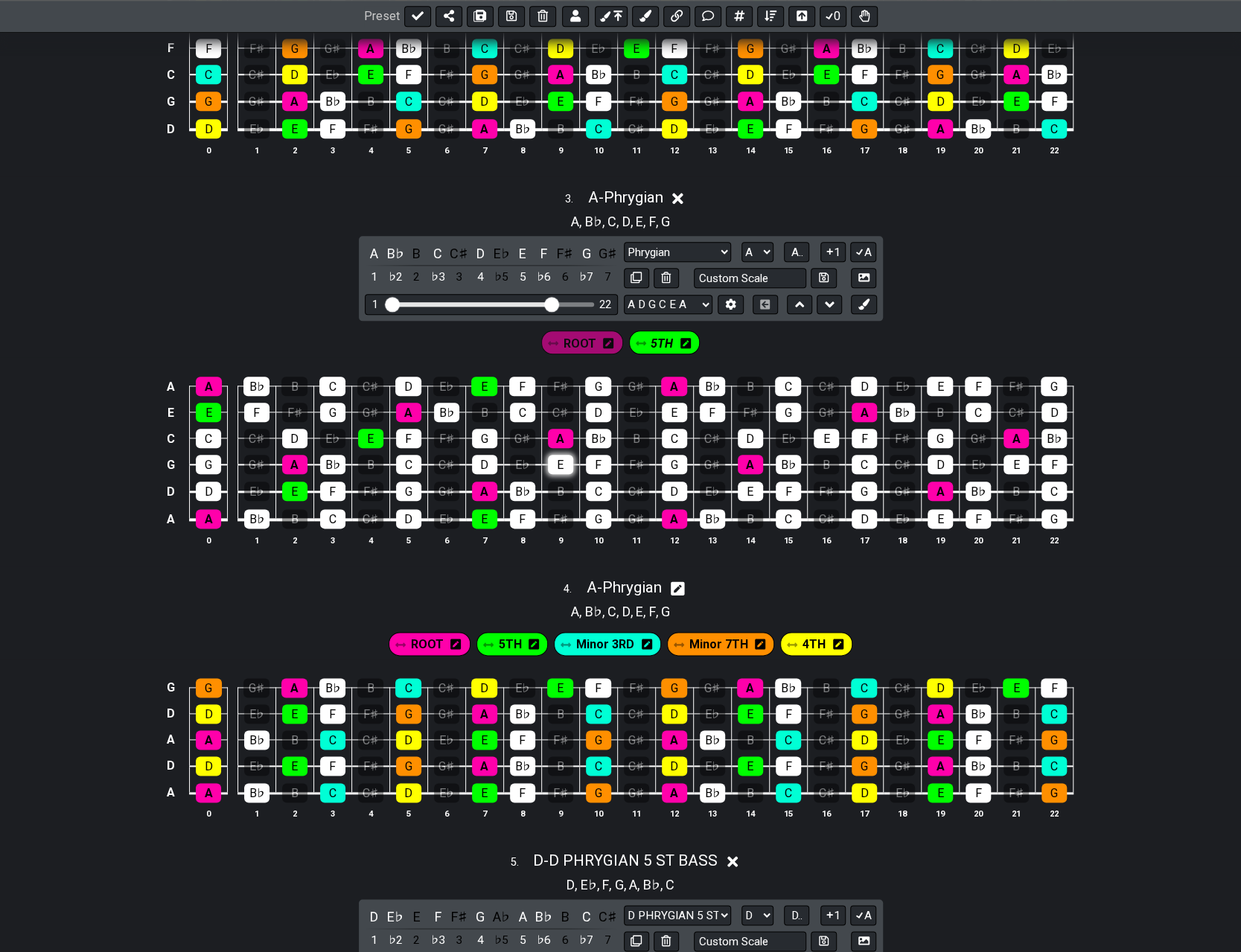
click at [557, 455] on div "E" at bounding box center [560, 465] width 25 height 20
click at [624, 407] on div "E" at bounding box center [674, 413] width 25 height 20
click at [624, 487] on div "E" at bounding box center [750, 492] width 25 height 20
click at [624, 434] on div "E" at bounding box center [826, 439] width 25 height 20
click at [624, 388] on div "E" at bounding box center [939, 387] width 26 height 20
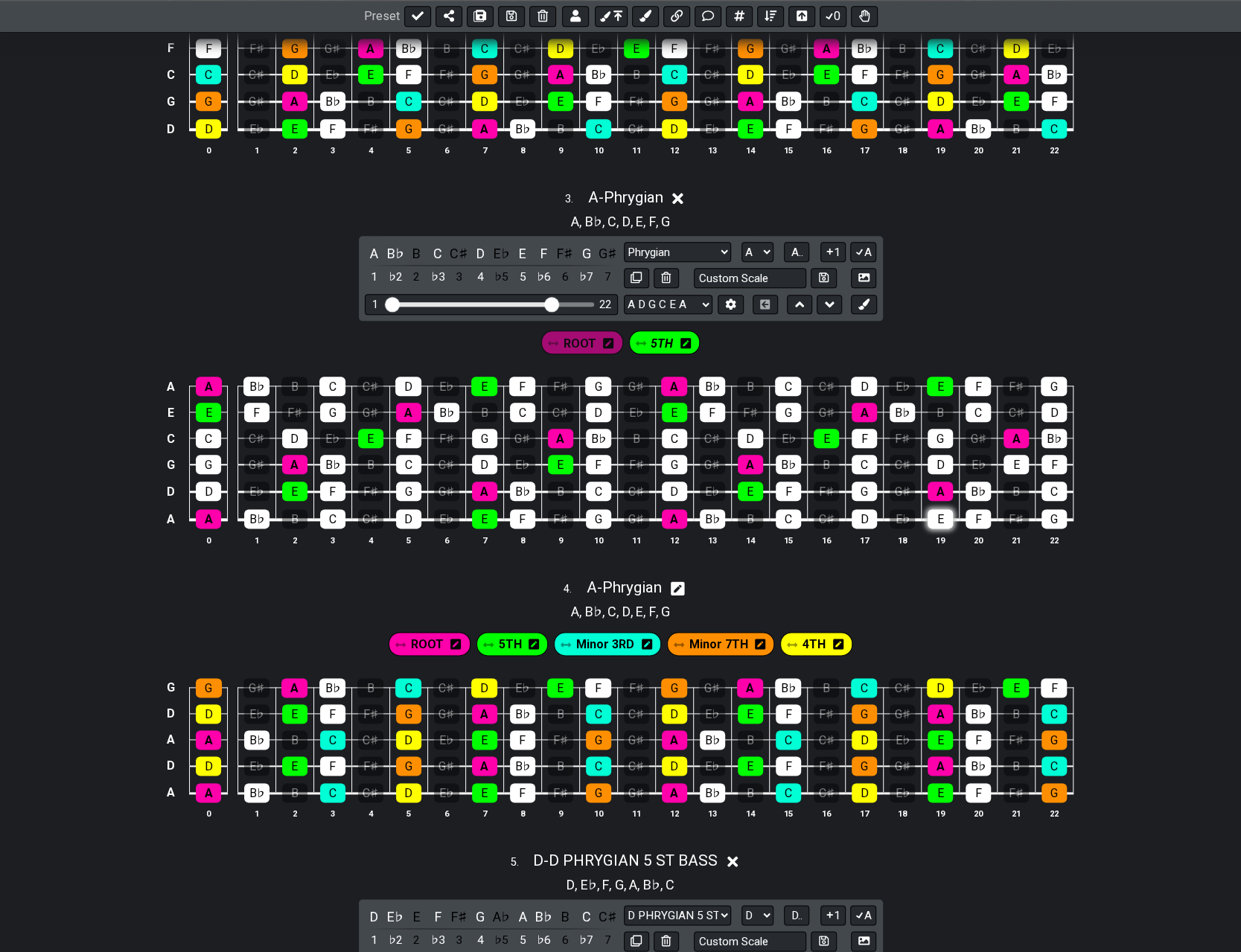
click at [624, 509] on div "E" at bounding box center [939, 519] width 25 height 20
click at [624, 456] on div "E" at bounding box center [1016, 465] width 25 height 20
click at [624, 299] on icon at bounding box center [863, 304] width 11 height 11
click at [624, 336] on div "New Marker" at bounding box center [704, 342] width 111 height 24
click at [624, 338] on icon at bounding box center [745, 344] width 11 height 11
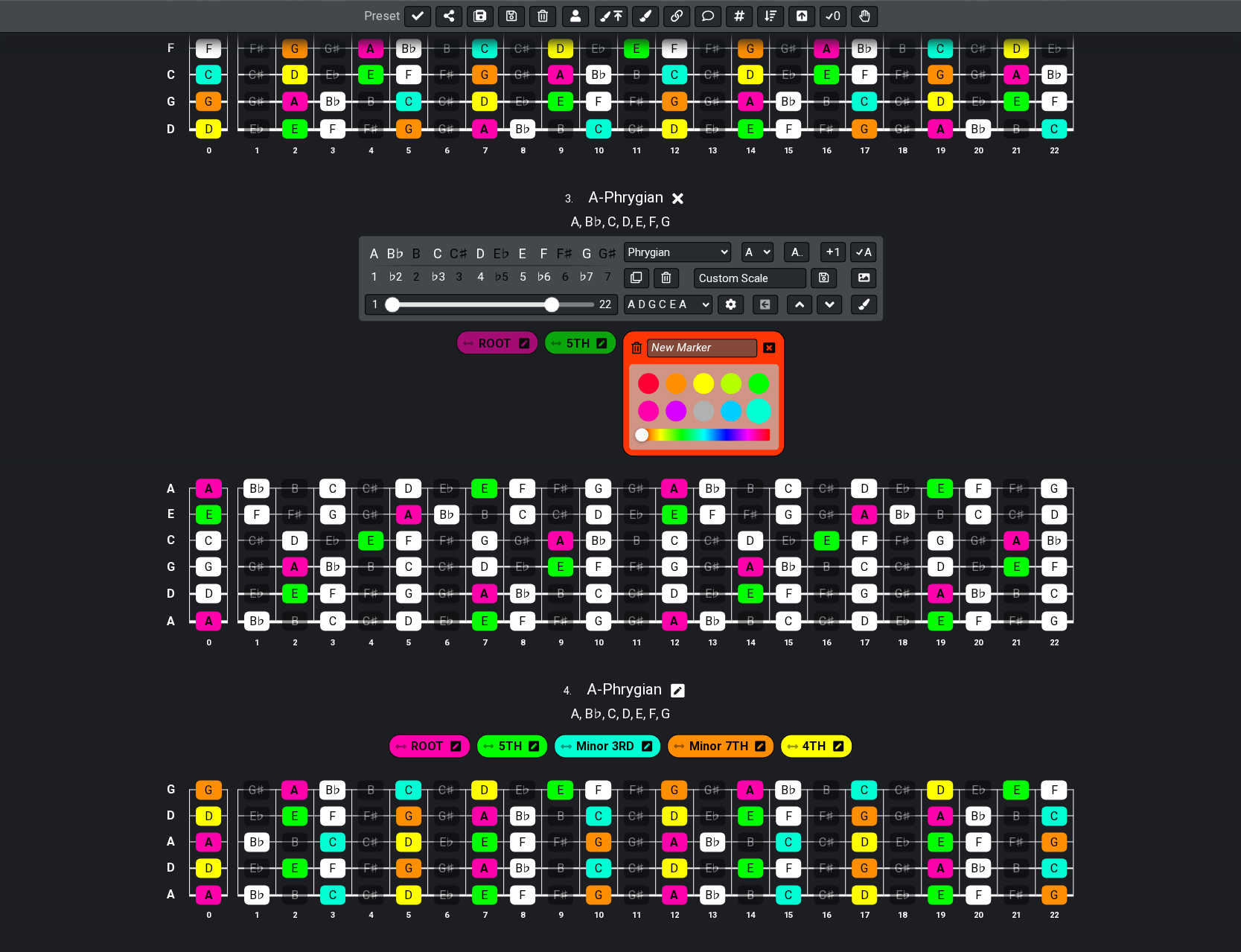
click at [624, 407] on div at bounding box center [758, 411] width 25 height 25
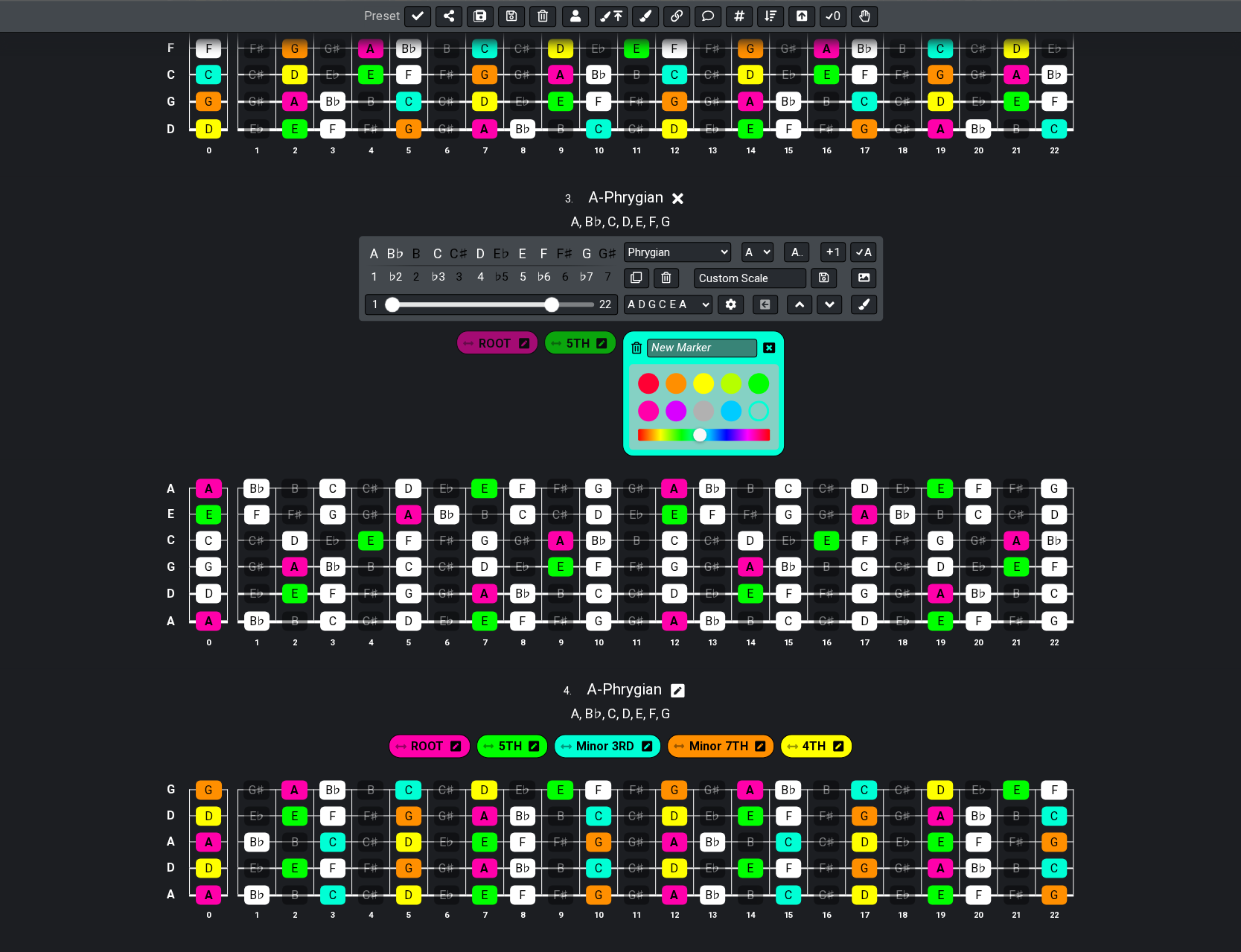
drag, startPoint x: 716, startPoint y: 343, endPoint x: 643, endPoint y: 343, distance: 73.0
click at [624, 343] on div "New Marker" at bounding box center [703, 393] width 162 height 126
type input "Minor 3RD"
click at [624, 343] on icon at bounding box center [768, 347] width 12 height 12
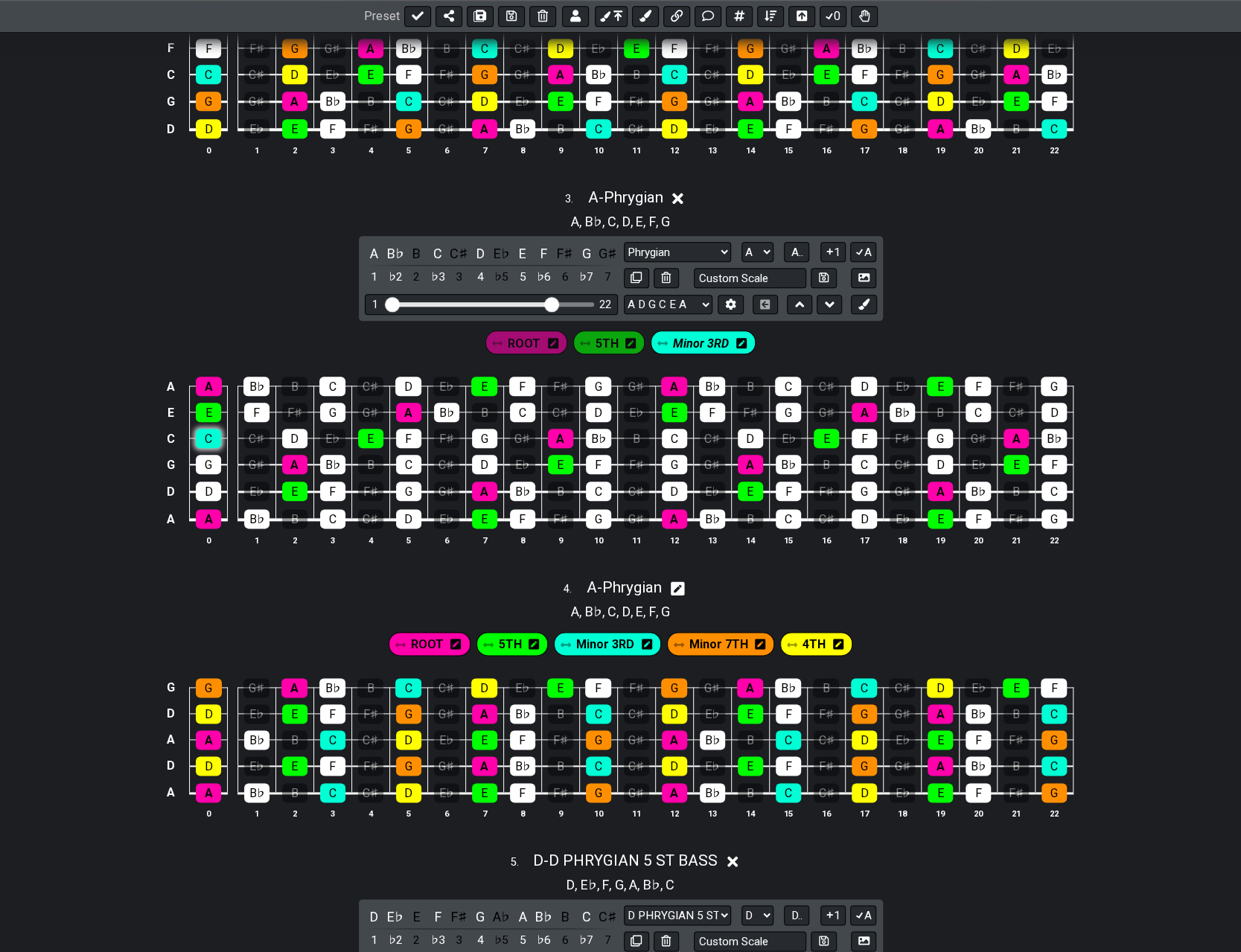
click at [214, 435] on div "C" at bounding box center [208, 439] width 25 height 20
click at [338, 384] on div "C" at bounding box center [332, 387] width 26 height 20
click at [327, 515] on div "C" at bounding box center [333, 519] width 25 height 20
click at [404, 459] on div "C" at bounding box center [408, 465] width 25 height 20
click at [521, 406] on div "C" at bounding box center [522, 413] width 25 height 20
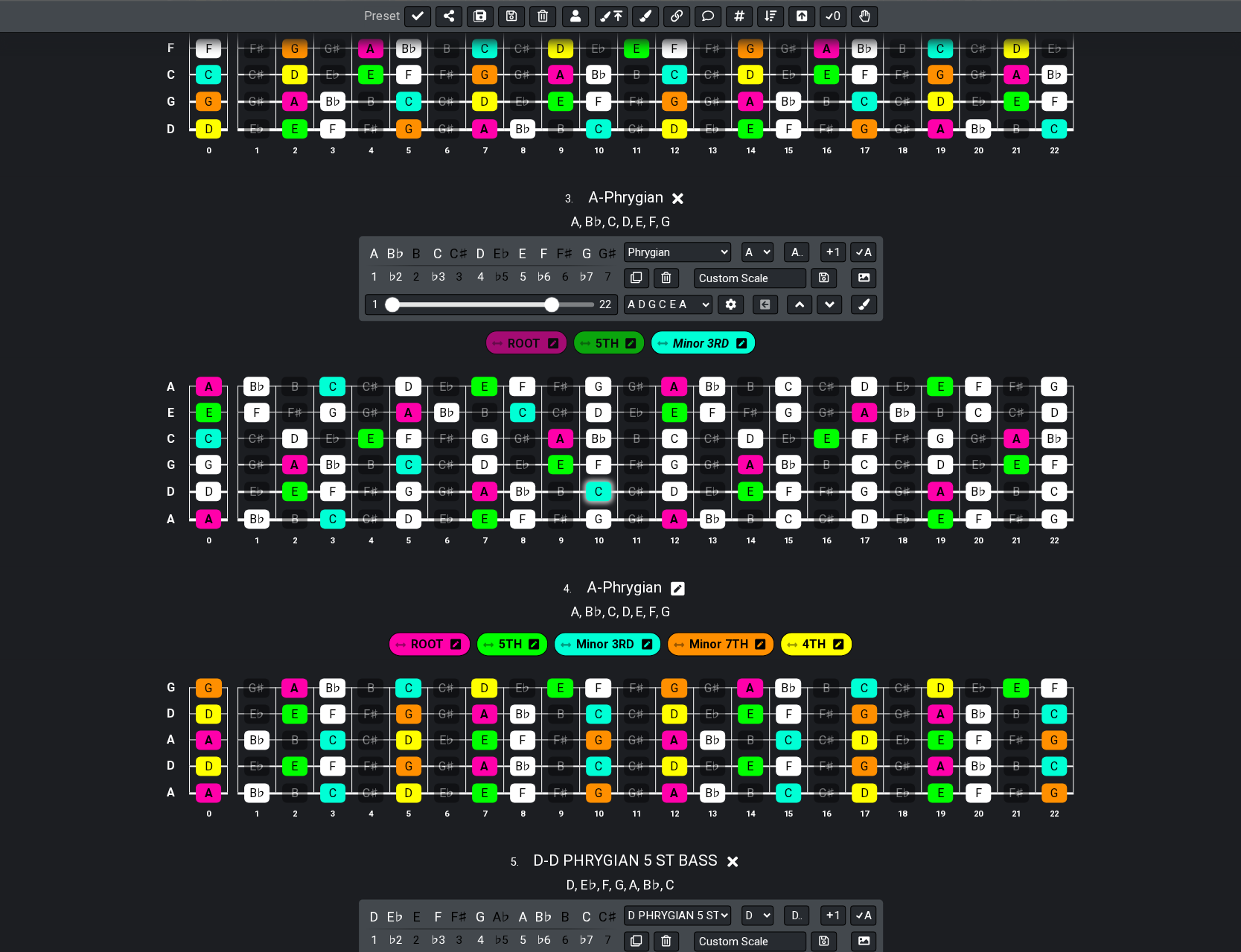
click at [595, 485] on div "C" at bounding box center [599, 492] width 25 height 20
drag, startPoint x: 667, startPoint y: 434, endPoint x: 716, endPoint y: 415, distance: 52.6
click at [624, 434] on div "C" at bounding box center [674, 439] width 25 height 20
click at [624, 377] on div "C" at bounding box center [787, 387] width 26 height 20
drag, startPoint x: 774, startPoint y: 515, endPoint x: 791, endPoint y: 499, distance: 23.3
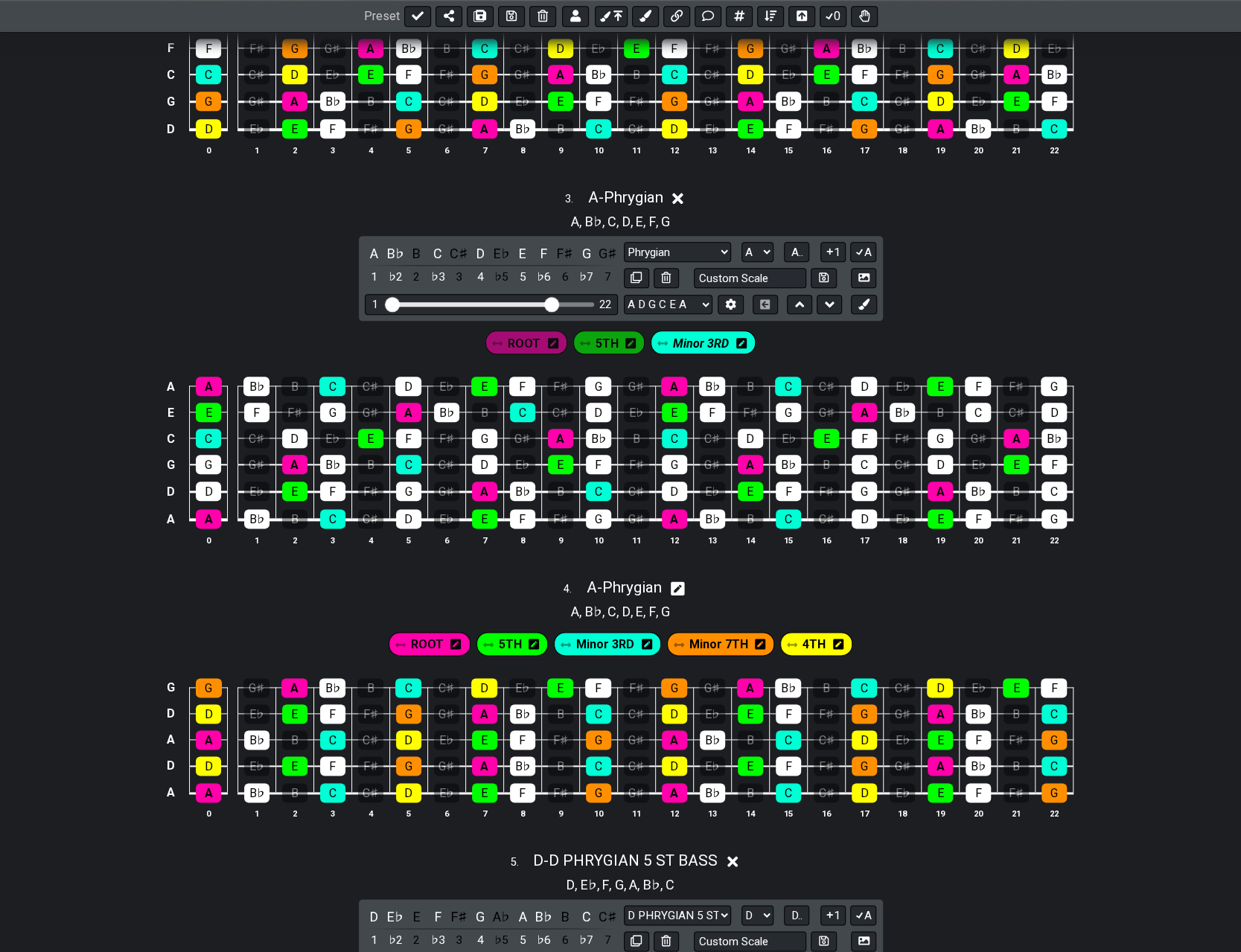
click at [624, 514] on div "C" at bounding box center [788, 519] width 25 height 20
click at [624, 456] on div "C" at bounding box center [864, 465] width 25 height 20
click at [624, 404] on div "C" at bounding box center [978, 413] width 25 height 20
click at [624, 486] on div "C" at bounding box center [1053, 492] width 25 height 20
click at [624, 294] on button at bounding box center [863, 304] width 25 height 20
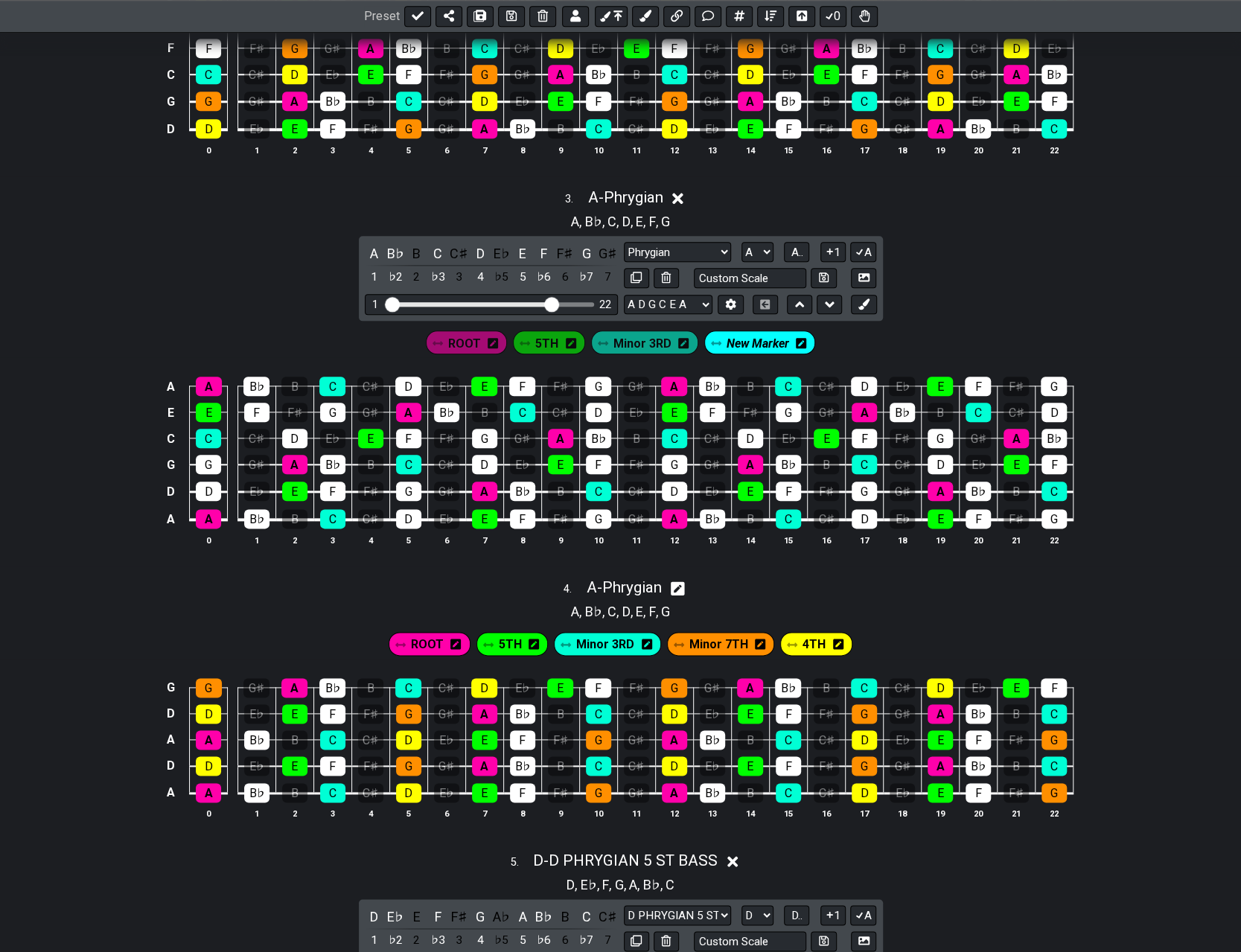
click at [624, 341] on icon at bounding box center [801, 344] width 11 height 11
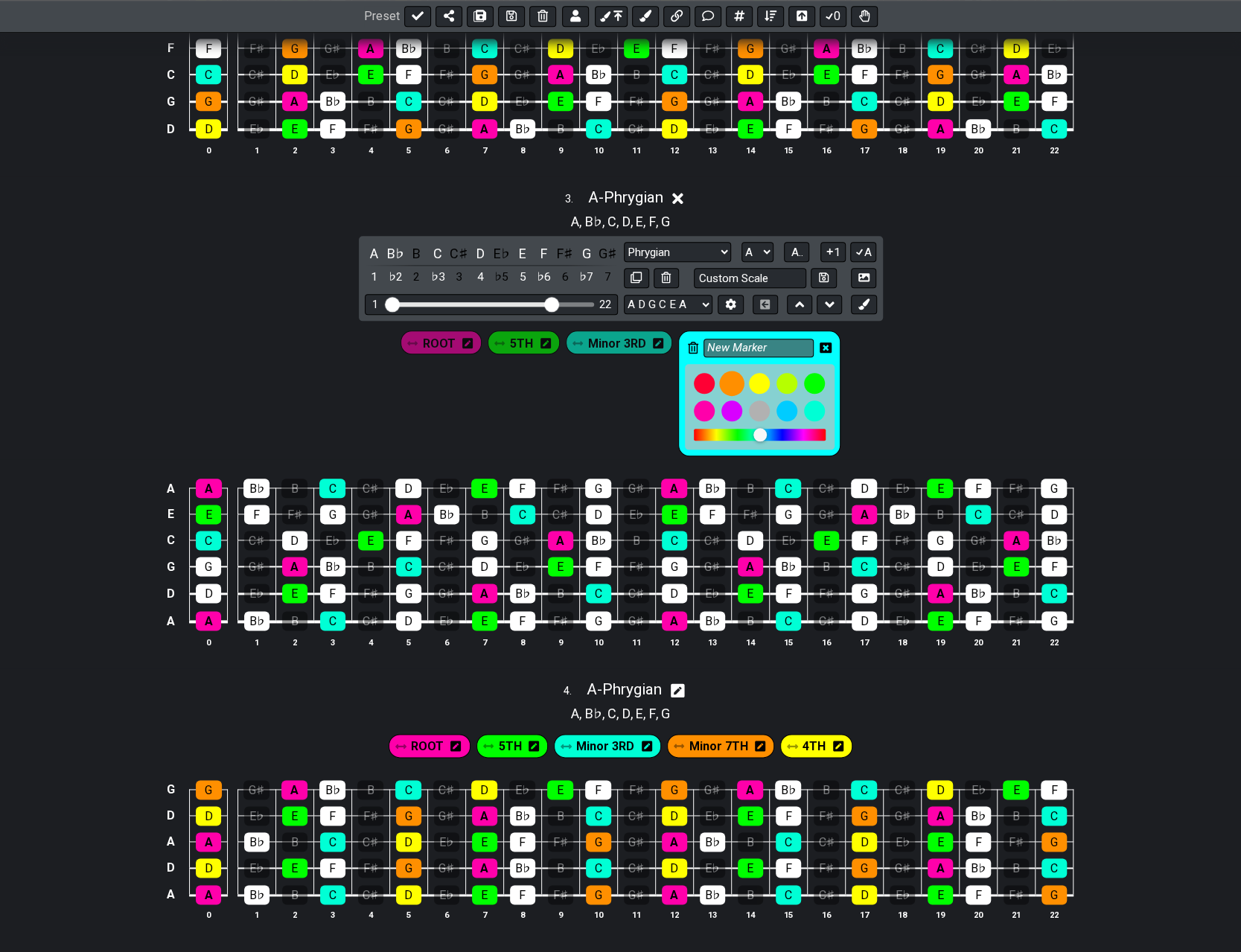
click at [624, 379] on div at bounding box center [732, 383] width 25 height 25
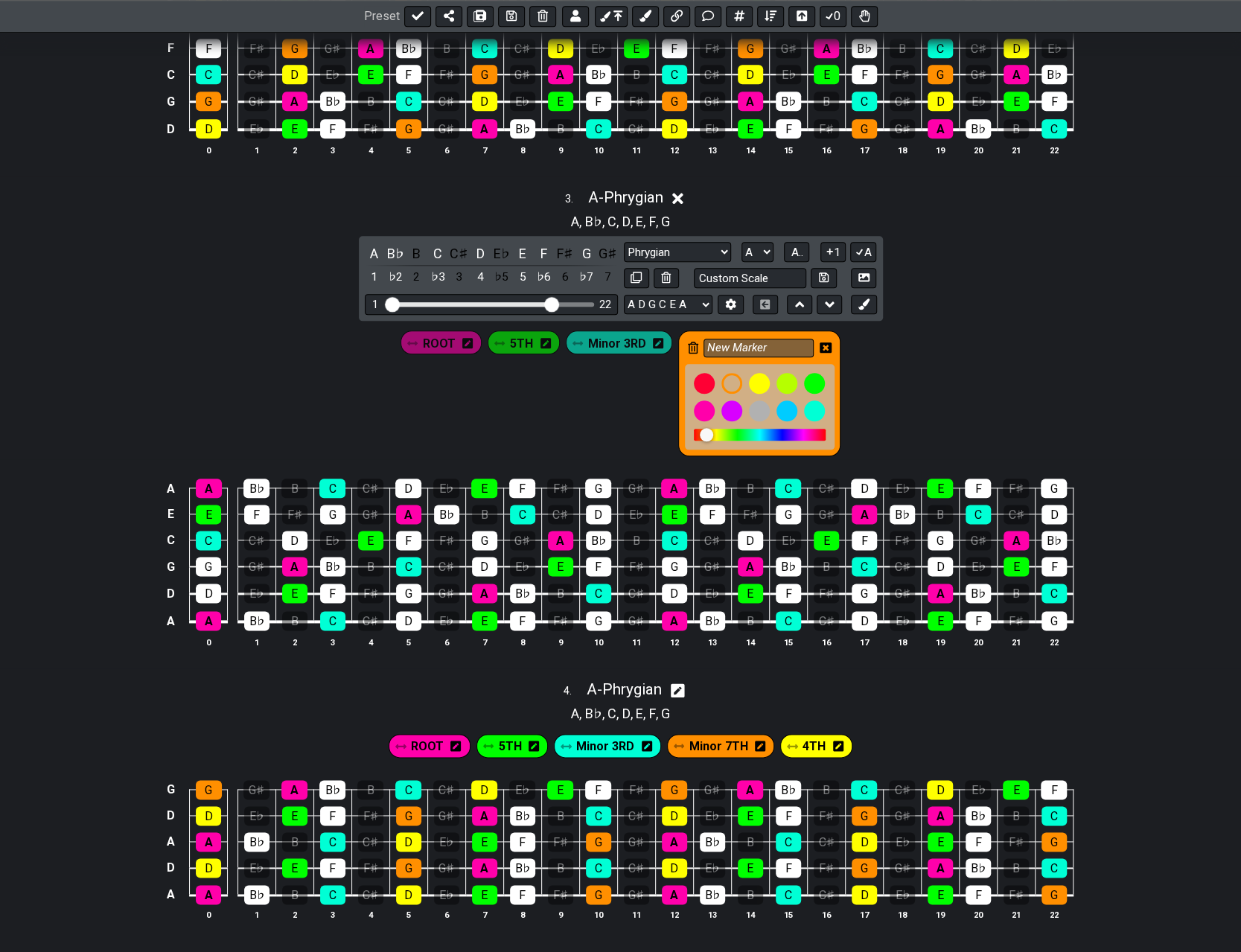
drag, startPoint x: 766, startPoint y: 346, endPoint x: 698, endPoint y: 348, distance: 68.0
click at [624, 348] on div "New Marker" at bounding box center [759, 393] width 162 height 126
type input "Minor 7TH"
click at [624, 343] on icon at bounding box center [825, 348] width 12 height 11
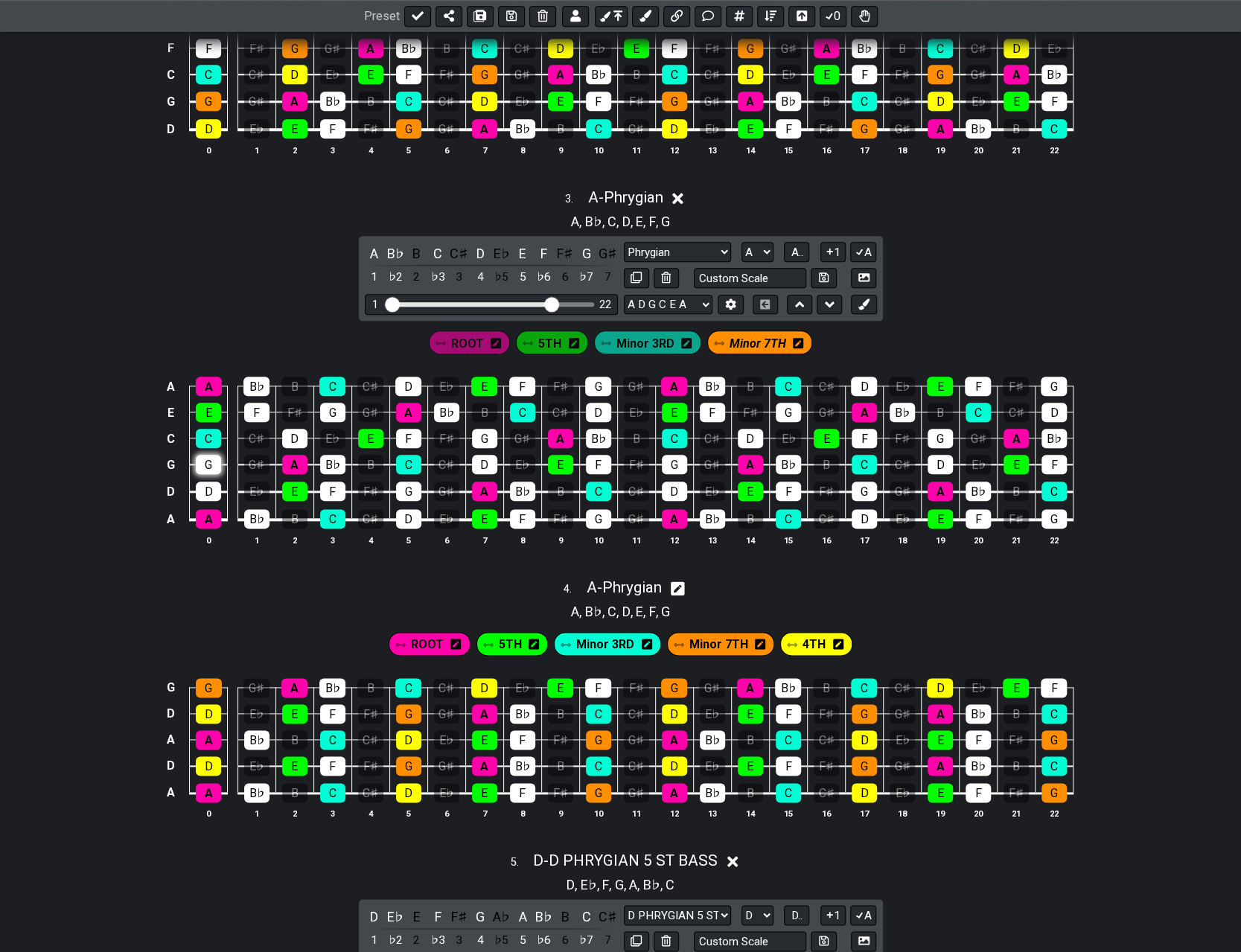
click at [207, 459] on div "G" at bounding box center [208, 465] width 25 height 20
click at [334, 406] on div "G" at bounding box center [333, 413] width 25 height 20
click at [409, 483] on div "G" at bounding box center [408, 492] width 25 height 20
click at [494, 432] on div "G" at bounding box center [485, 439] width 25 height 20
click at [597, 381] on div "G" at bounding box center [598, 387] width 26 height 20
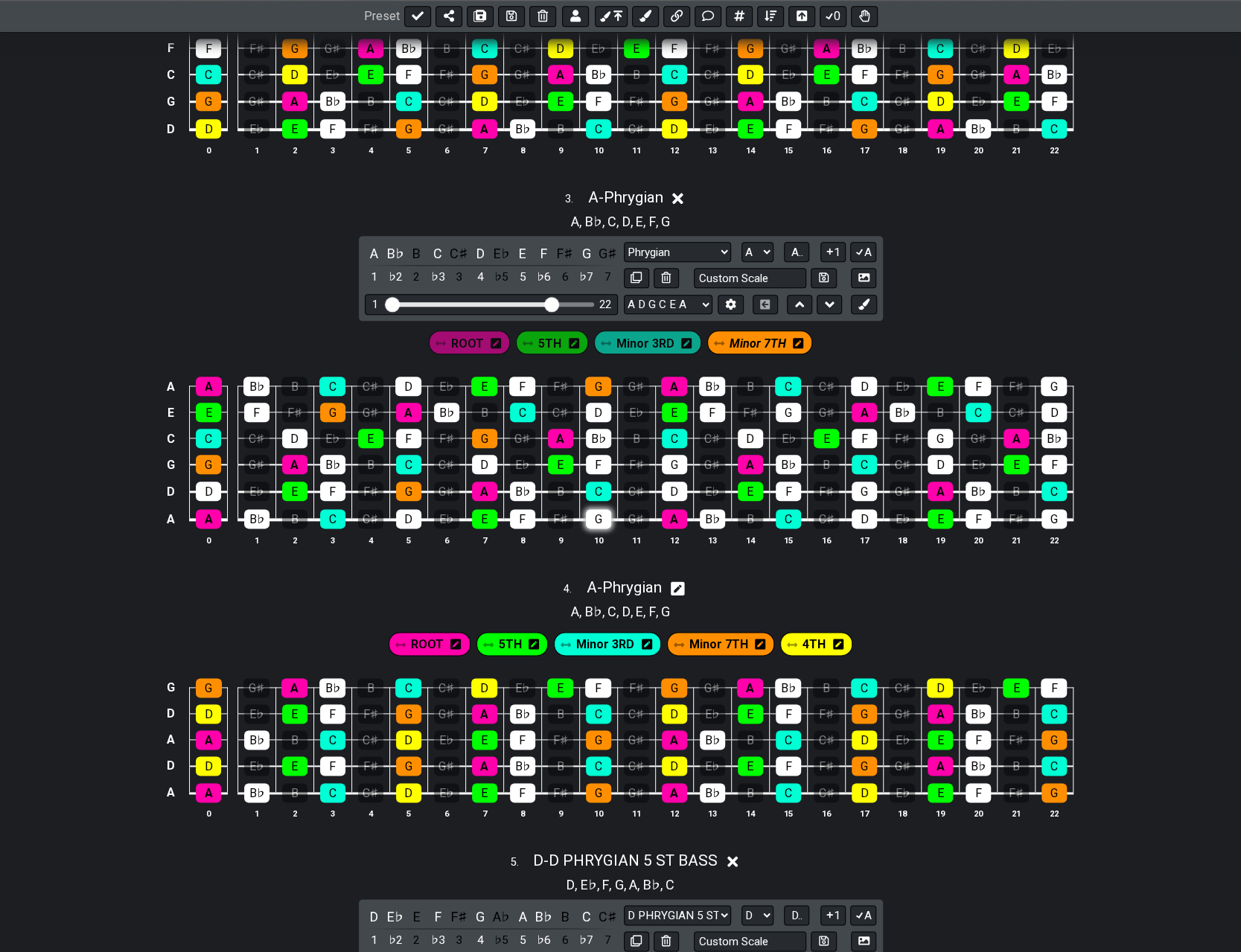
click at [595, 512] on div "G" at bounding box center [599, 519] width 25 height 20
click at [624, 455] on div "G" at bounding box center [674, 465] width 25 height 20
click at [624, 403] on div "G" at bounding box center [788, 413] width 25 height 20
click at [624, 482] on div "G" at bounding box center [864, 492] width 25 height 20
click at [624, 432] on div "G" at bounding box center [939, 439] width 25 height 20
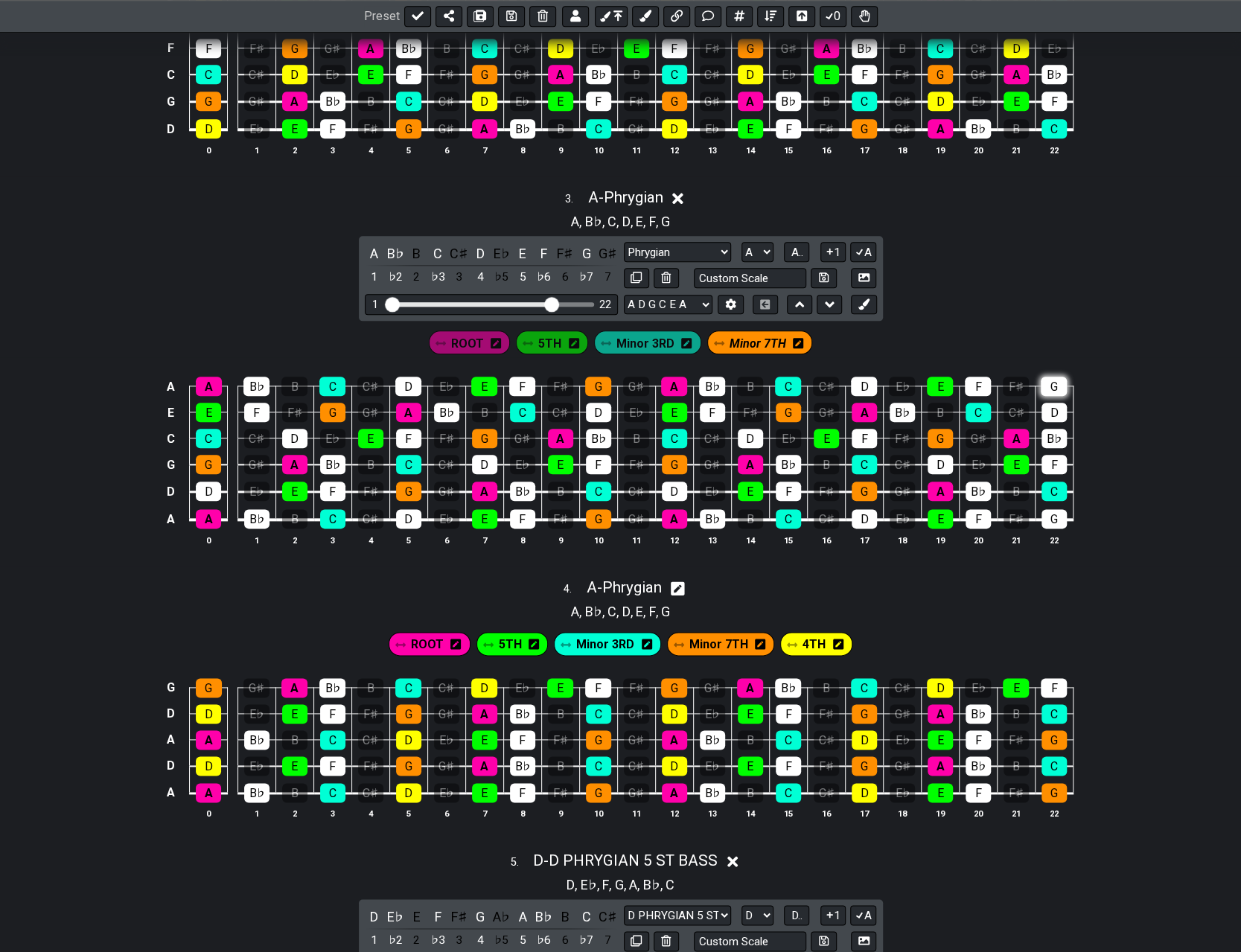
click at [624, 378] on div "G" at bounding box center [1053, 387] width 26 height 20
click at [624, 509] on div "G" at bounding box center [1053, 519] width 25 height 20
click at [624, 301] on icon at bounding box center [863, 304] width 11 height 11
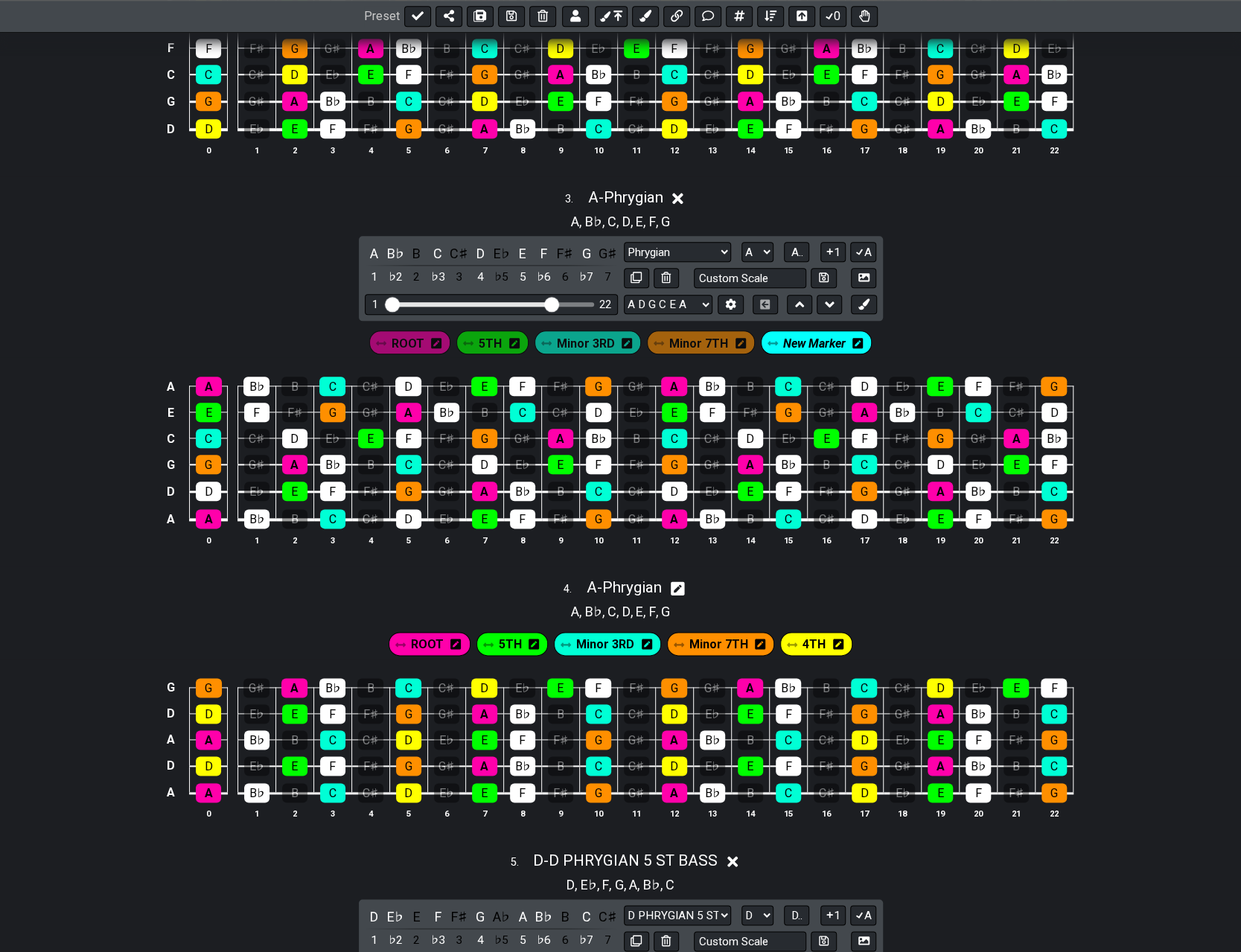
click at [624, 338] on icon at bounding box center [858, 344] width 11 height 11
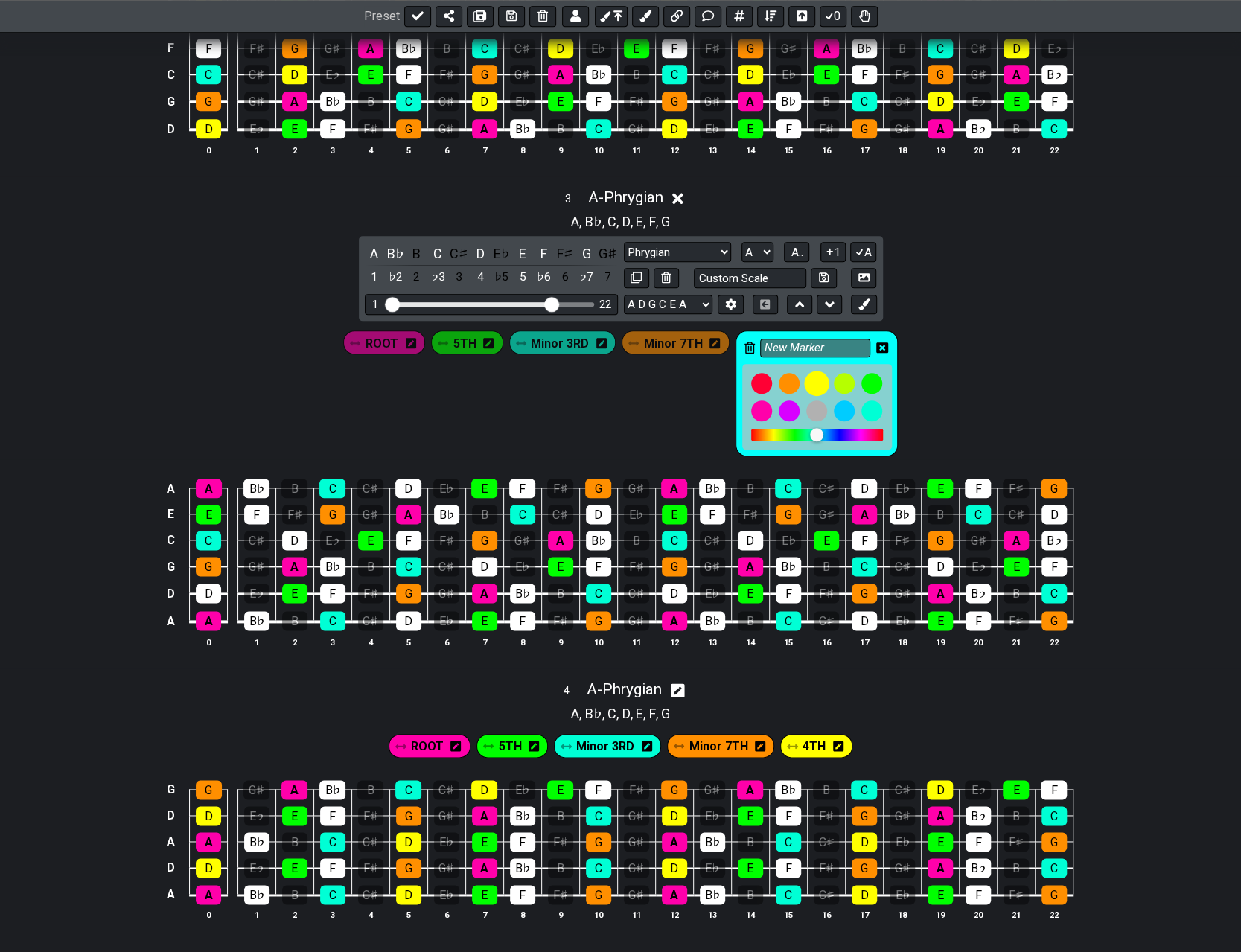
click at [624, 375] on div at bounding box center [817, 383] width 25 height 25
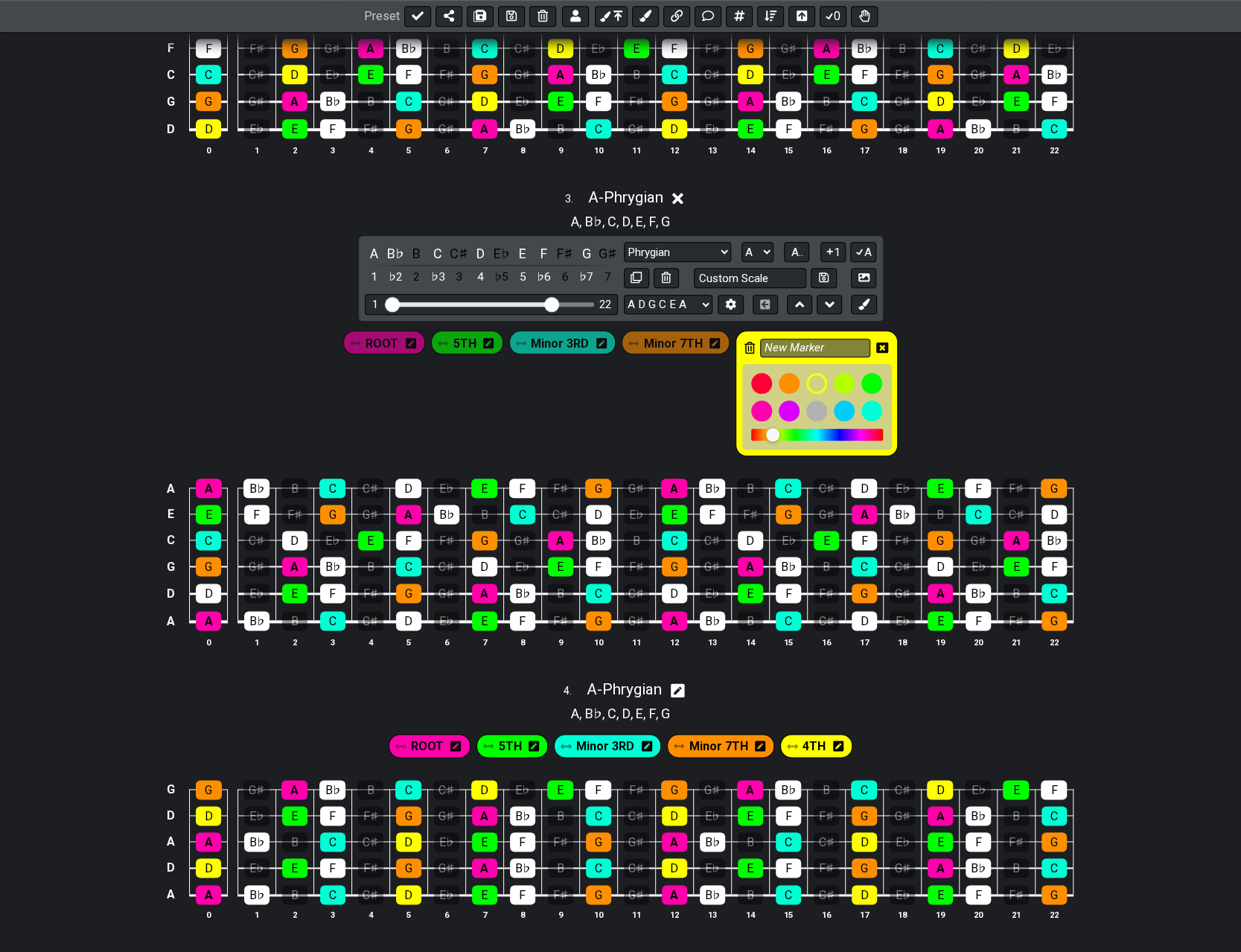
drag, startPoint x: 831, startPoint y: 343, endPoint x: 744, endPoint y: 340, distance: 87.1
click at [624, 340] on div "New Marker" at bounding box center [816, 393] width 162 height 126
type input "4"
type input "4TH"
click at [624, 343] on icon at bounding box center [881, 348] width 12 height 11
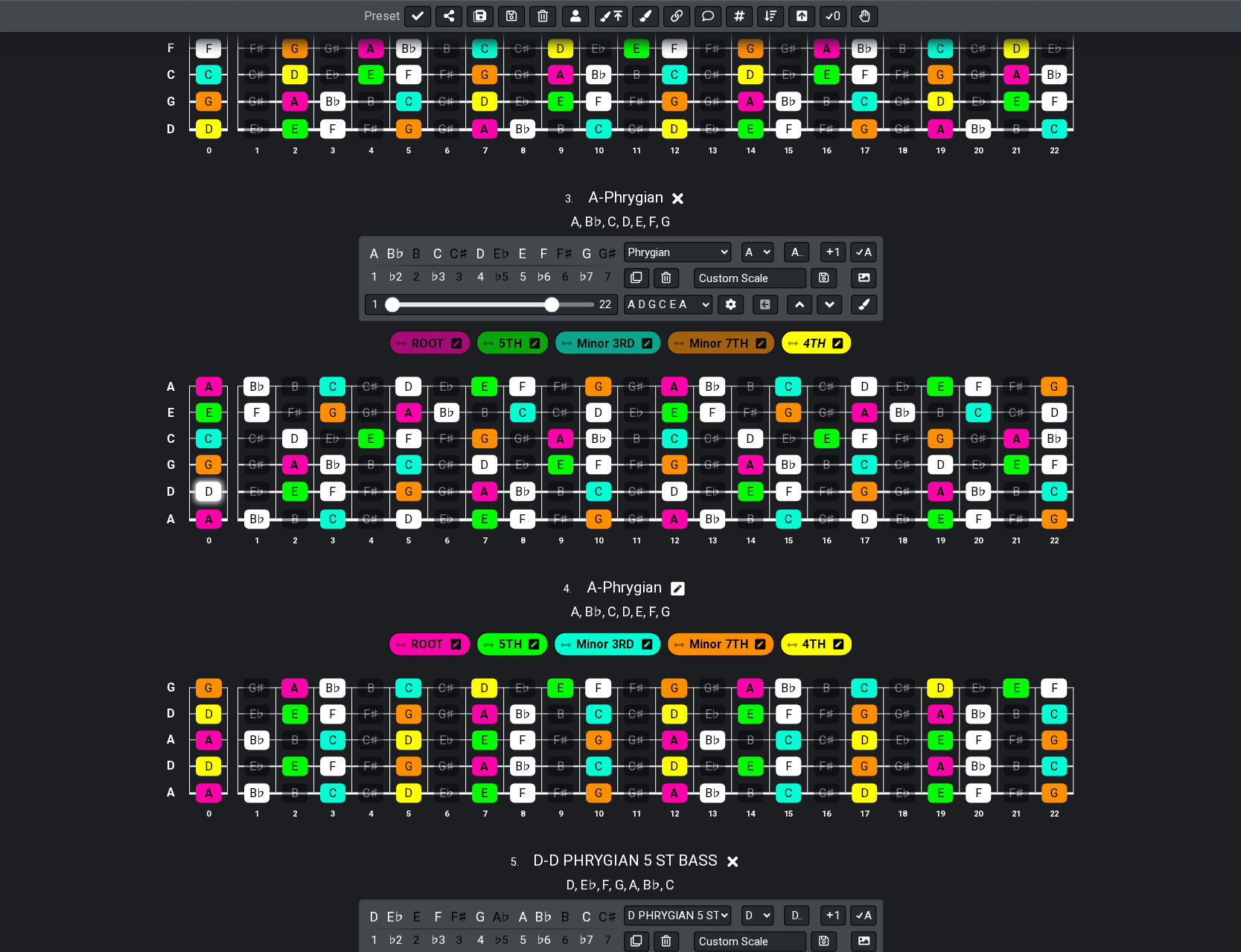
click at [204, 486] on div "D" at bounding box center [208, 492] width 25 height 20
drag, startPoint x: 290, startPoint y: 433, endPoint x: 321, endPoint y: 430, distance: 31.1
click at [291, 433] on div "D" at bounding box center [294, 439] width 25 height 20
click at [411, 384] on div "D" at bounding box center [407, 387] width 26 height 20
click at [412, 517] on div "D" at bounding box center [408, 519] width 25 height 20
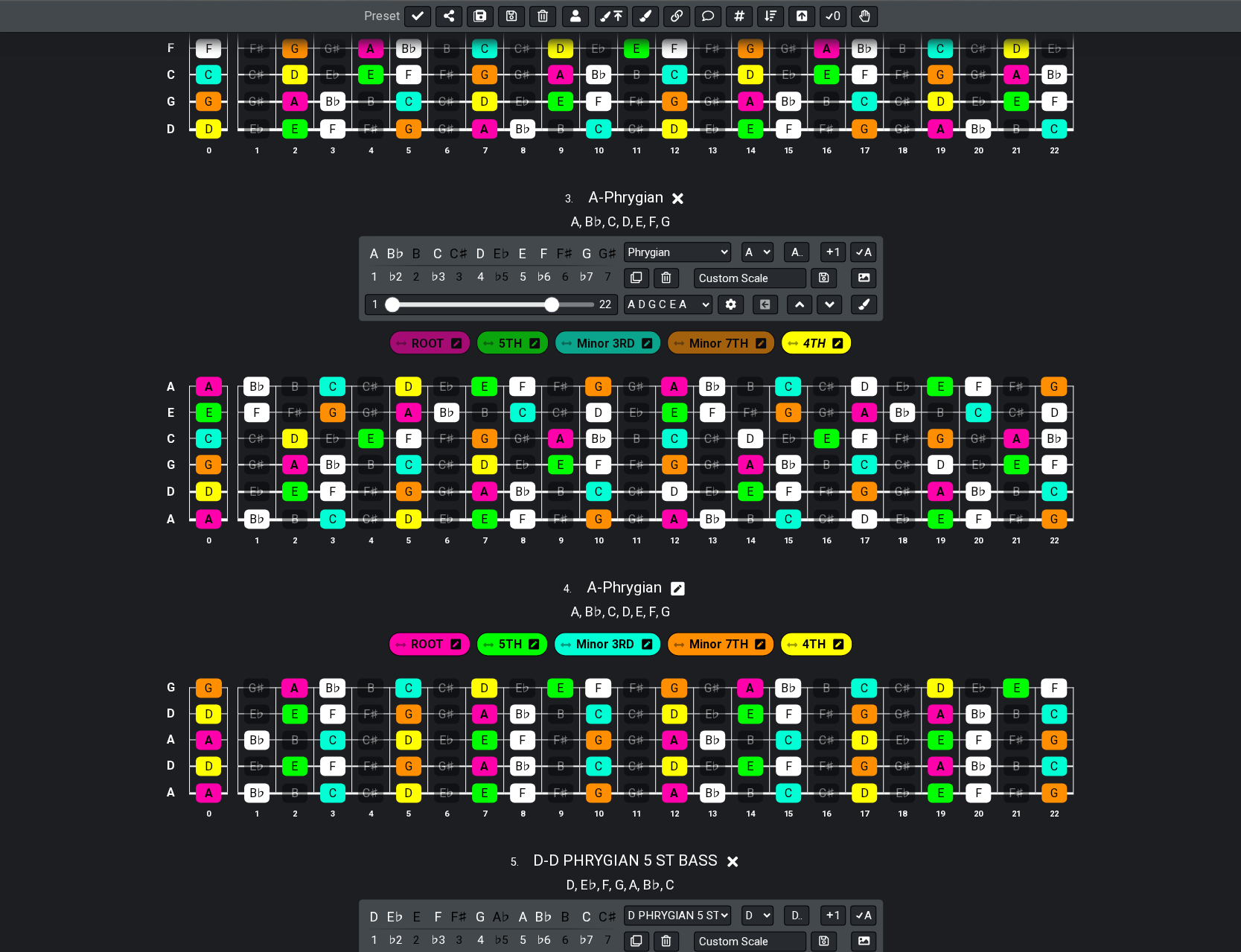
drag, startPoint x: 478, startPoint y: 459, endPoint x: 568, endPoint y: 422, distance: 97.3
click at [479, 459] on div "D" at bounding box center [485, 465] width 25 height 20
click at [597, 407] on div "D" at bounding box center [599, 413] width 25 height 20
click at [624, 490] on div "D" at bounding box center [674, 492] width 25 height 20
click at [624, 432] on div "D" at bounding box center [750, 439] width 25 height 20
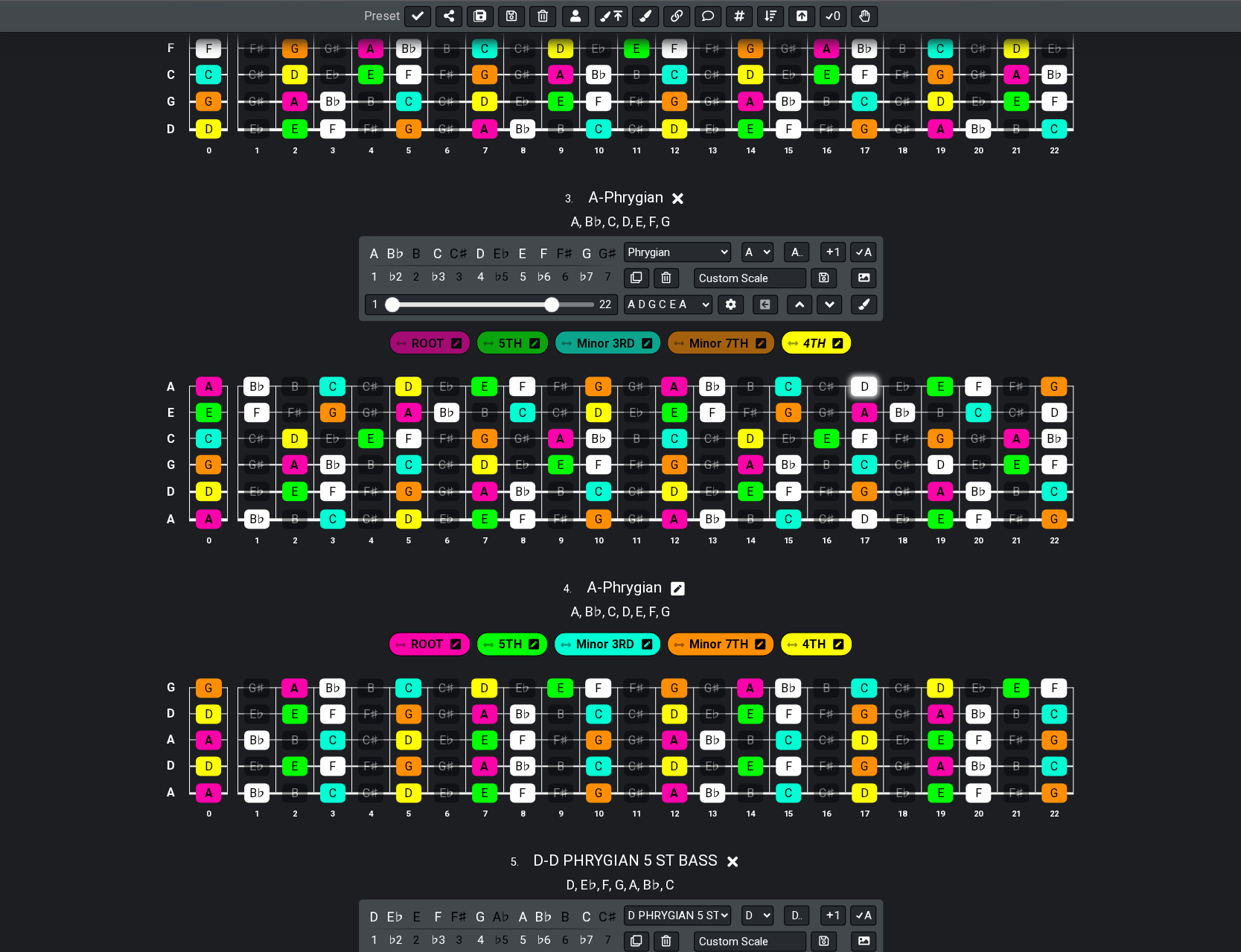
click at [624, 382] on div "D" at bounding box center [863, 387] width 26 height 20
click at [624, 511] on div "D" at bounding box center [864, 519] width 25 height 20
click at [624, 458] on div "D" at bounding box center [939, 465] width 25 height 20
click at [624, 406] on div "D" at bounding box center [1053, 413] width 25 height 20
click at [624, 304] on button at bounding box center [863, 304] width 25 height 20
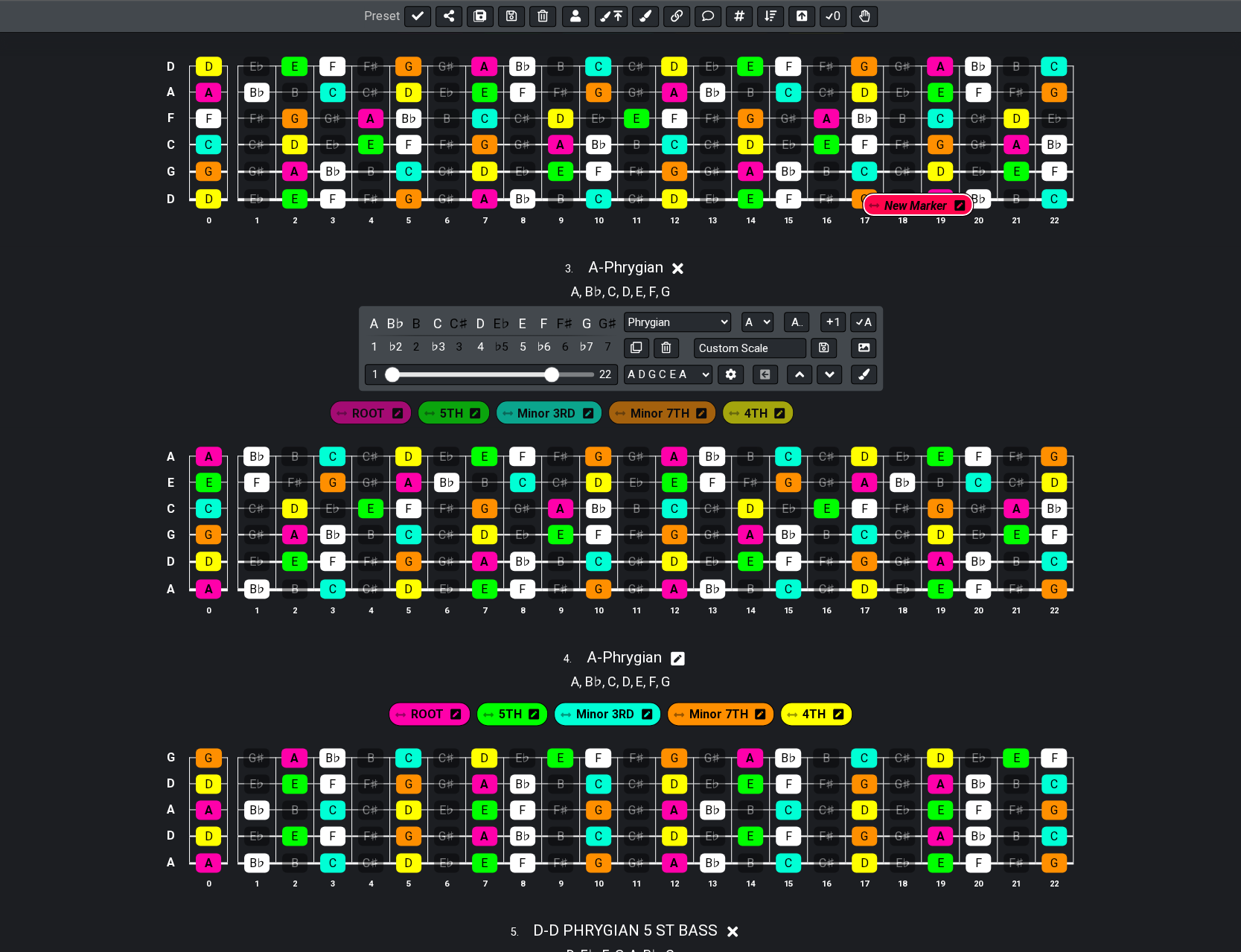
scroll to position [804, 0]
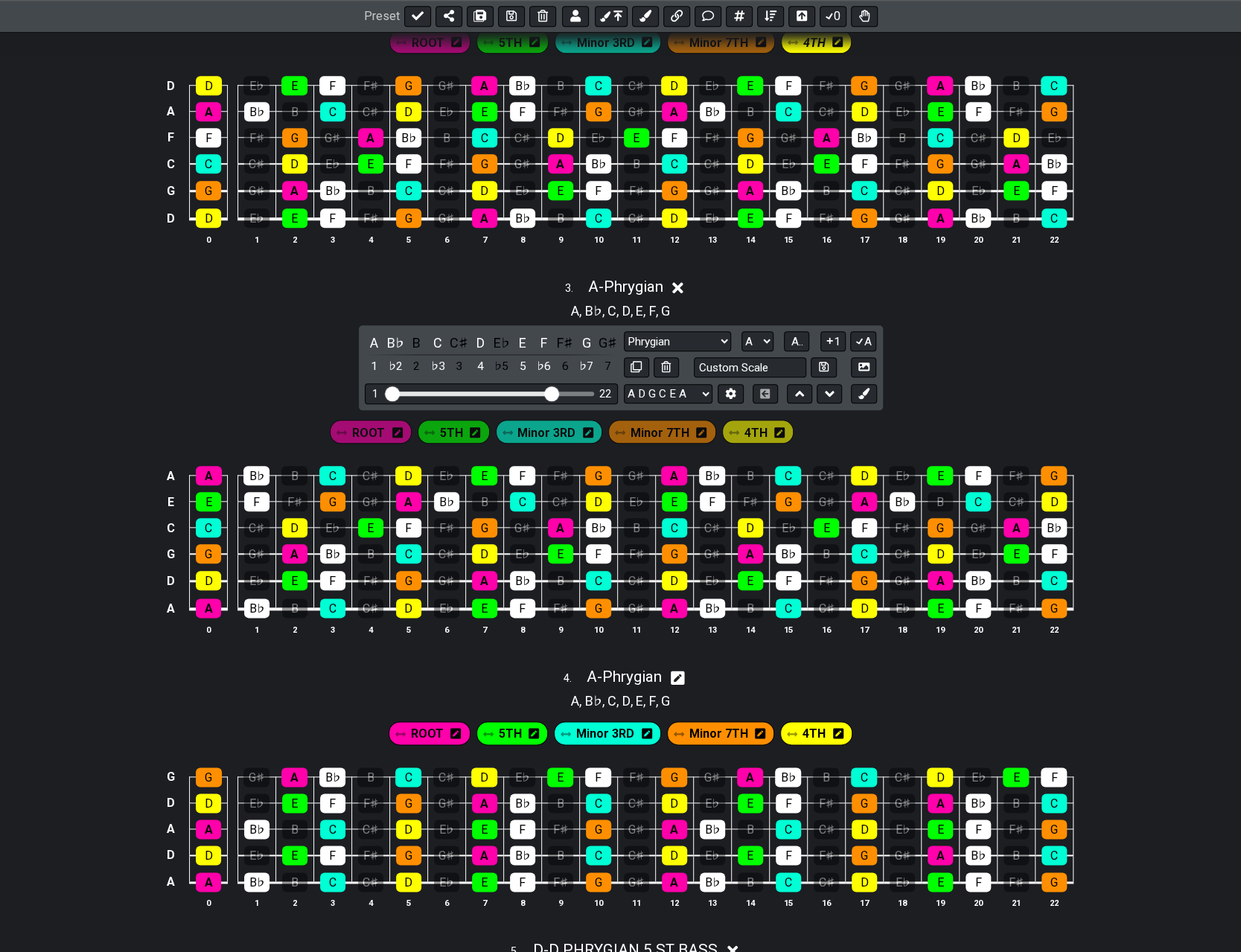
drag, startPoint x: 870, startPoint y: 334, endPoint x: 1363, endPoint y: 459, distance: 508.6
click at [624, 459] on html "Latest Charts Chart Gallery The Internet Guitar fretboard tool - view and edit …" at bounding box center [620, 546] width 1241 height 2702
click at [624, 430] on icon at bounding box center [811, 432] width 11 height 4
click at [624, 424] on span "New Marker" at bounding box center [853, 432] width 63 height 22
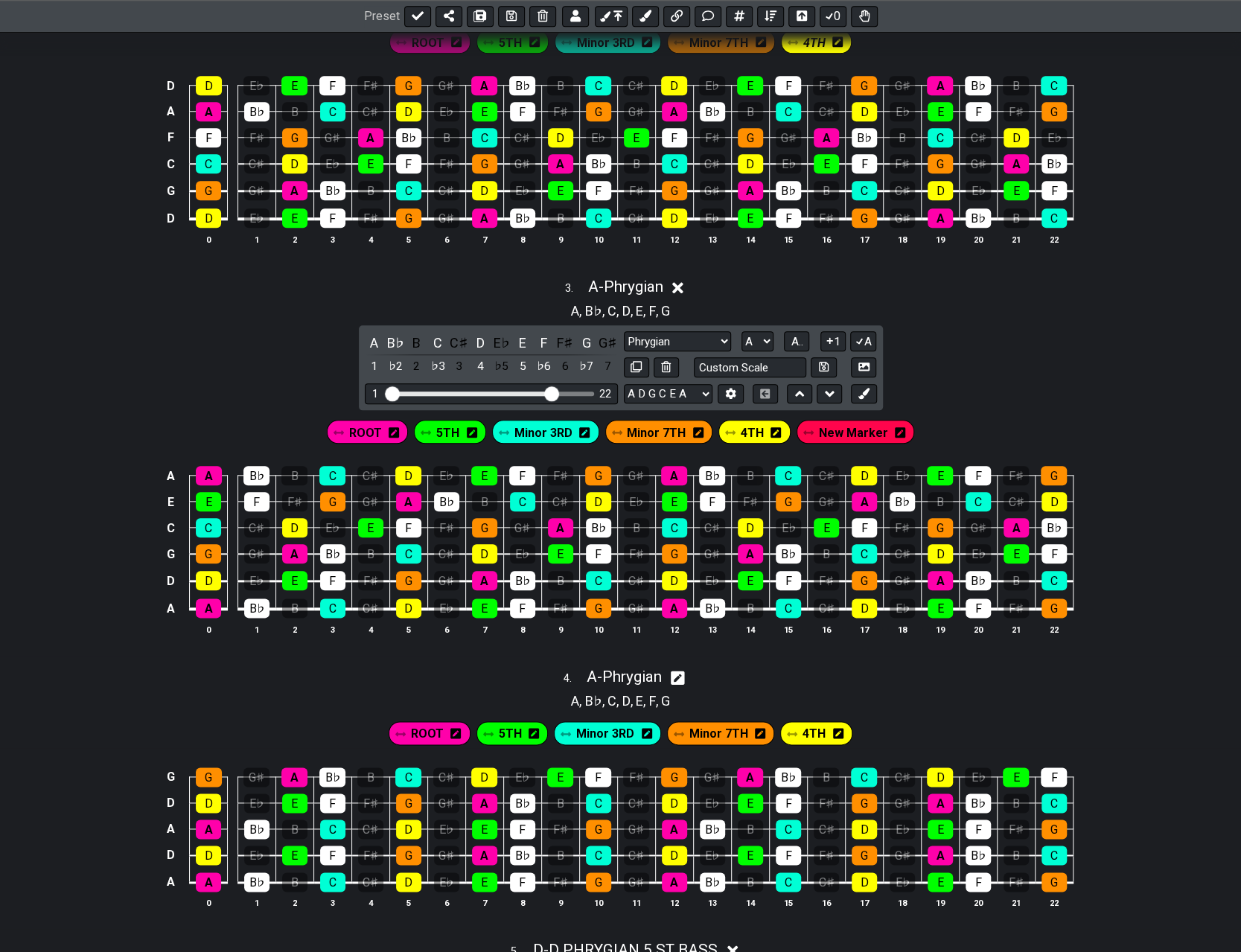
click at [624, 427] on icon at bounding box center [900, 432] width 11 height 11
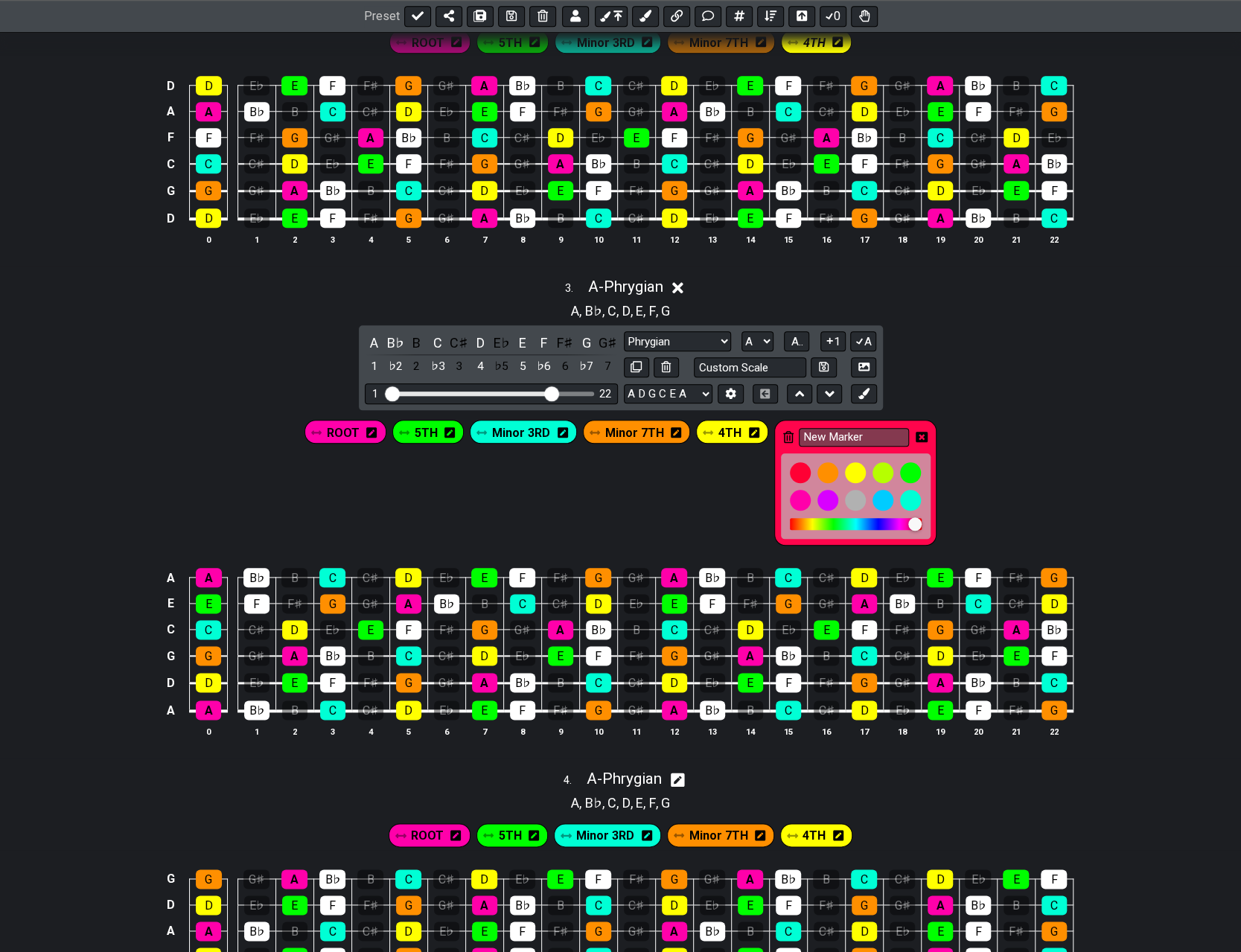
click at [624, 431] on icon at bounding box center [789, 436] width 11 height 12
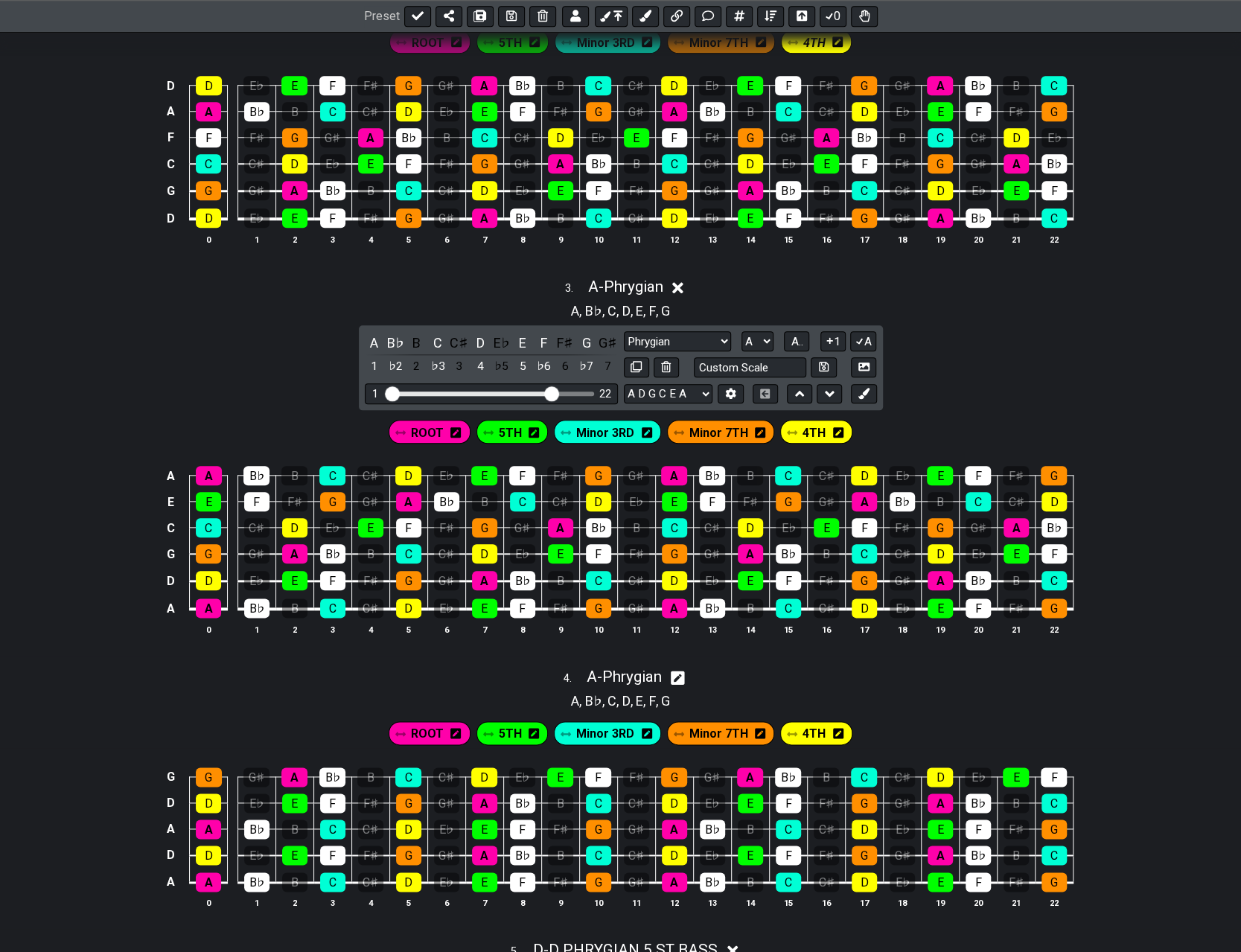
click at [624, 284] on icon at bounding box center [677, 287] width 11 height 11
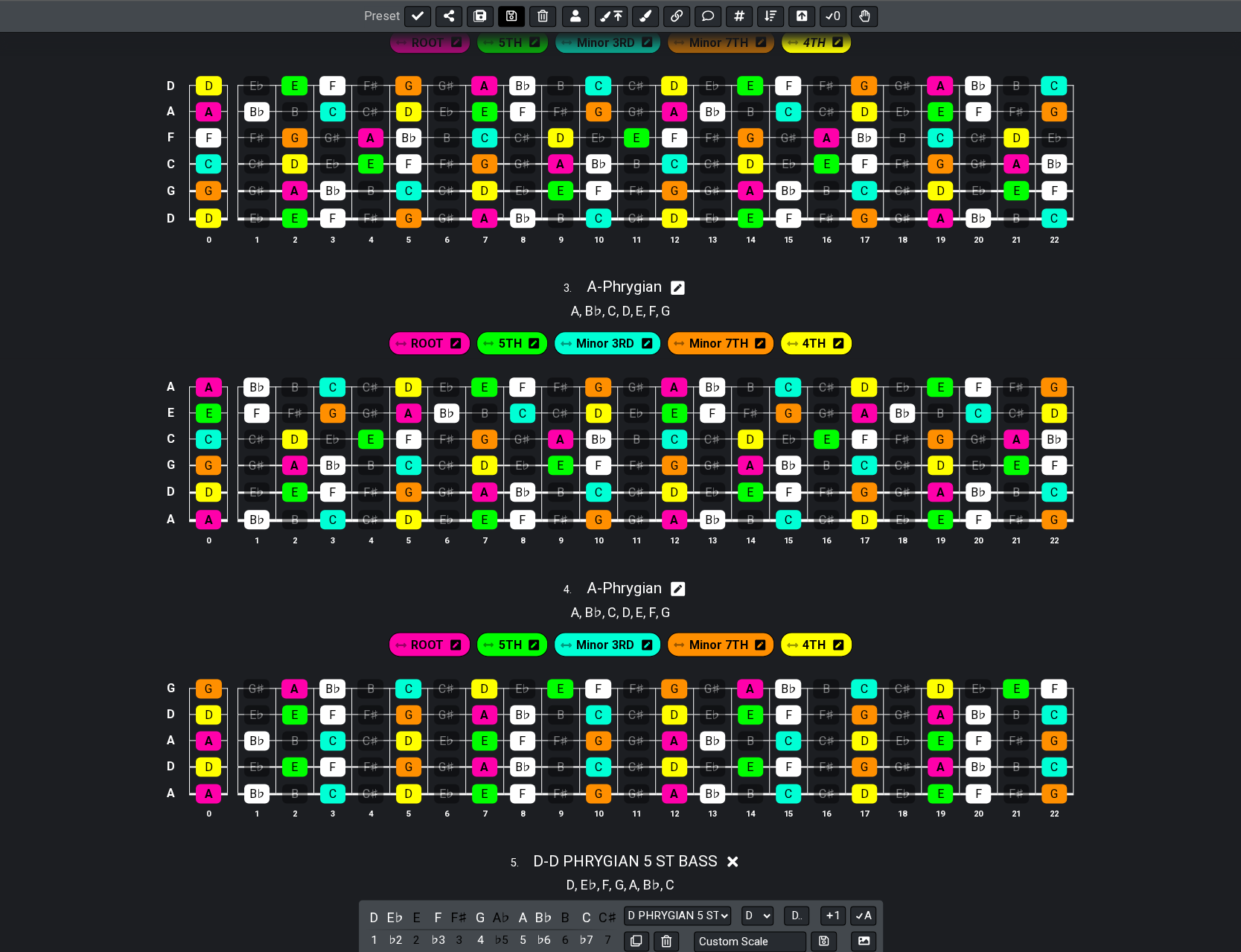
click at [511, 15] on icon at bounding box center [511, 16] width 11 height 12
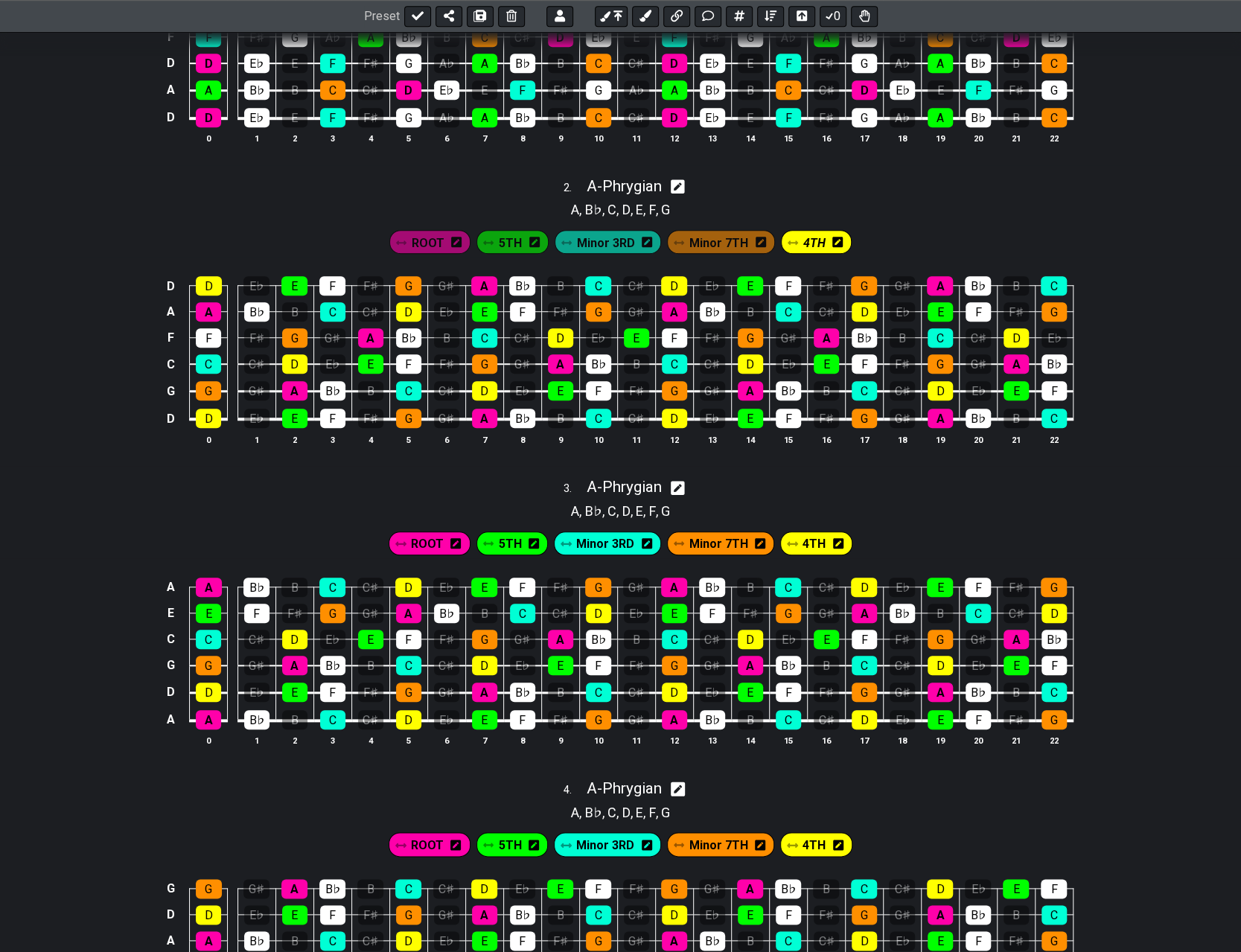
scroll to position [581, 0]
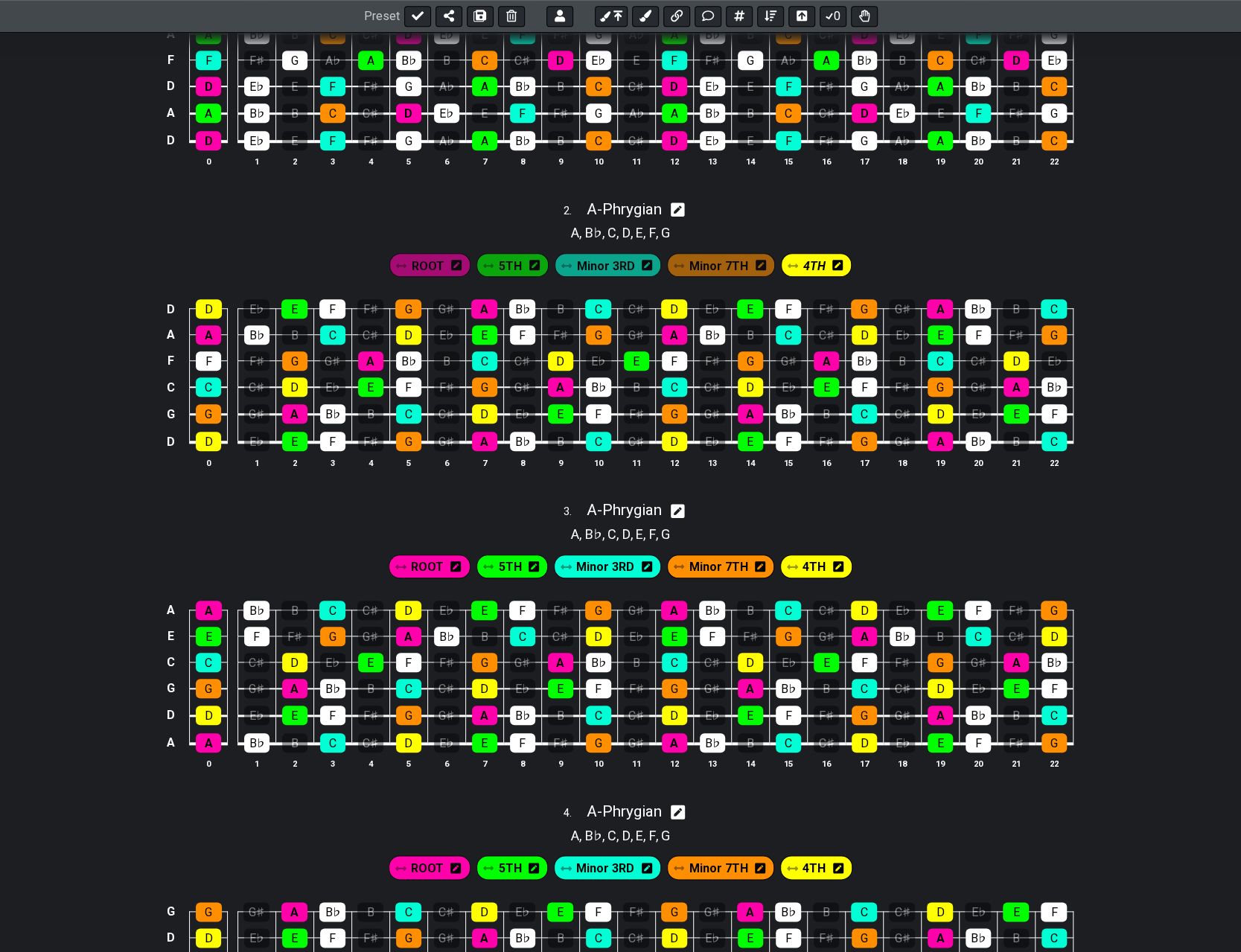
click at [624, 205] on icon at bounding box center [677, 209] width 14 height 15
select select "Phrygian"
select select "A"
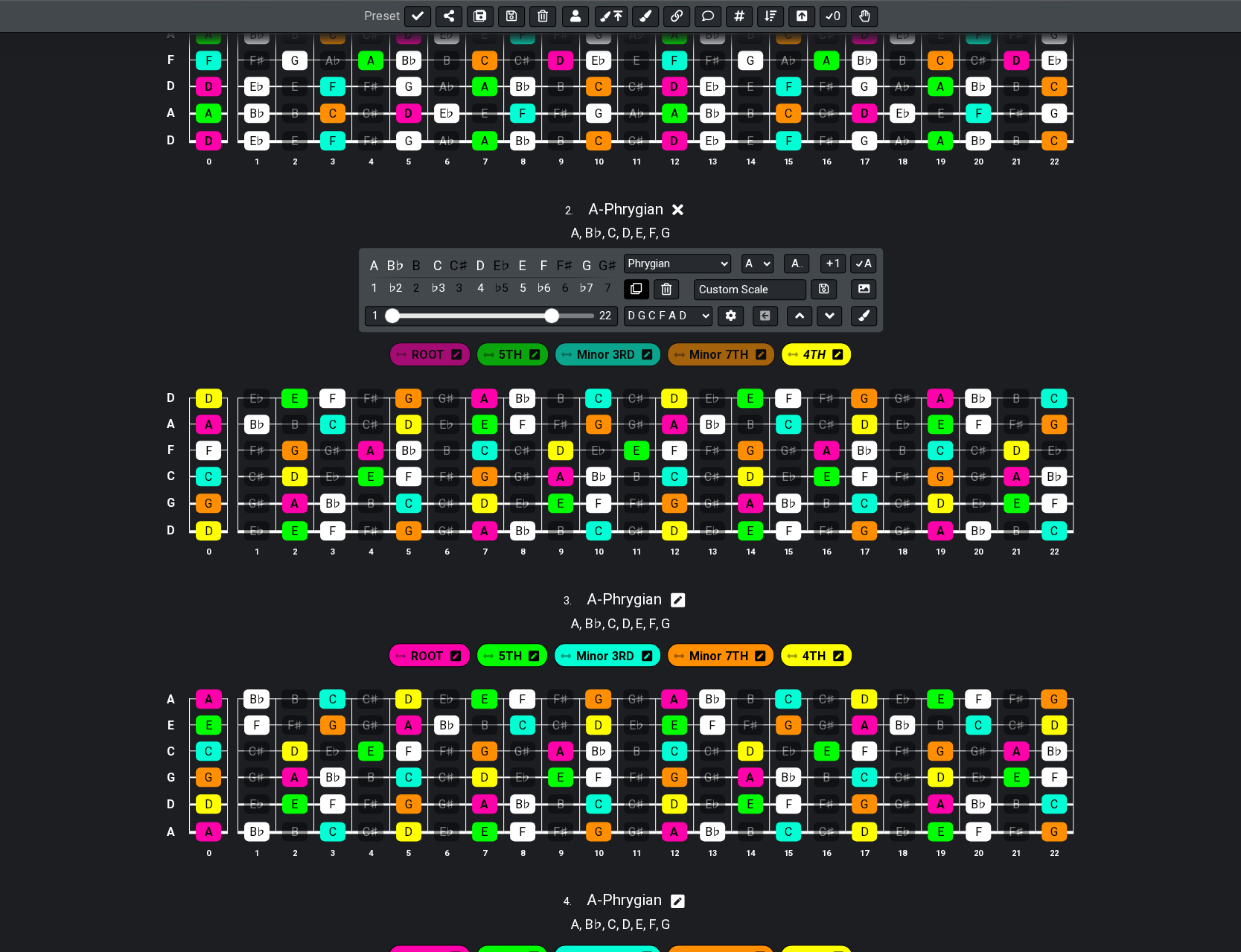
click at [624, 284] on icon at bounding box center [636, 288] width 11 height 11
select select "D"
select select "Phrygian"
select select "A"
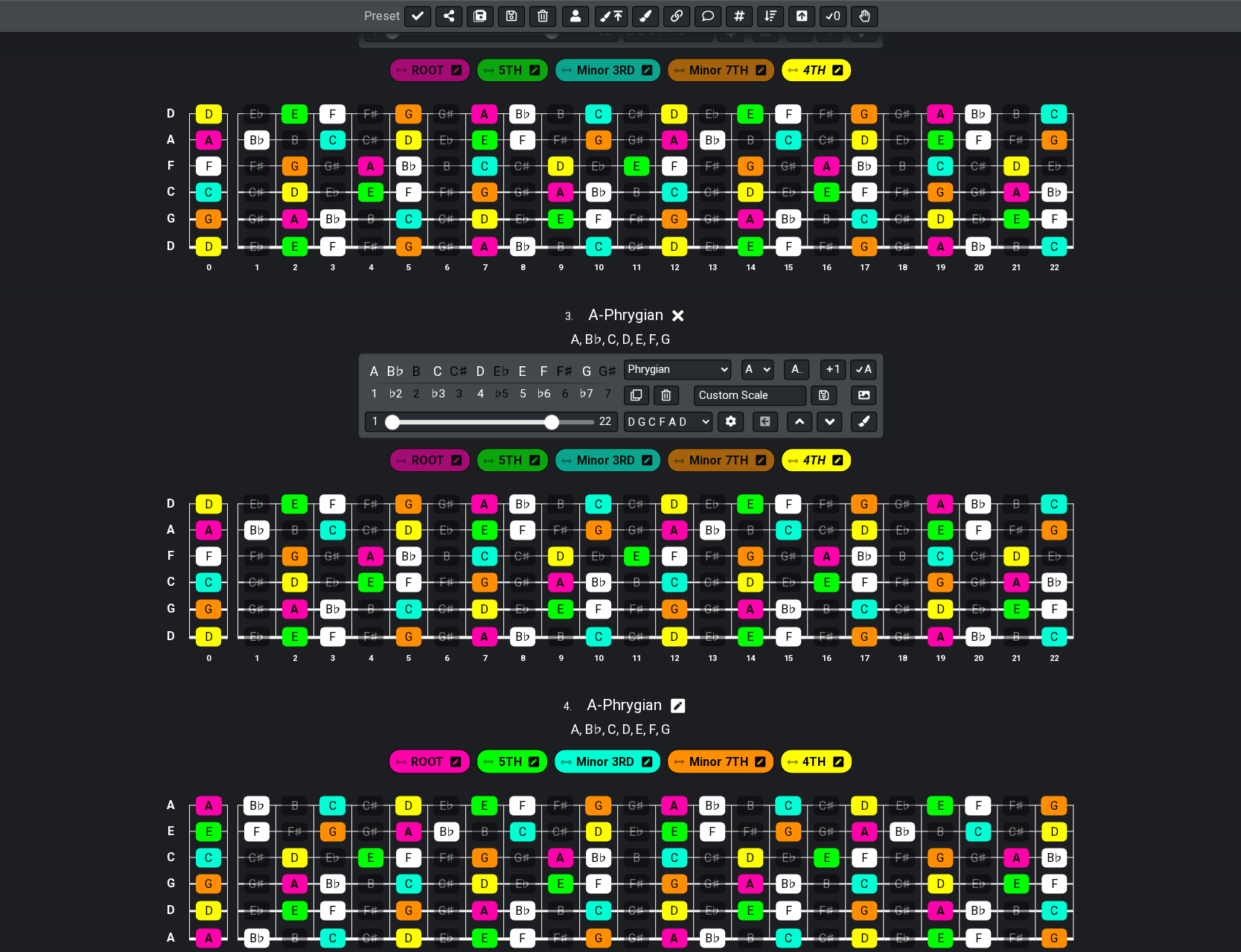
scroll to position [878, 0]
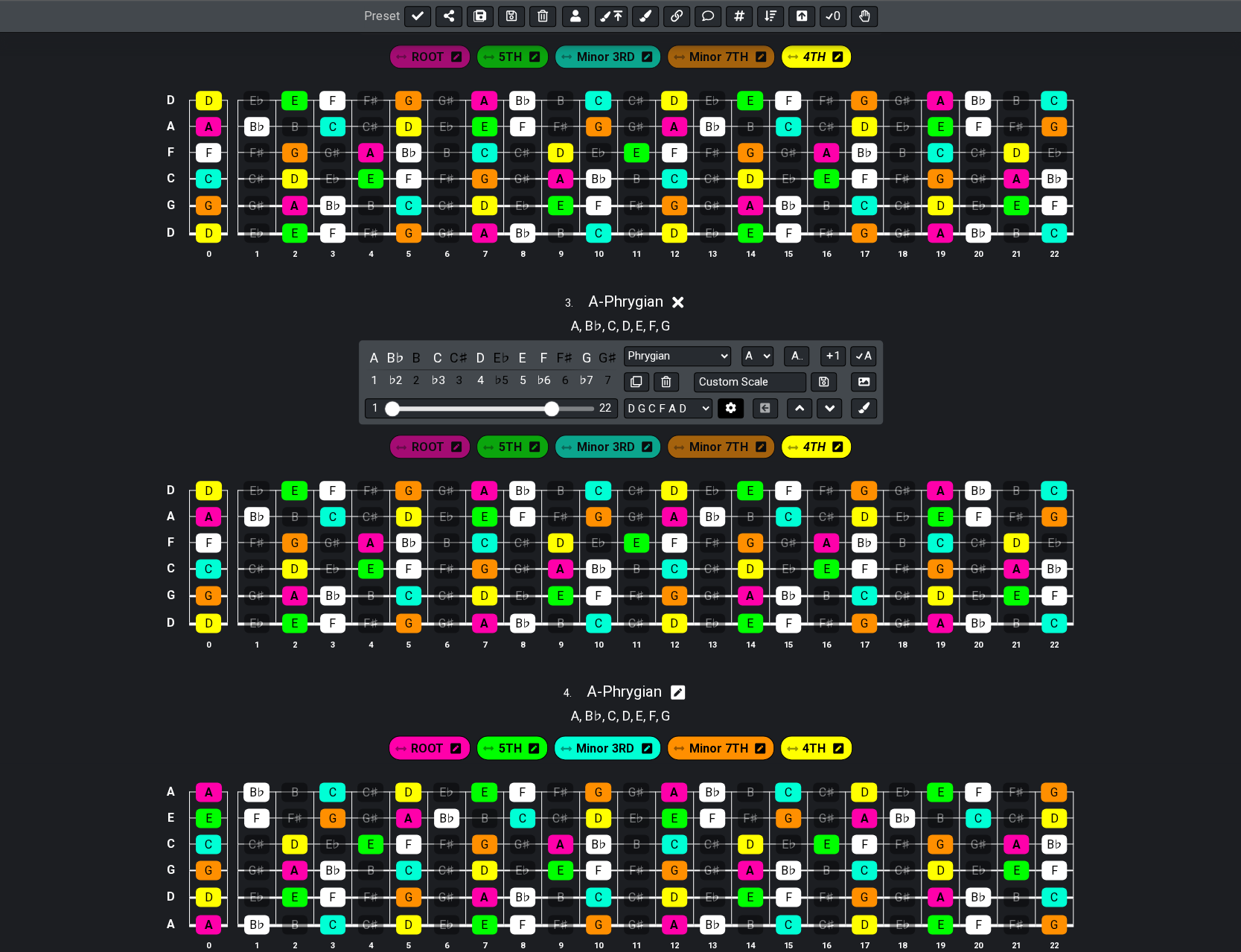
click at [624, 404] on icon at bounding box center [731, 408] width 11 height 11
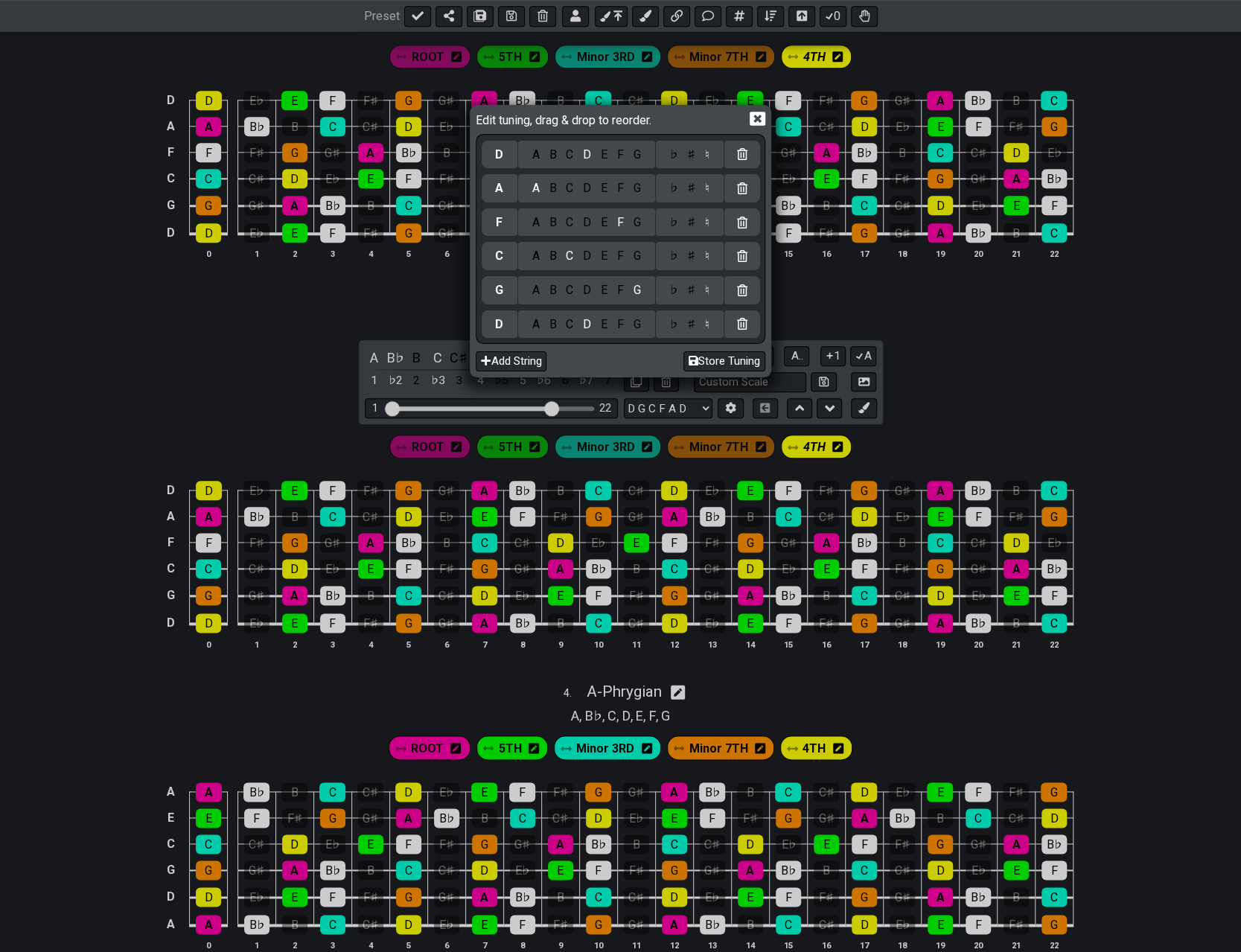
click at [569, 322] on div "C" at bounding box center [569, 325] width 17 height 16
select select "C G C F A D"
click at [624, 362] on button "Store Tuning" at bounding box center [723, 361] width 82 height 20
click at [624, 118] on icon at bounding box center [756, 118] width 15 height 15
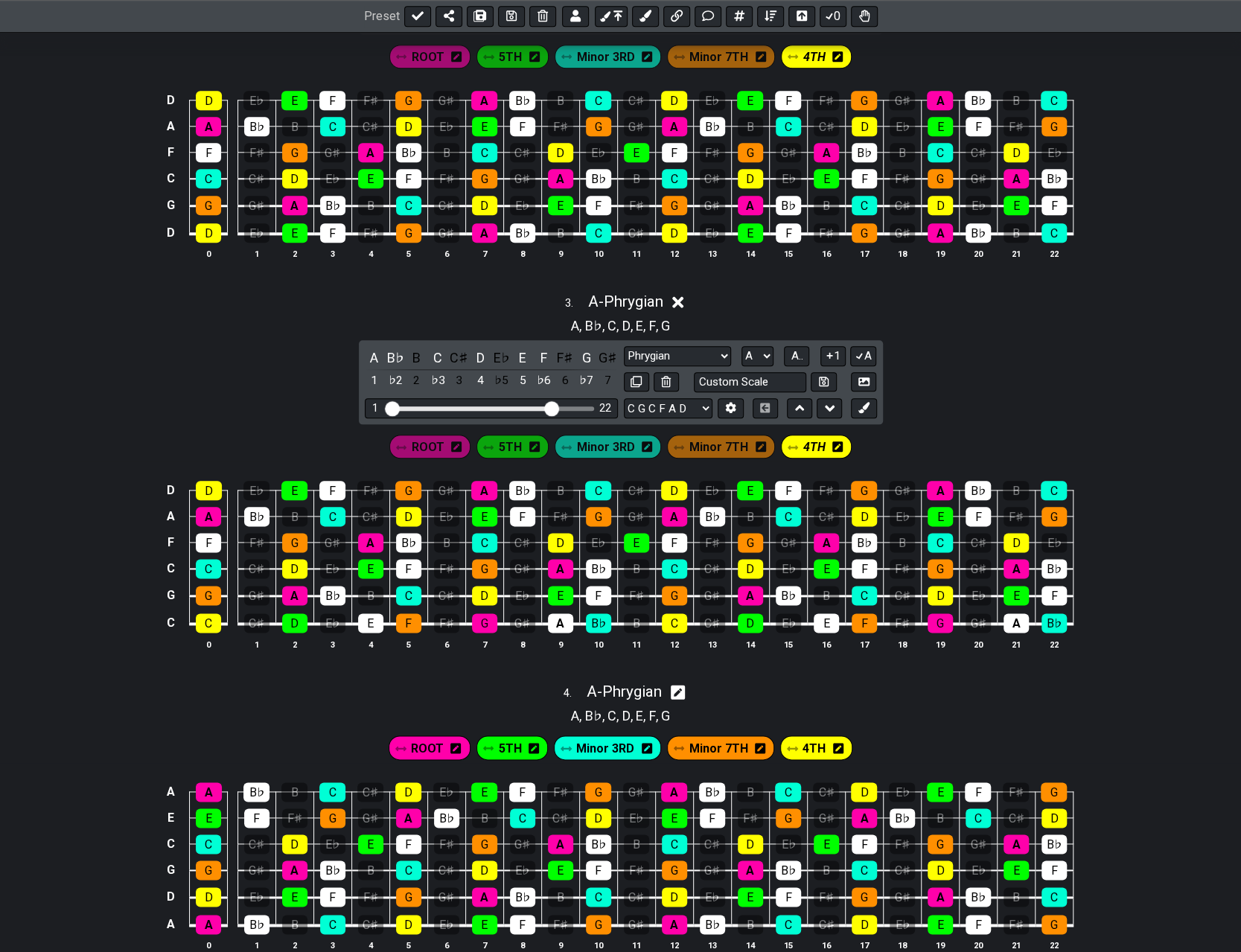
click at [438, 439] on span "ROOT" at bounding box center [427, 447] width 32 height 22
click at [438, 439] on span "ROOT" at bounding box center [427, 447] width 31 height 22
click at [438, 439] on span "ROOT" at bounding box center [427, 447] width 32 height 22
click at [482, 619] on div "G" at bounding box center [485, 623] width 25 height 20
click at [556, 616] on div "A" at bounding box center [560, 623] width 25 height 20
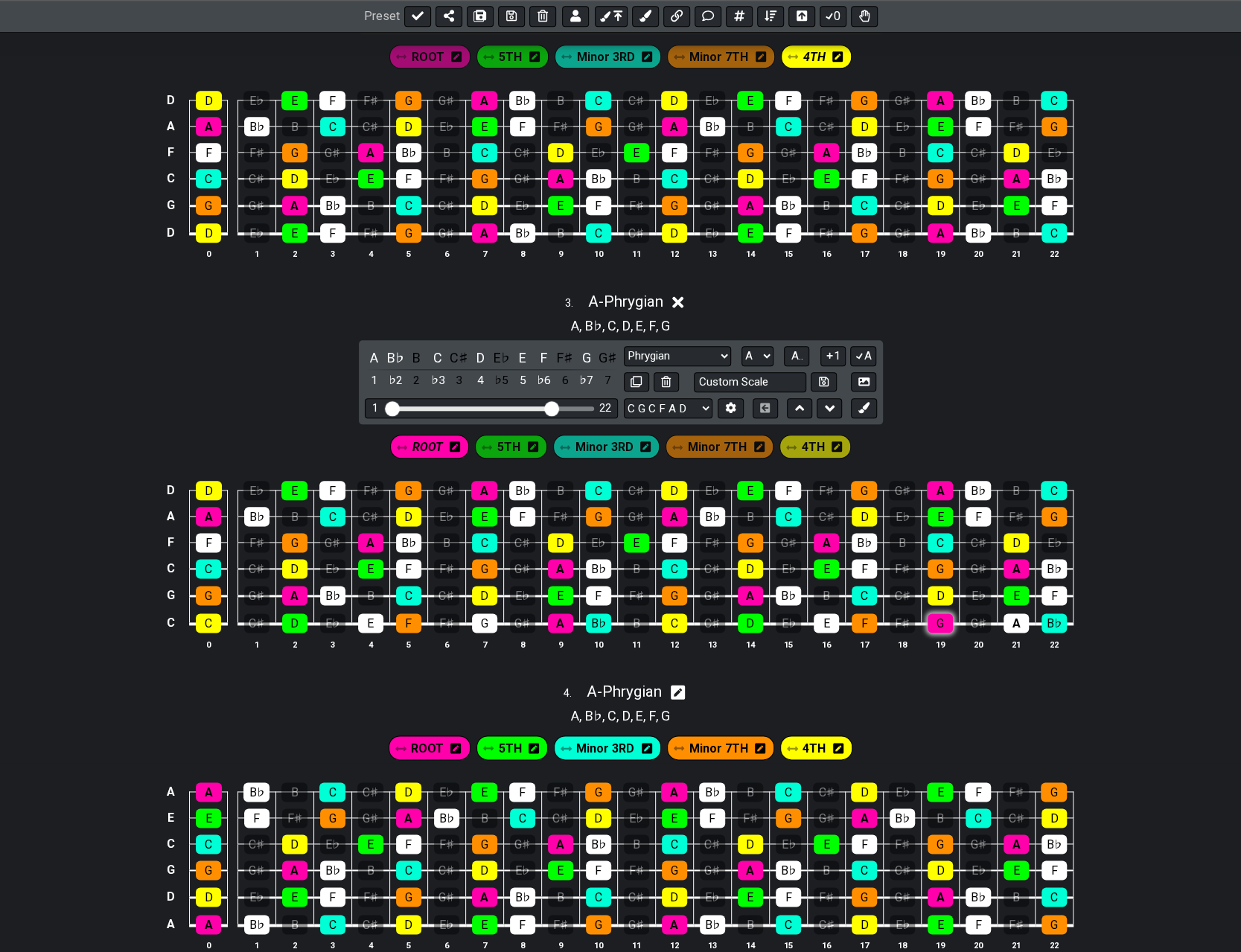
click at [624, 613] on div "G" at bounding box center [939, 623] width 25 height 20
click at [624, 608] on td "A" at bounding box center [1016, 610] width 38 height 29
click at [520, 441] on span "5TH" at bounding box center [509, 447] width 23 height 22
click at [295, 618] on div "D" at bounding box center [294, 623] width 25 height 20
click at [369, 615] on div "E" at bounding box center [371, 623] width 25 height 20
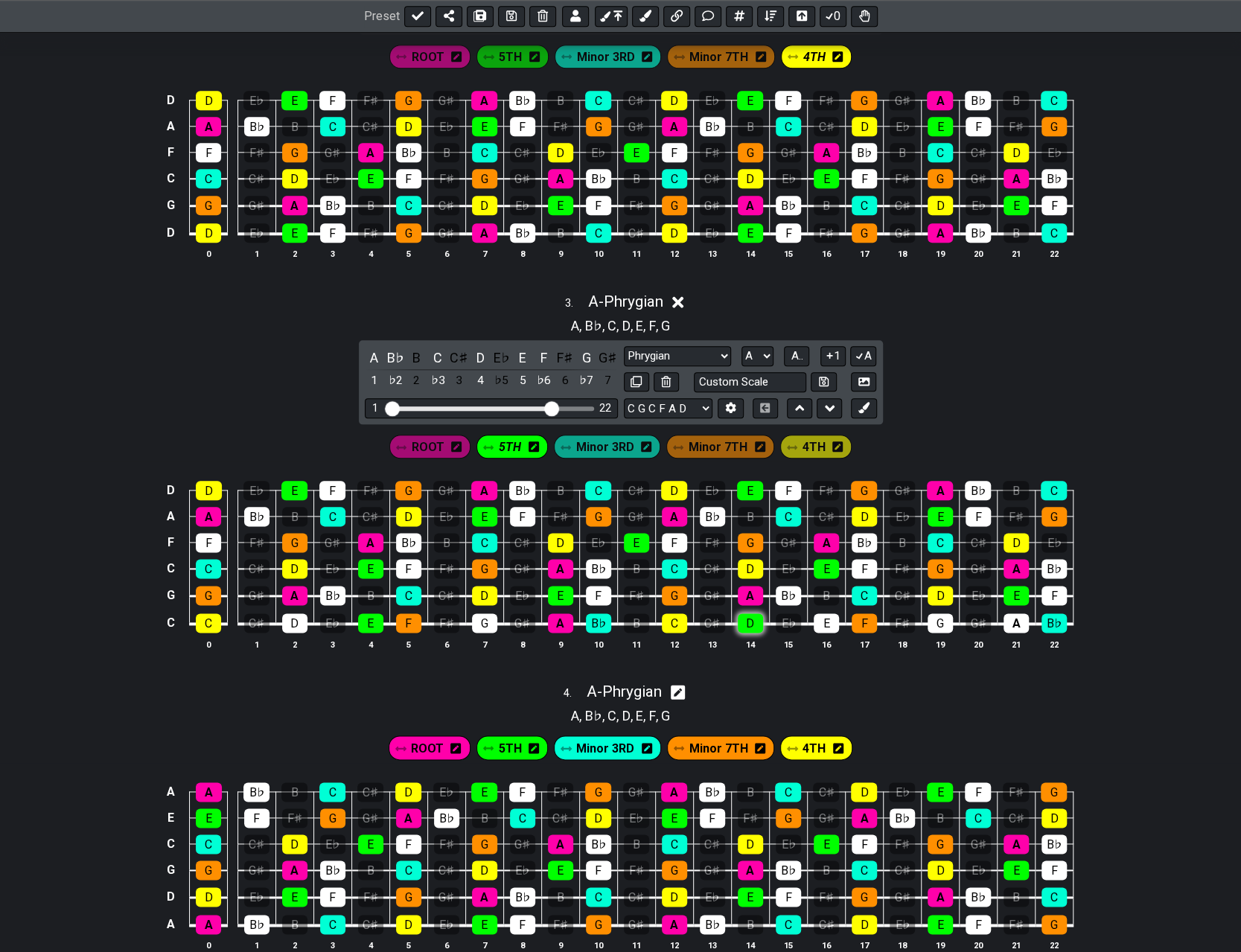
click at [624, 617] on div "D" at bounding box center [750, 623] width 25 height 20
click at [624, 616] on div "E" at bounding box center [826, 623] width 25 height 20
click at [595, 444] on span "Minor 3RD" at bounding box center [605, 447] width 58 height 22
click at [592, 617] on div "B♭" at bounding box center [599, 623] width 25 height 20
drag, startPoint x: 661, startPoint y: 613, endPoint x: 687, endPoint y: 616, distance: 26.2
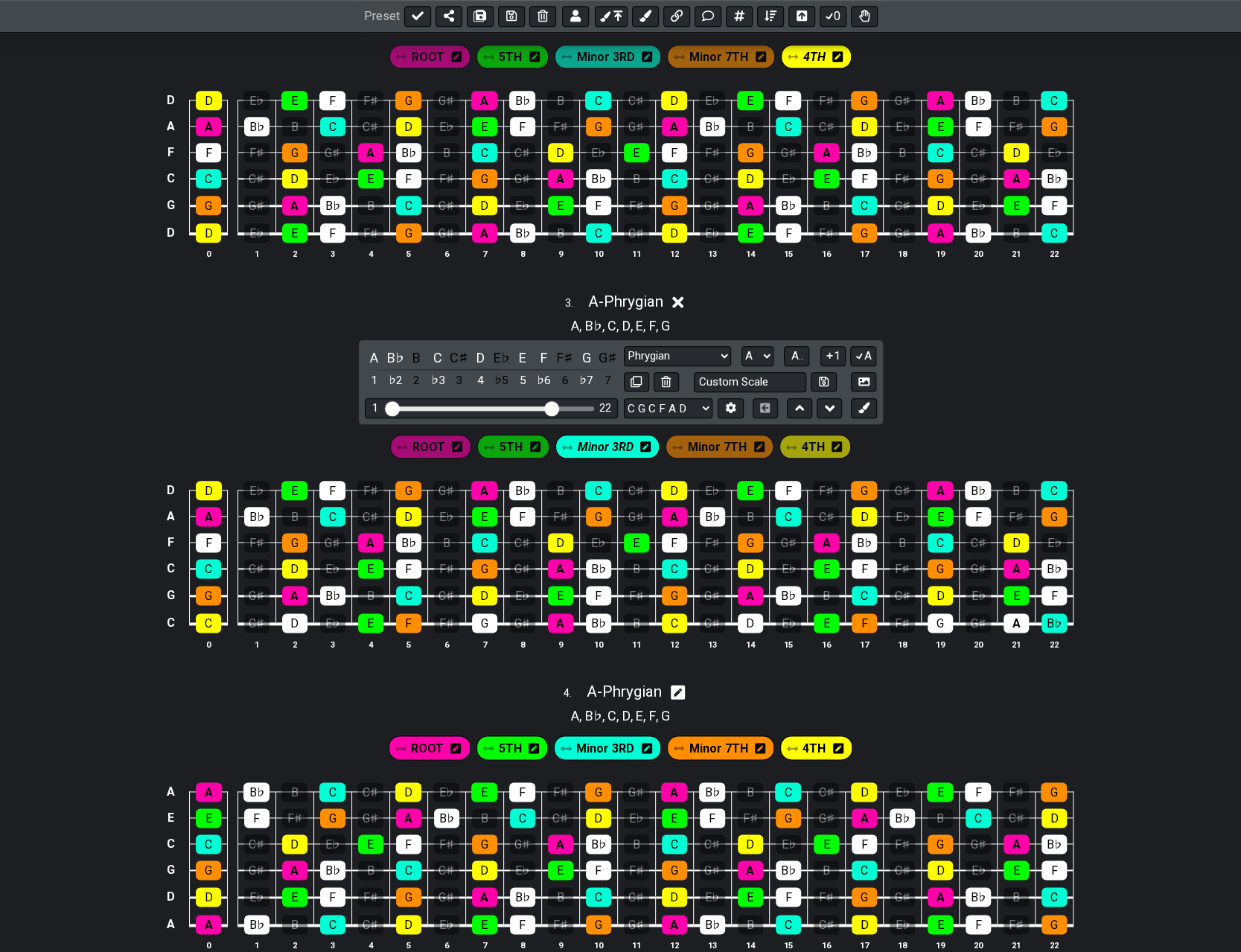
click at [624, 613] on div "C" at bounding box center [674, 623] width 25 height 20
click at [624, 613] on div "B♭" at bounding box center [1053, 623] width 25 height 20
click at [208, 613] on div "C" at bounding box center [208, 623] width 25 height 20
click at [624, 437] on span "Minor 7TH" at bounding box center [717, 447] width 59 height 22
click at [406, 615] on div "F" at bounding box center [408, 623] width 25 height 20
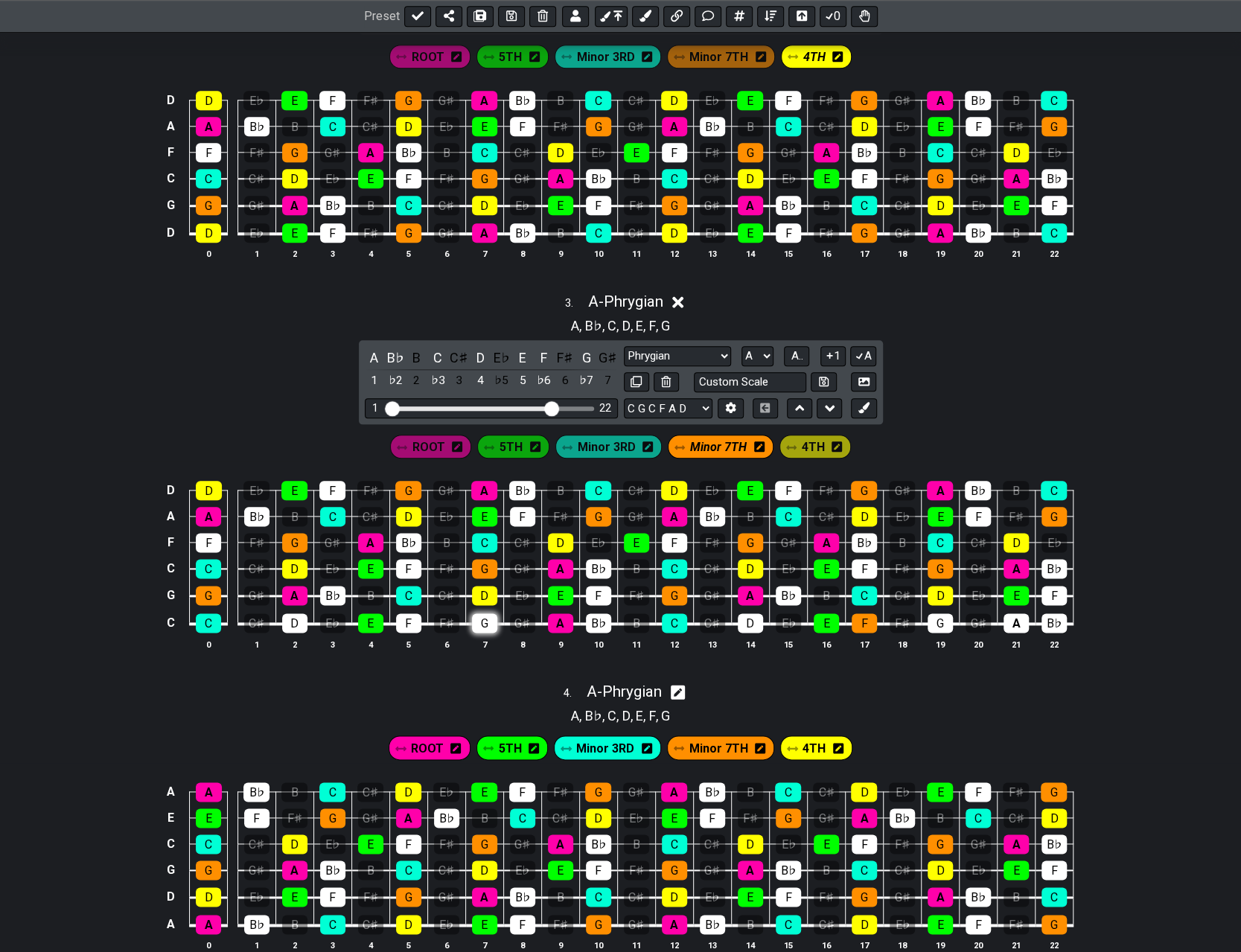
click at [483, 613] on div "G" at bounding box center [485, 623] width 25 height 20
drag, startPoint x: 856, startPoint y: 614, endPoint x: 875, endPoint y: 617, distance: 19.2
click at [624, 616] on div "F" at bounding box center [864, 623] width 25 height 20
click at [624, 613] on div "G" at bounding box center [939, 623] width 25 height 20
click at [624, 440] on span "4TH" at bounding box center [813, 447] width 23 height 22
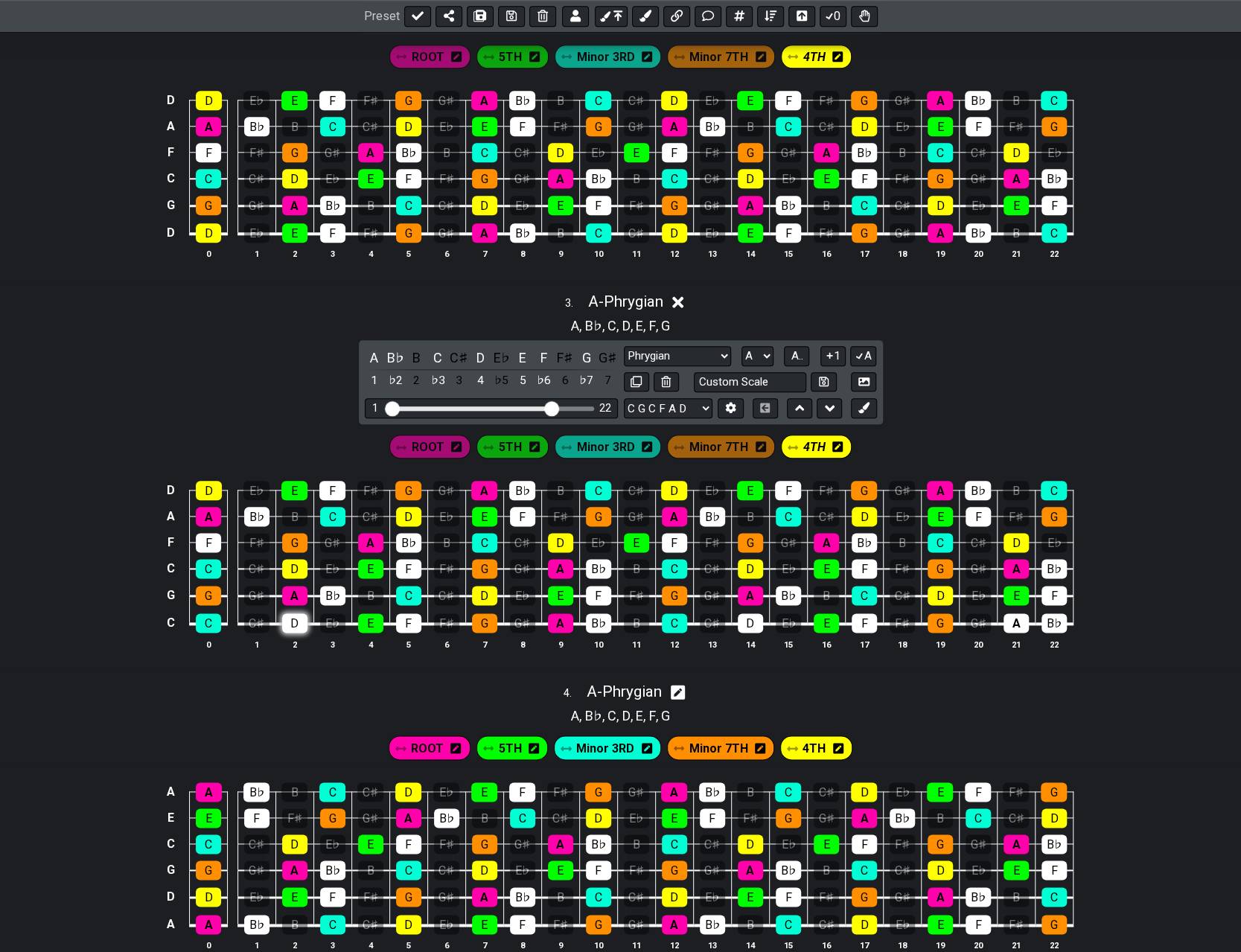
click at [295, 616] on div "D" at bounding box center [294, 623] width 25 height 20
click at [624, 618] on div "D" at bounding box center [750, 623] width 25 height 20
click at [624, 297] on icon at bounding box center [677, 302] width 11 height 11
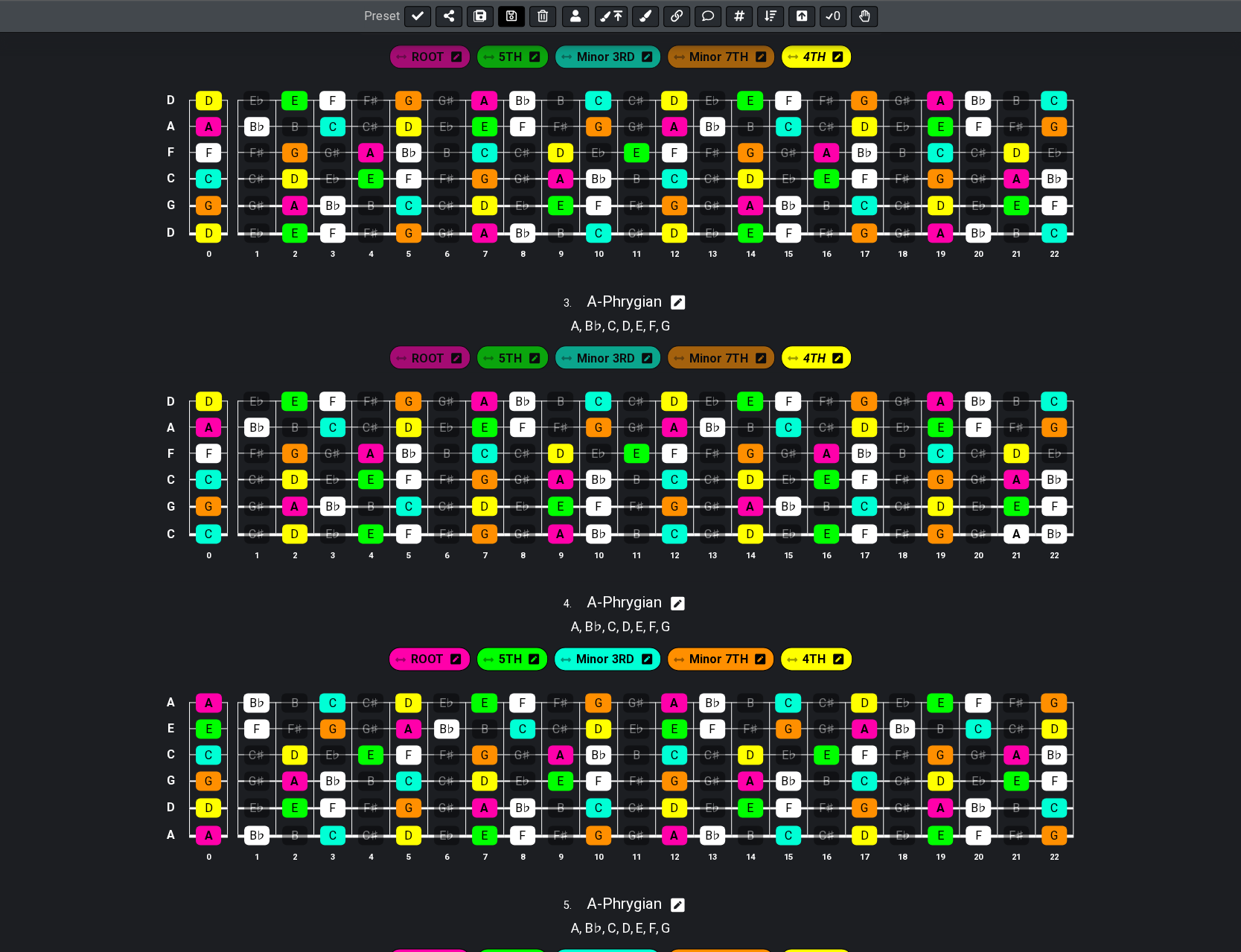
click at [507, 14] on icon at bounding box center [511, 16] width 11 height 11
